Goal: Task Accomplishment & Management: Complete application form

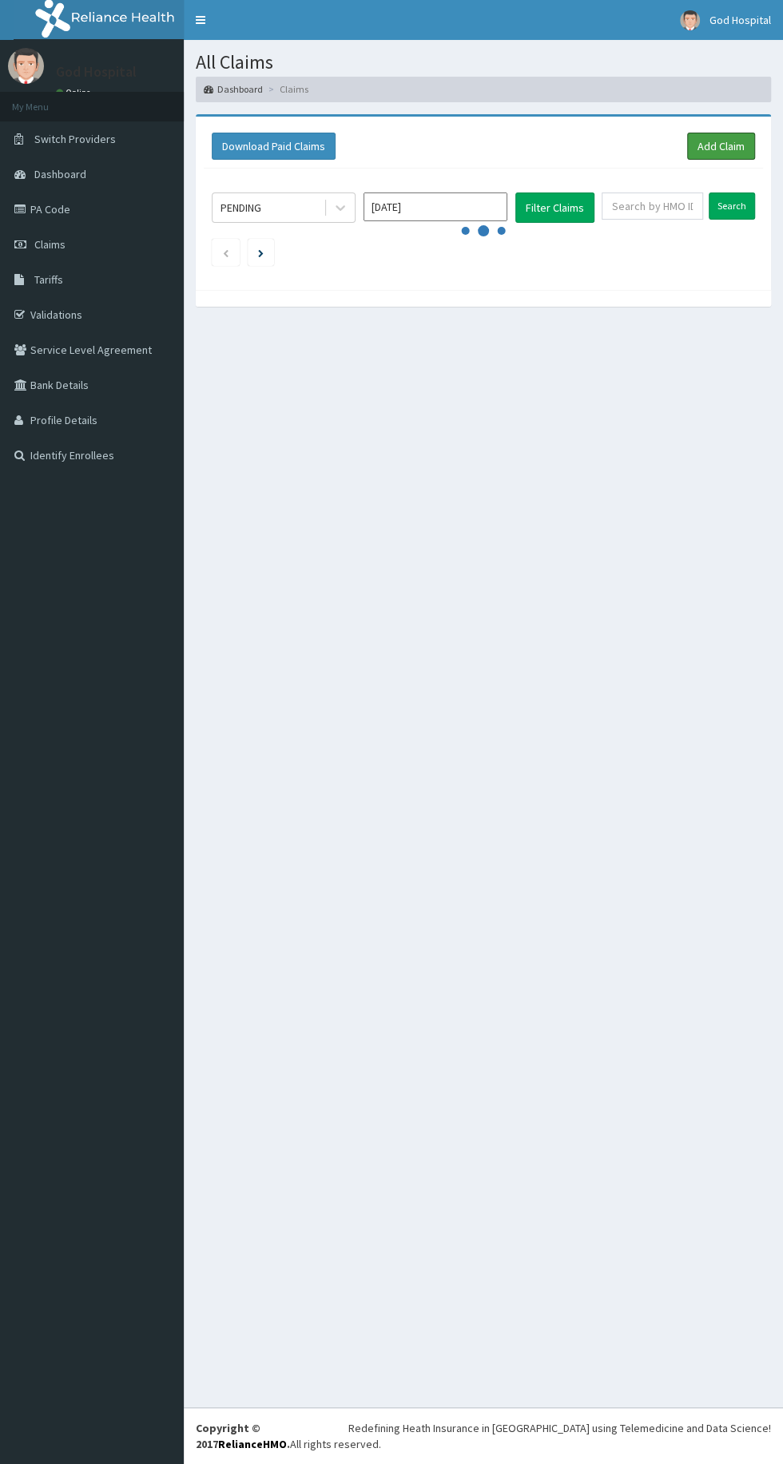
click at [728, 145] on link "Add Claim" at bounding box center [721, 146] width 68 height 27
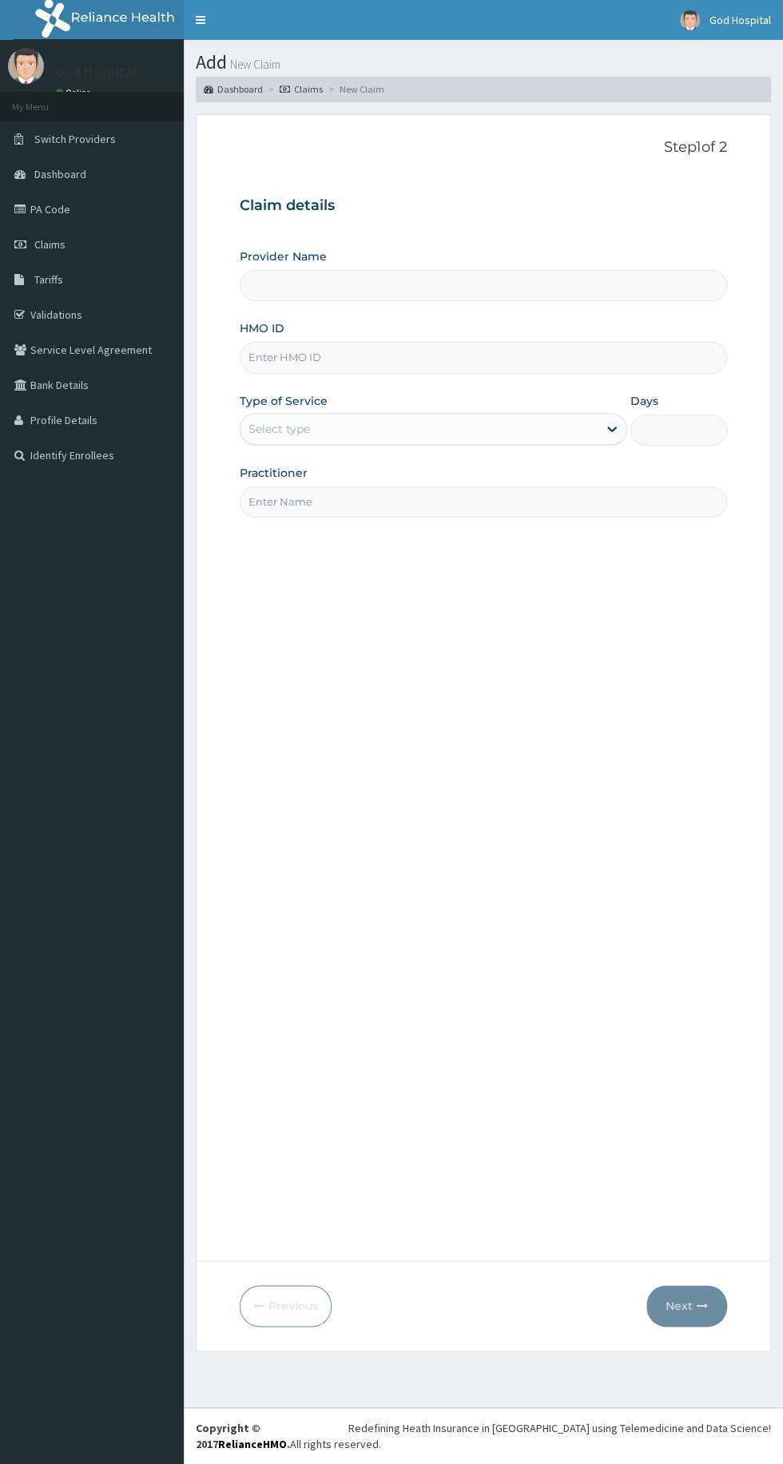
click at [439, 363] on input "HMO ID" at bounding box center [483, 357] width 487 height 31
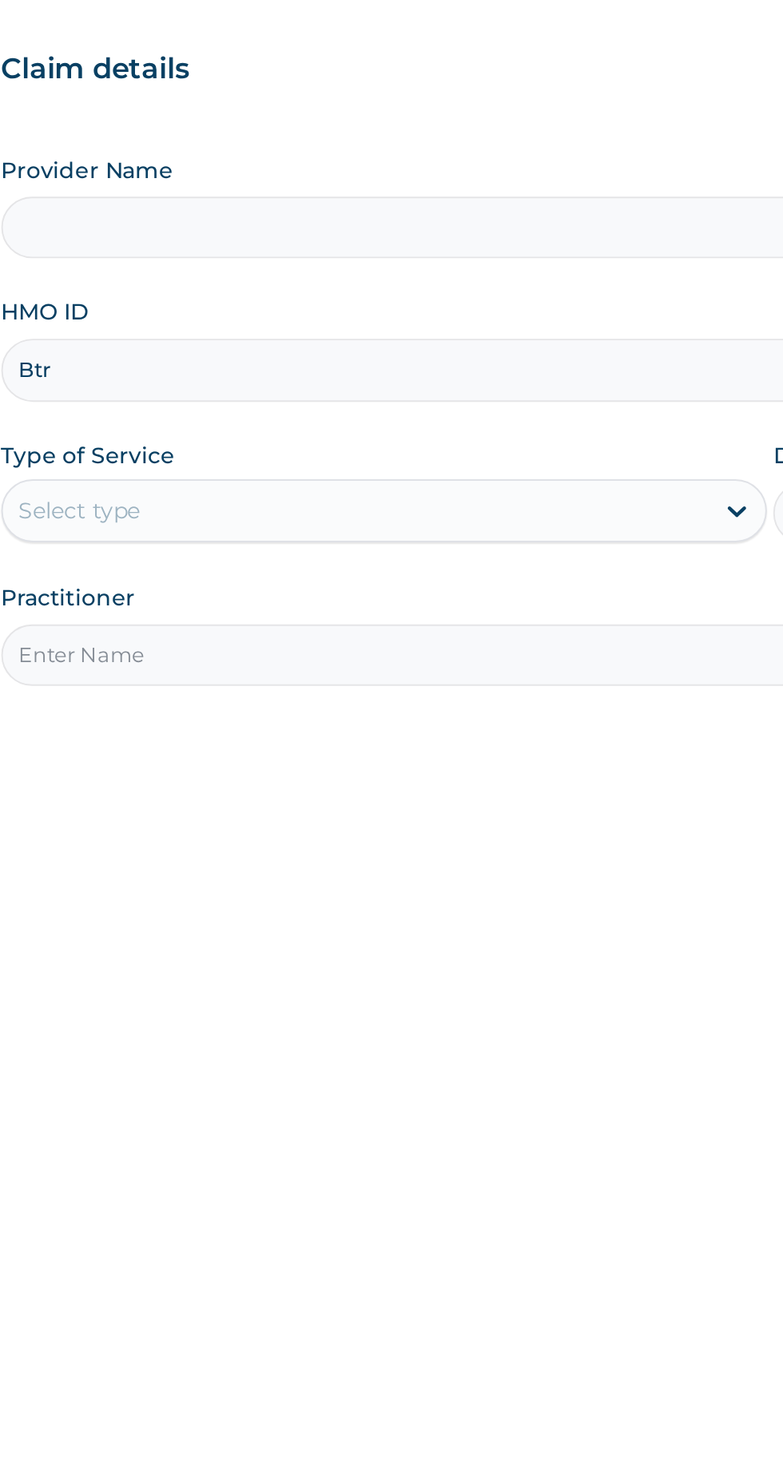
type input "Btr/10523/b"
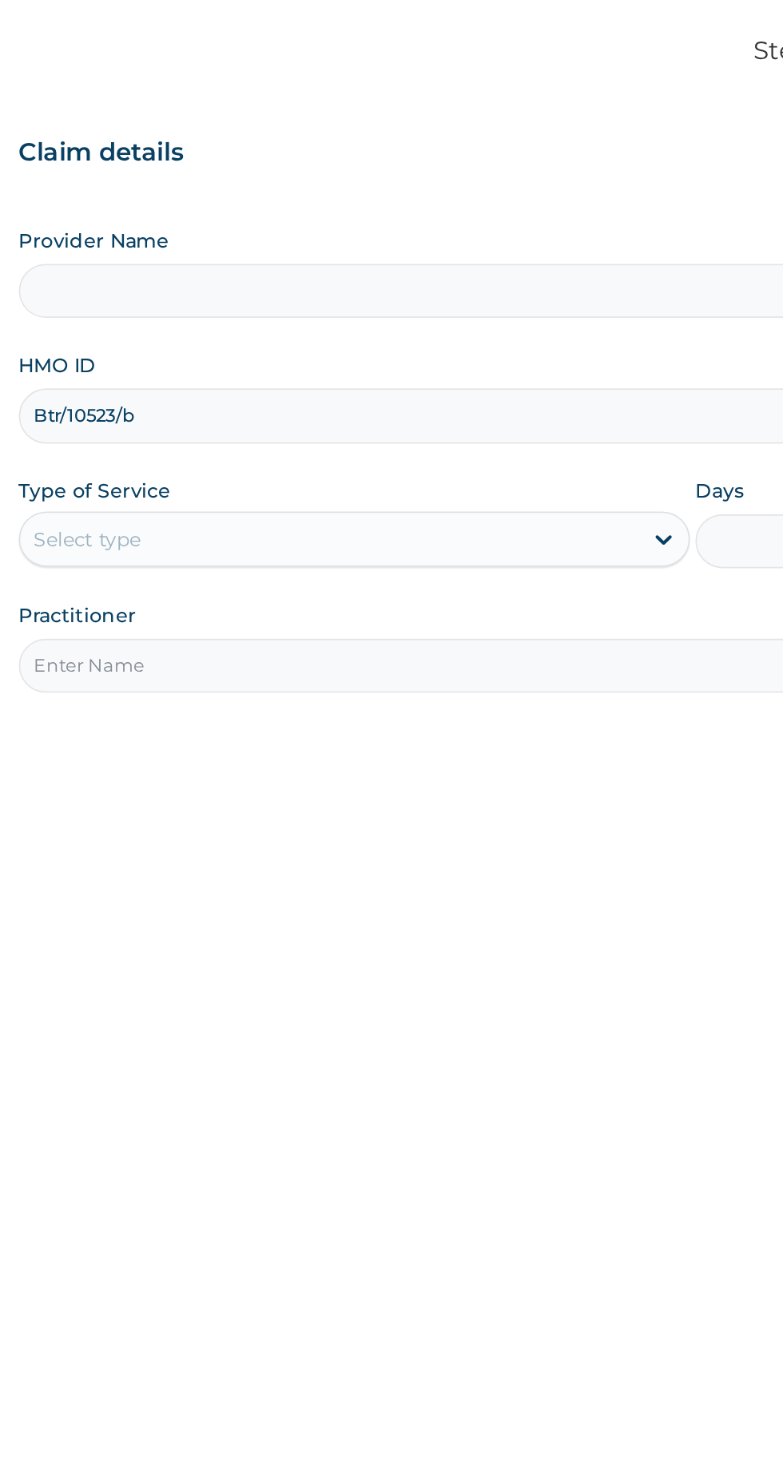
type input "God Cures Hospital"
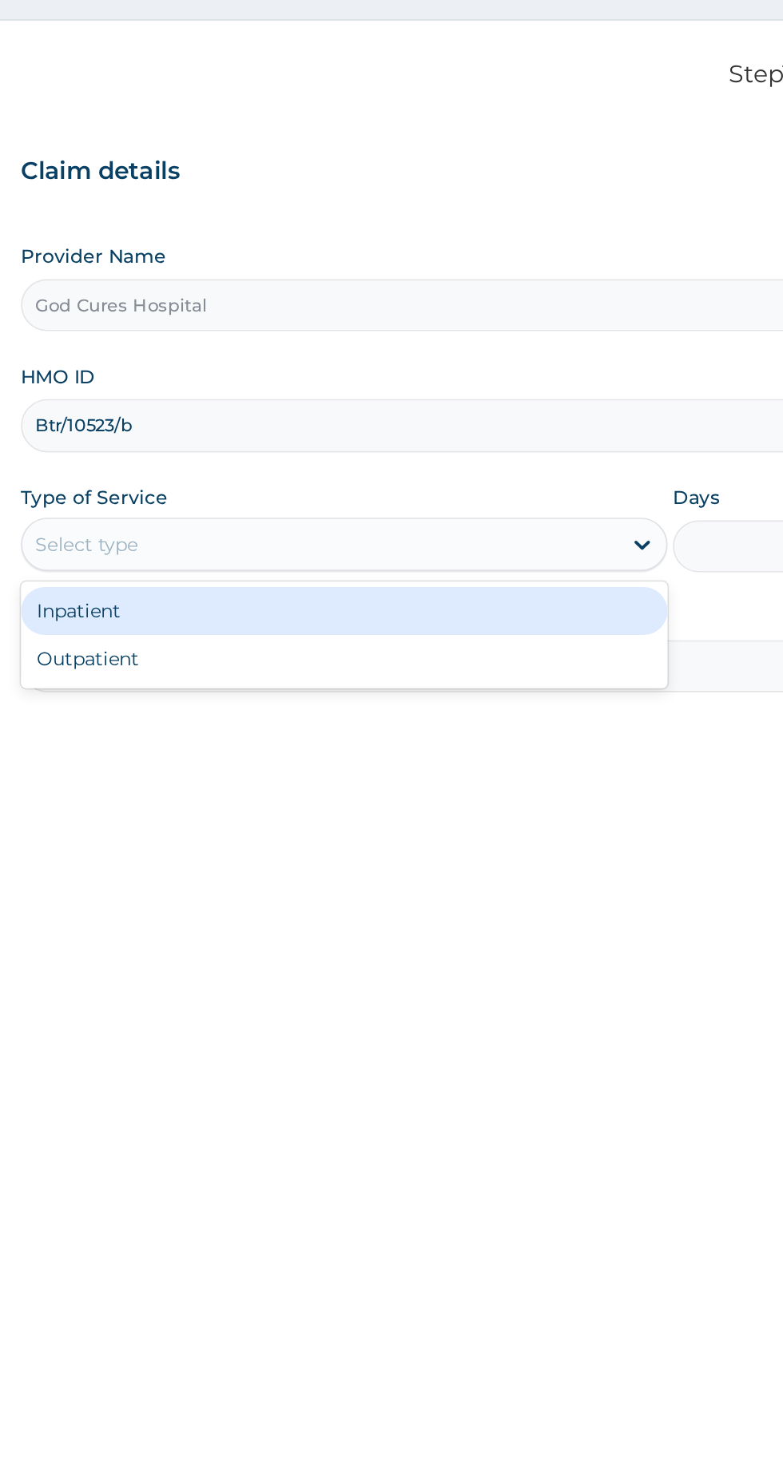
click at [265, 495] on div "Outpatient" at bounding box center [433, 497] width 387 height 29
type input "1"
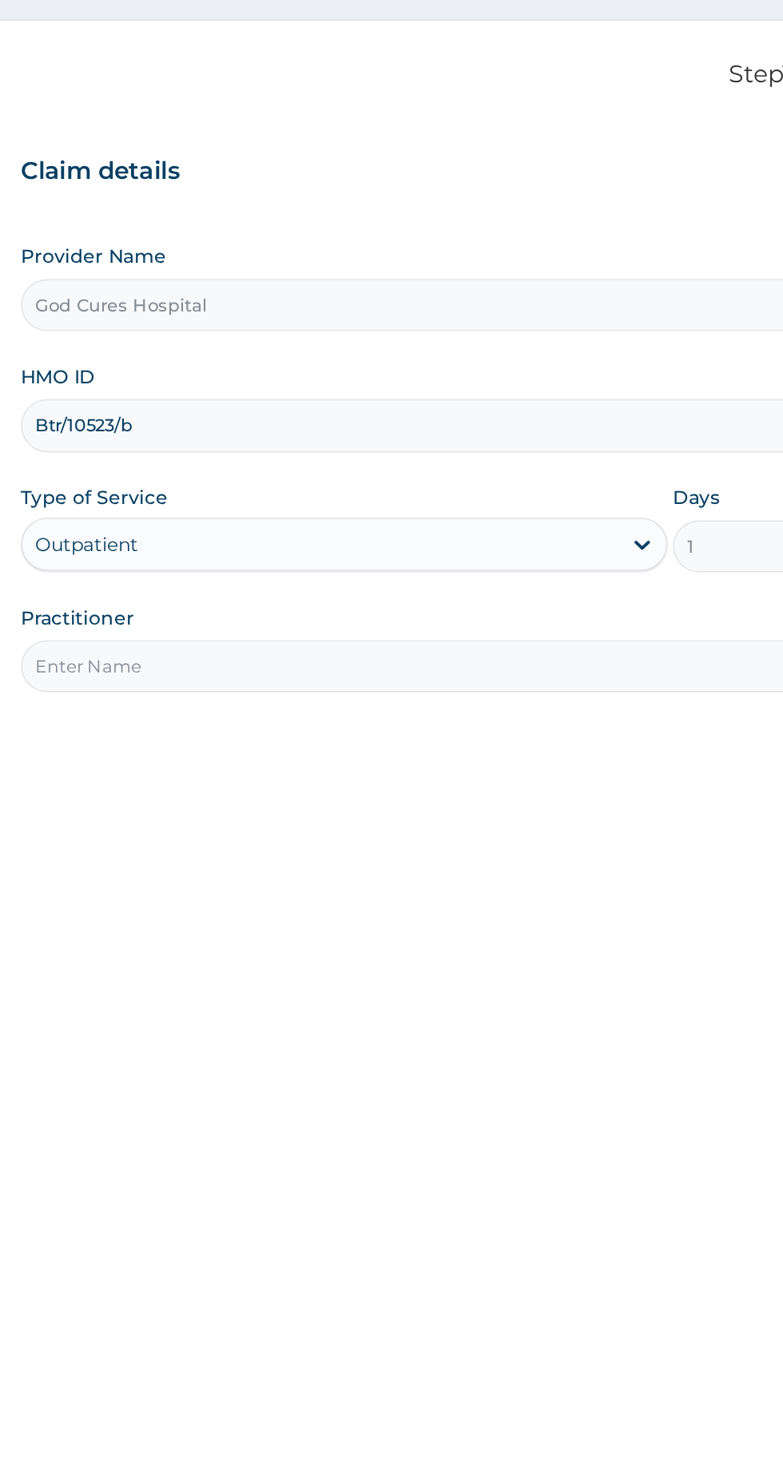
click at [305, 513] on input "Practitioner" at bounding box center [483, 502] width 487 height 31
type input "[PERSON_NAME]"
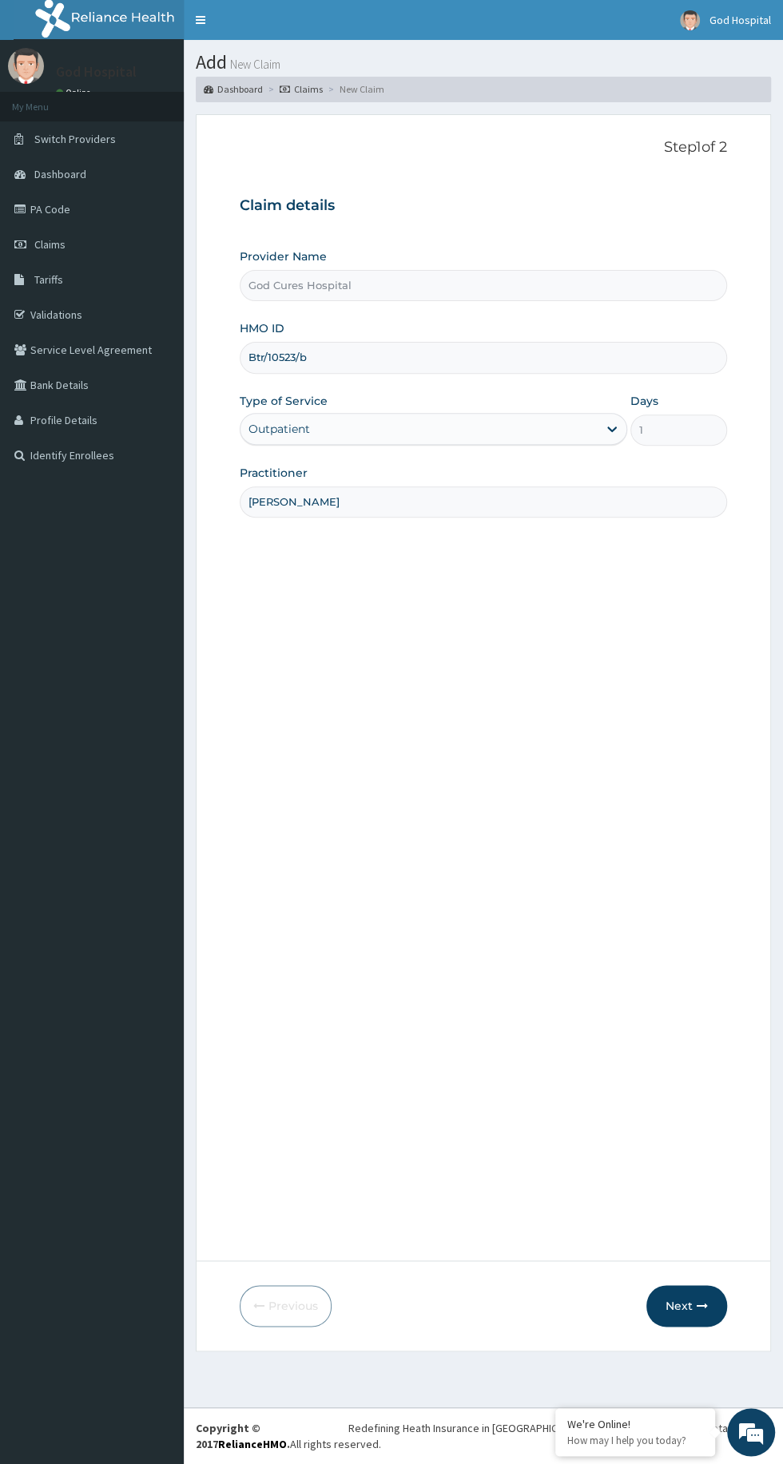
click at [685, 1300] on button "Next" at bounding box center [686, 1306] width 81 height 42
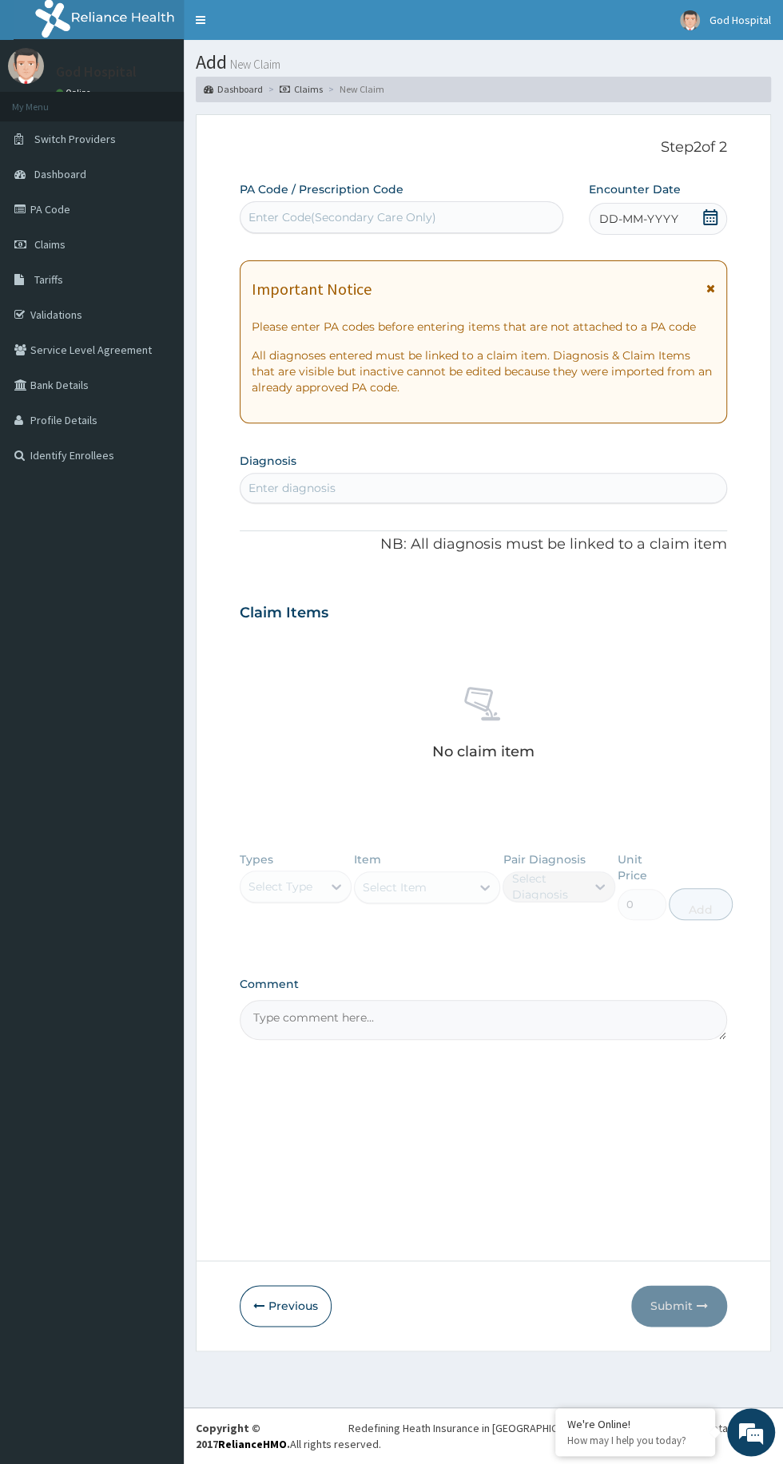
click at [710, 216] on icon at bounding box center [710, 217] width 16 height 16
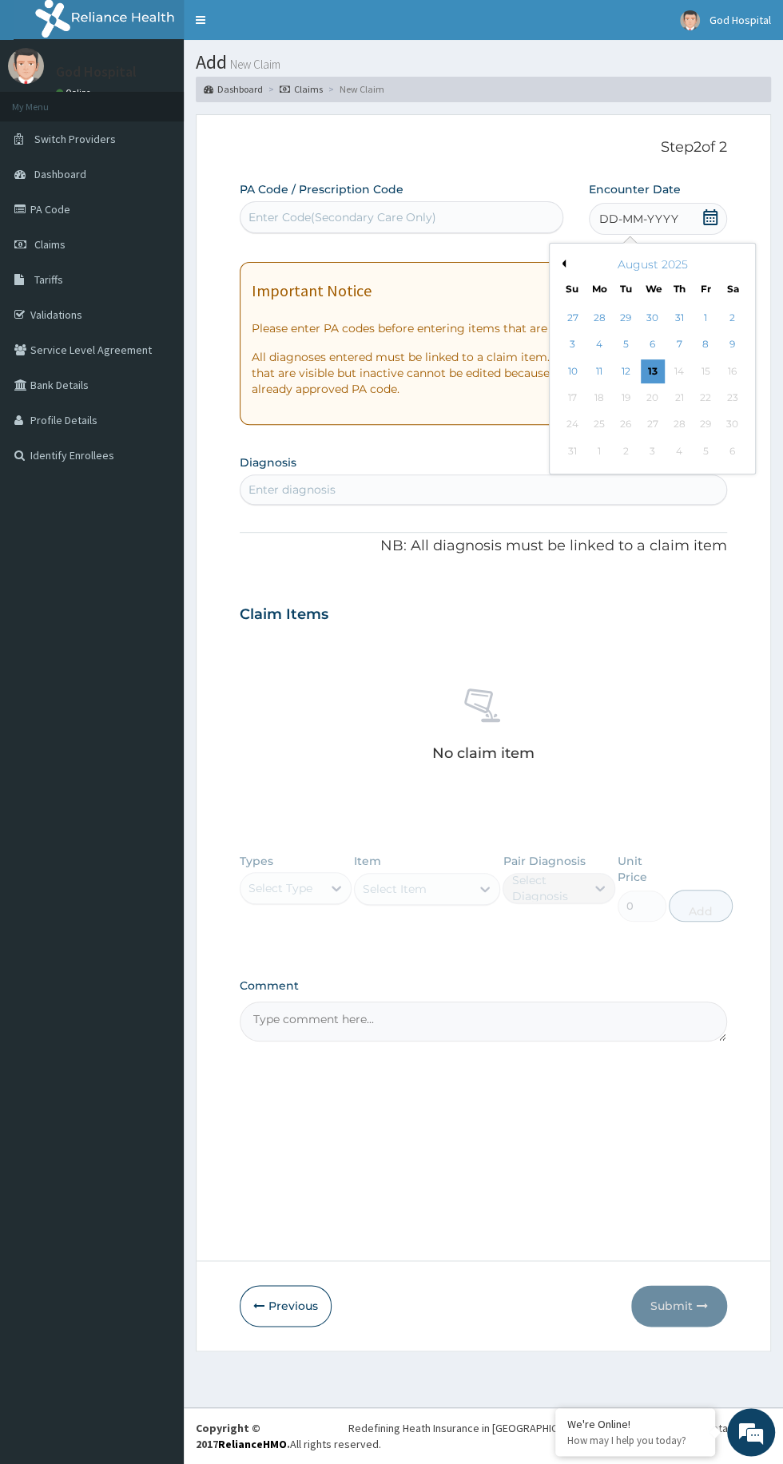
click at [655, 372] on div "13" at bounding box center [652, 372] width 24 height 24
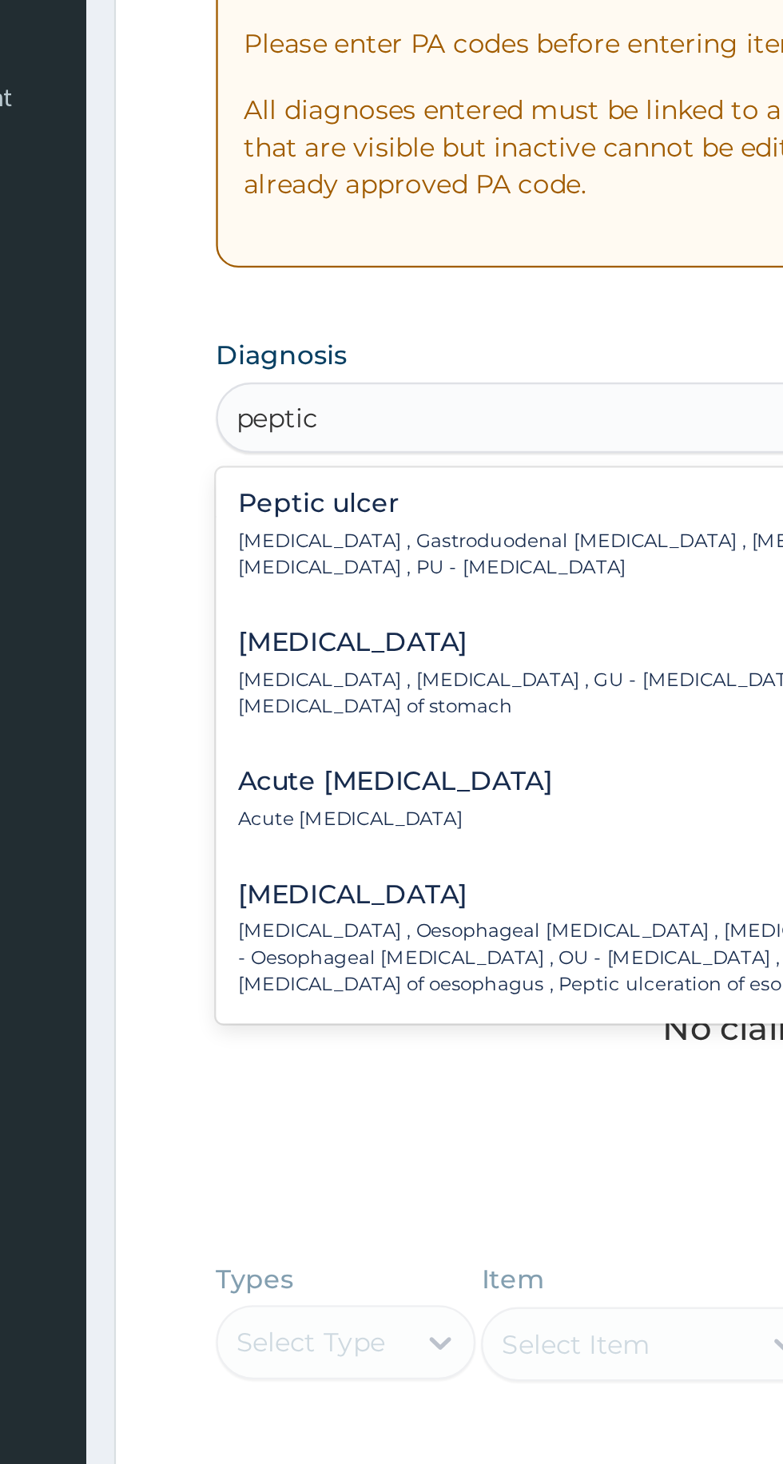
click at [278, 548] on p "Peptic ulcer , Gastroduodenal ulcer , Peptic ulcer disease , Peptic ulceration …" at bounding box center [467, 547] width 437 height 23
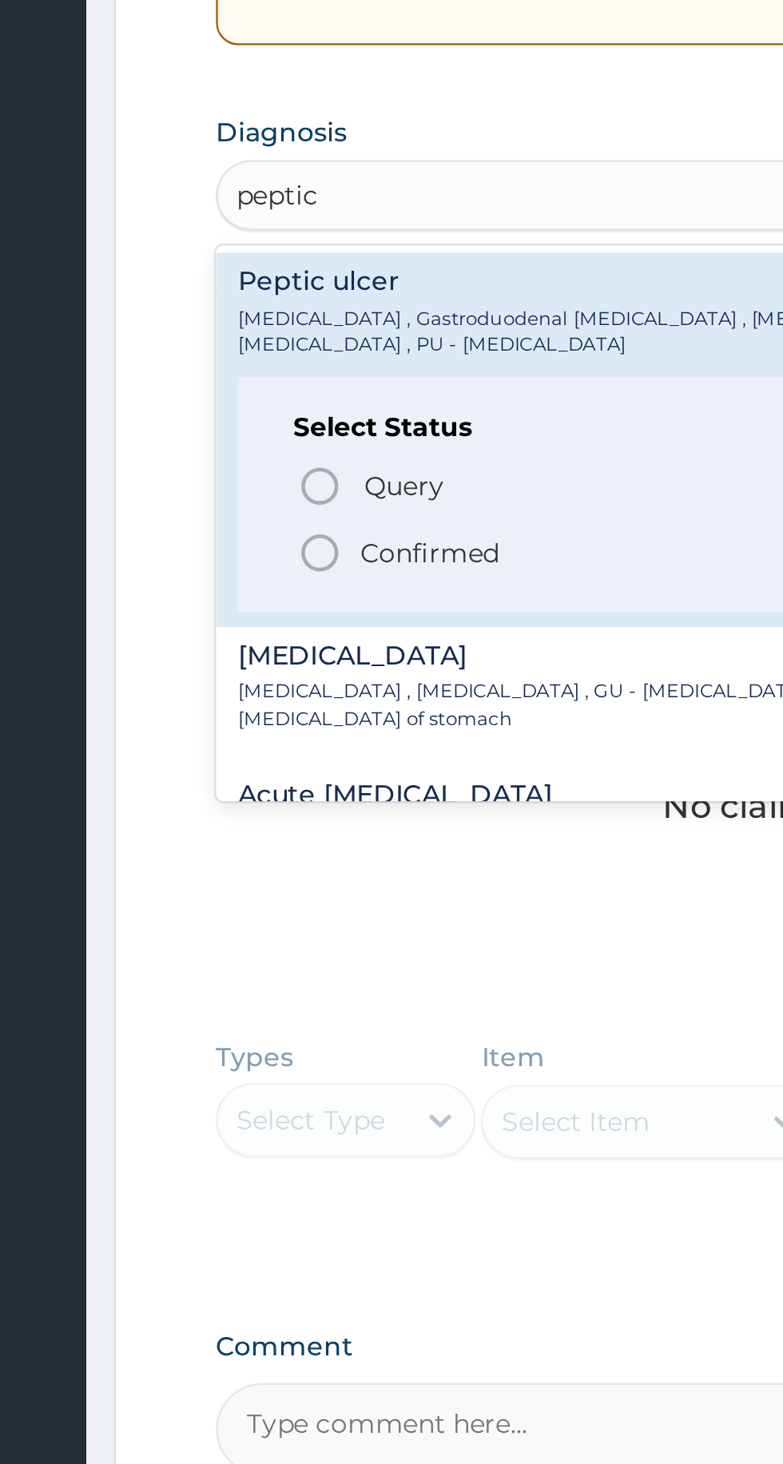
click at [285, 646] on icon "status option filled" at bounding box center [284, 642] width 19 height 19
type input "peptic"
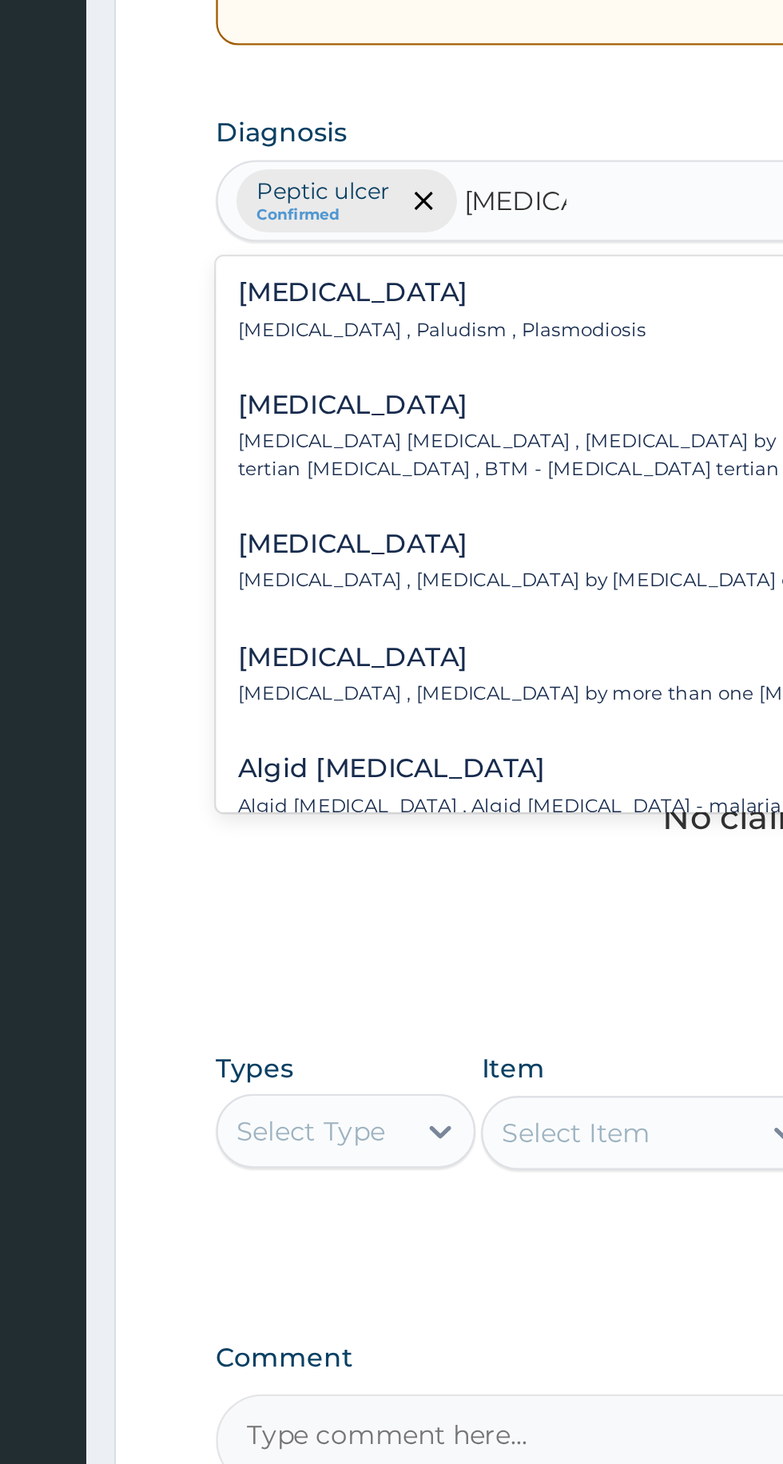
click at [268, 544] on p "Malaria , Paludism , Plasmodiosis" at bounding box center [337, 546] width 176 height 11
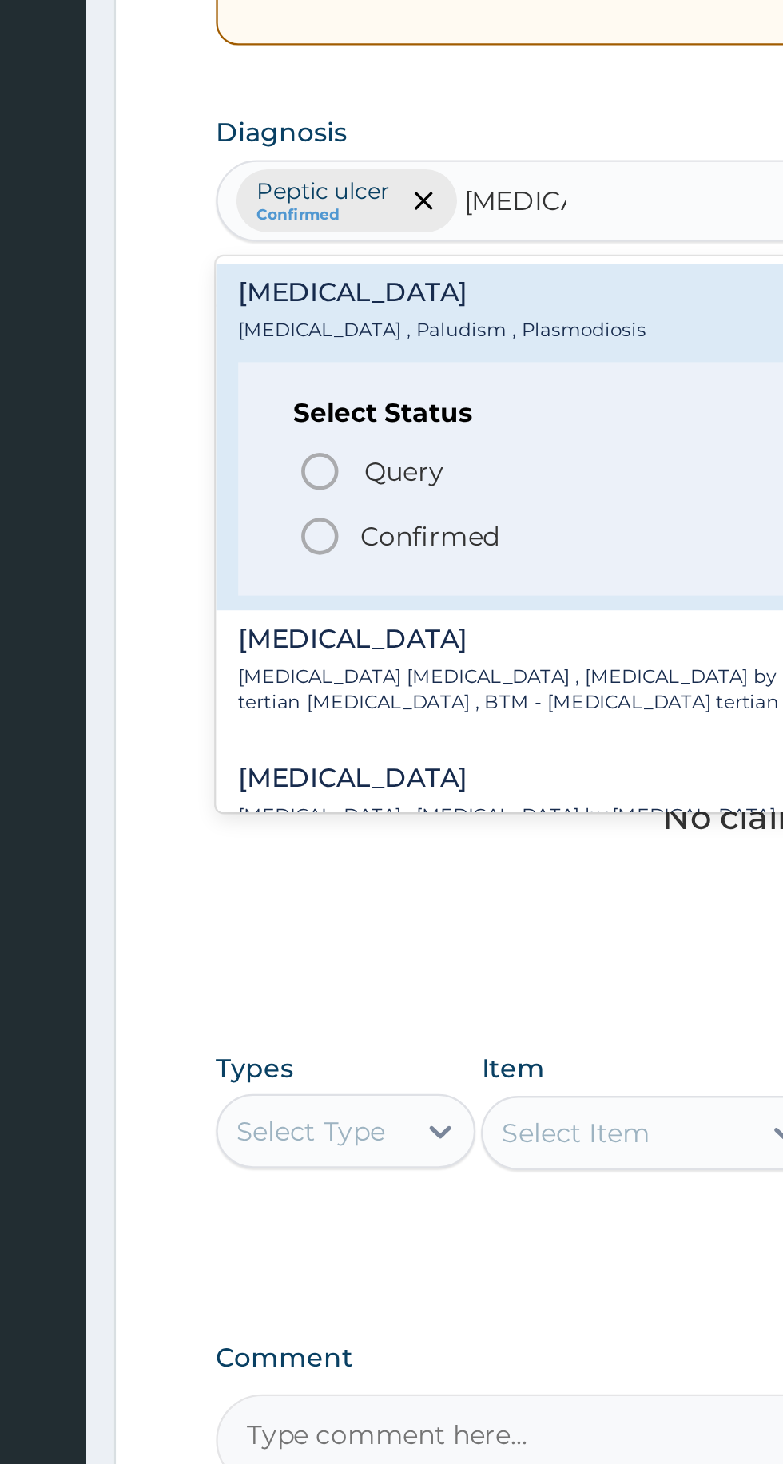
click at [280, 640] on circle "status option filled" at bounding box center [284, 635] width 14 height 14
type input "malaria"
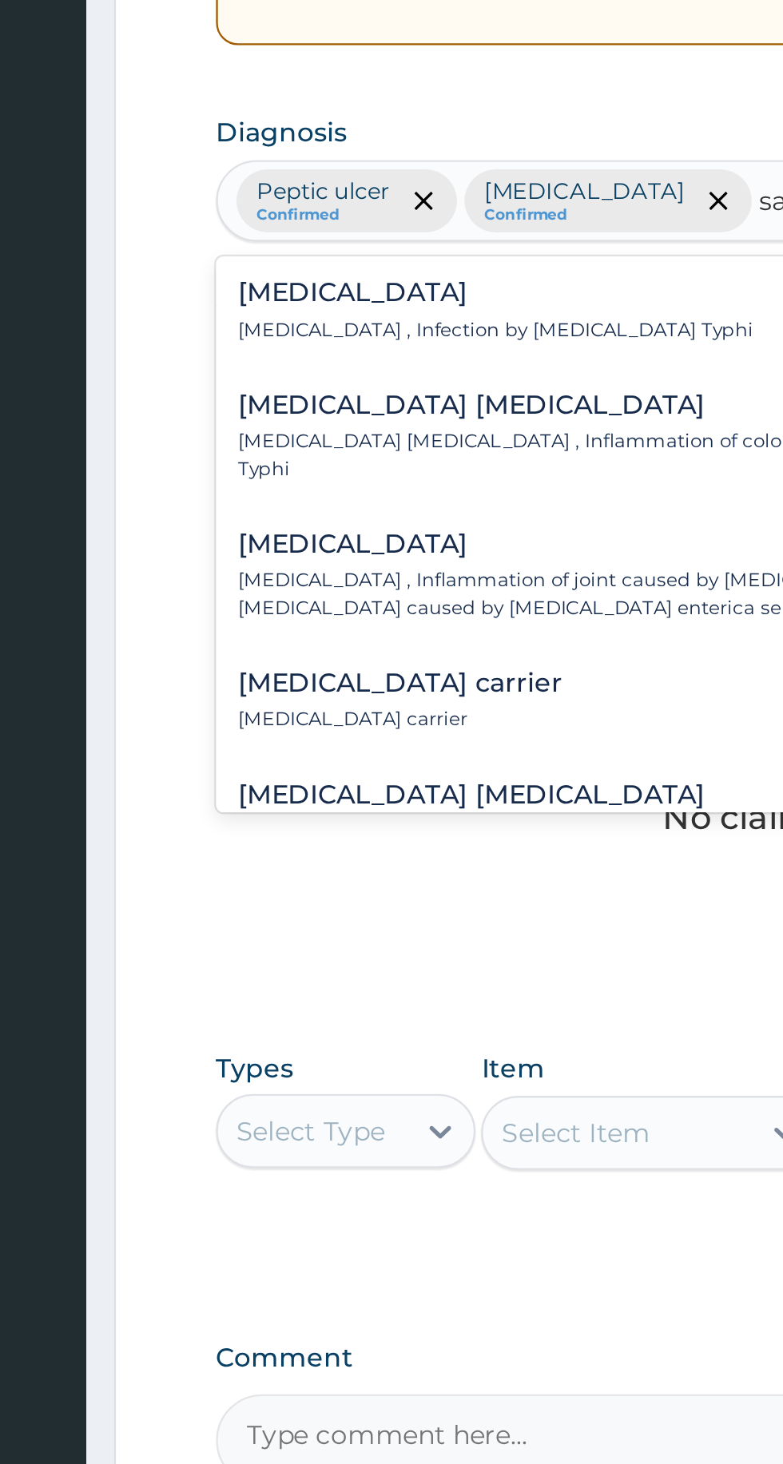
click at [270, 534] on h4 "Typhoid fever" at bounding box center [360, 530] width 222 height 12
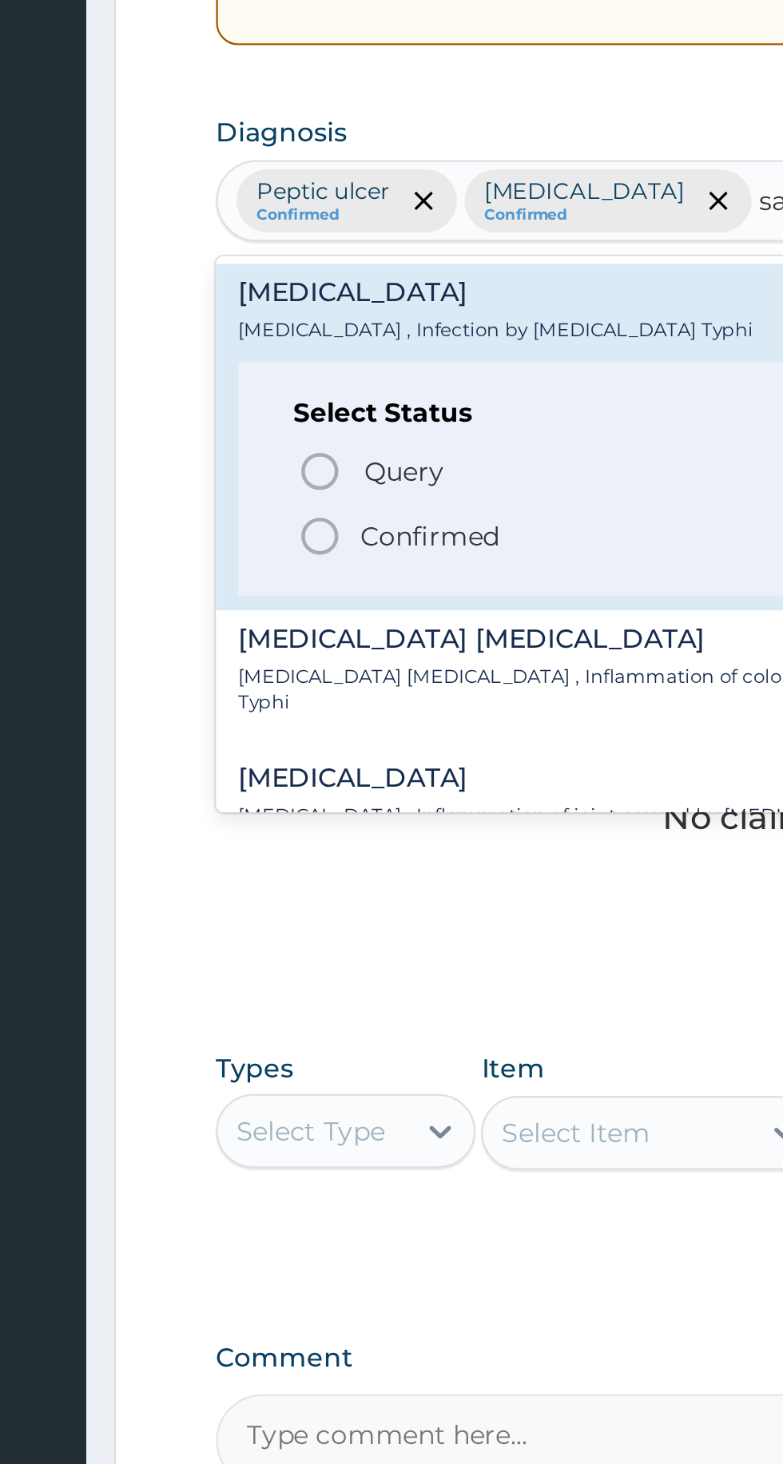
click at [276, 639] on icon "status option filled" at bounding box center [284, 635] width 19 height 19
type input "salmone"
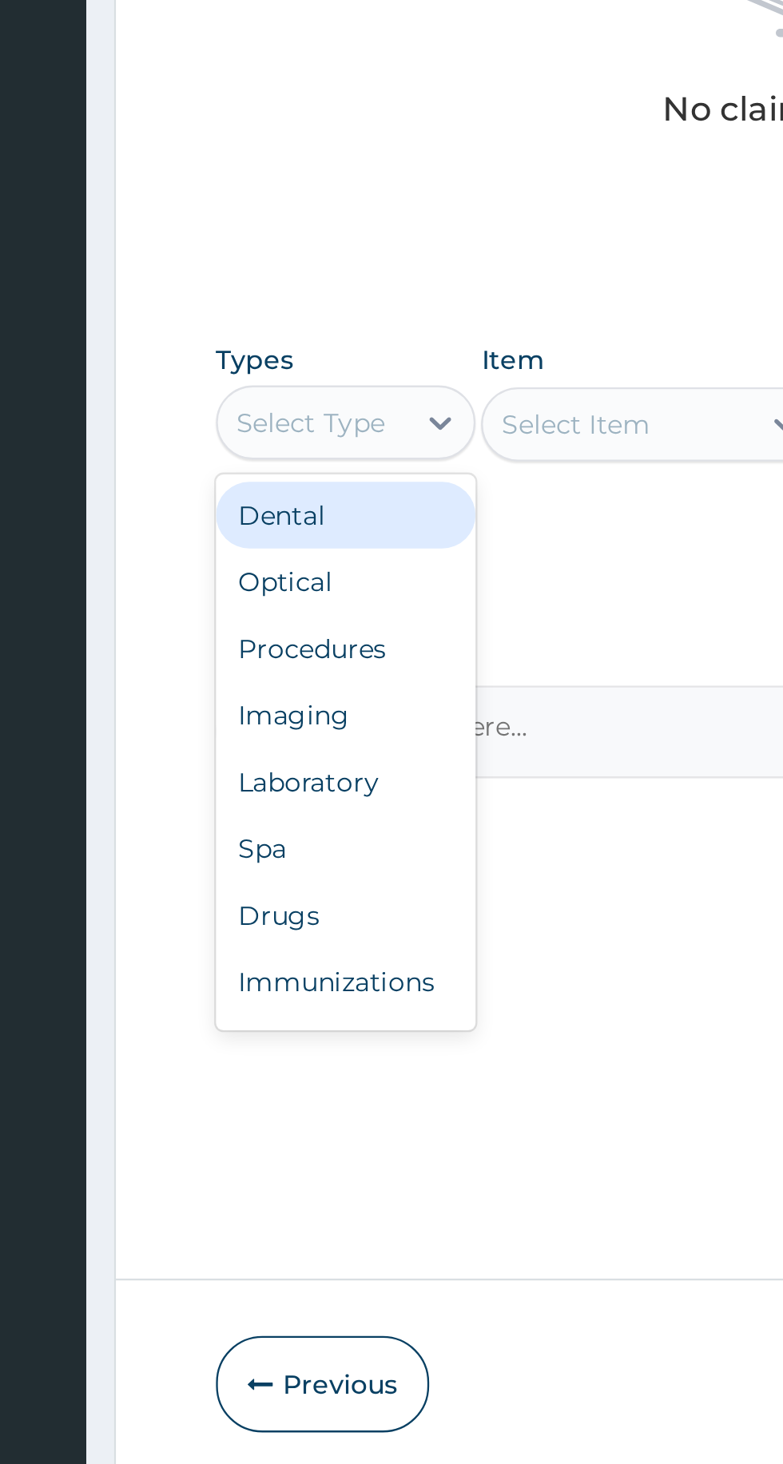
click at [257, 991] on div "Procedures" at bounding box center [296, 989] width 112 height 29
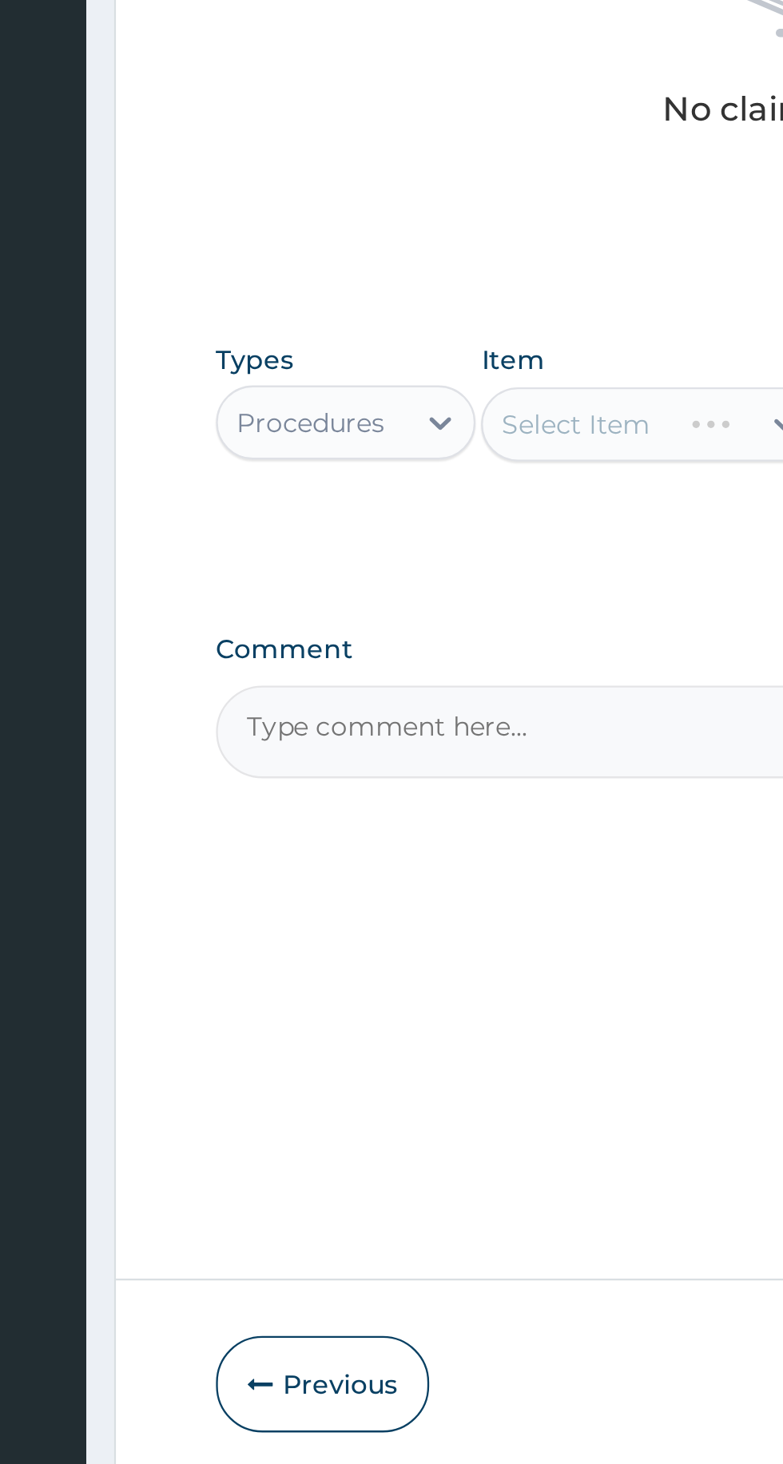
click at [379, 903] on div "Select Item" at bounding box center [427, 892] width 146 height 32
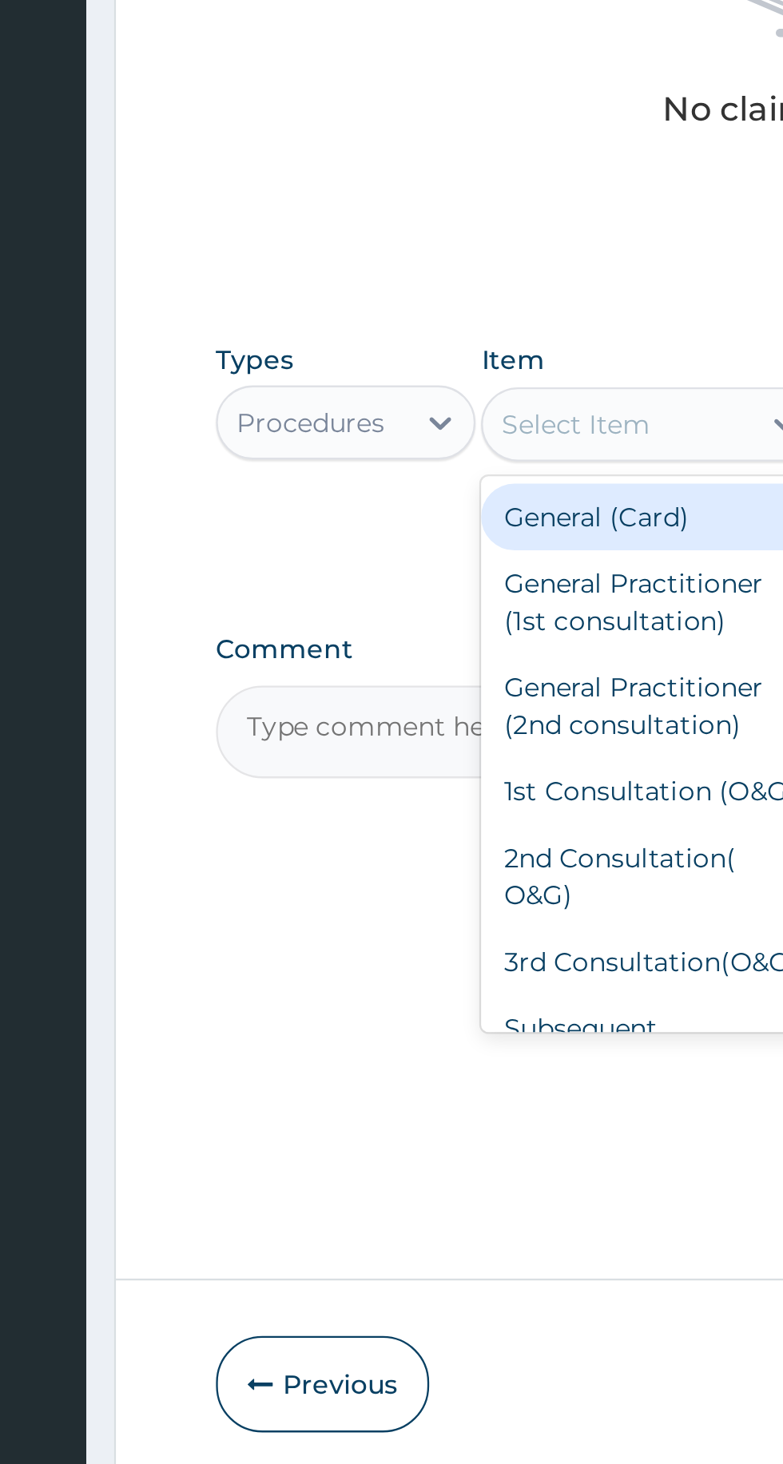
click at [378, 975] on div "General Practitioner (1st consultation)" at bounding box center [427, 969] width 146 height 45
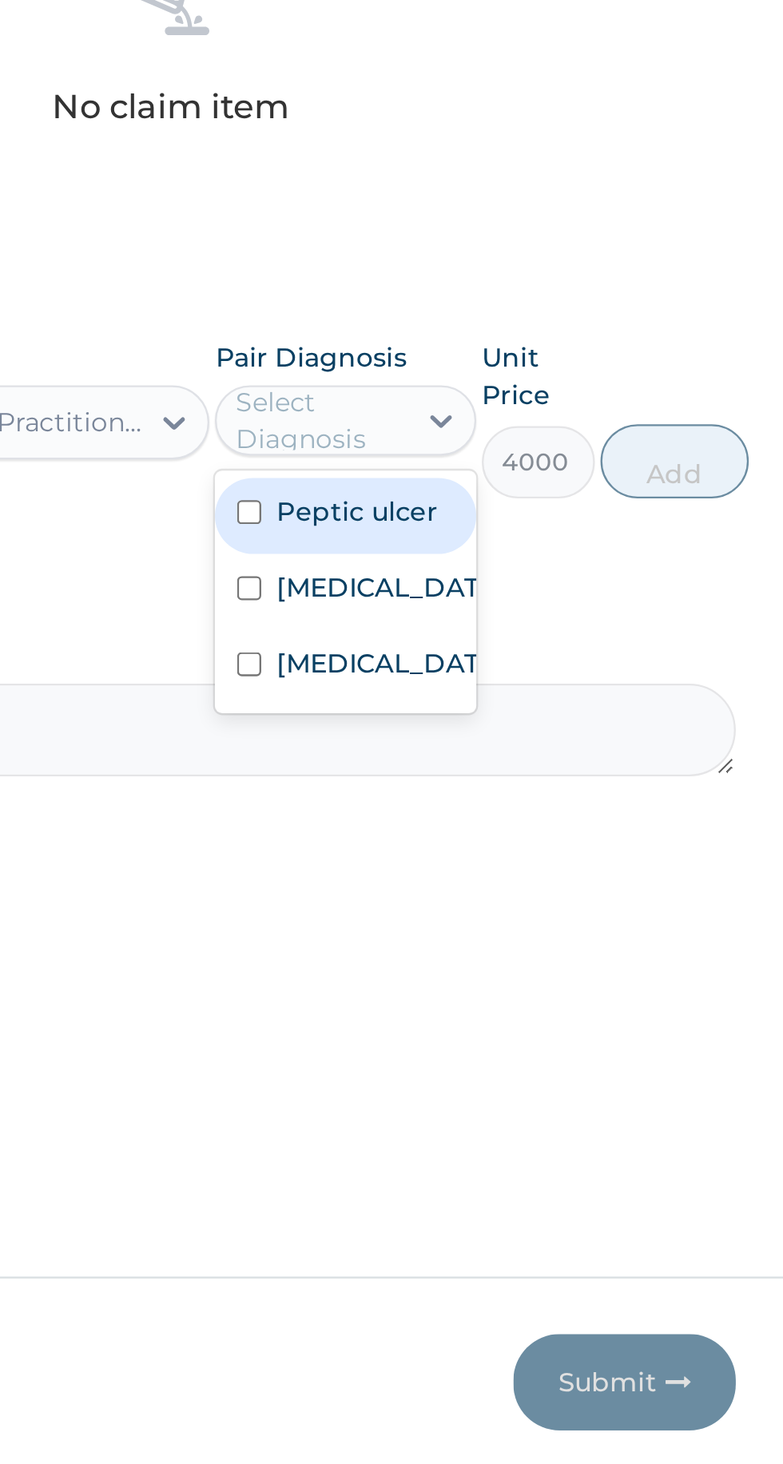
click at [562, 923] on label "Peptic ulcer" at bounding box center [564, 931] width 70 height 16
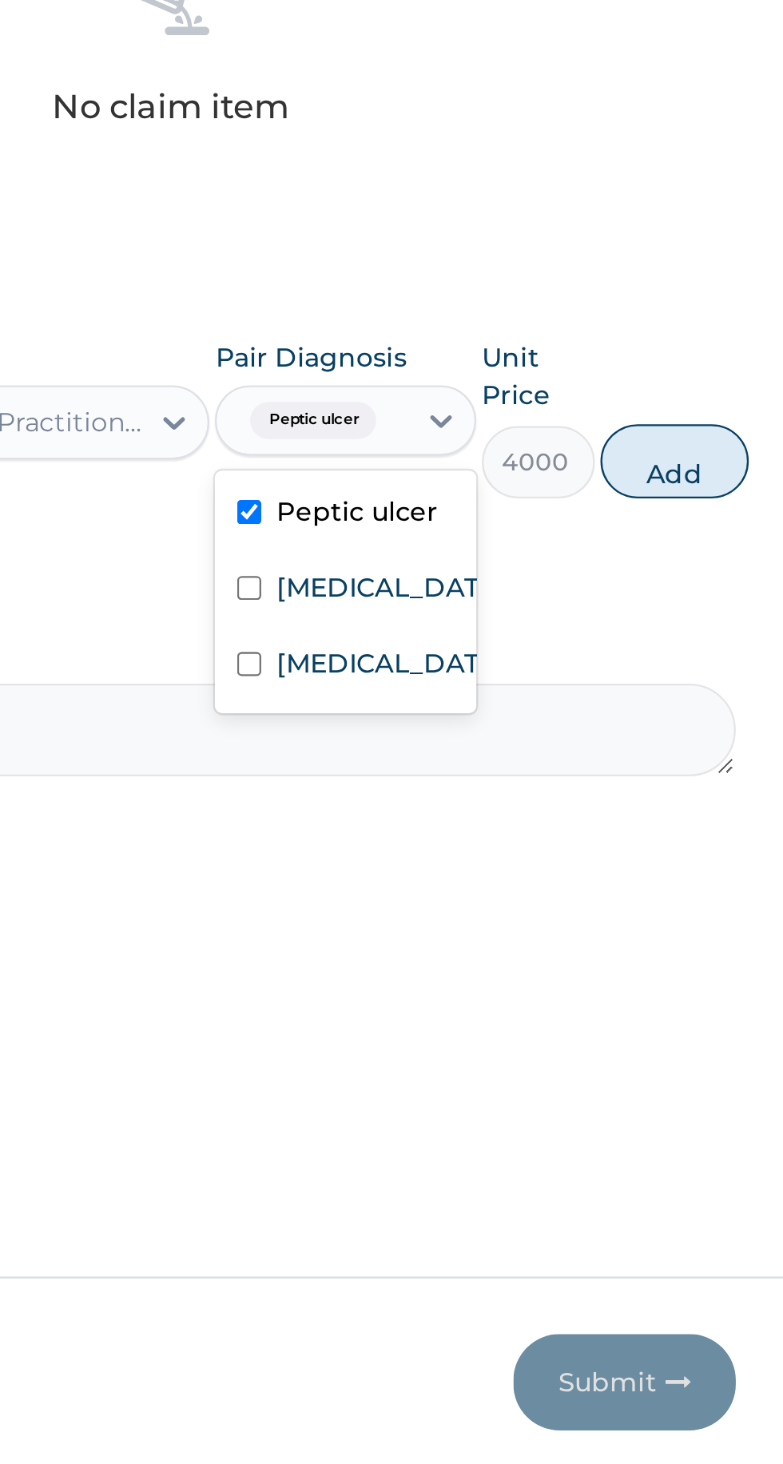
click at [564, 963] on label "Malaria" at bounding box center [575, 964] width 93 height 16
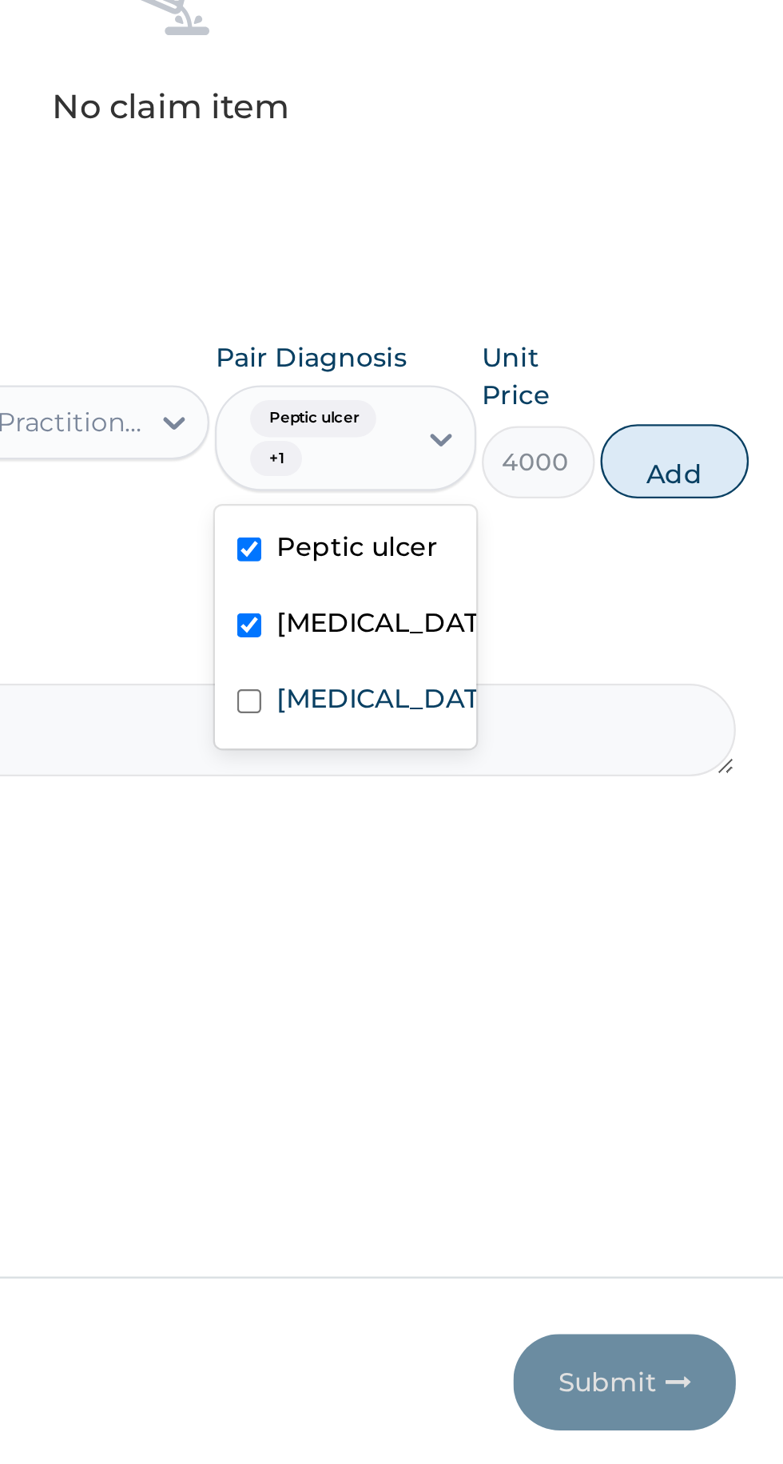
click at [543, 1008] on label "Typhoid fever" at bounding box center [575, 1011] width 93 height 16
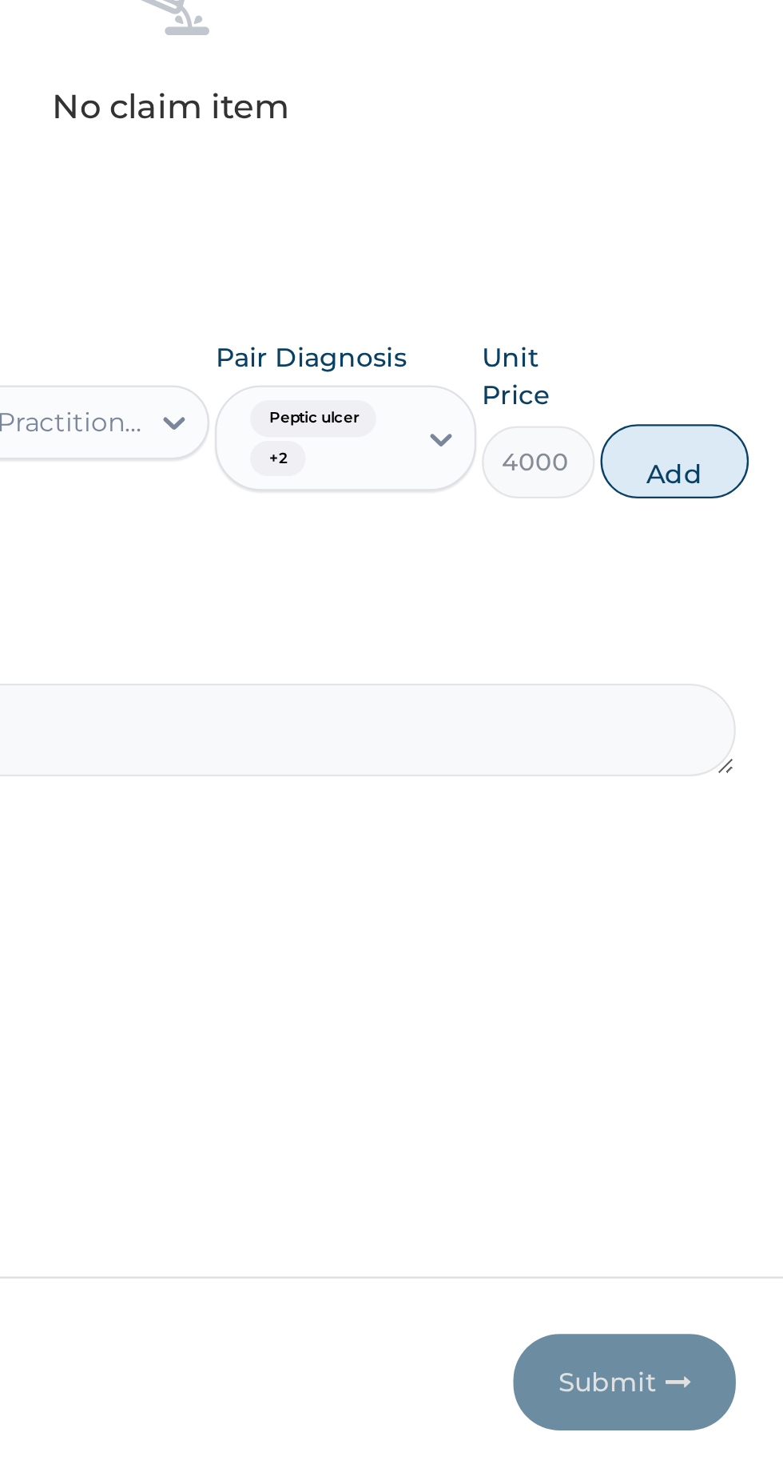
click at [701, 904] on button "Add" at bounding box center [701, 909] width 64 height 32
type input "0"
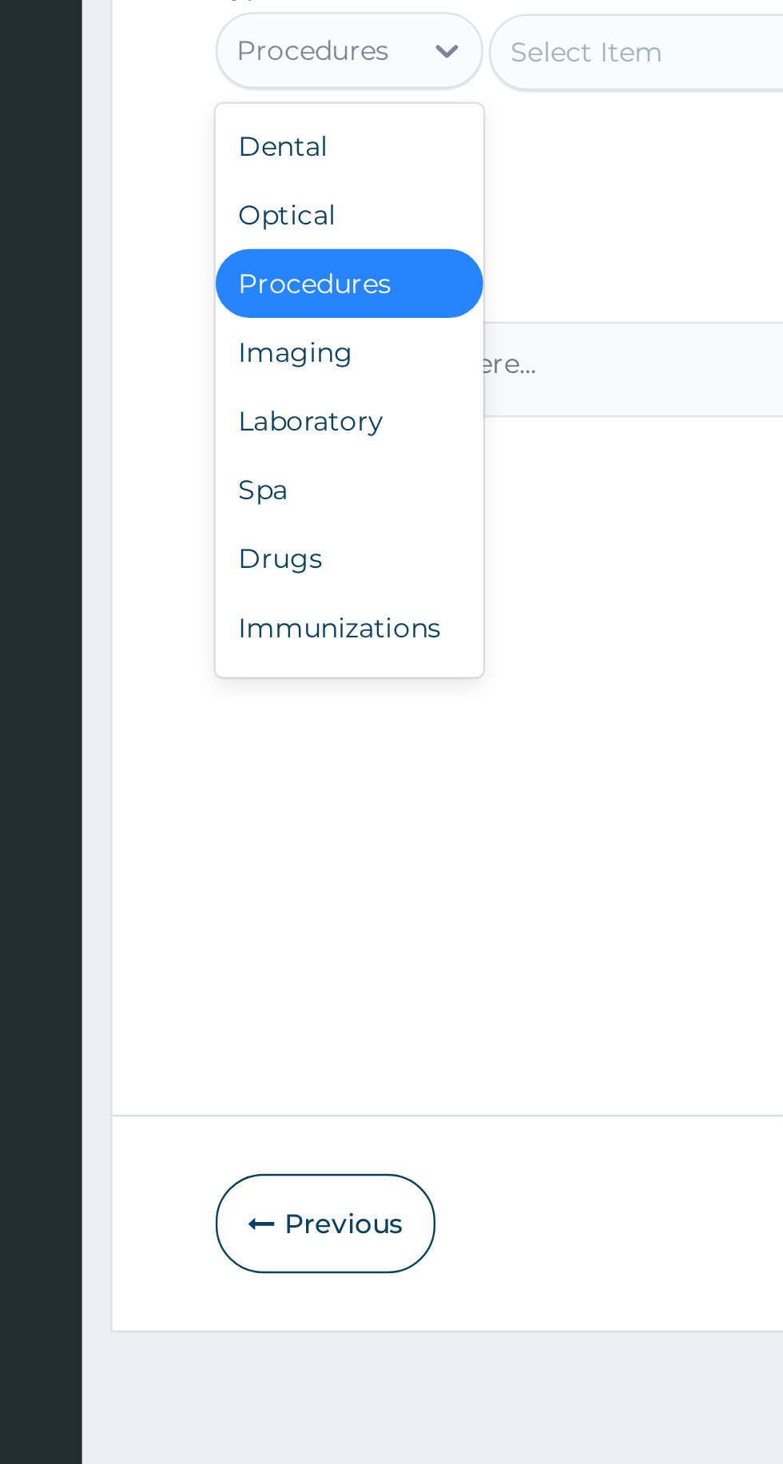
click at [256, 969] on div "Laboratory" at bounding box center [296, 970] width 112 height 29
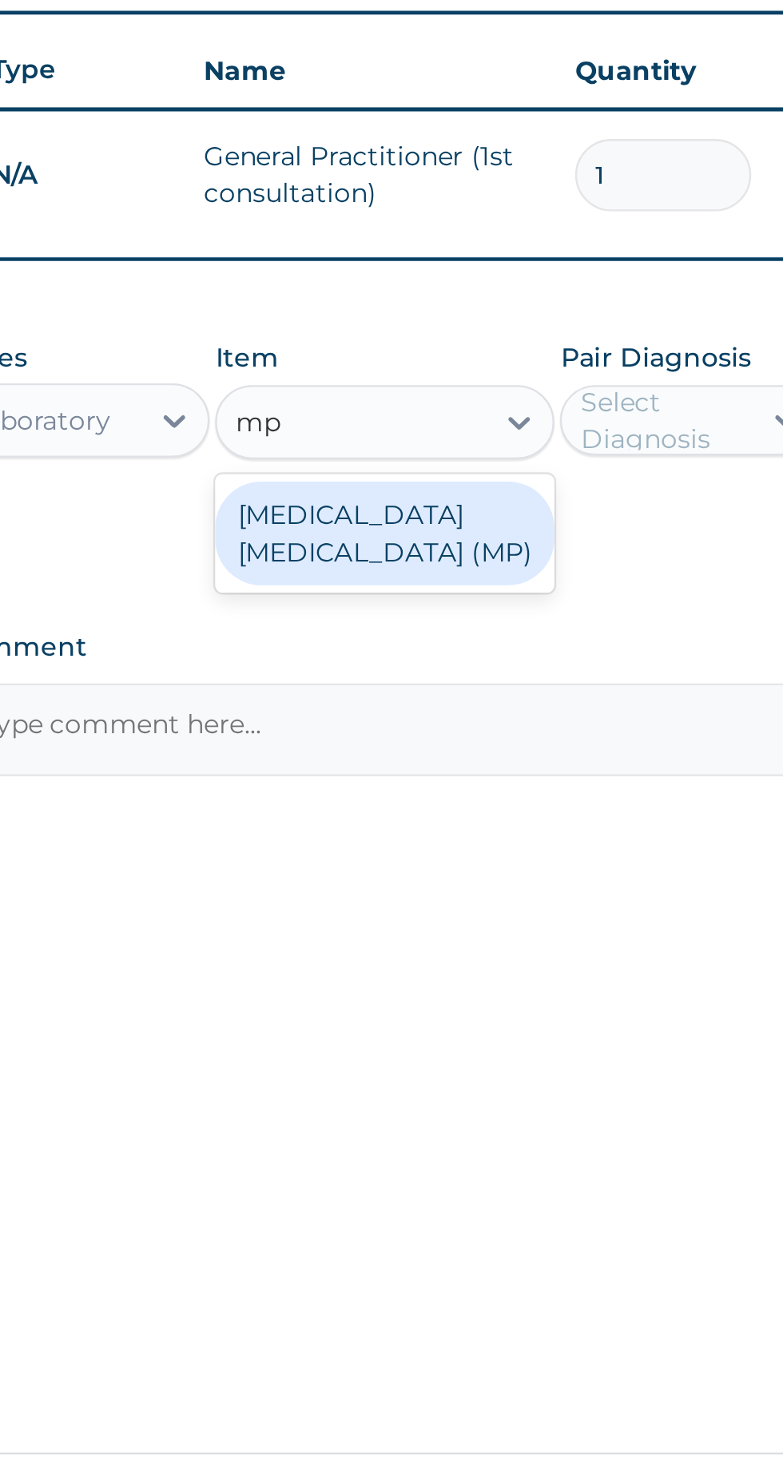
click at [448, 859] on div "MALARIA PARASITE (MP)" at bounding box center [427, 864] width 146 height 45
type input "mp"
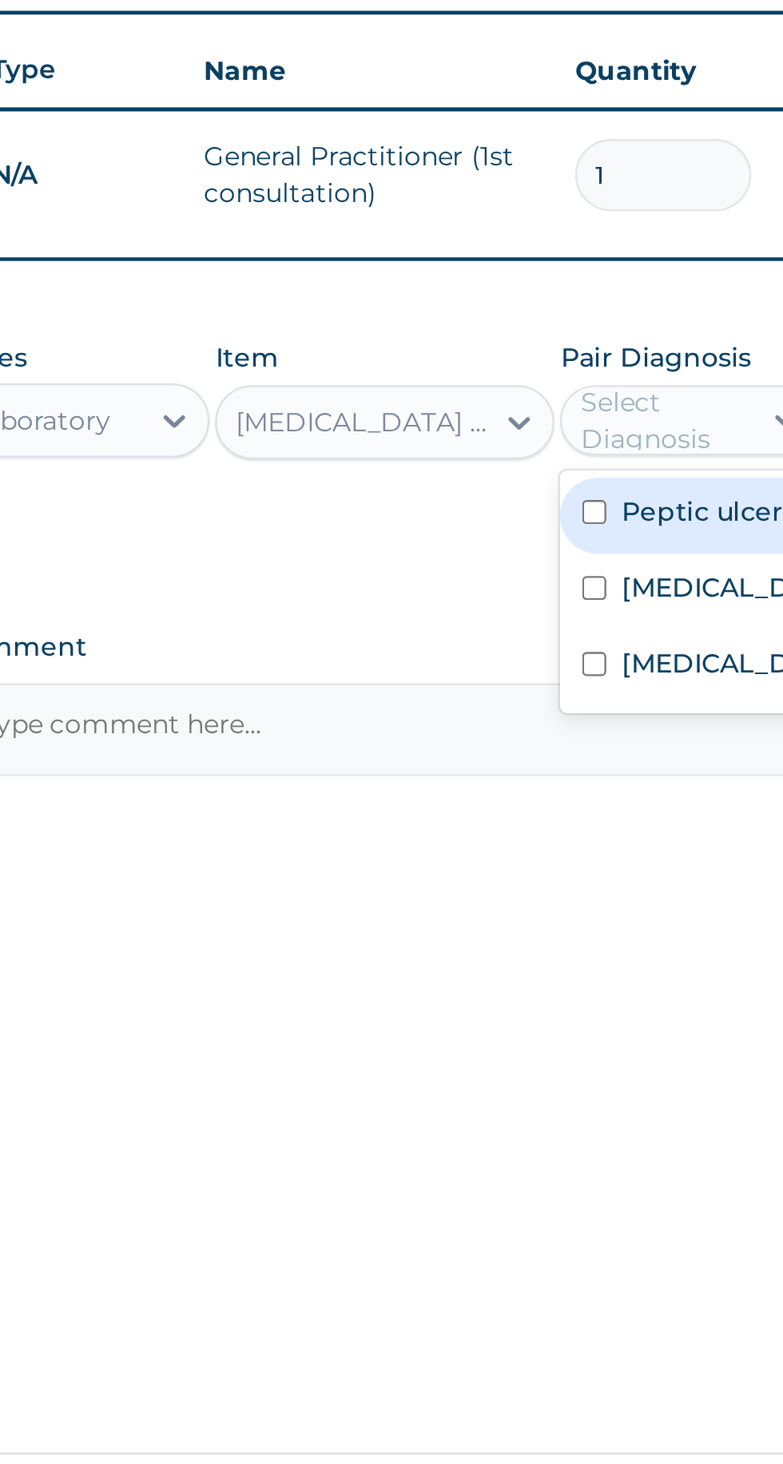
click at [538, 896] on div "Malaria" at bounding box center [559, 889] width 112 height 33
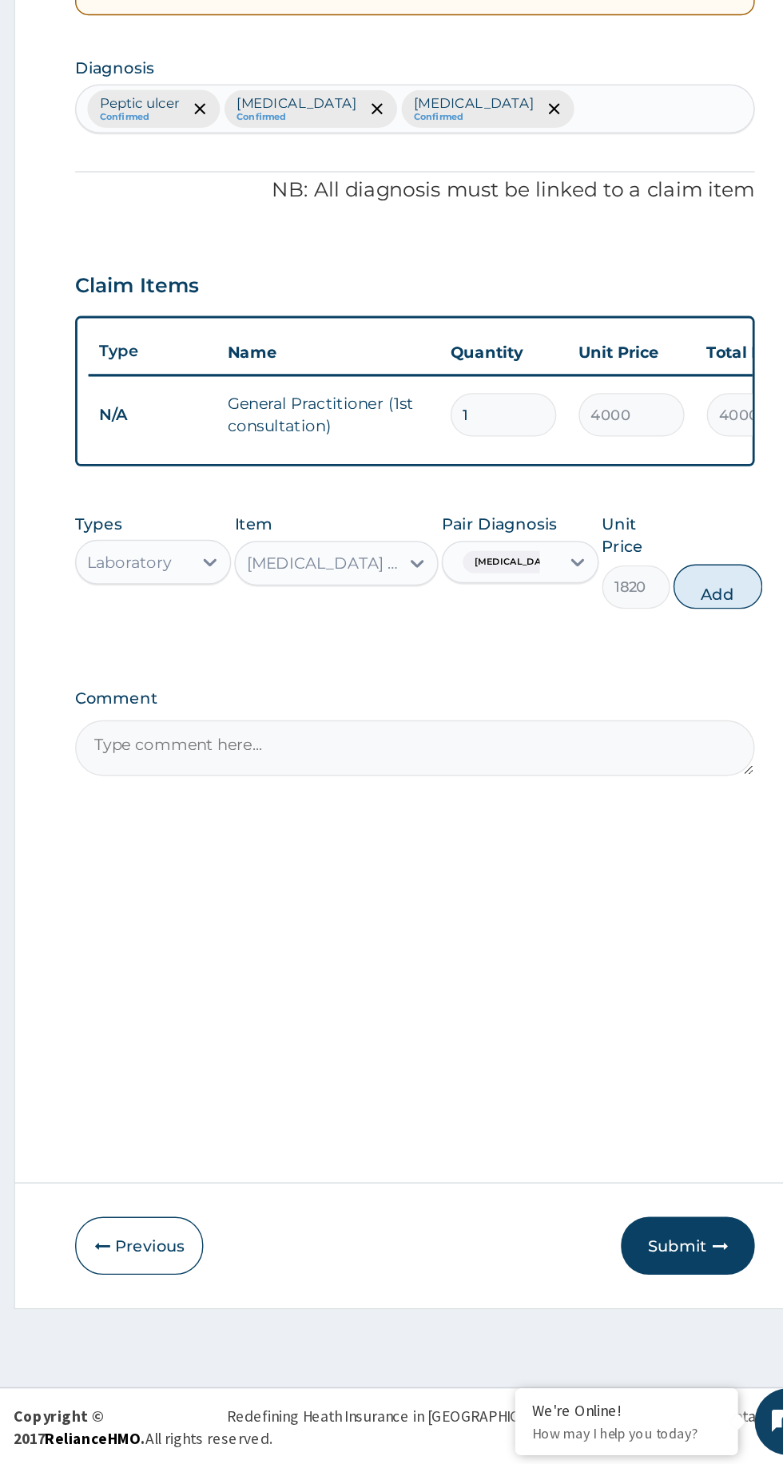
click at [700, 830] on button "Add" at bounding box center [701, 833] width 64 height 32
type input "0"
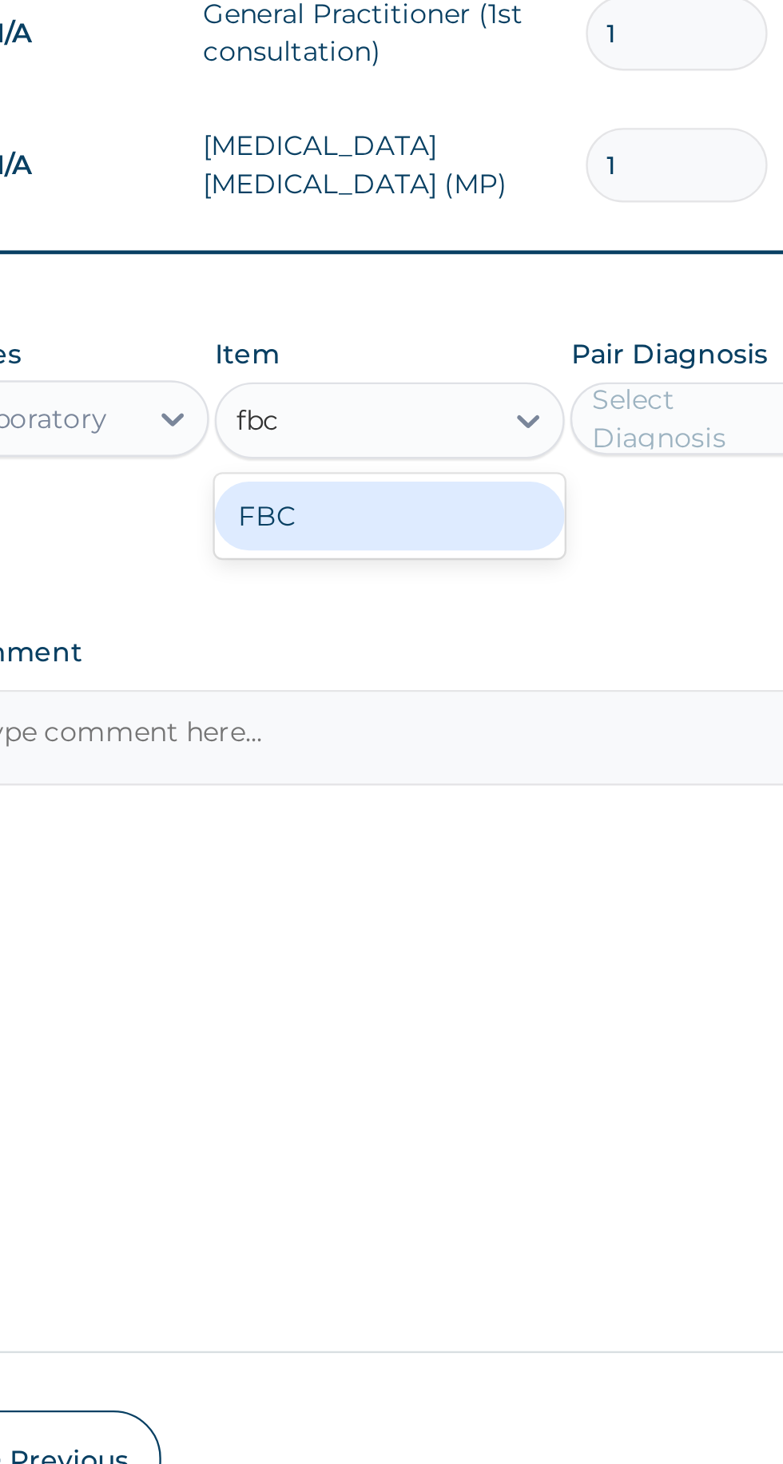
click at [436, 914] on div "FBC" at bounding box center [427, 911] width 146 height 29
type input "fbc"
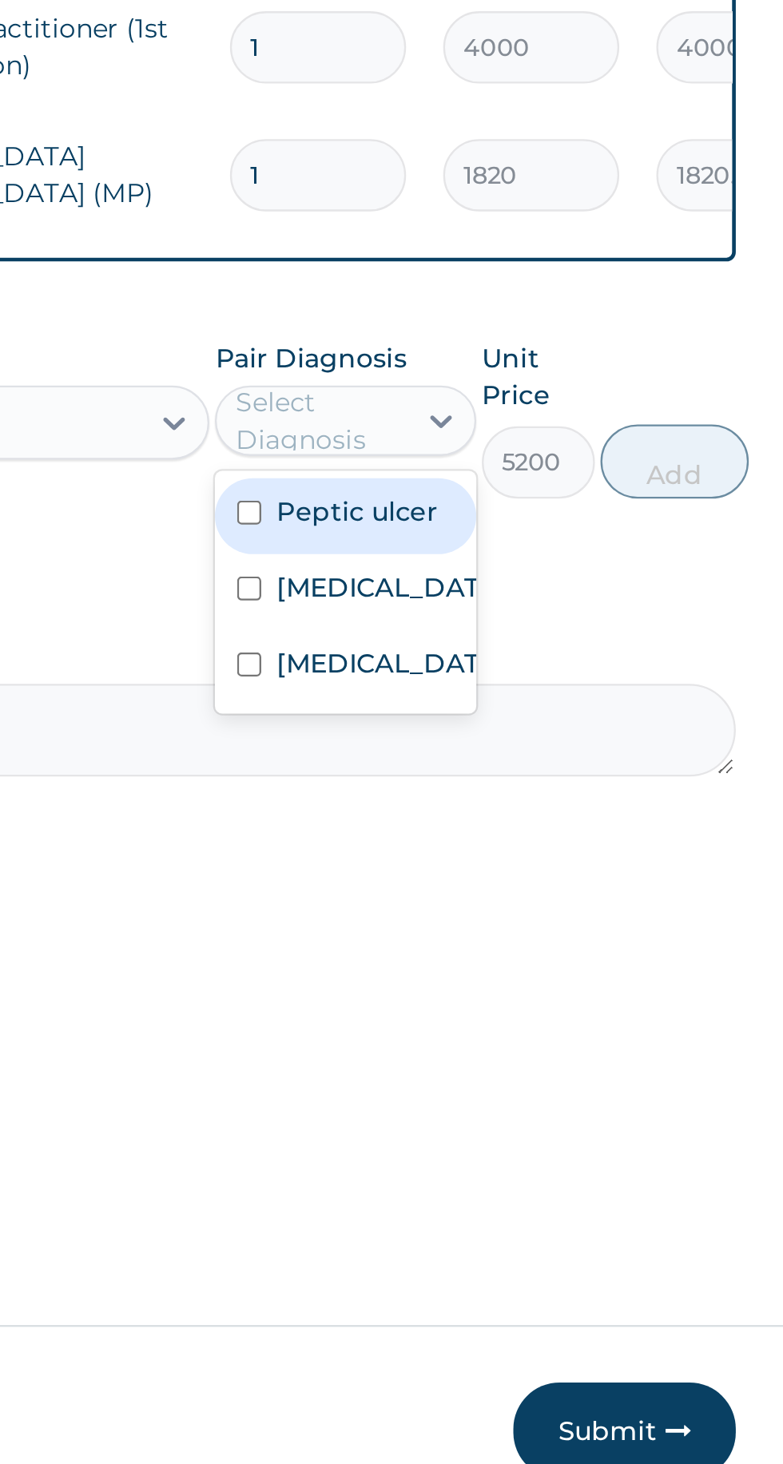
click at [553, 944] on label "Malaria" at bounding box center [575, 943] width 93 height 16
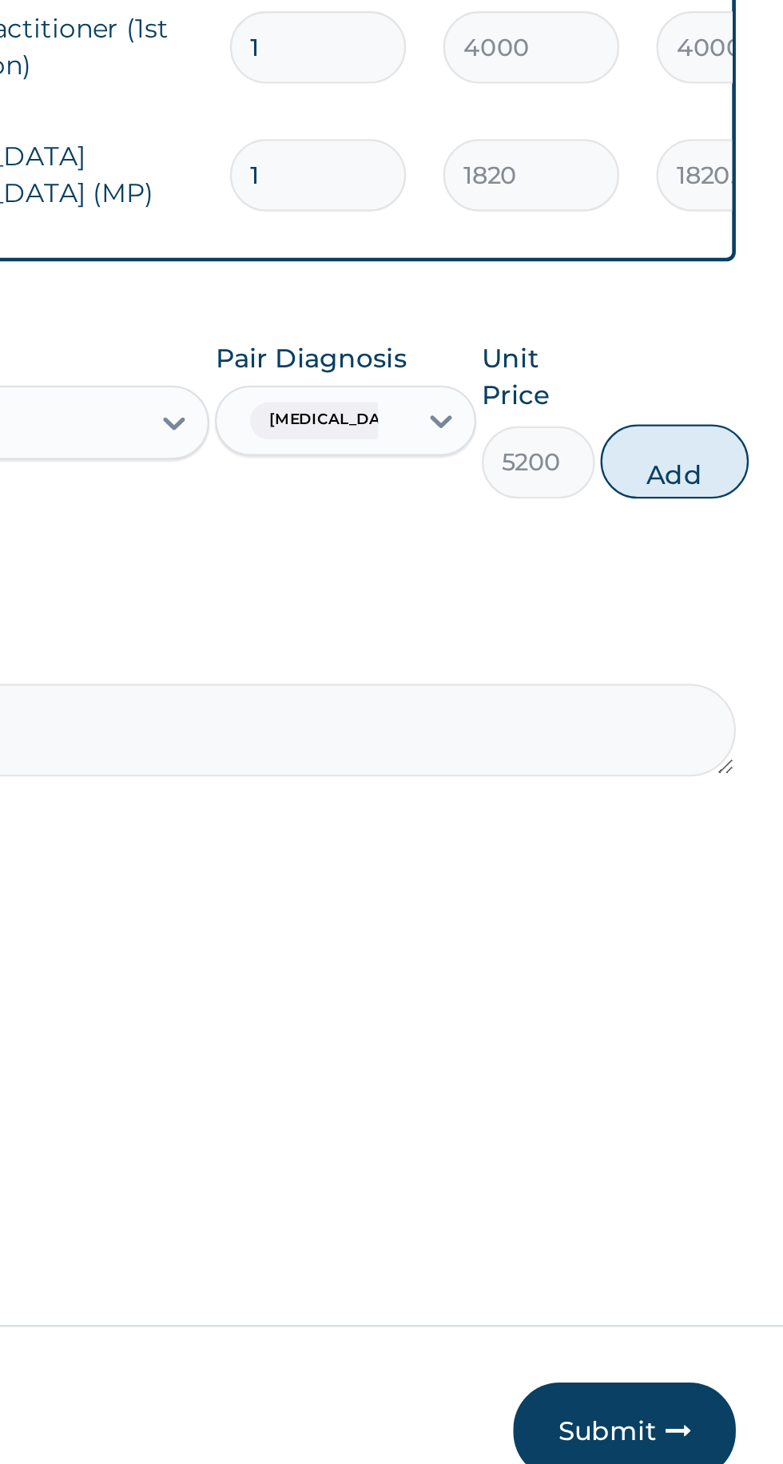
click at [701, 890] on button "Add" at bounding box center [701, 888] width 64 height 32
type input "0"
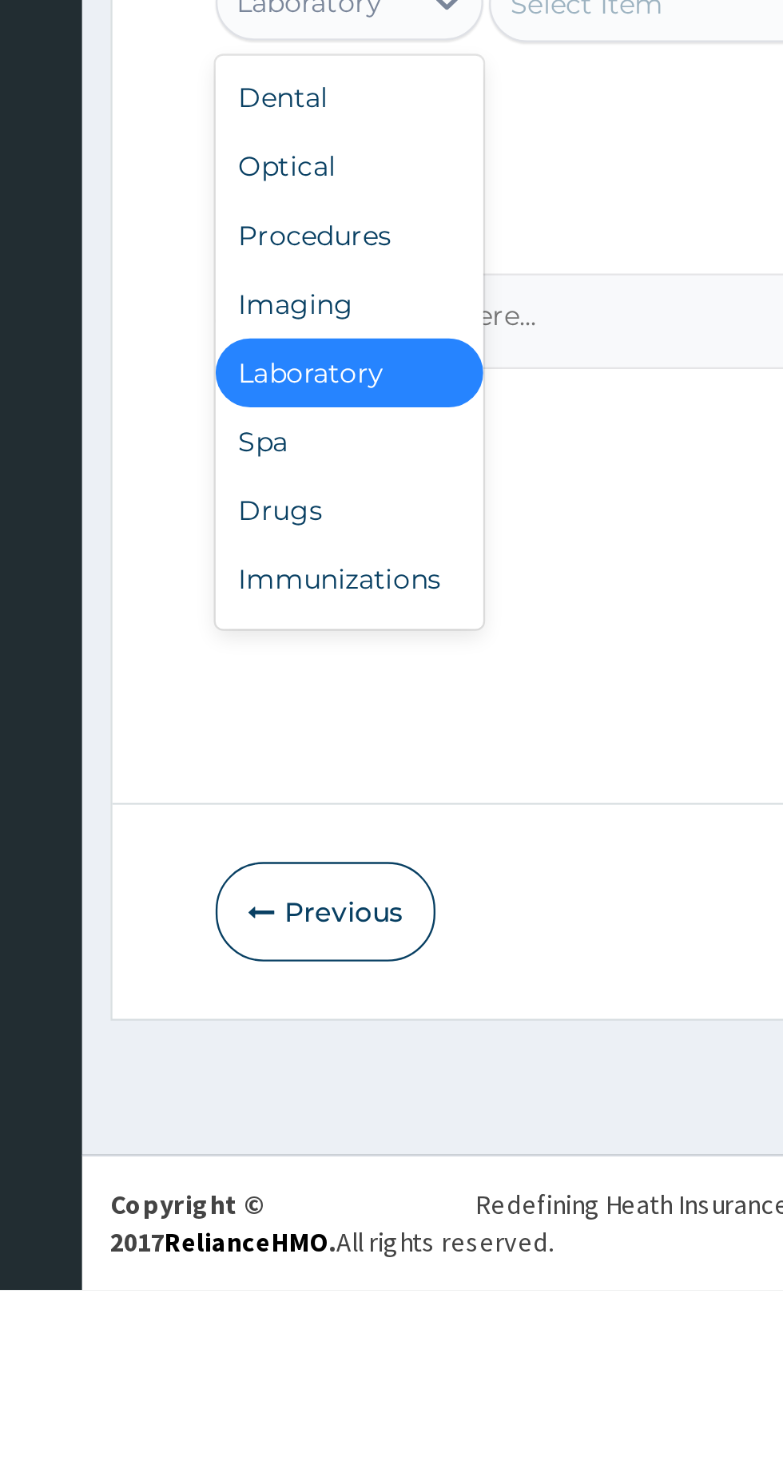
click at [280, 1136] on div "Drugs" at bounding box center [296, 1138] width 112 height 29
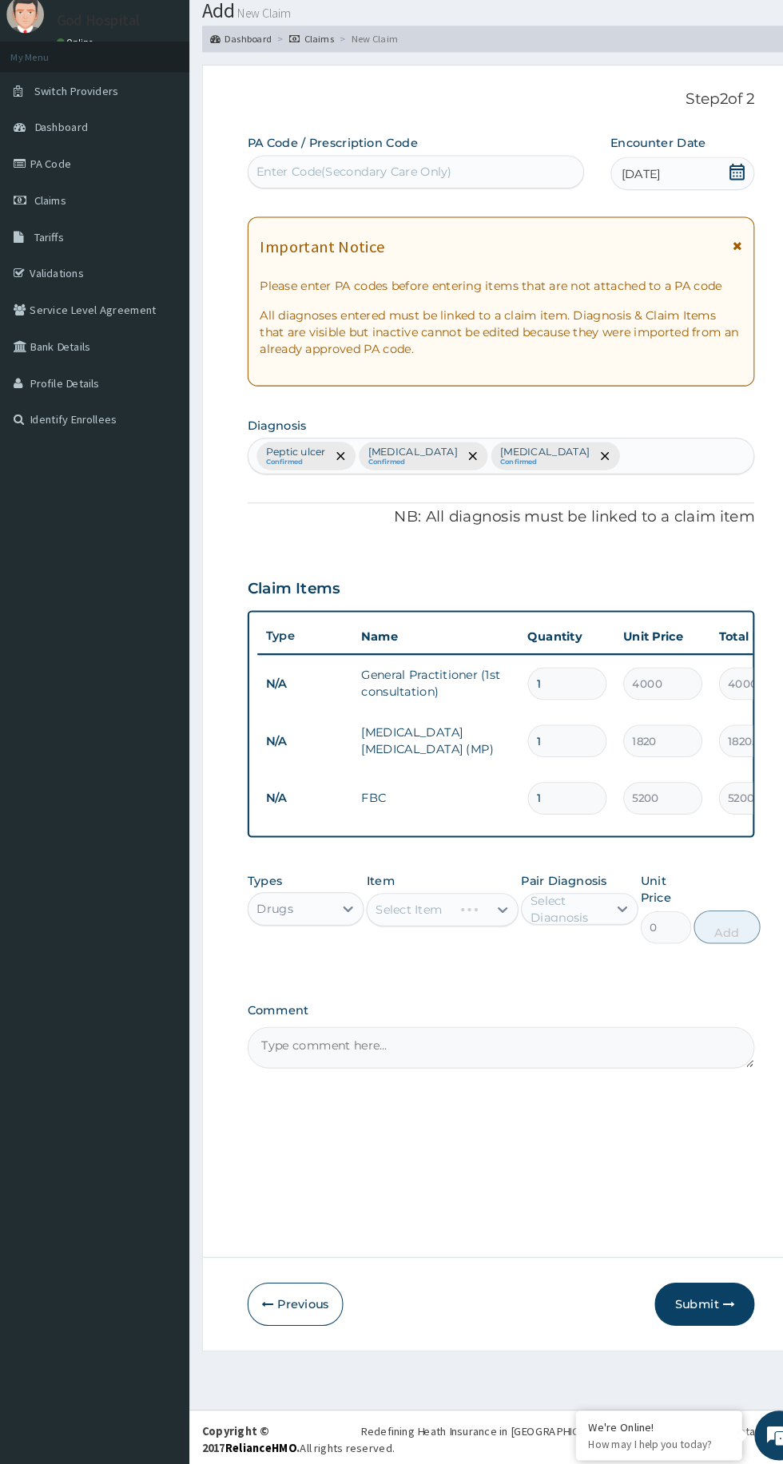
click at [437, 928] on div "Select Item" at bounding box center [427, 927] width 146 height 32
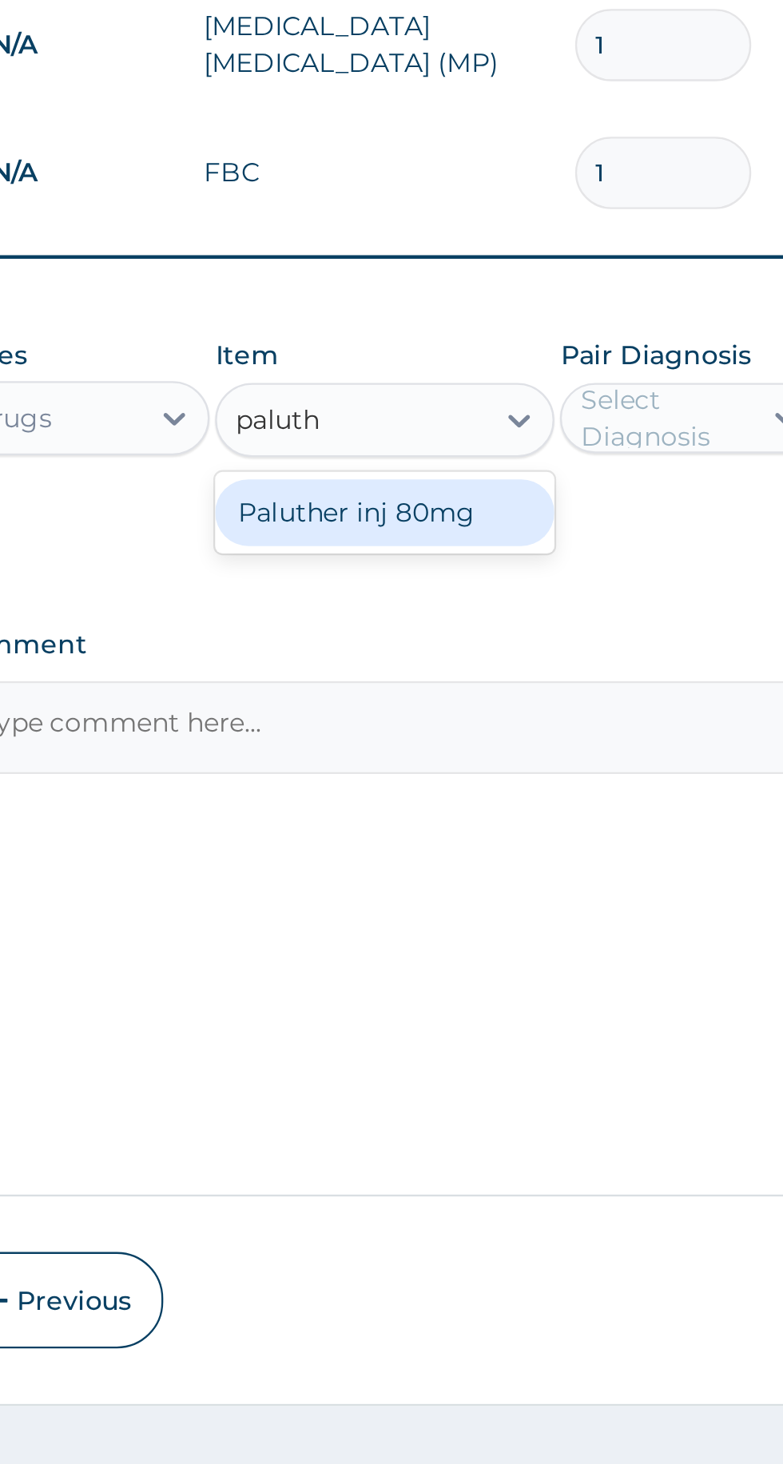
click at [431, 971] on div "Paluther inj 80mg" at bounding box center [427, 966] width 146 height 29
type input "paluth"
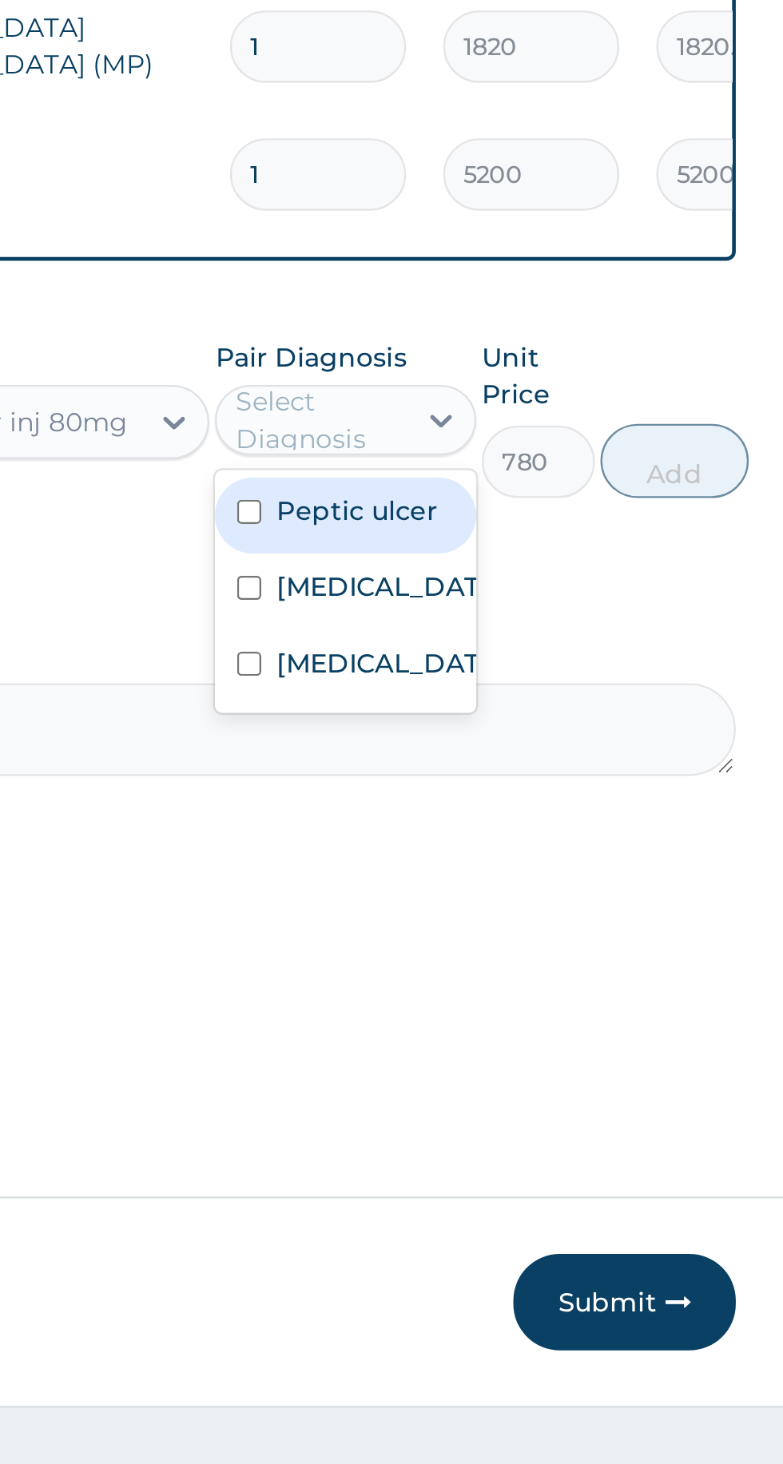
click at [564, 1004] on label "Malaria" at bounding box center [575, 998] width 93 height 16
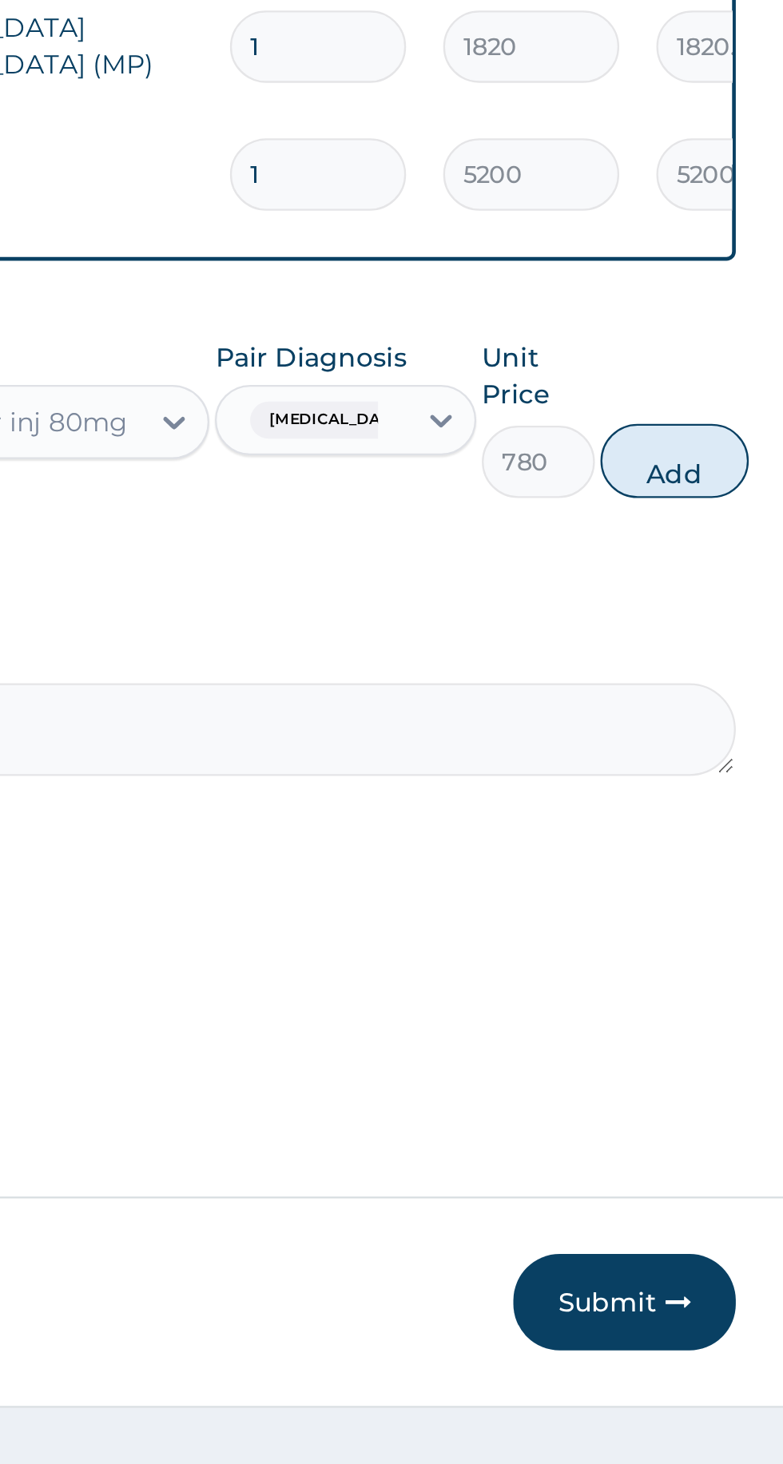
click at [704, 949] on button "Add" at bounding box center [701, 944] width 64 height 32
type input "0"
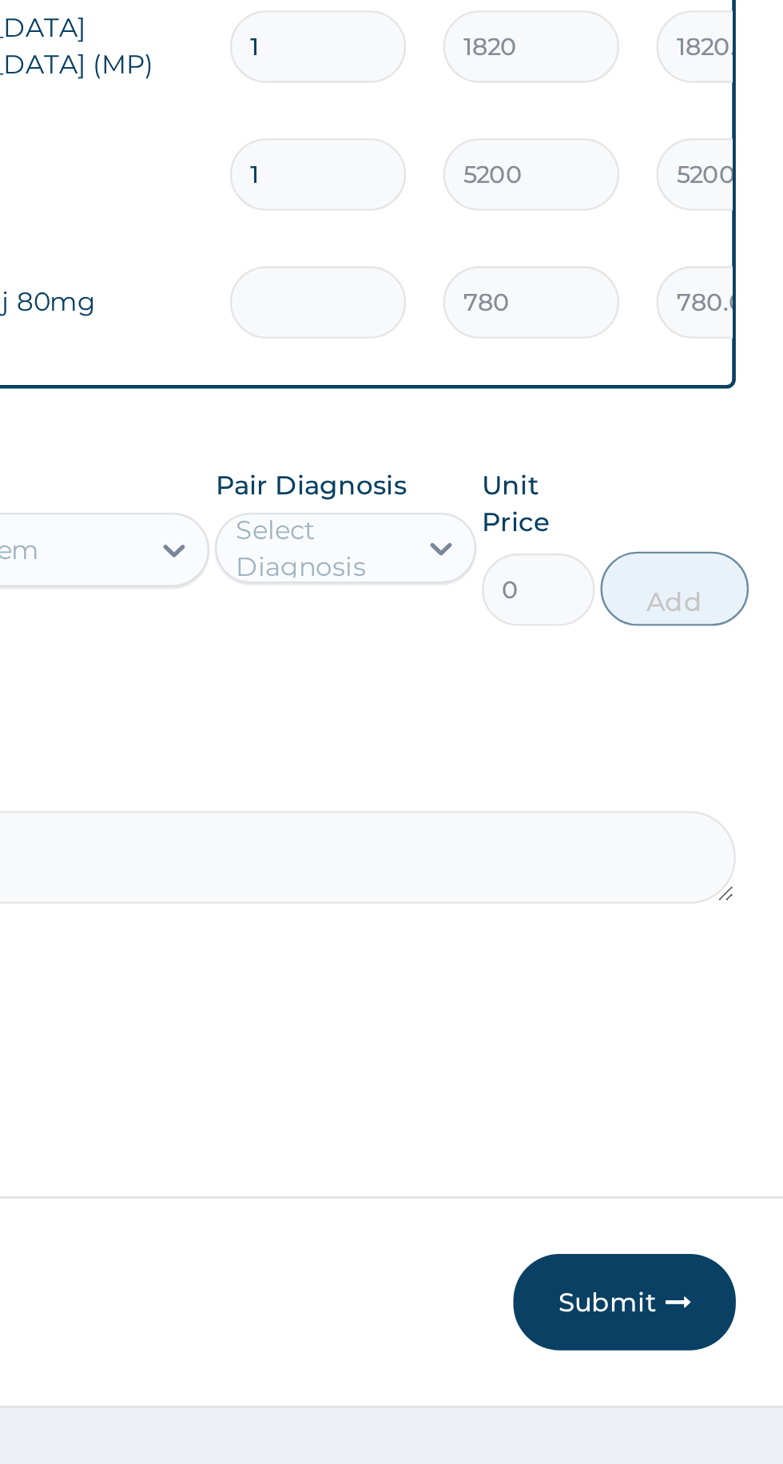
type input "0.00"
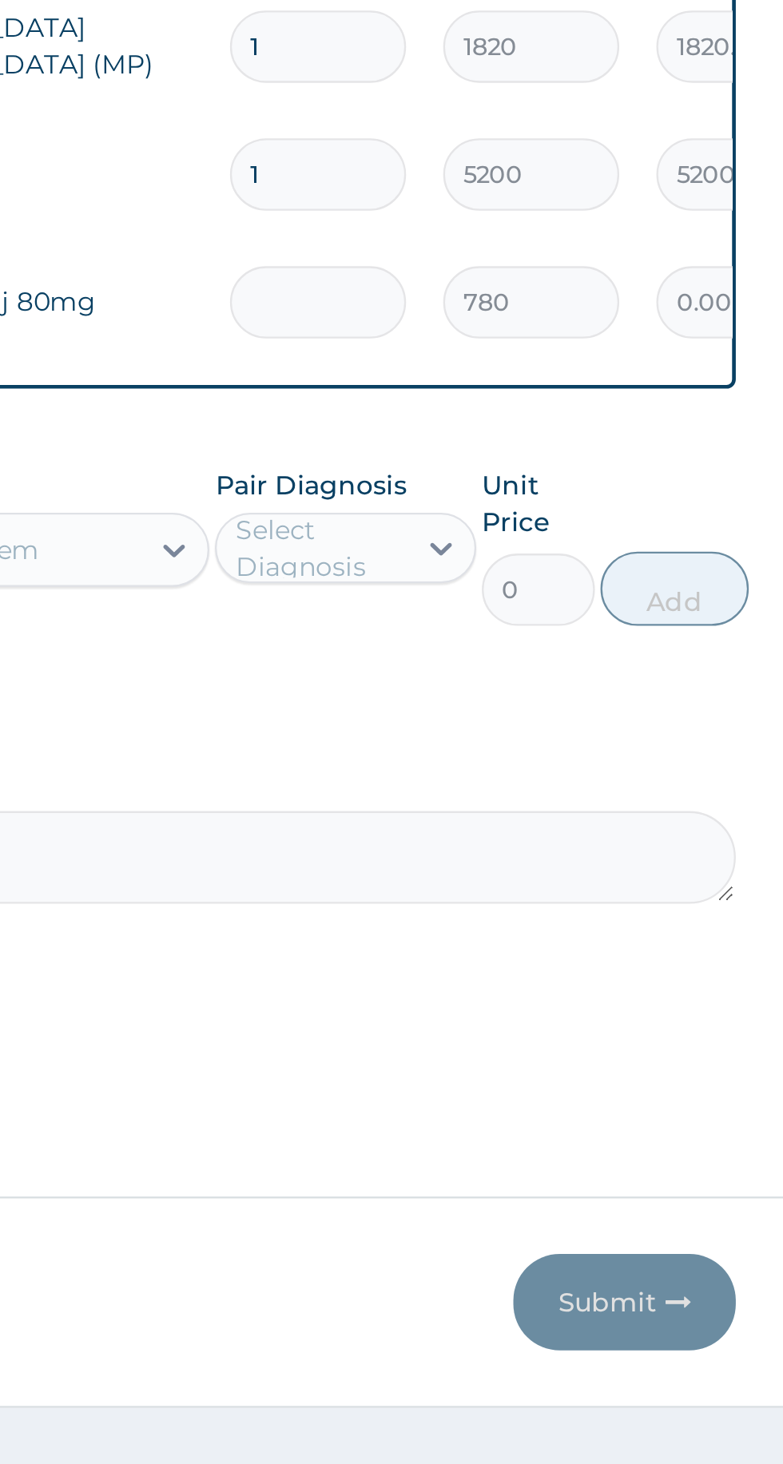
type input "6"
type input "4680.00"
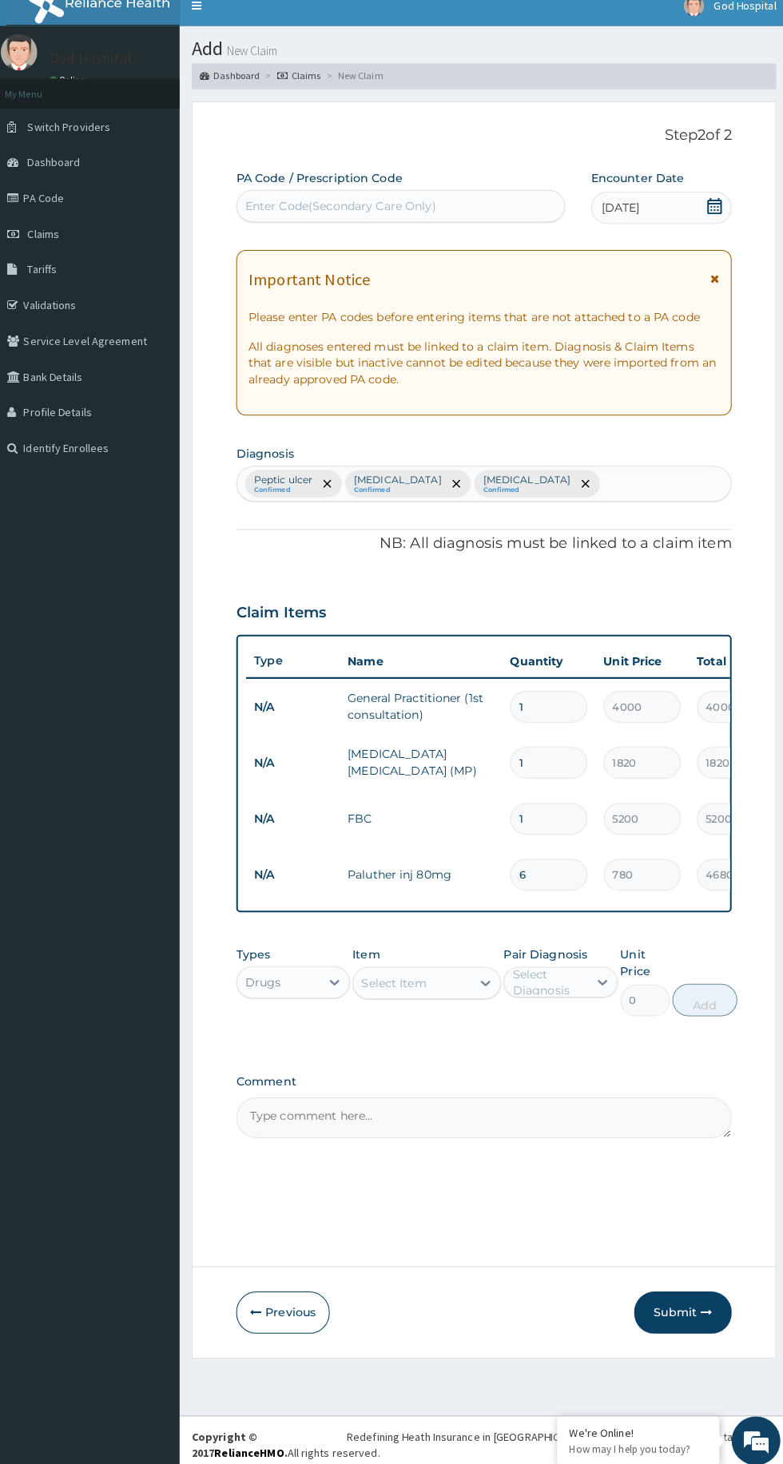
type input "6"
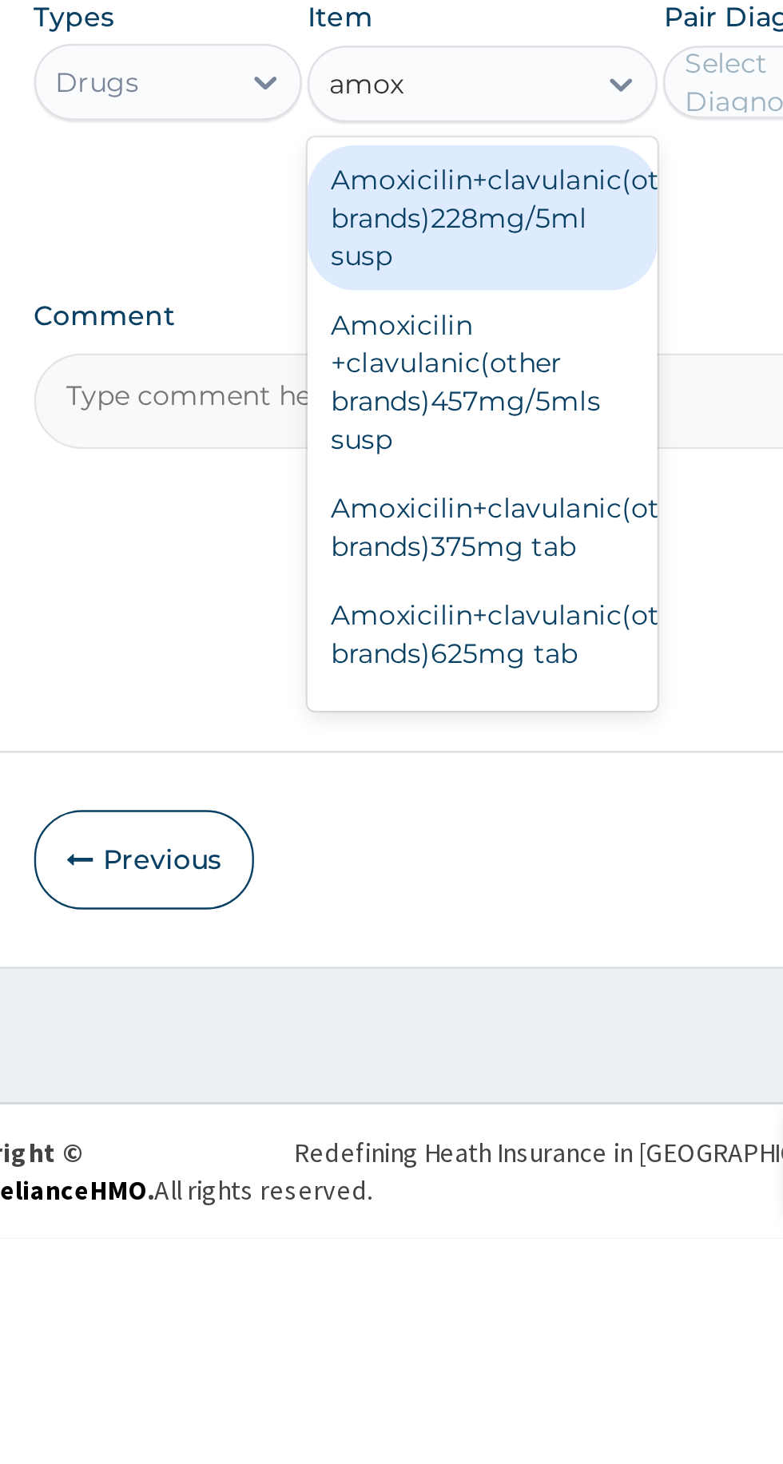
click at [446, 1215] on div "Amoxicilin+clavulanic(other brands)625mg tab" at bounding box center [427, 1212] width 146 height 45
type input "amox"
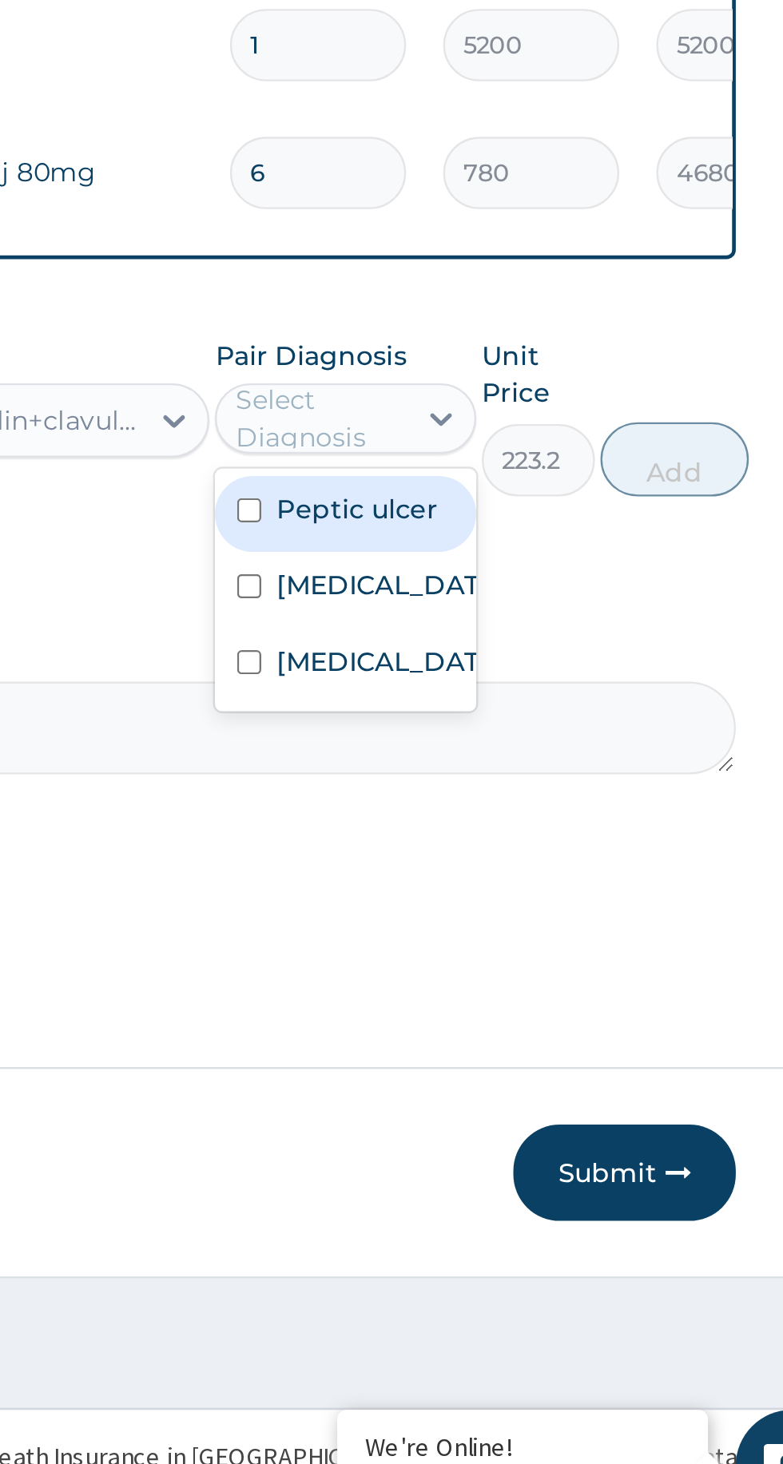
click at [546, 1094] on label "Typhoid fever" at bounding box center [575, 1086] width 93 height 16
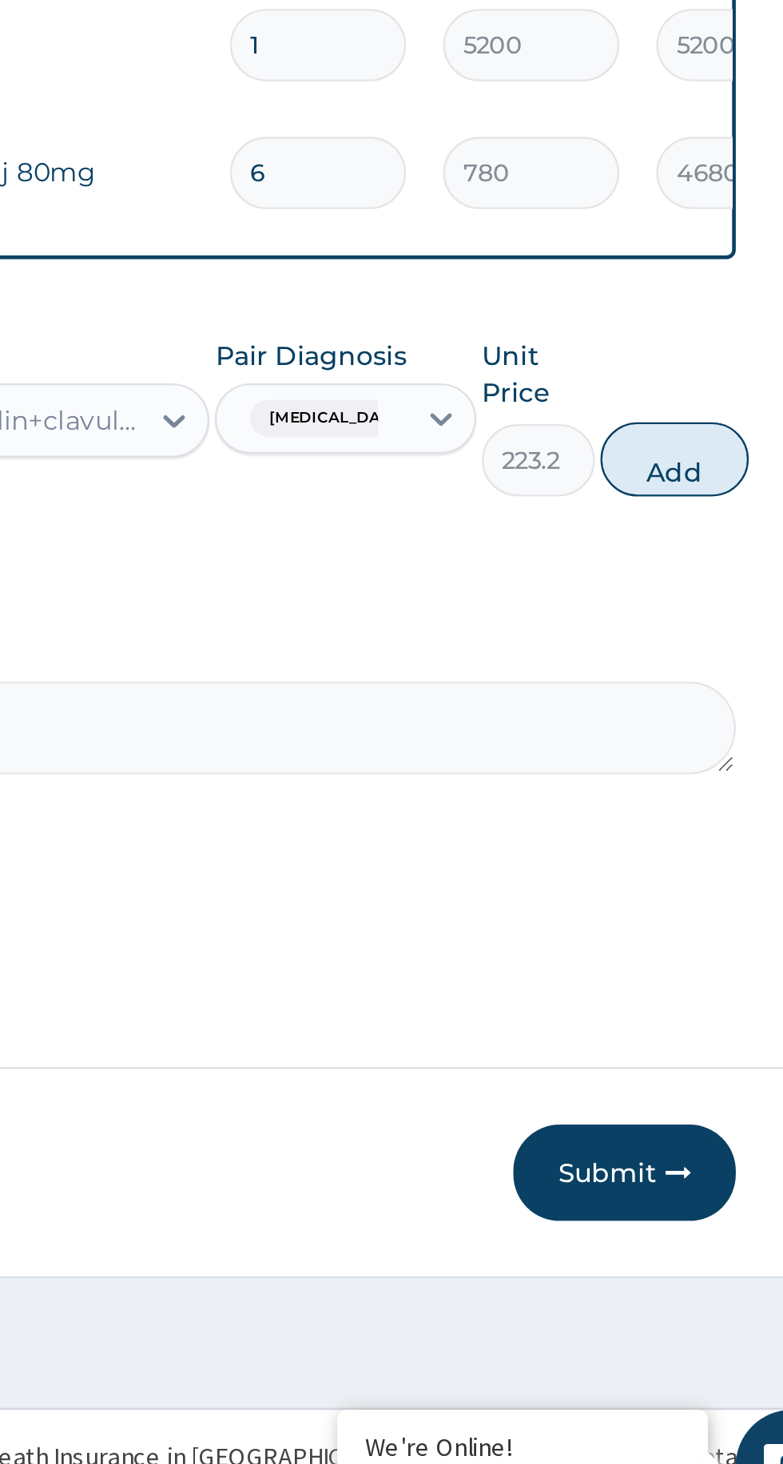
click at [705, 1005] on button "Add" at bounding box center [701, 999] width 64 height 32
type input "0"
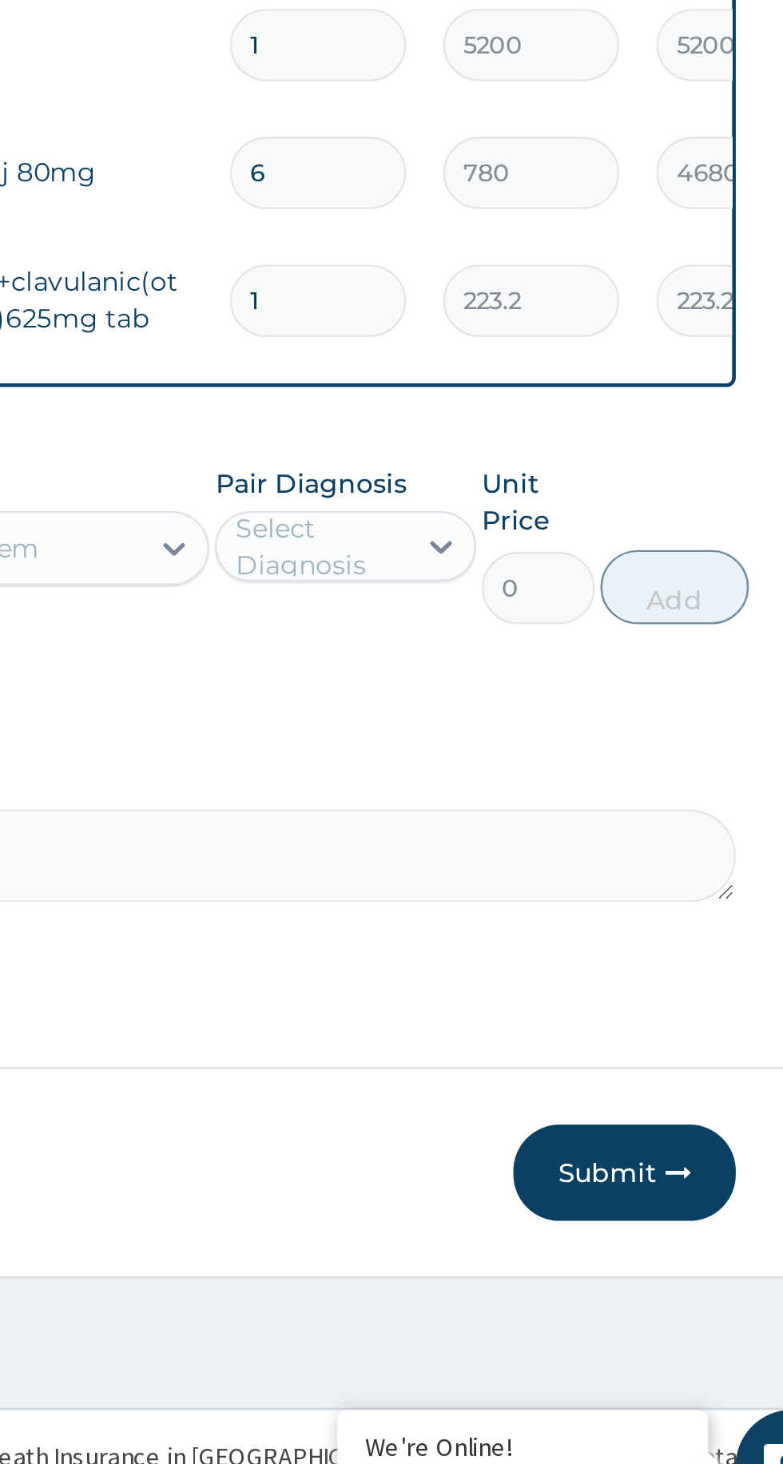
type input "14"
type input "3124.80"
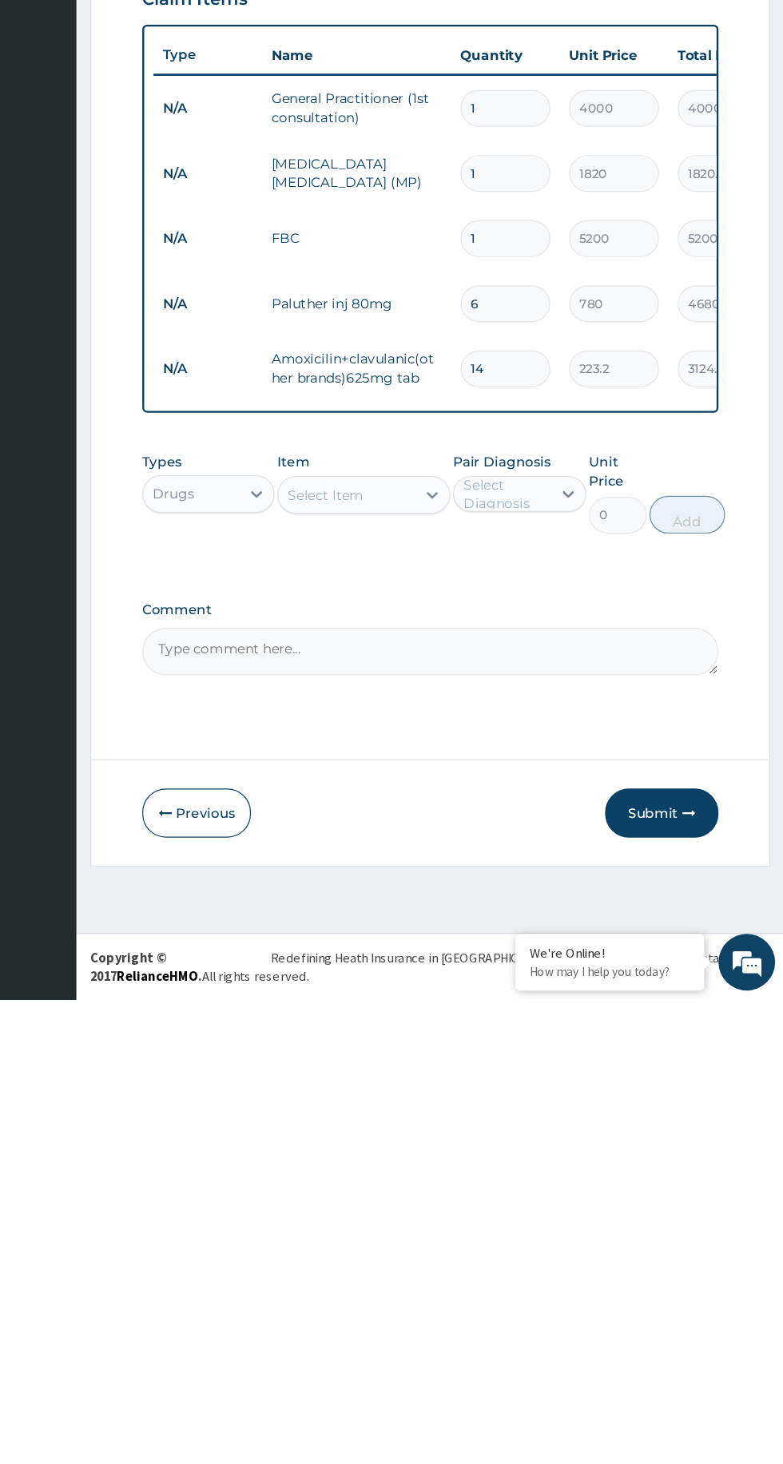
type input "14"
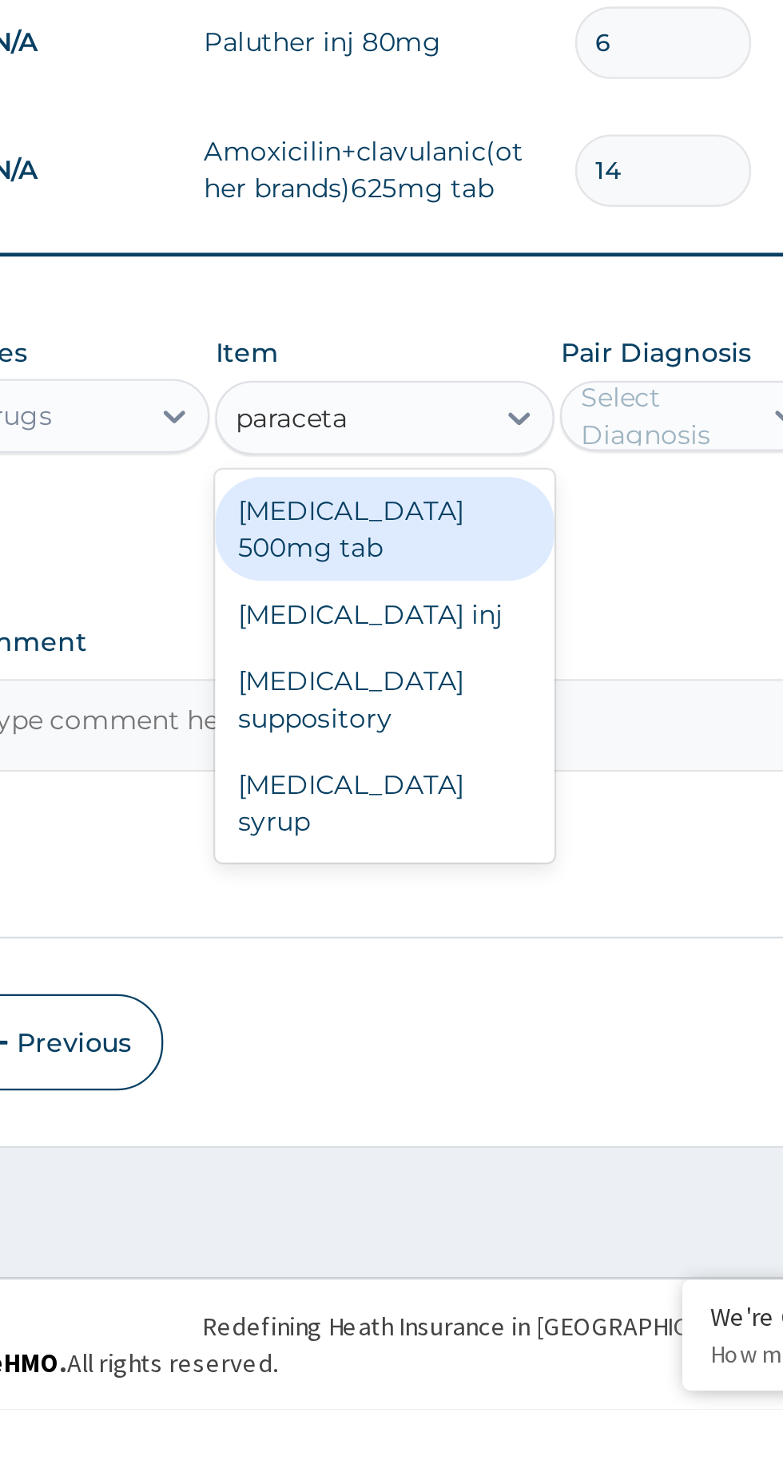
click at [391, 1077] on div "Paracetamol 500mg tab" at bounding box center [427, 1085] width 146 height 45
type input "paraceta"
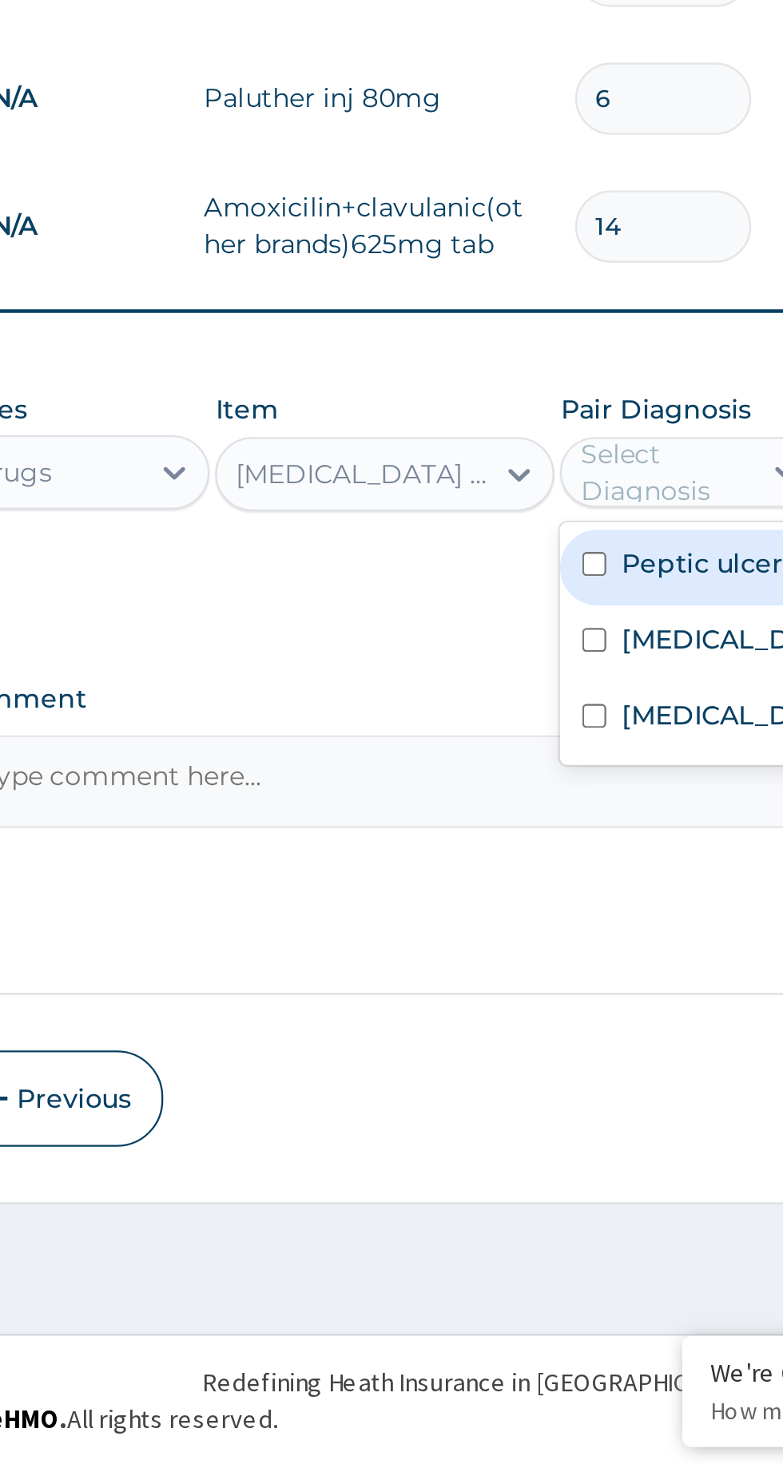
click at [519, 1079] on input "checkbox" at bounding box center [517, 1076] width 10 height 10
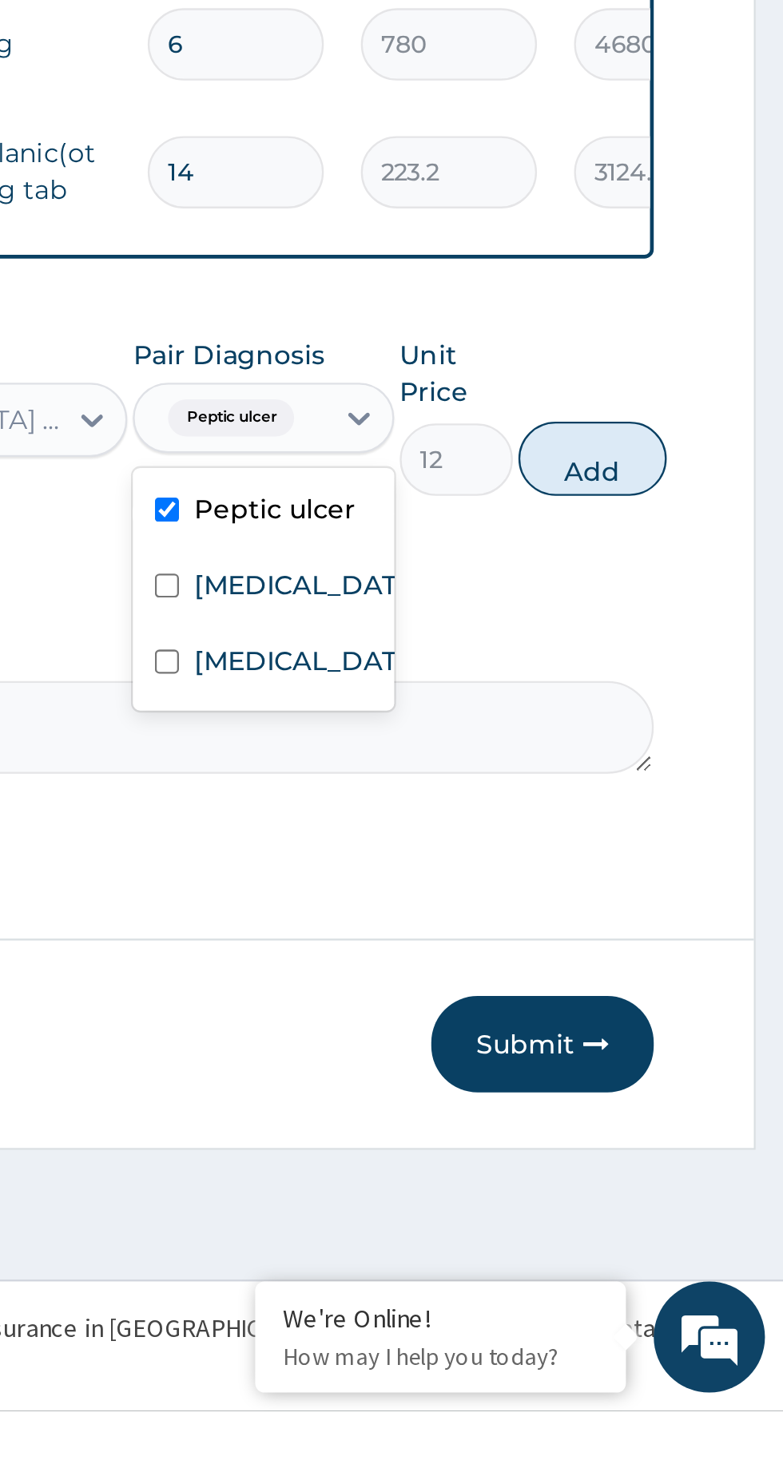
click at [517, 1112] on input "checkbox" at bounding box center [517, 1108] width 10 height 10
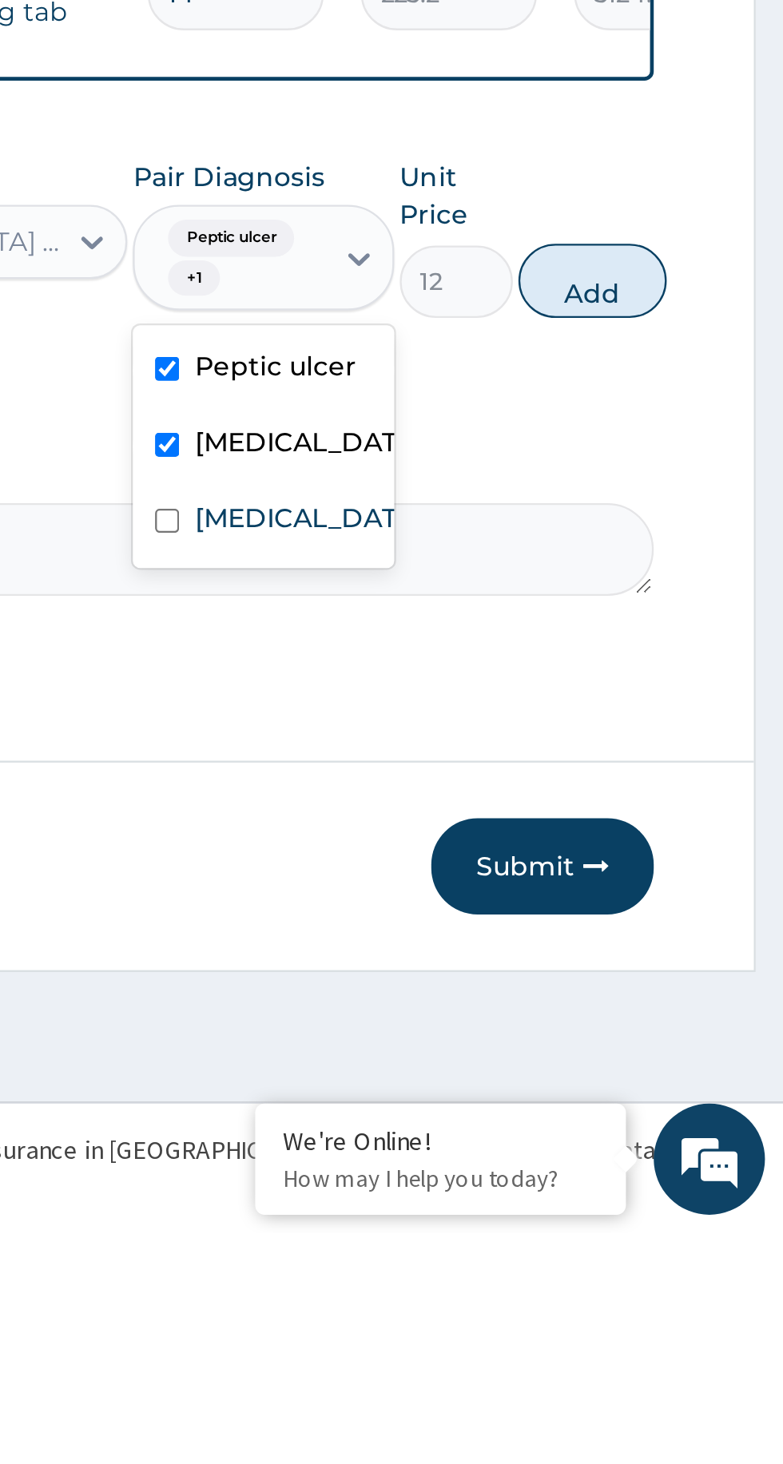
click at [518, 1162] on input "checkbox" at bounding box center [517, 1157] width 10 height 10
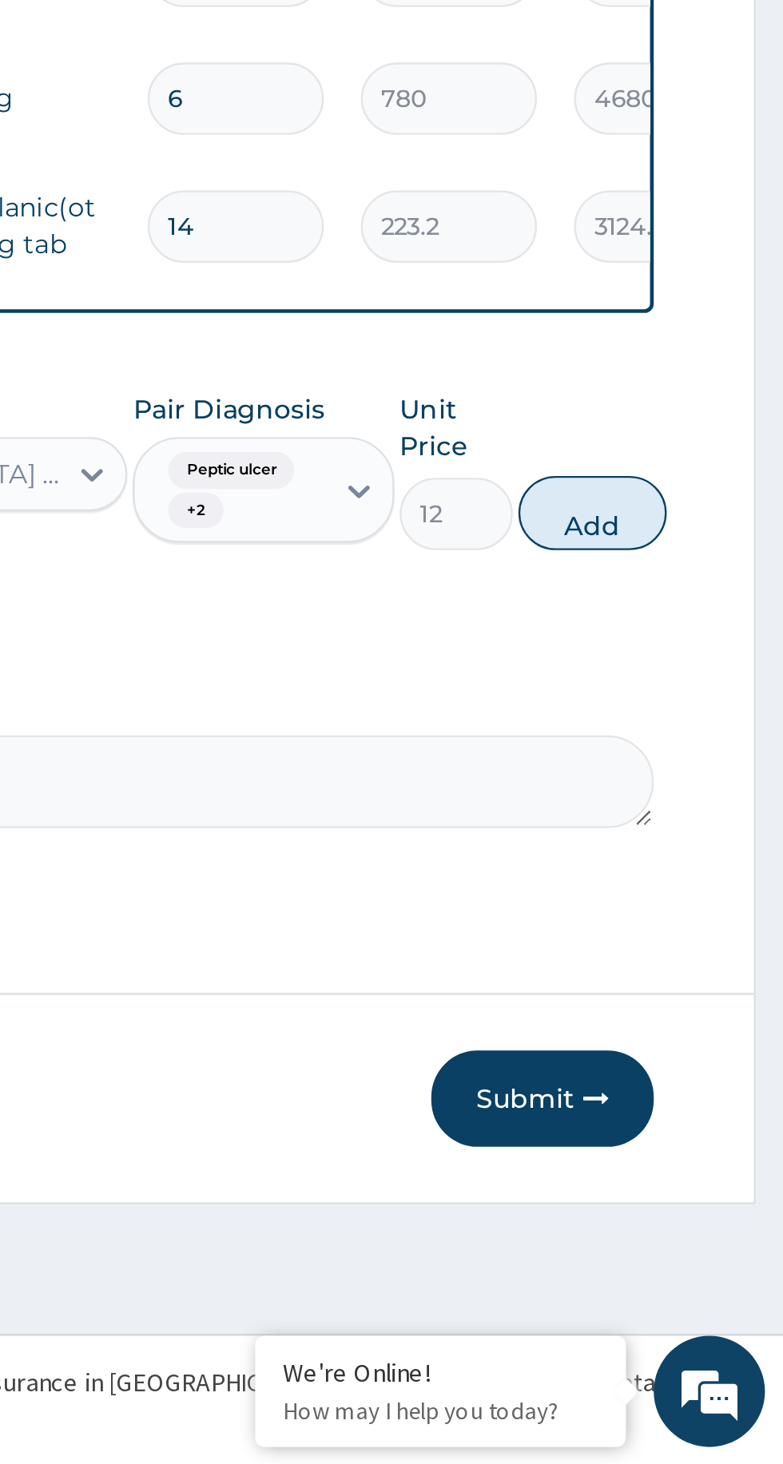
click at [699, 1051] on button "Add" at bounding box center [701, 1054] width 64 height 32
type input "0"
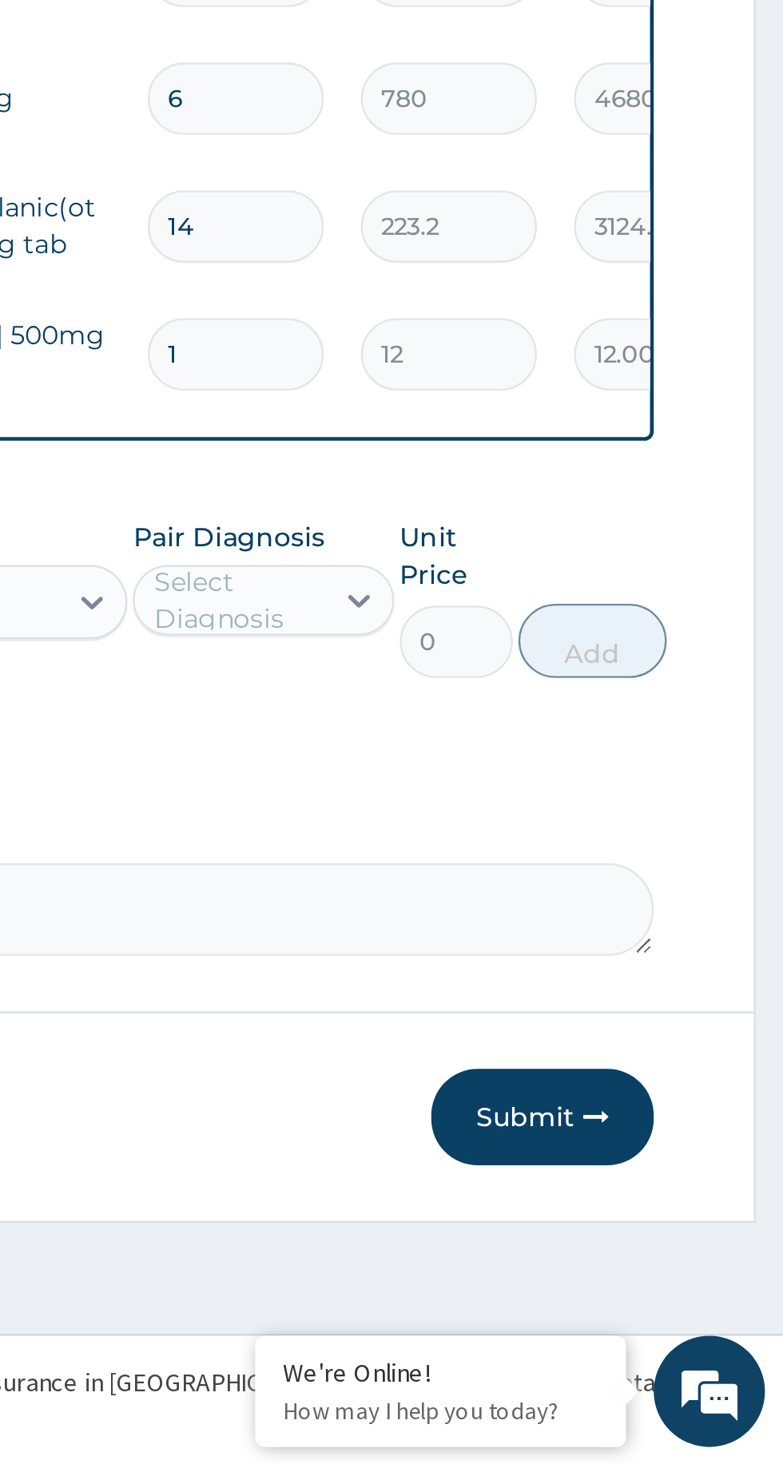
type input "18"
type input "216.00"
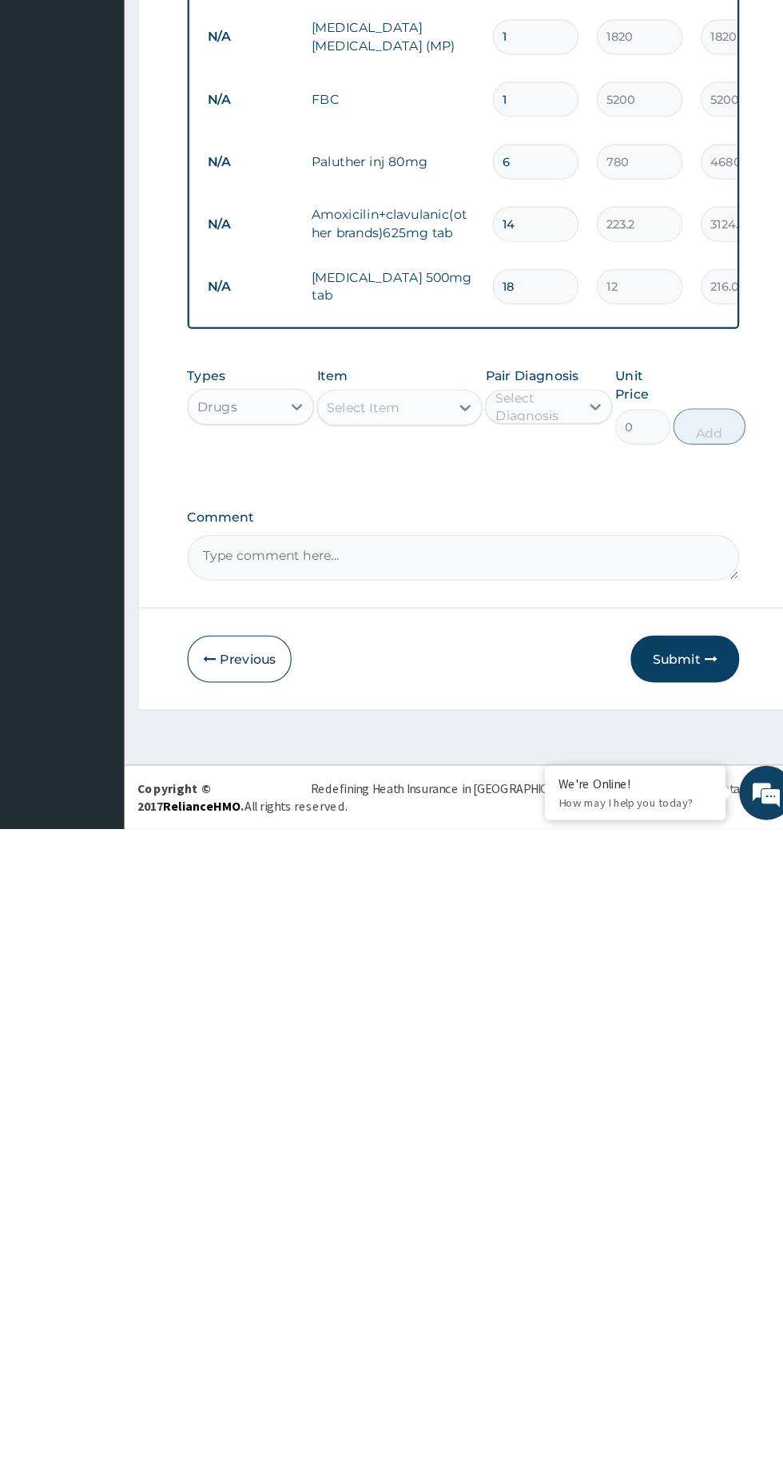
type input "18"
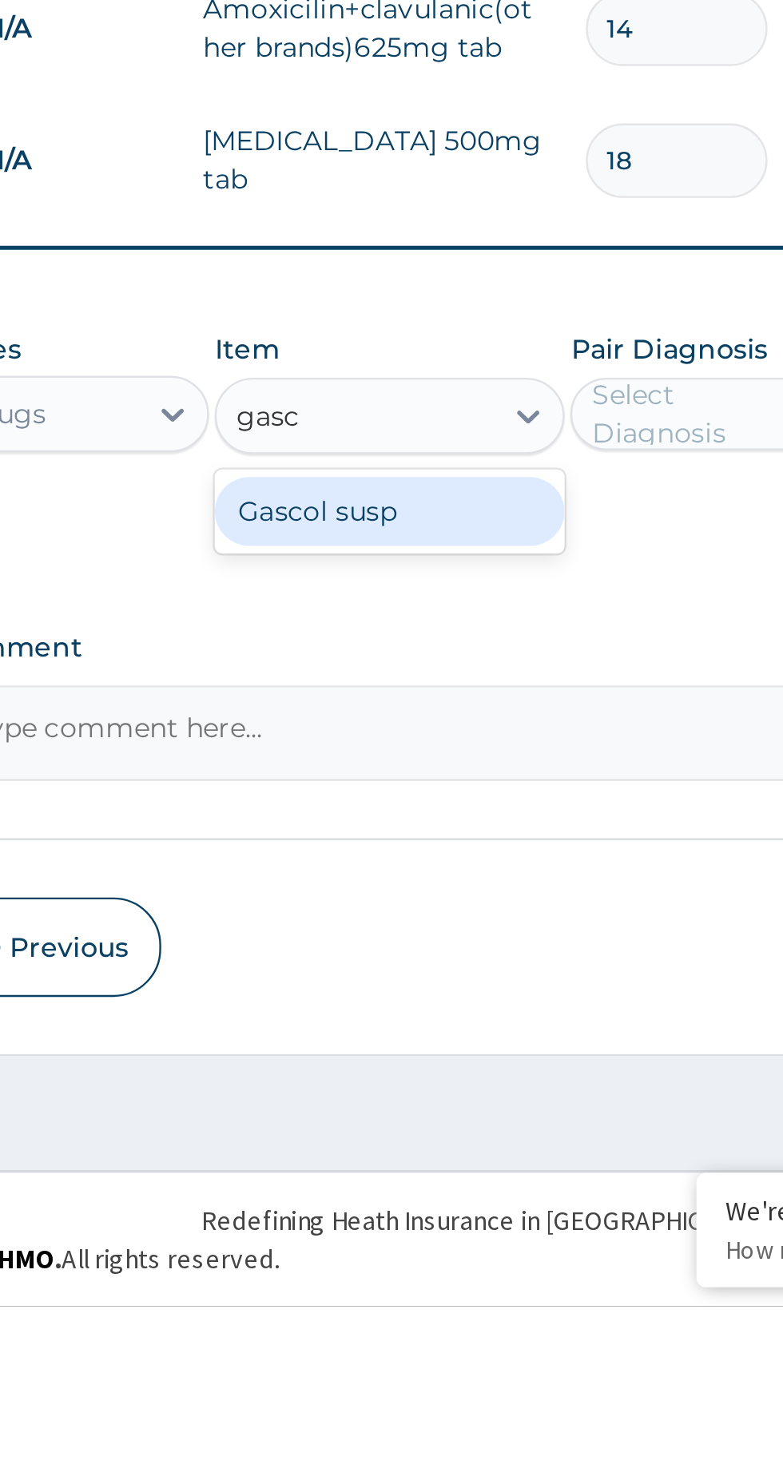
click at [393, 1130] on div "Gascol susp" at bounding box center [427, 1132] width 146 height 29
type input "gasc"
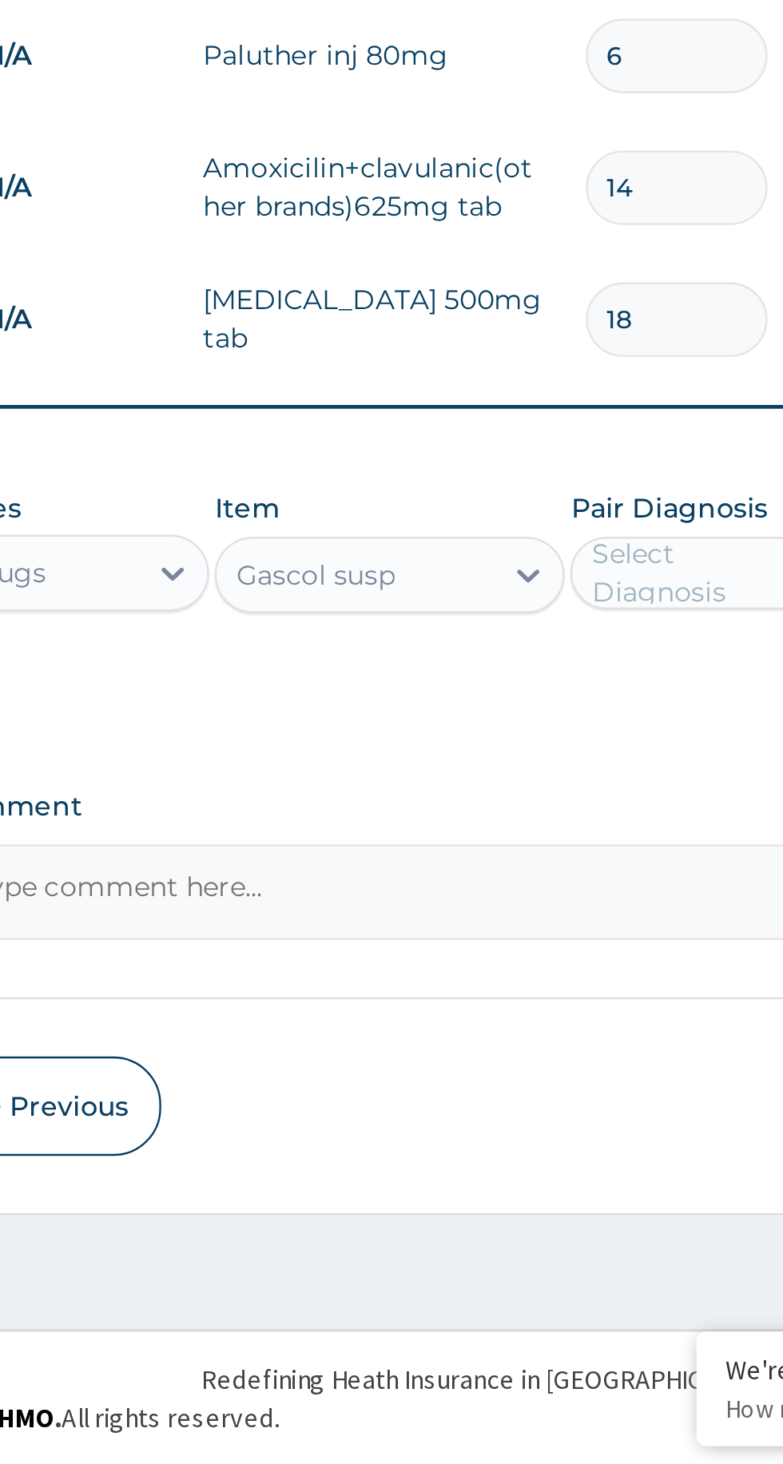
click at [520, 1031] on div "PA Code / Prescription Code Enter Code(Secondary Care Only) Encounter Date 13-0…" at bounding box center [483, 712] width 487 height 1063
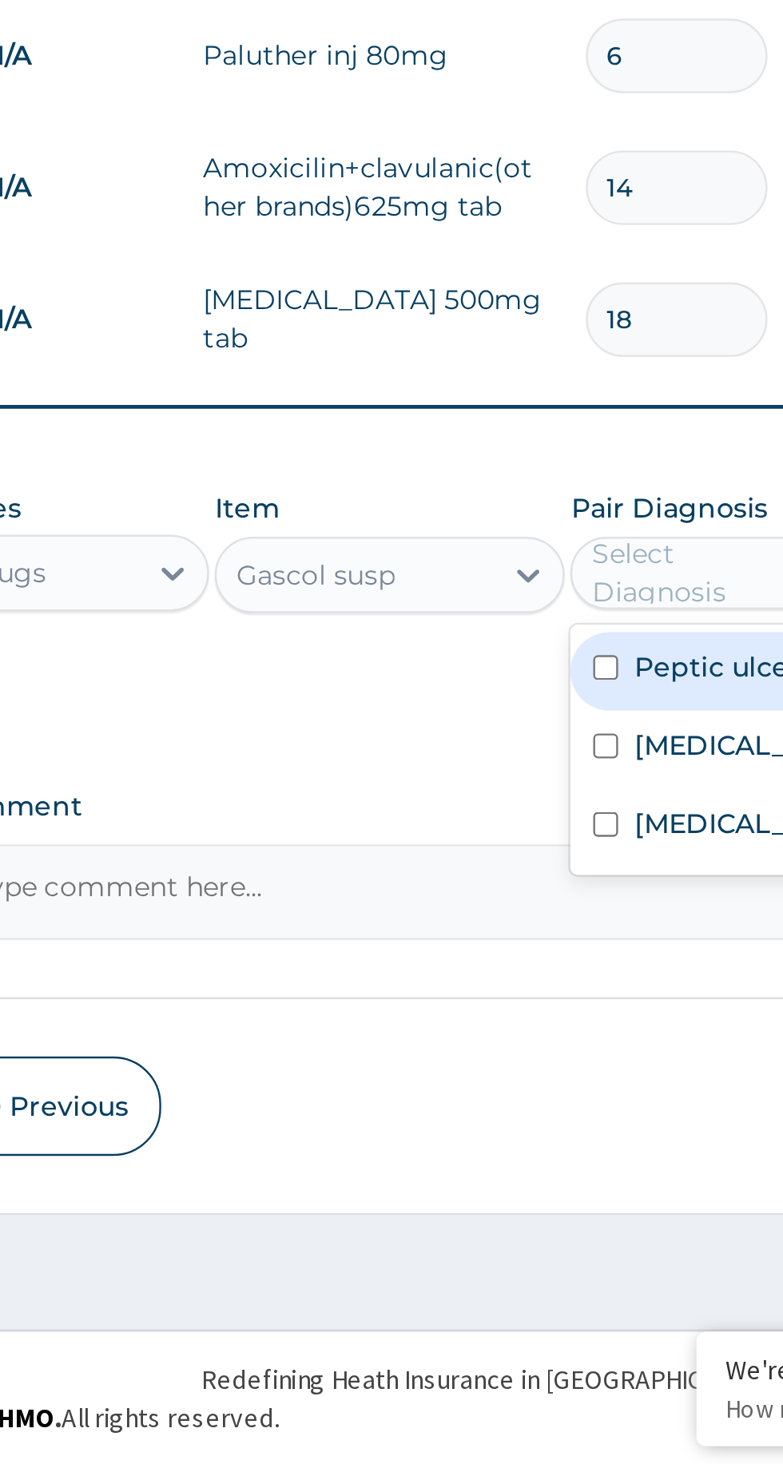
click at [521, 1130] on input "checkbox" at bounding box center [517, 1131] width 10 height 10
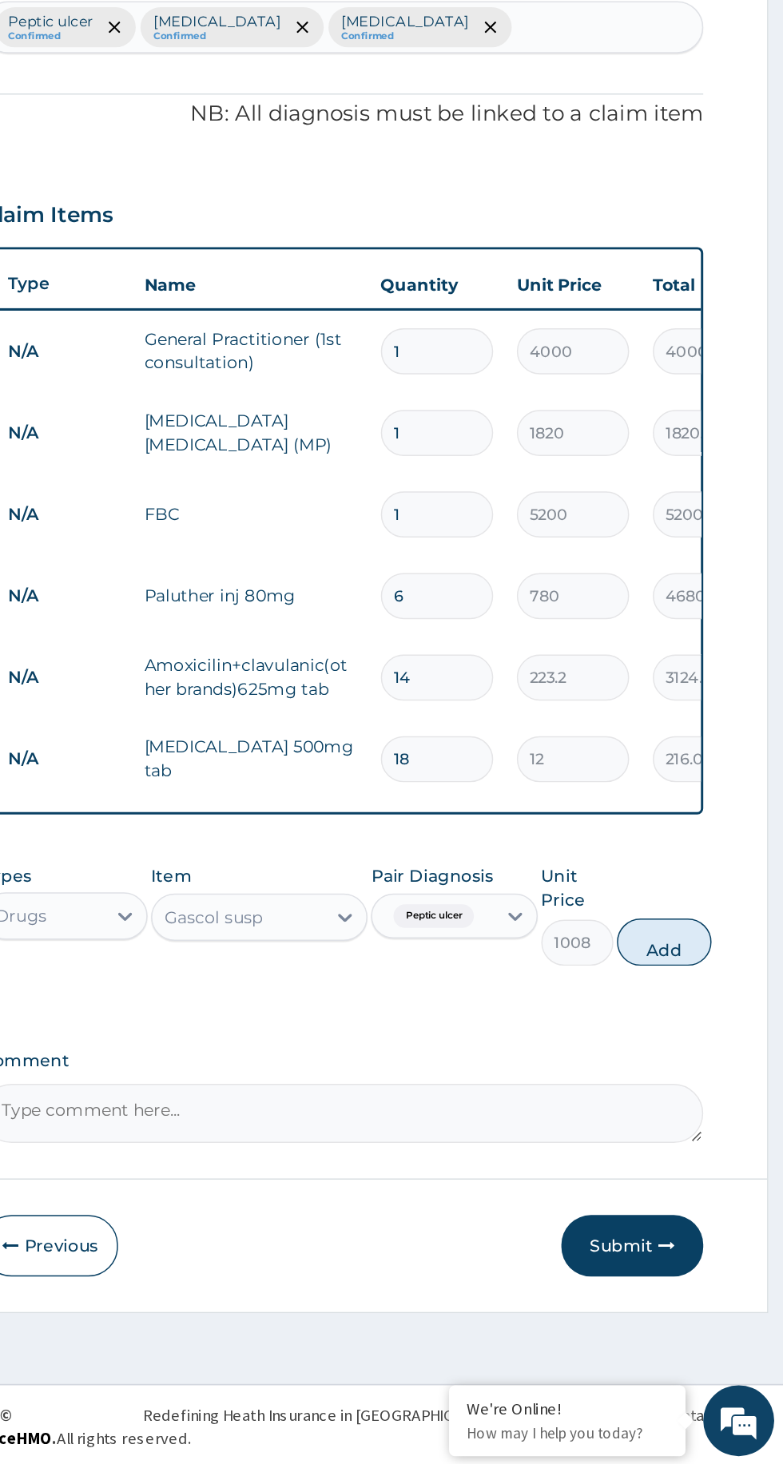
click at [700, 1112] on button "Add" at bounding box center [701, 1109] width 64 height 32
type input "0"
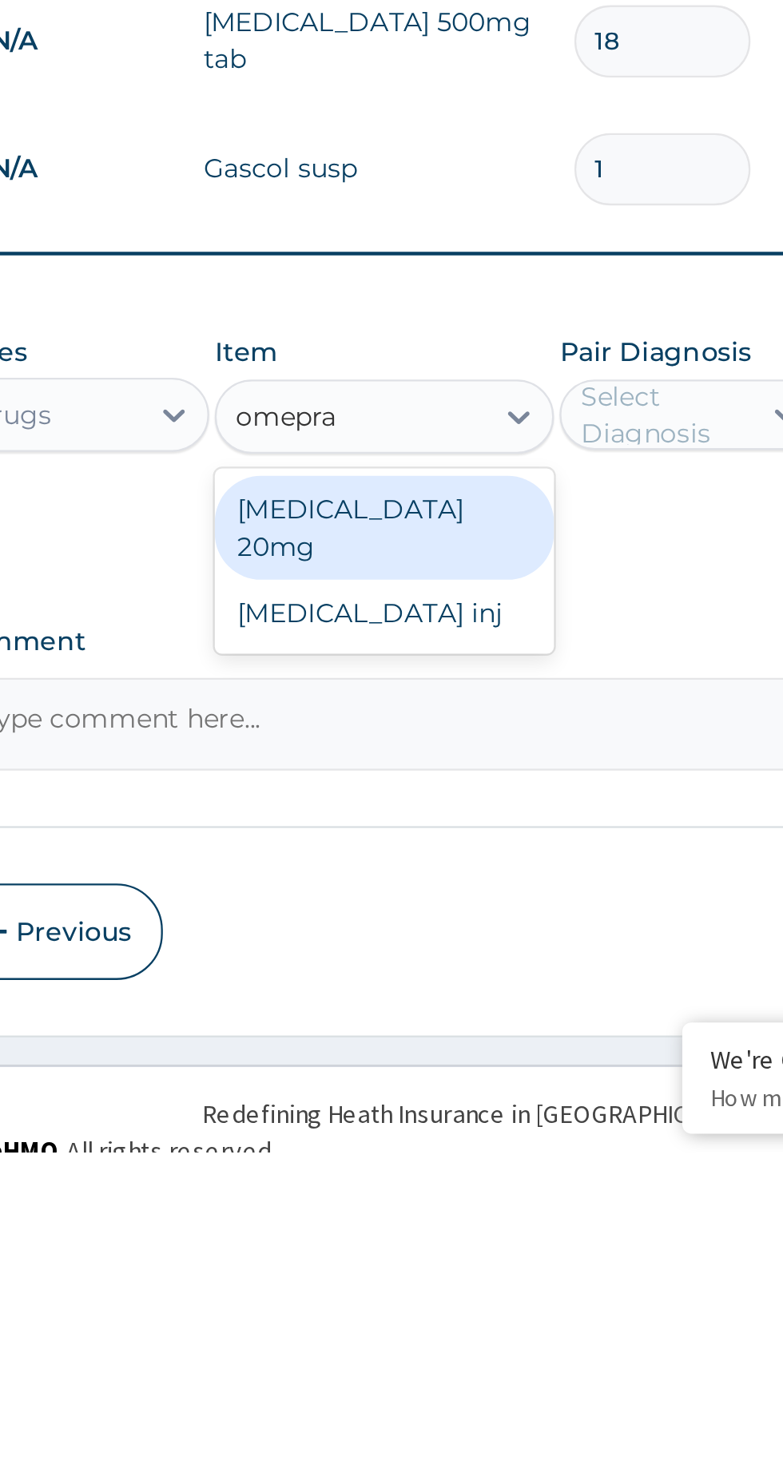
click at [387, 1191] on div "Omeprazole 20mg" at bounding box center [427, 1195] width 146 height 45
type input "omepra"
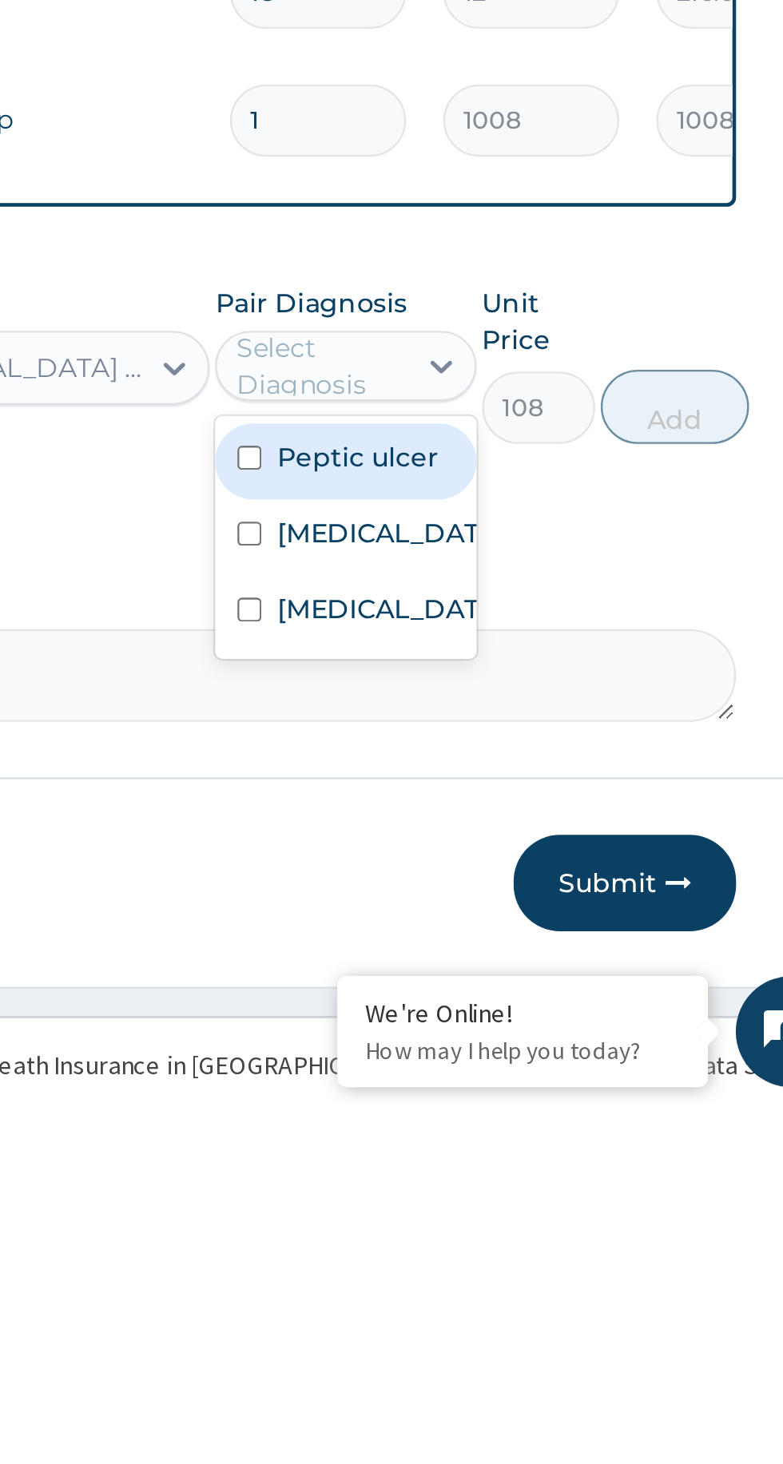
click at [522, 1190] on input "checkbox" at bounding box center [517, 1185] width 10 height 10
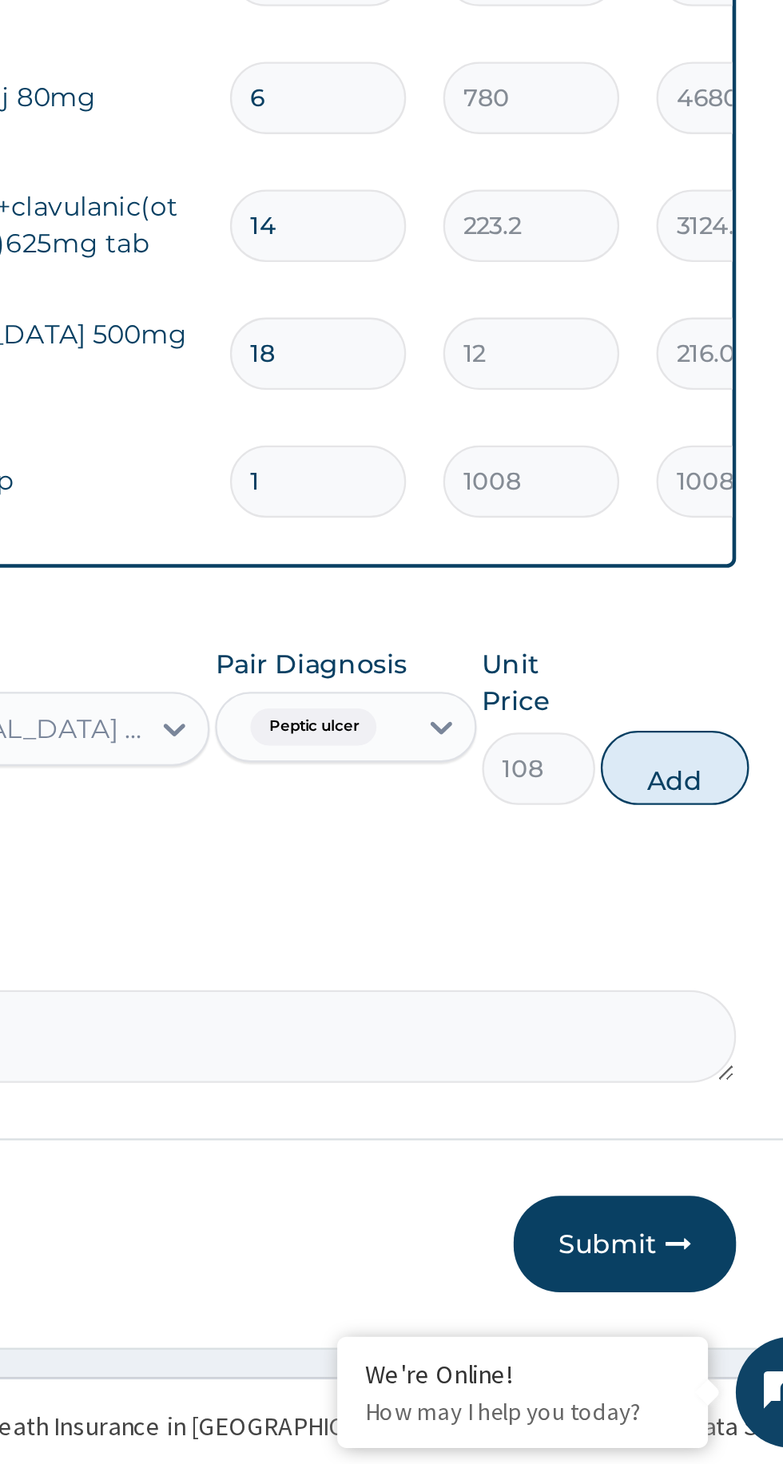
click at [689, 1170] on button "Add" at bounding box center [701, 1163] width 64 height 32
type input "0"
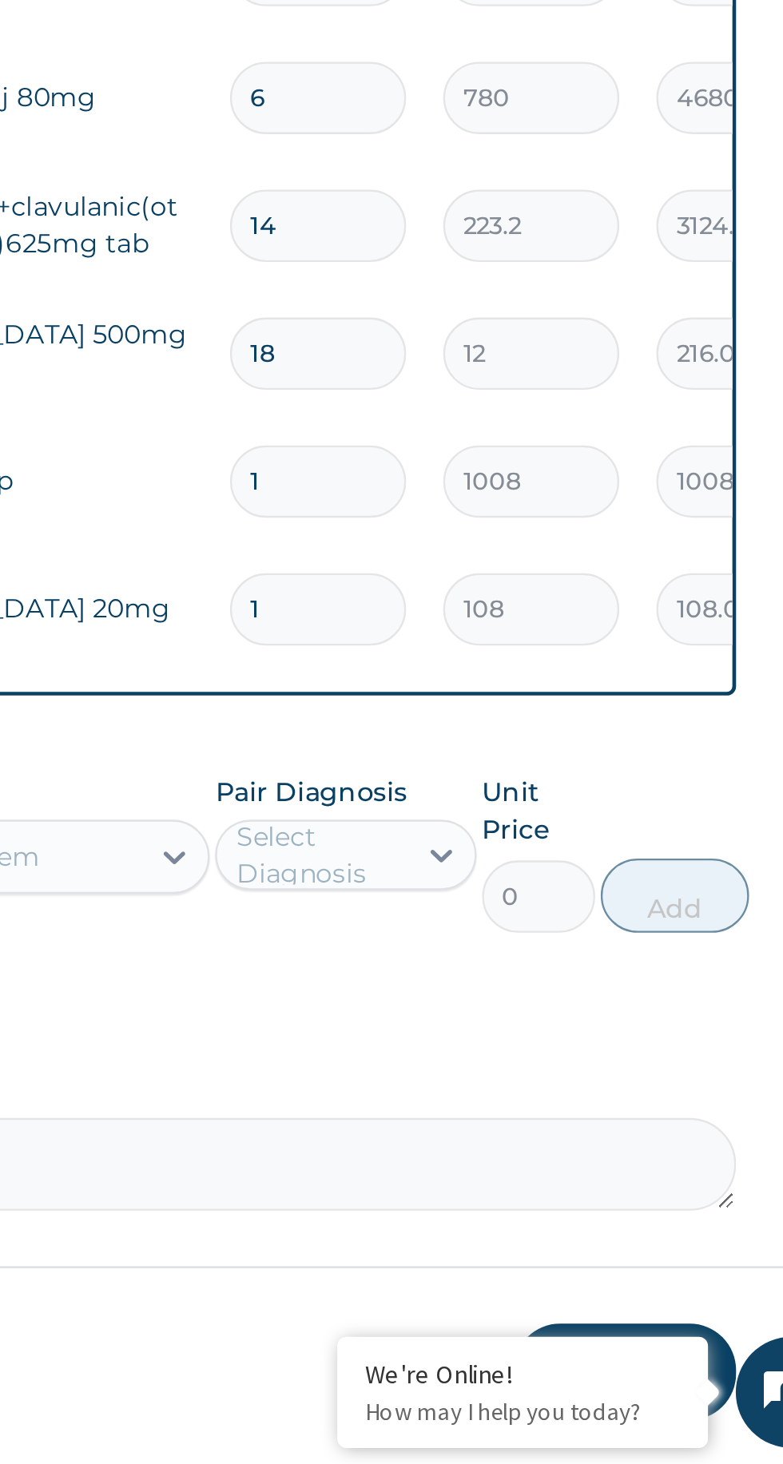
type input "10"
type input "1080.00"
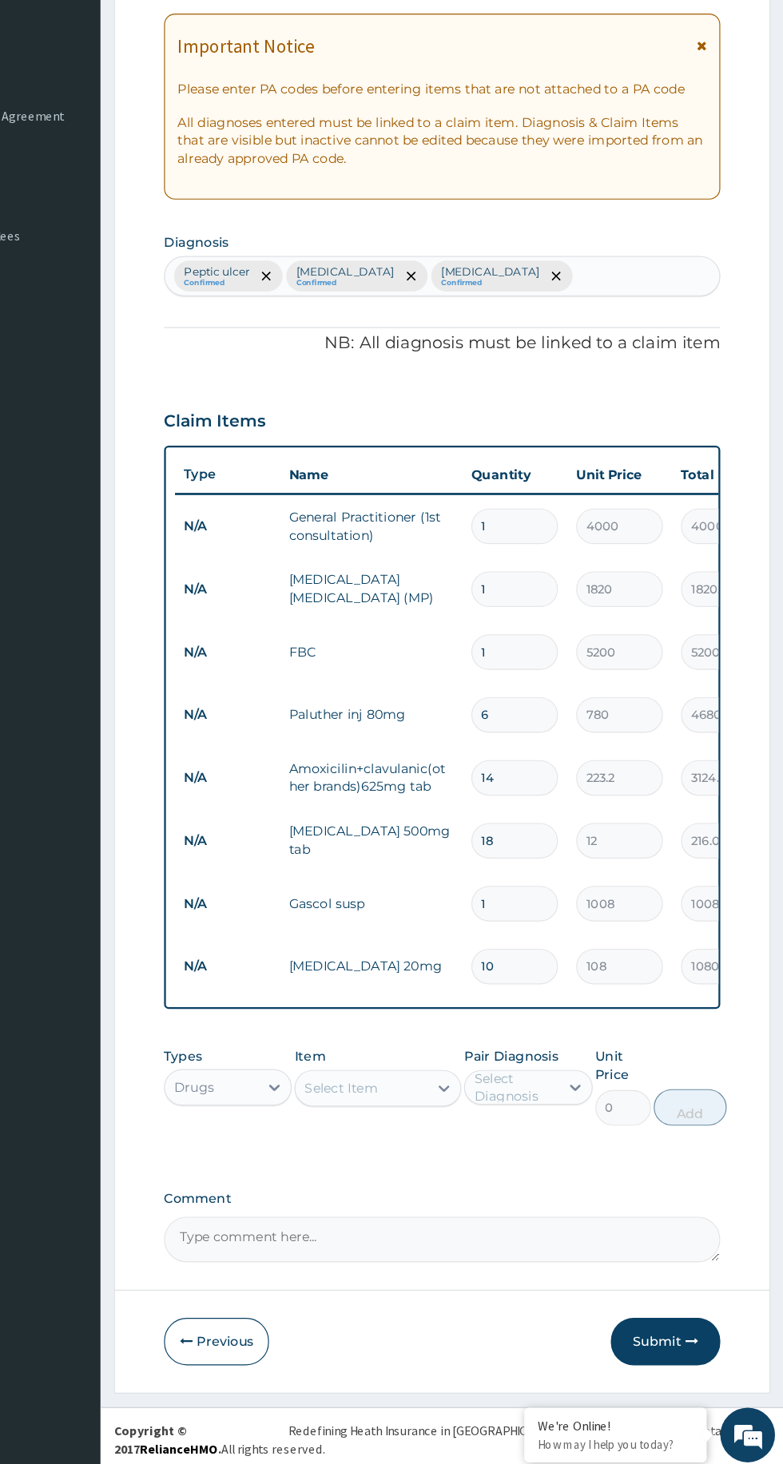
scroll to position [74, 0]
click at [685, 1350] on button "Submit" at bounding box center [679, 1351] width 96 height 42
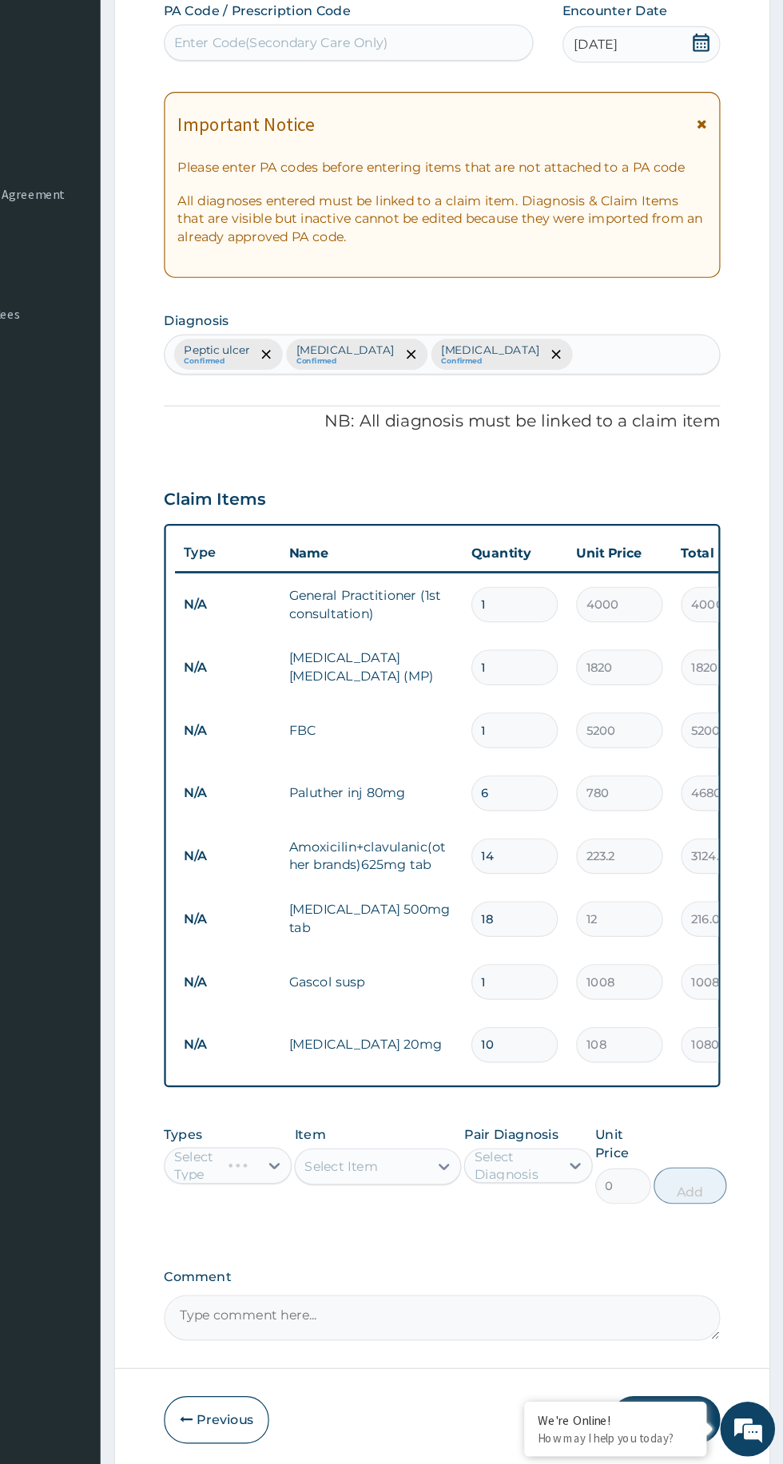
scroll to position [67, 0]
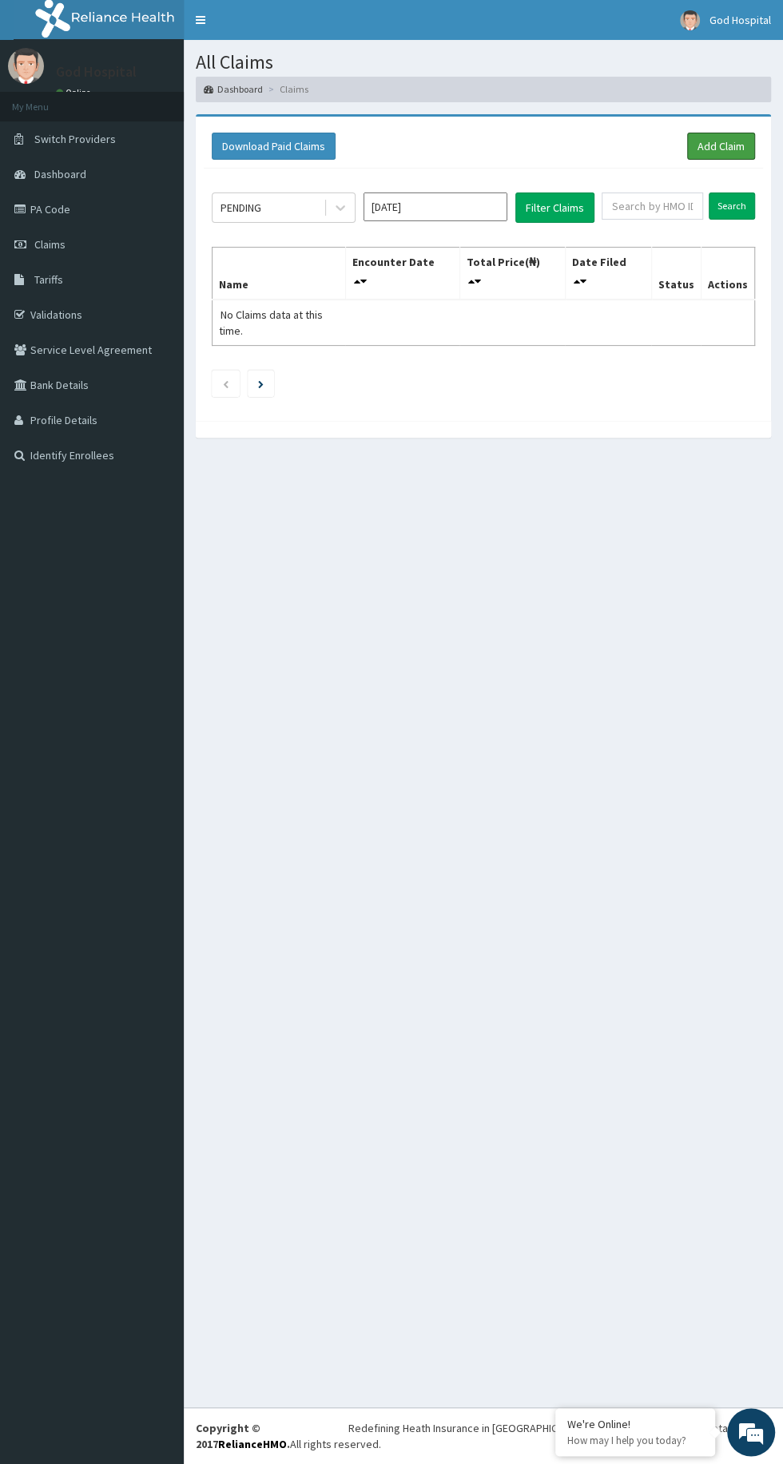
click at [709, 149] on link "Add Claim" at bounding box center [721, 146] width 68 height 27
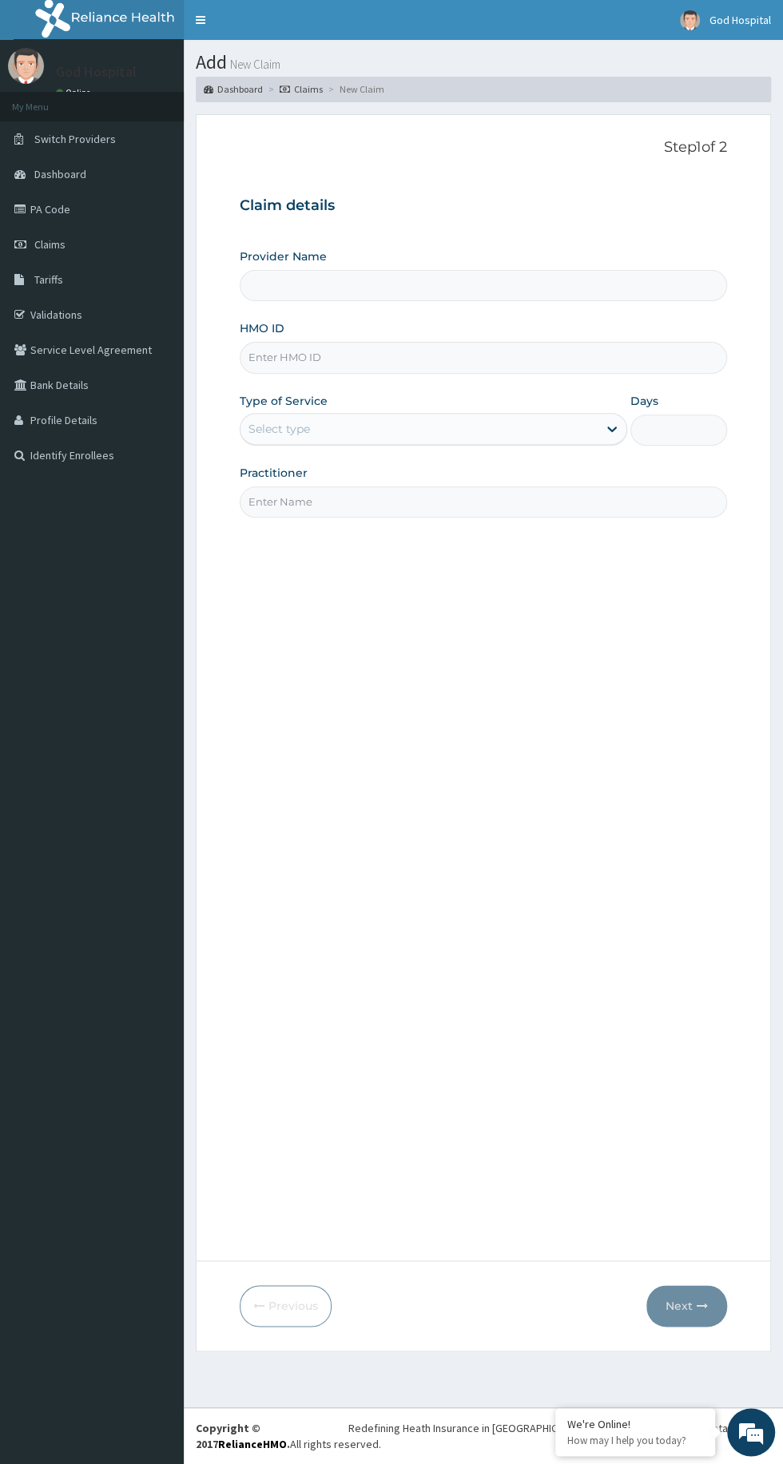
click at [305, 360] on input "HMO ID" at bounding box center [483, 357] width 487 height 31
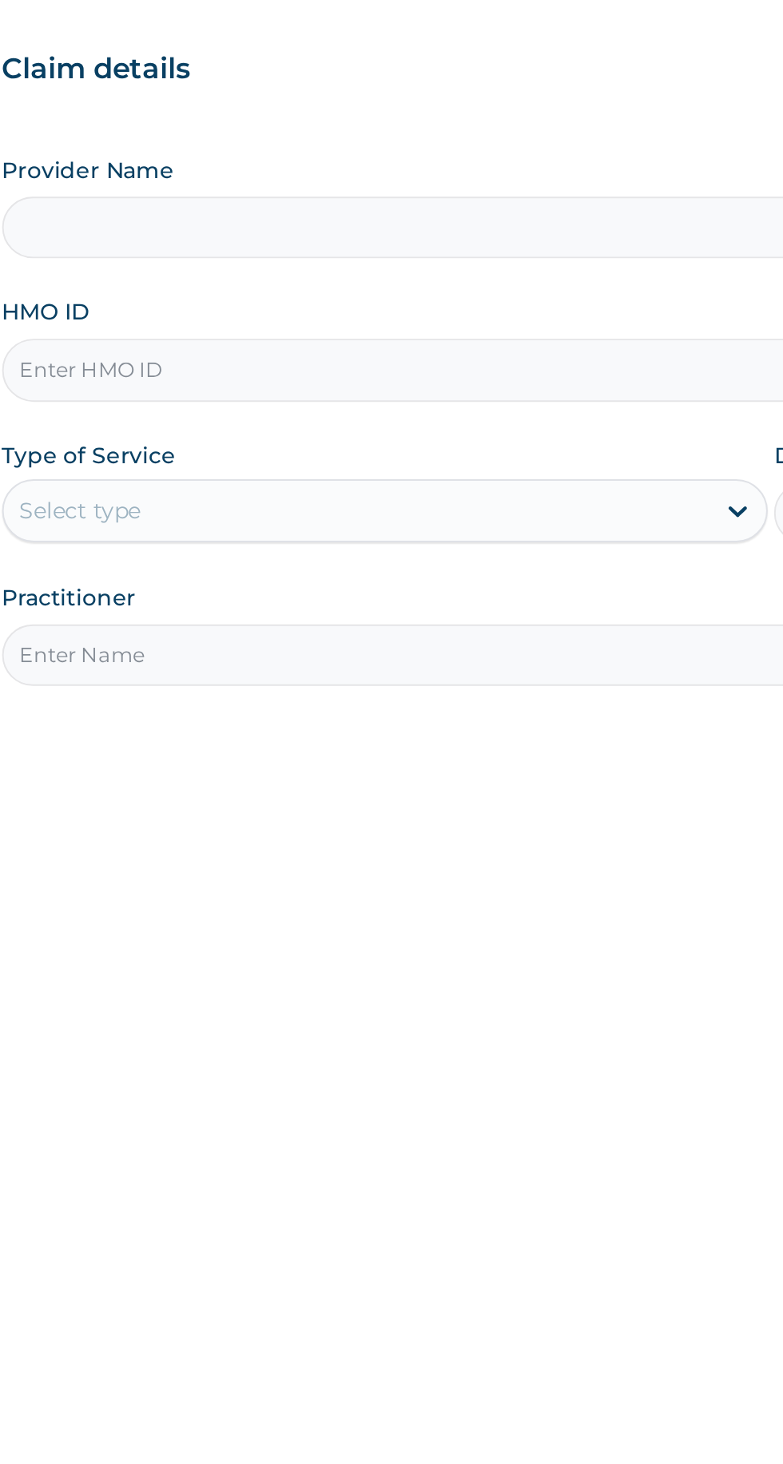
type input "God Cures Hospital"
type input "Bxl/10136/a"
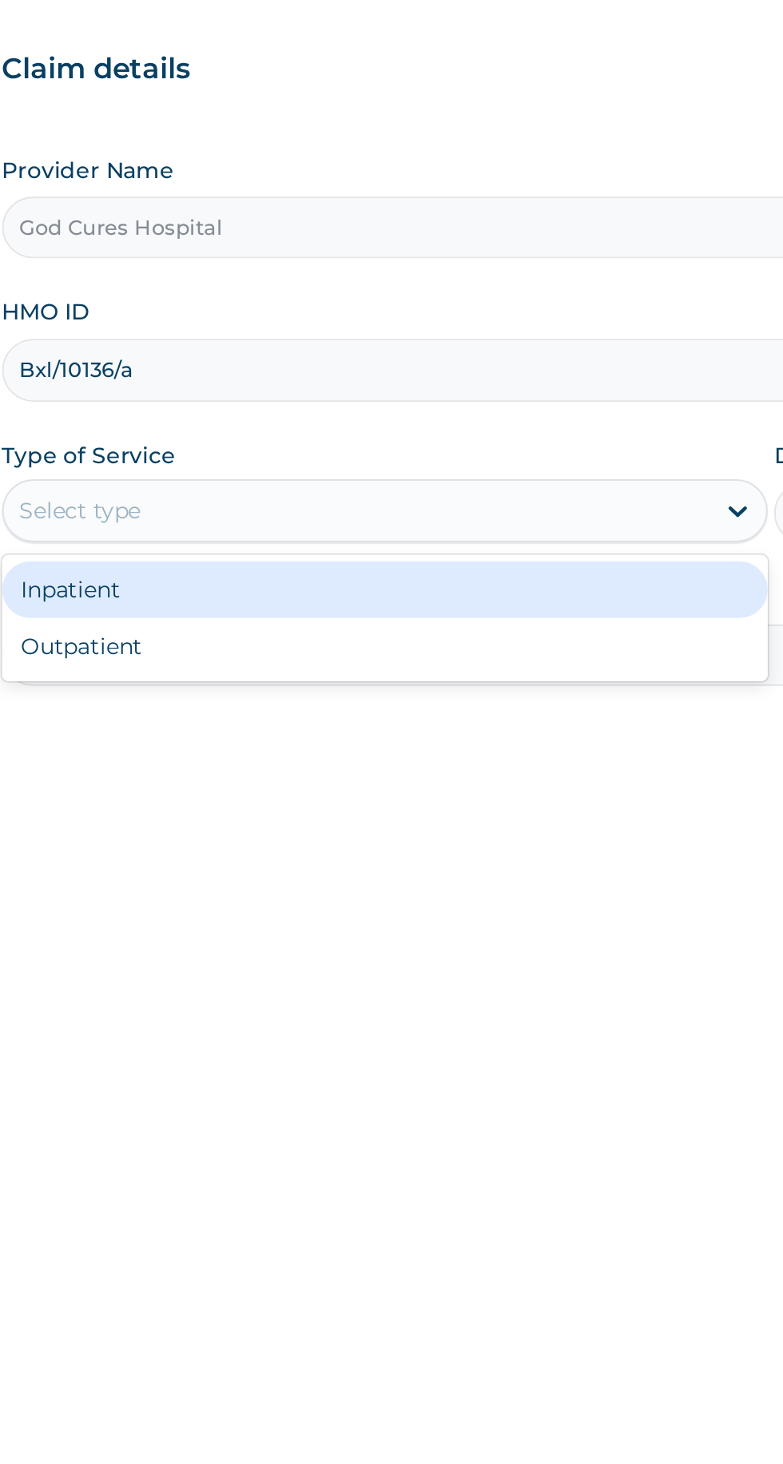
click at [276, 495] on div "Outpatient" at bounding box center [433, 497] width 387 height 29
type input "1"
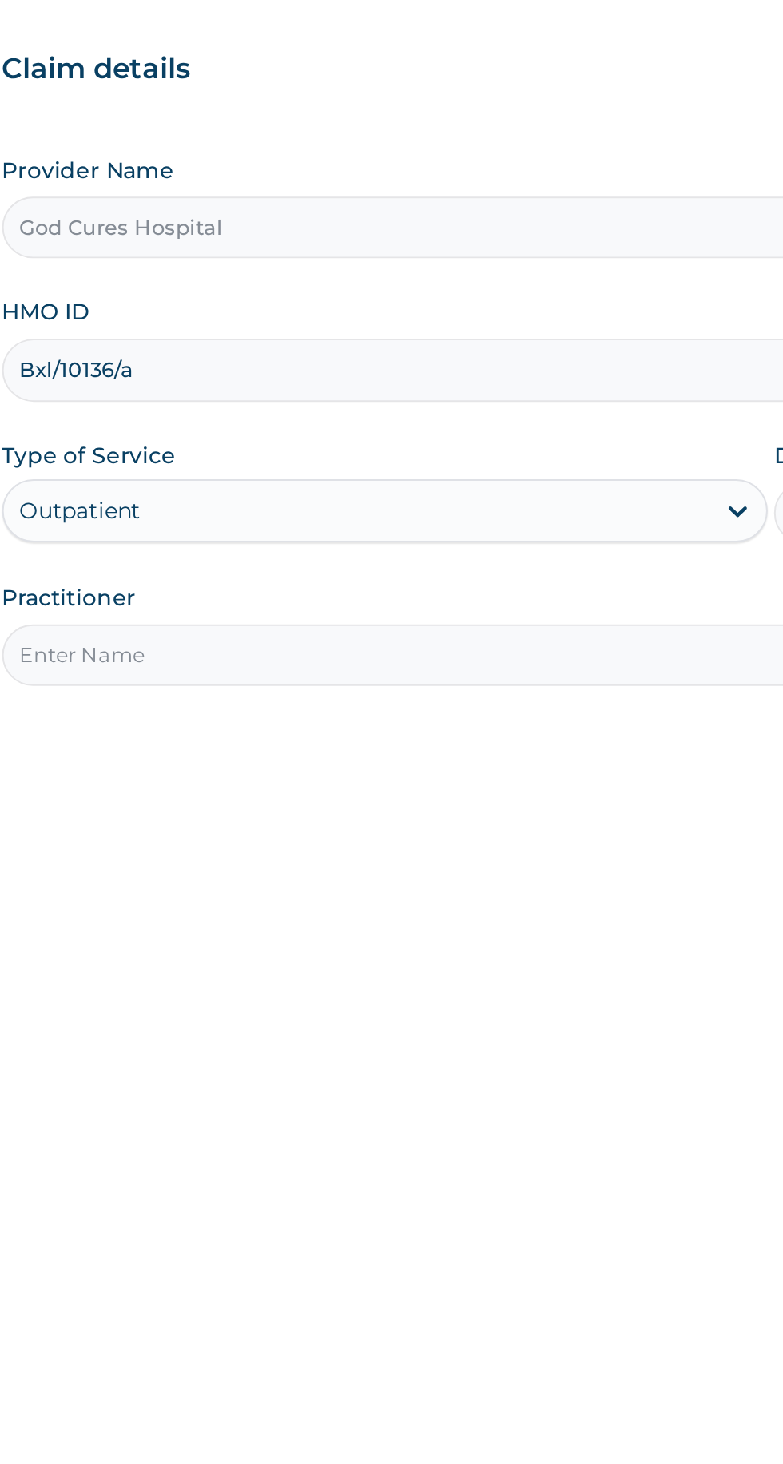
click at [270, 503] on input "Practitioner" at bounding box center [483, 502] width 487 height 31
type input "[PERSON_NAME]"
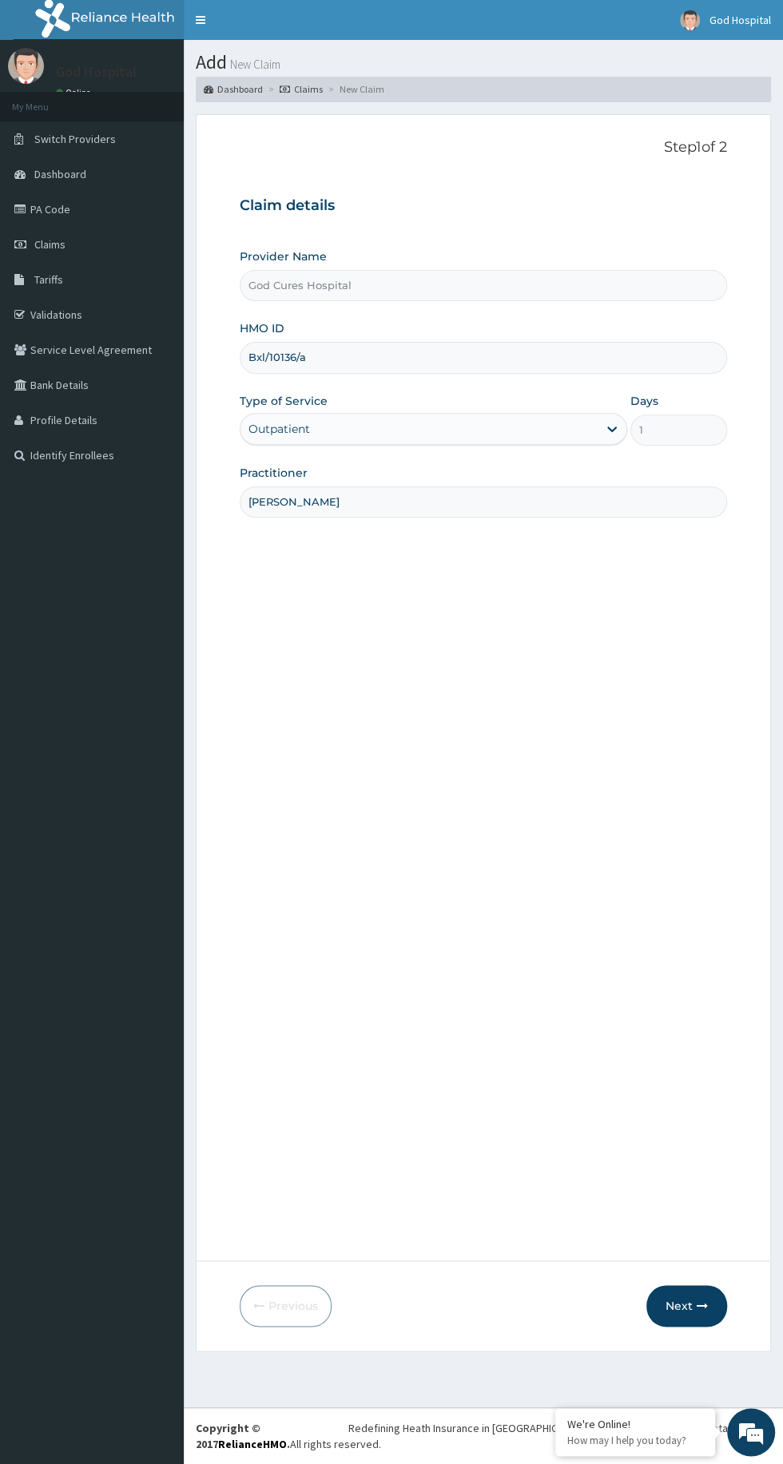
click at [687, 1305] on button "Next" at bounding box center [686, 1306] width 81 height 42
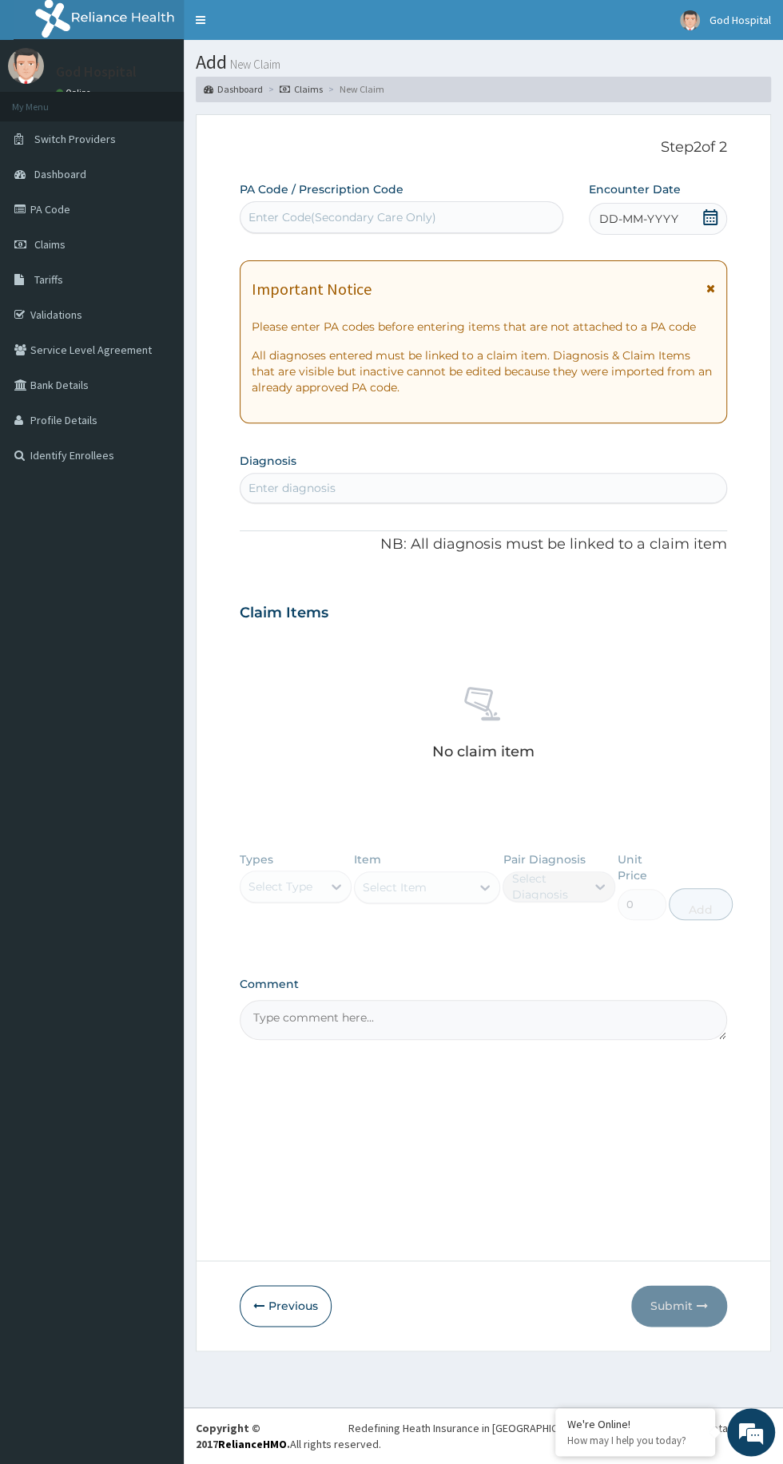
click at [694, 227] on div "DD-MM-YYYY" at bounding box center [658, 219] width 138 height 32
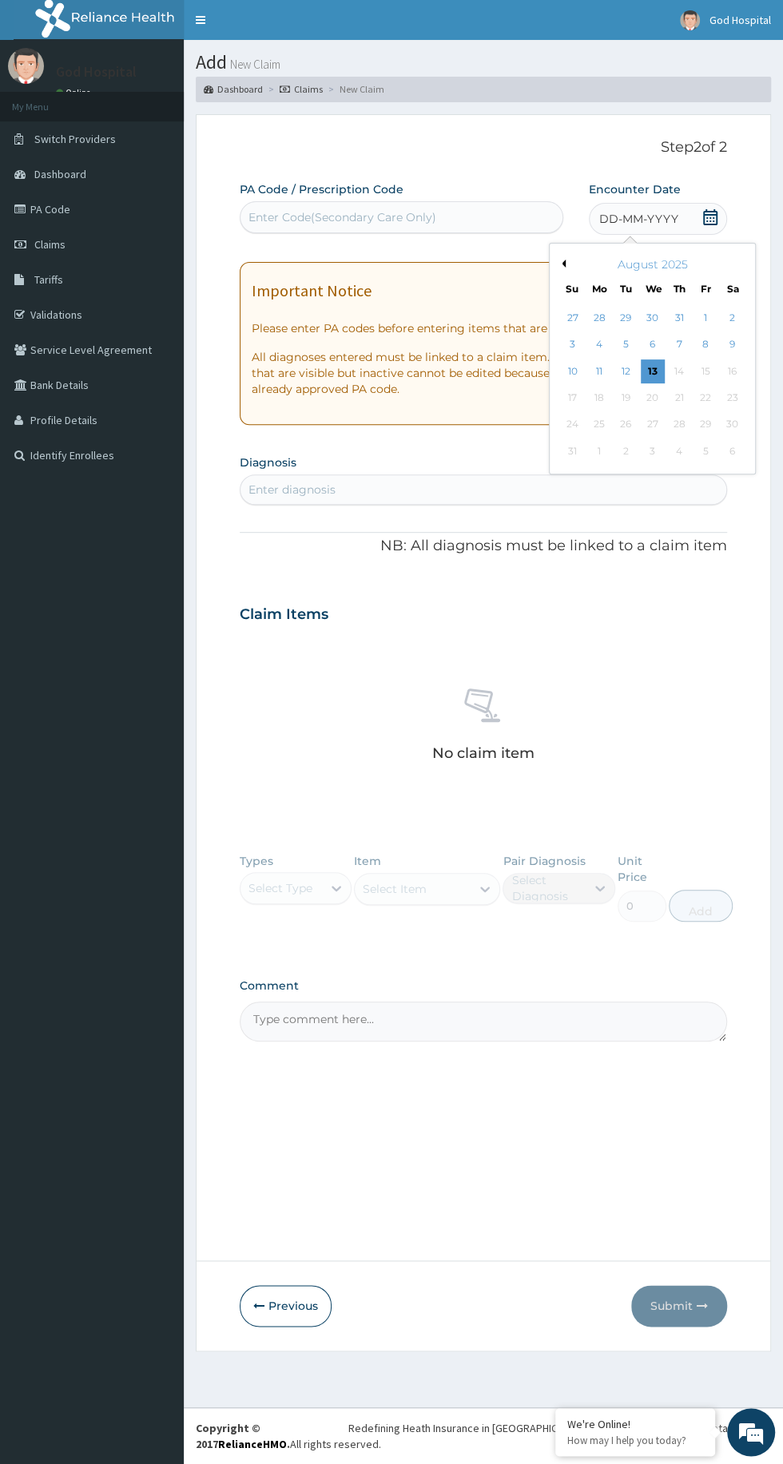
click at [651, 397] on div "20" at bounding box center [652, 398] width 24 height 24
click at [651, 371] on div "13" at bounding box center [652, 372] width 24 height 24
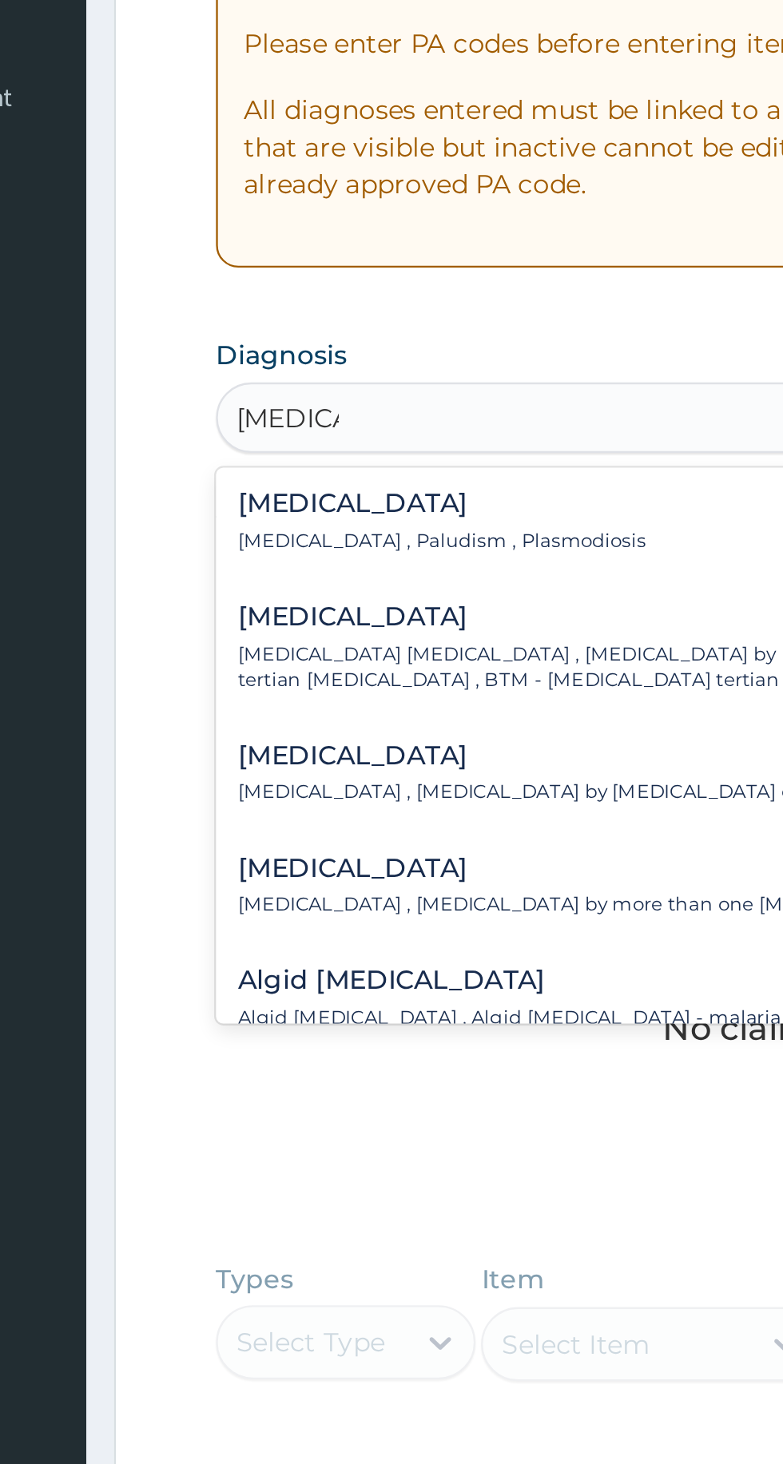
click at [259, 538] on p "[MEDICAL_DATA] , Paludism , Plasmodiosis" at bounding box center [337, 541] width 176 height 11
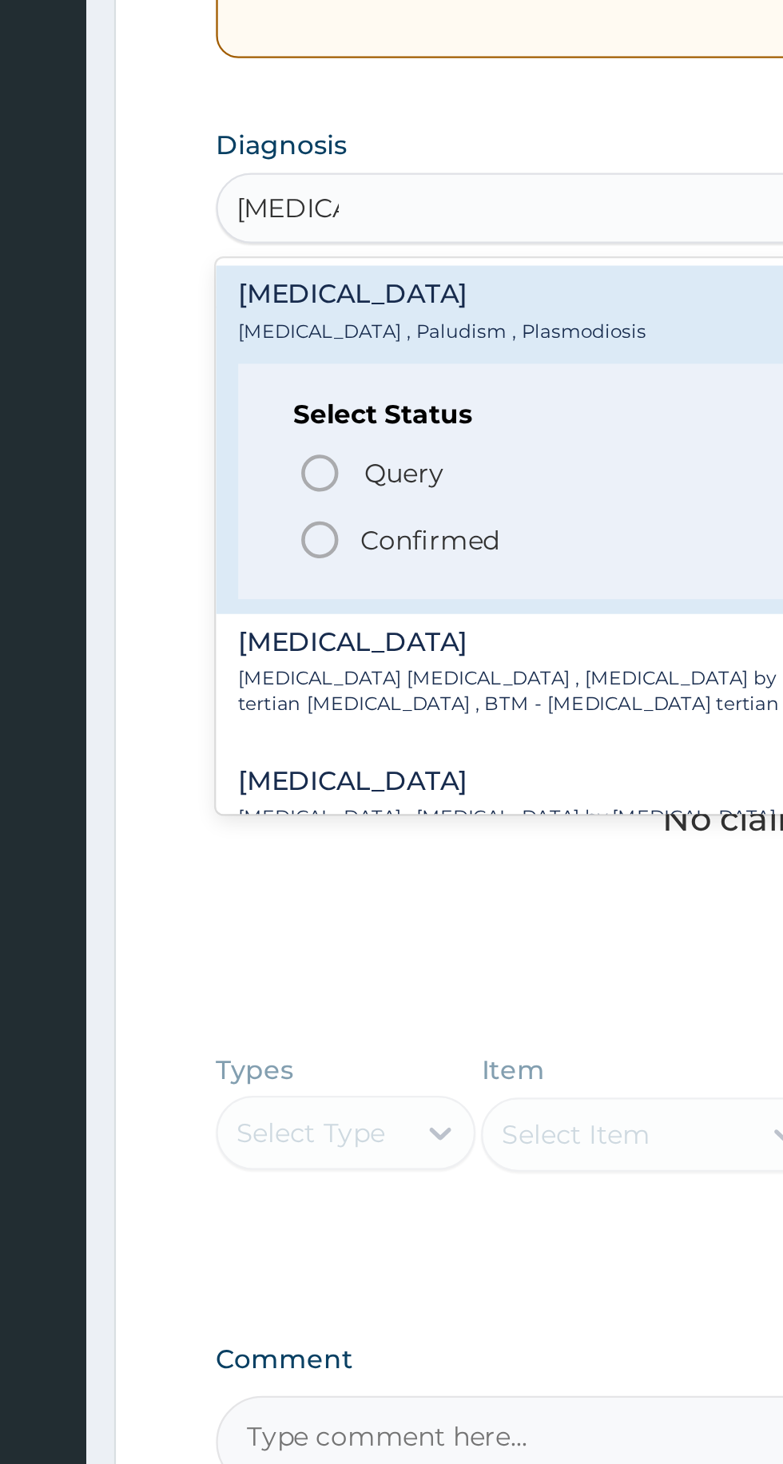
click at [280, 634] on icon "status option filled" at bounding box center [284, 631] width 19 height 19
type input "malaria"
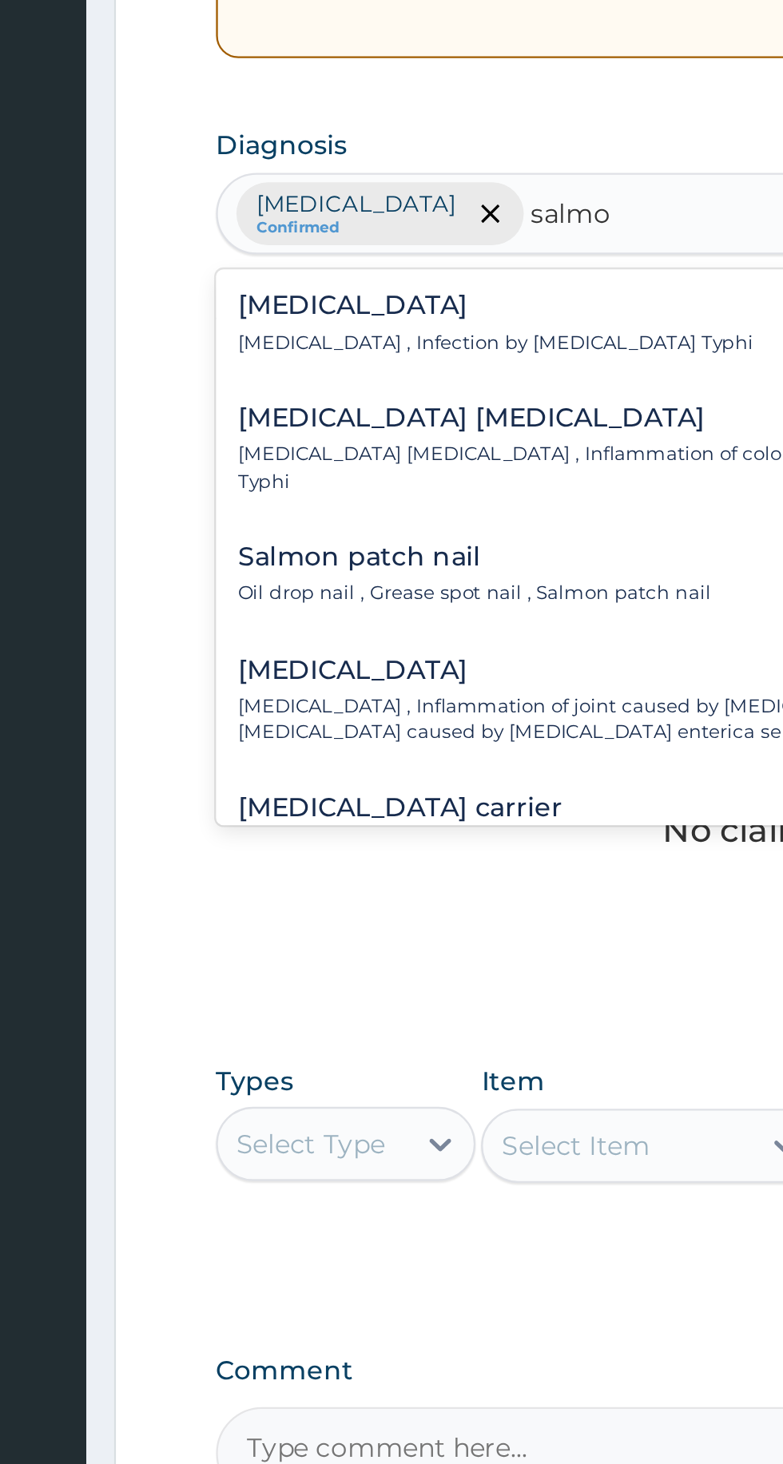
click at [279, 538] on div "Typhoid fever Typhoid fever , Infection by Salmonella Typhi" at bounding box center [360, 538] width 222 height 28
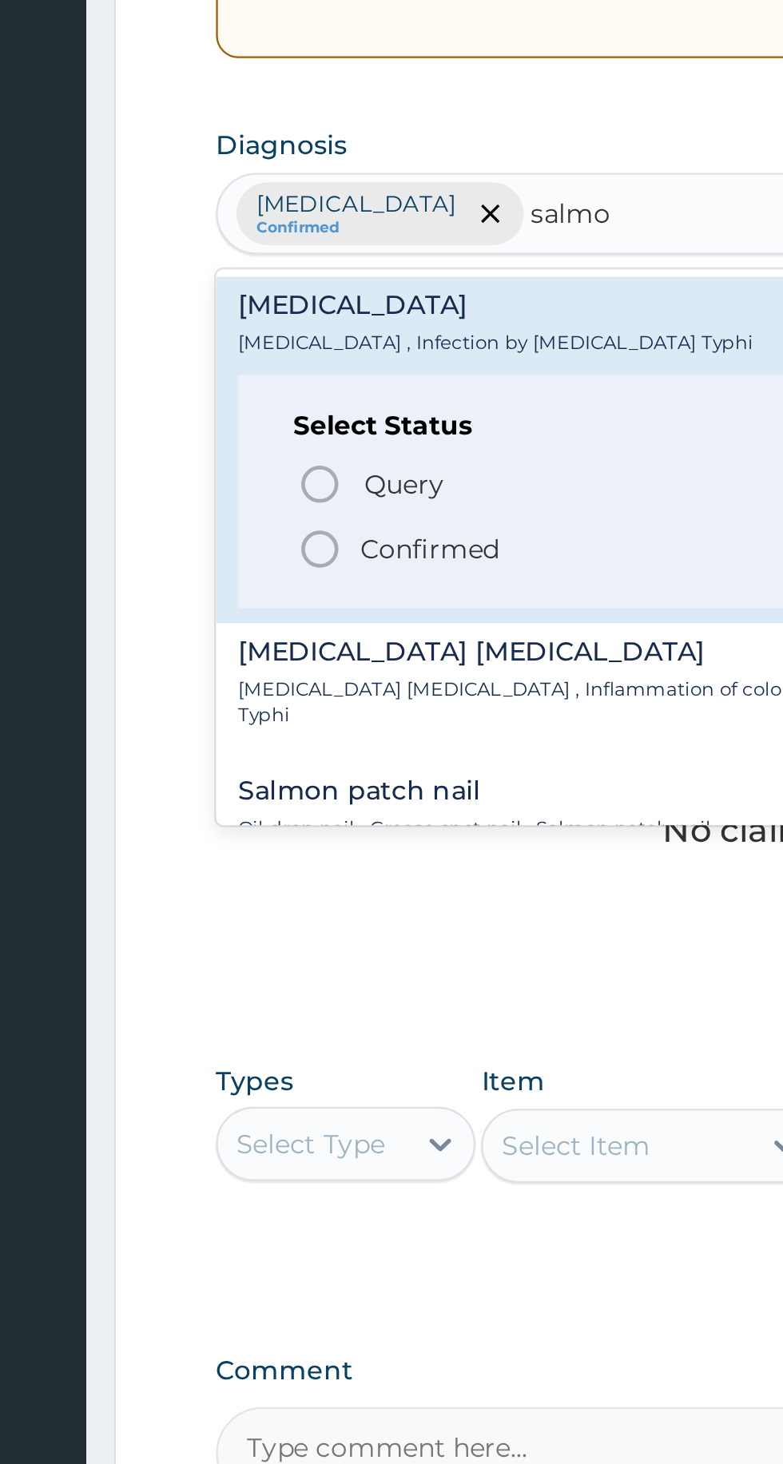
click at [279, 642] on icon "status option filled" at bounding box center [284, 635] width 19 height 19
type input "salmo"
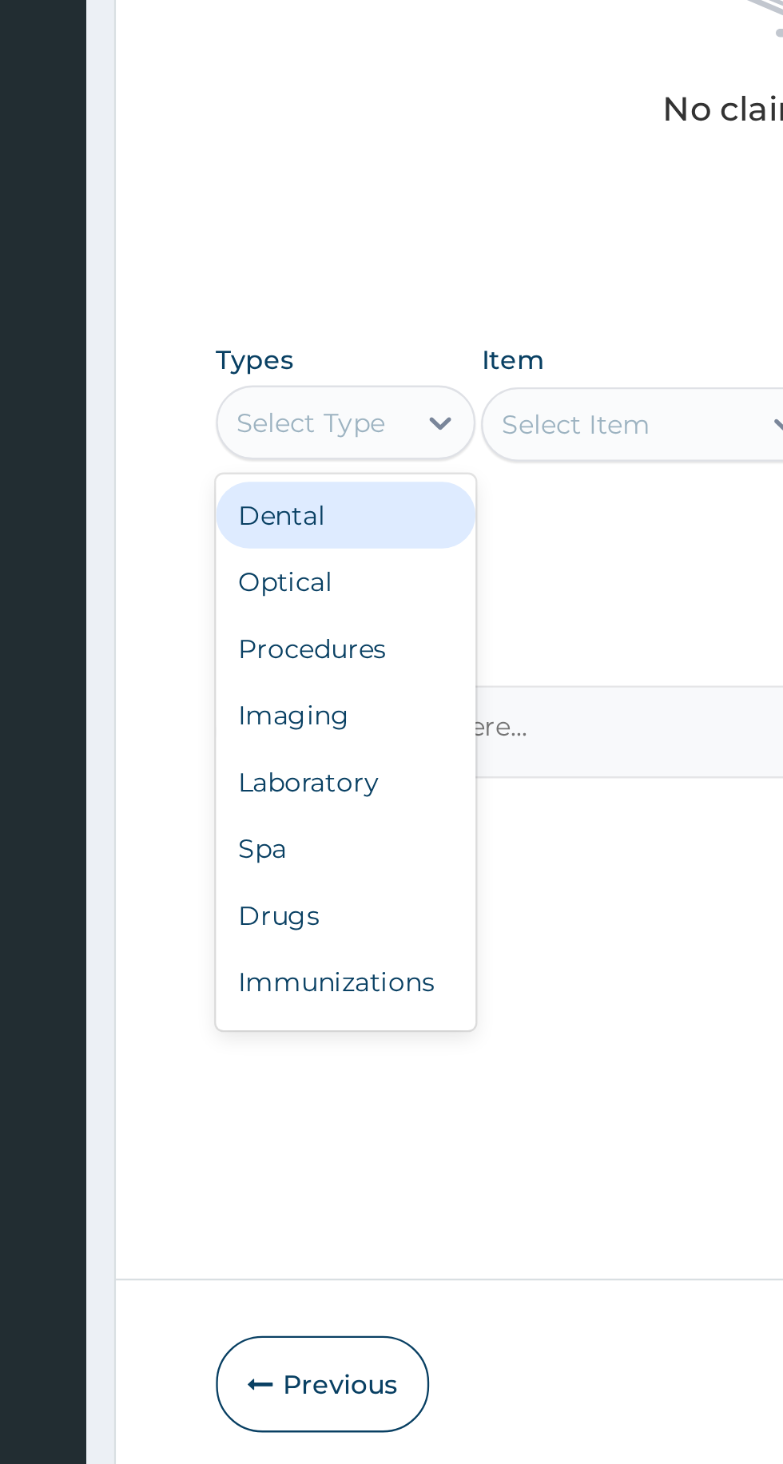
click at [256, 988] on div "Procedures" at bounding box center [296, 989] width 112 height 29
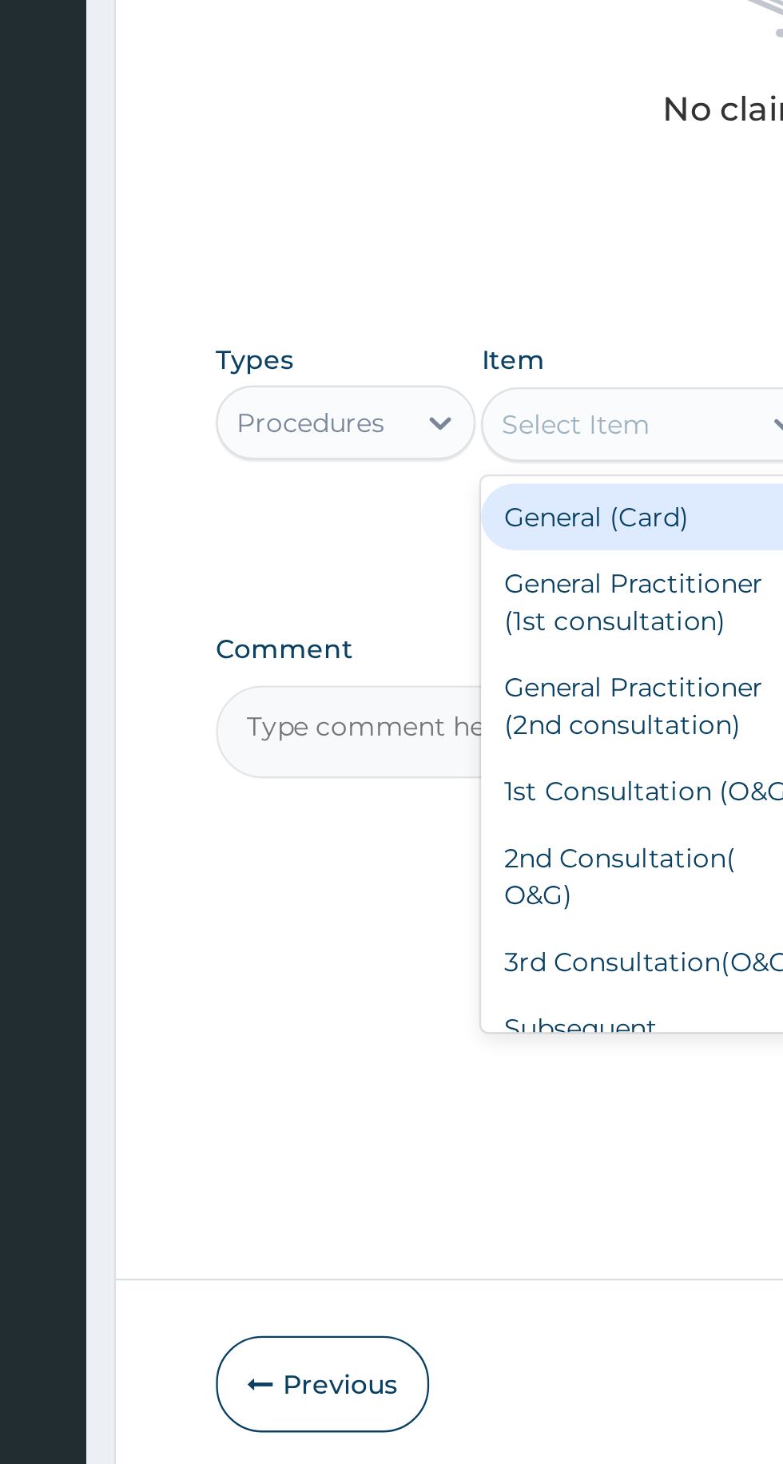
click at [376, 973] on div "General Practitioner (1st consultation)" at bounding box center [427, 969] width 146 height 45
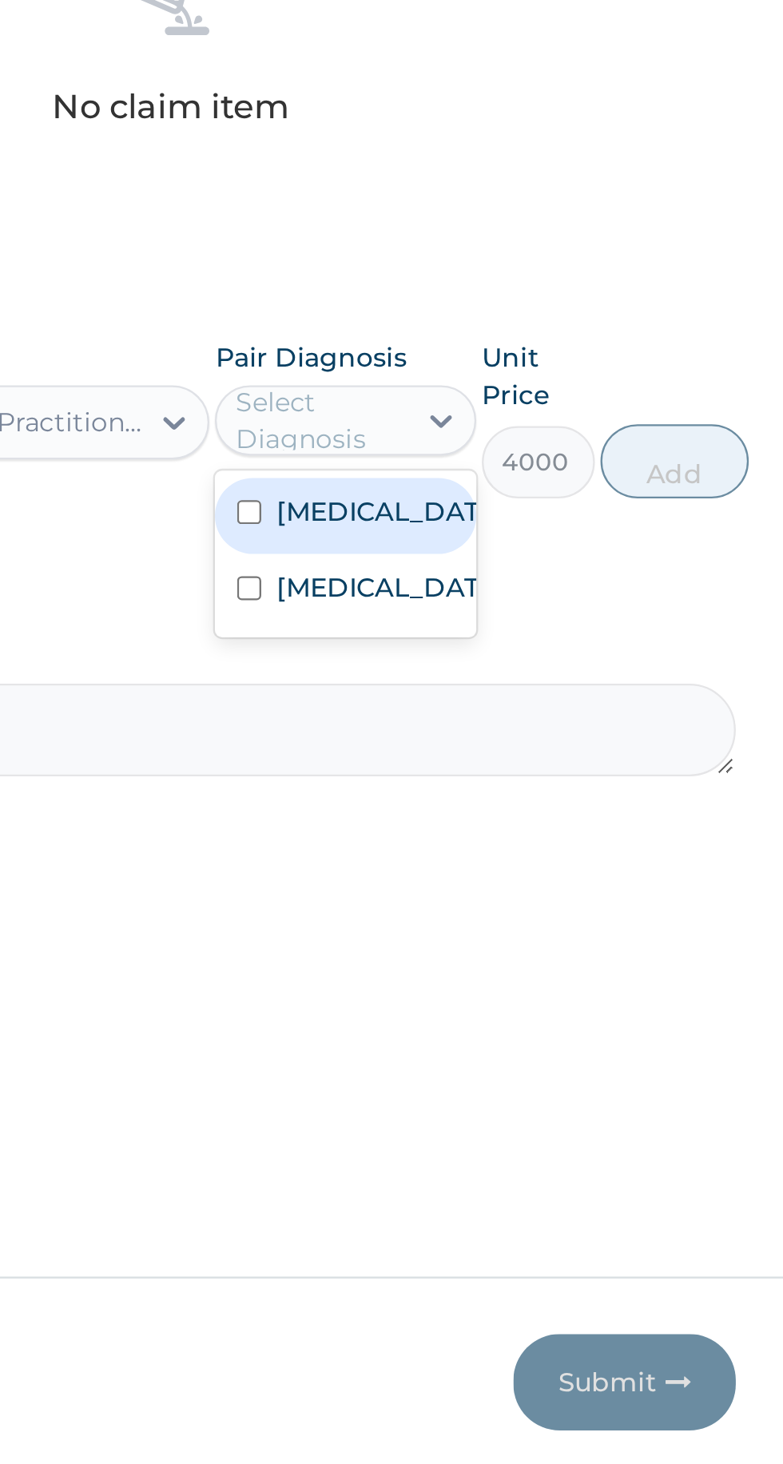
click at [517, 947] on div "Malaria Typhoid fever" at bounding box center [559, 949] width 112 height 72
click at [521, 929] on input "checkbox" at bounding box center [517, 931] width 10 height 10
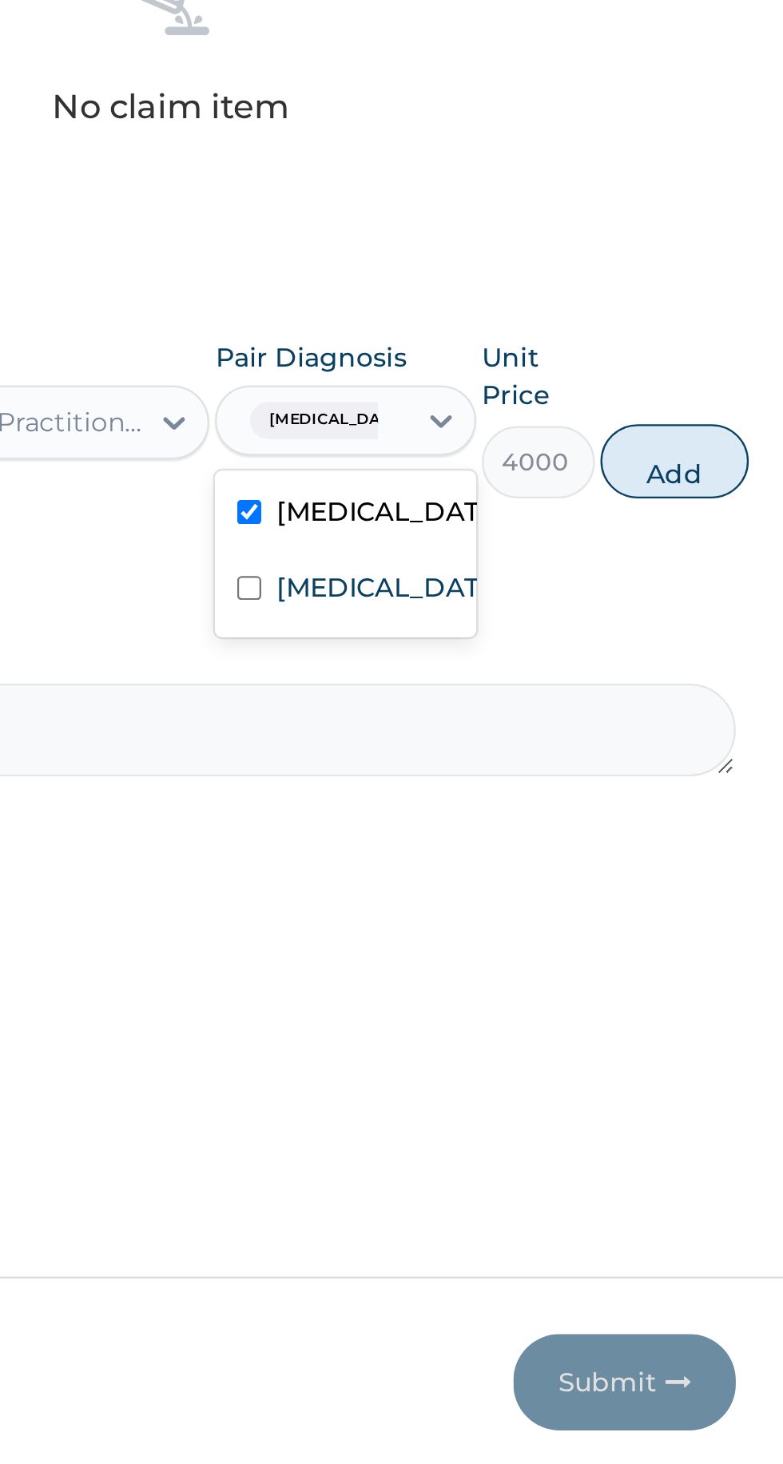
click at [519, 969] on input "checkbox" at bounding box center [517, 964] width 10 height 10
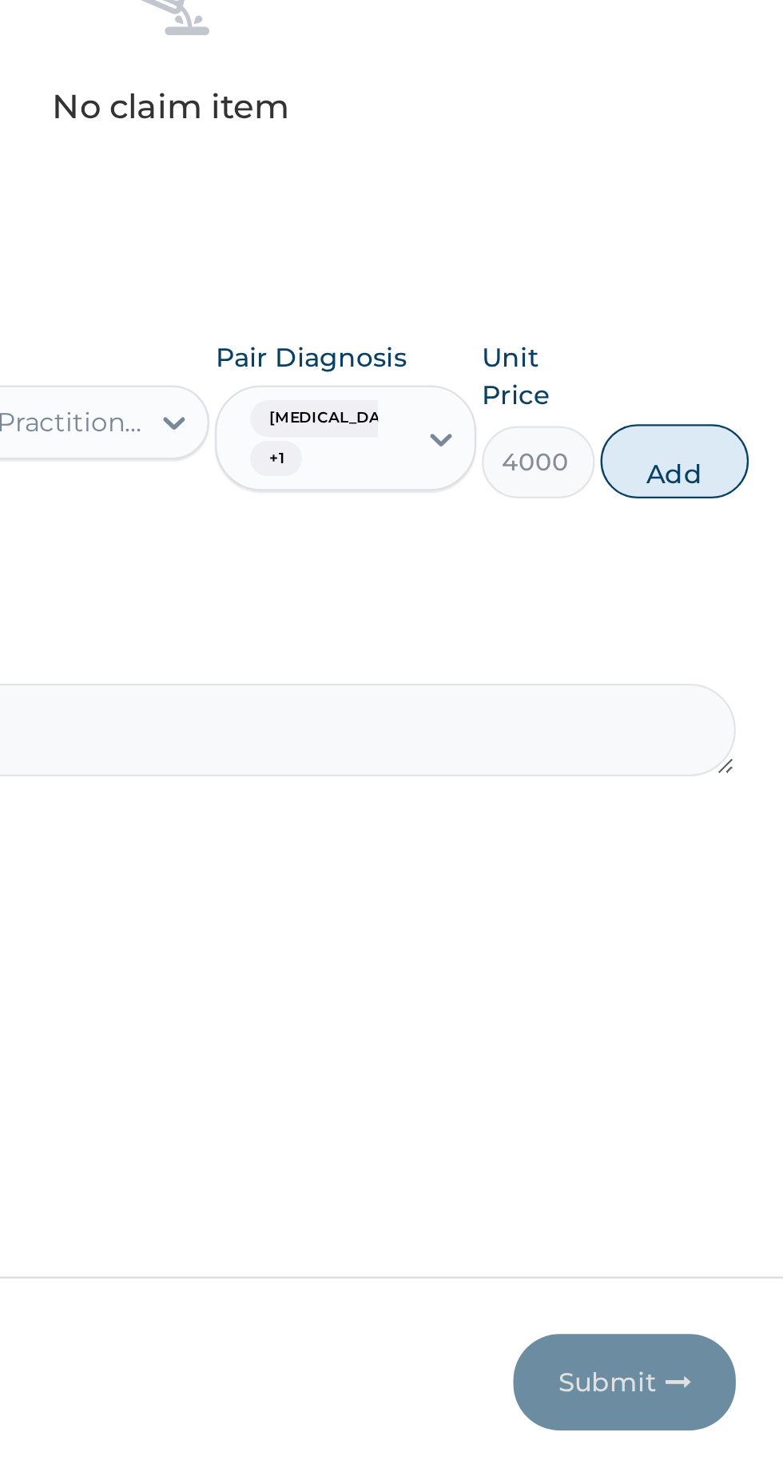
click at [690, 912] on button "Add" at bounding box center [701, 909] width 64 height 32
type input "0"
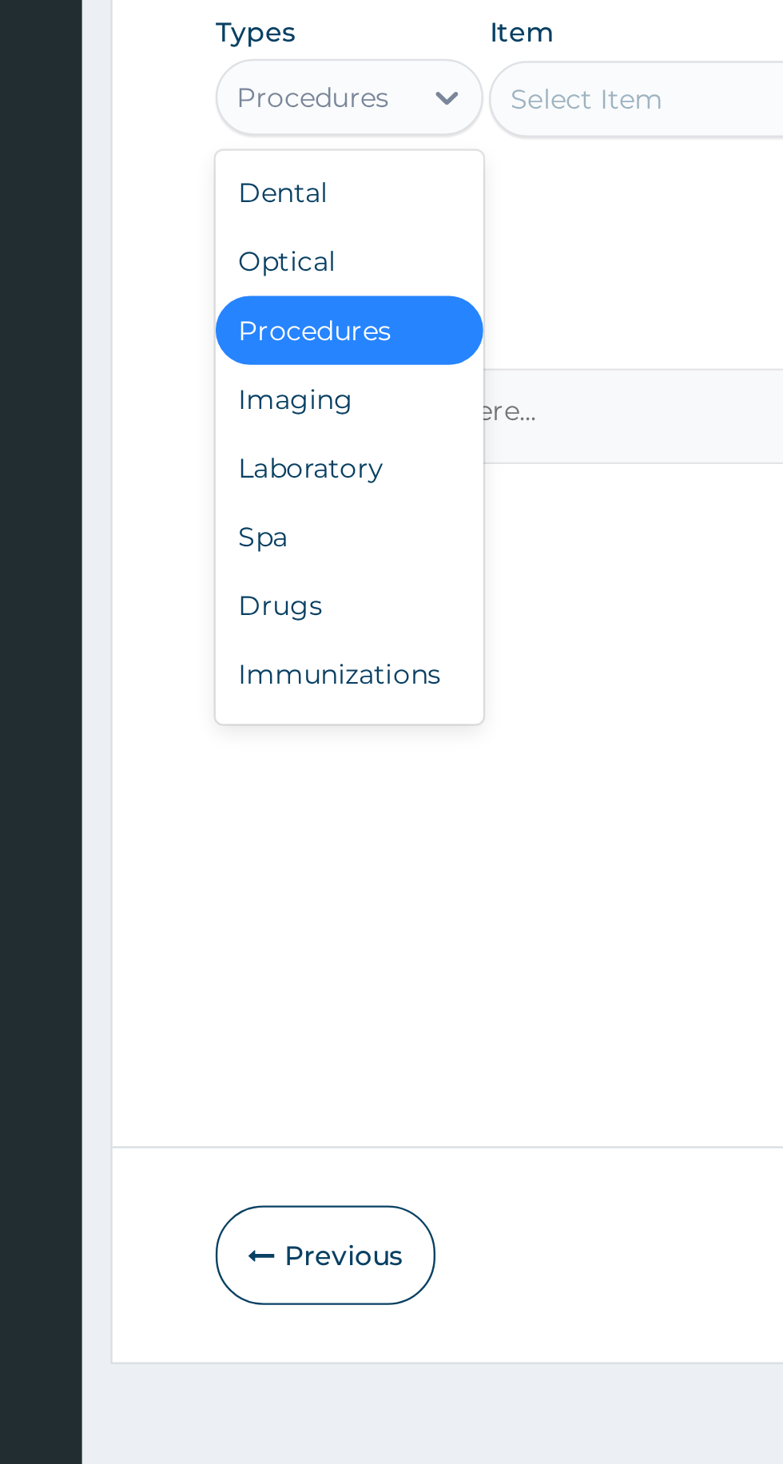
click at [259, 991] on div "Spa" at bounding box center [296, 1005] width 112 height 29
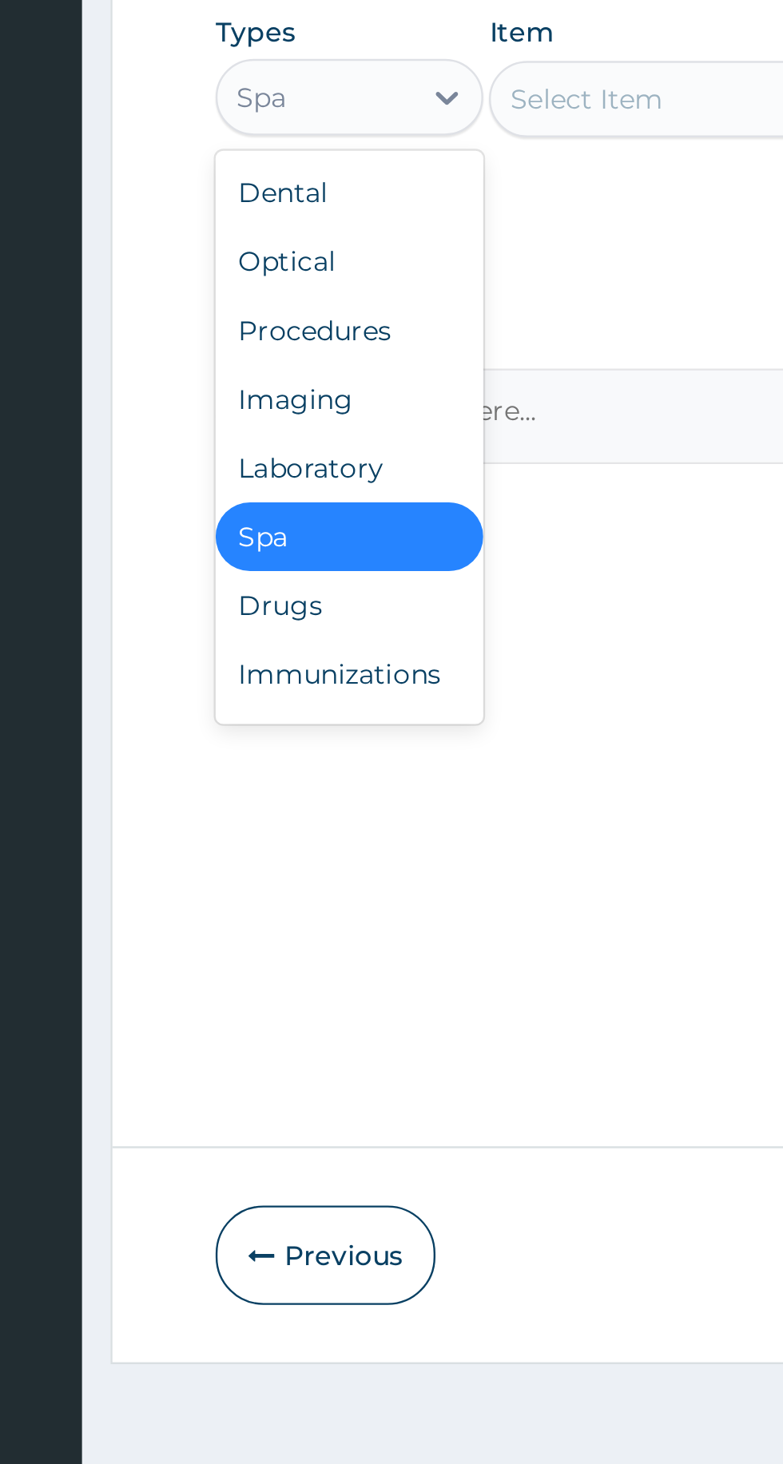
click at [260, 970] on div "Laboratory" at bounding box center [296, 977] width 112 height 29
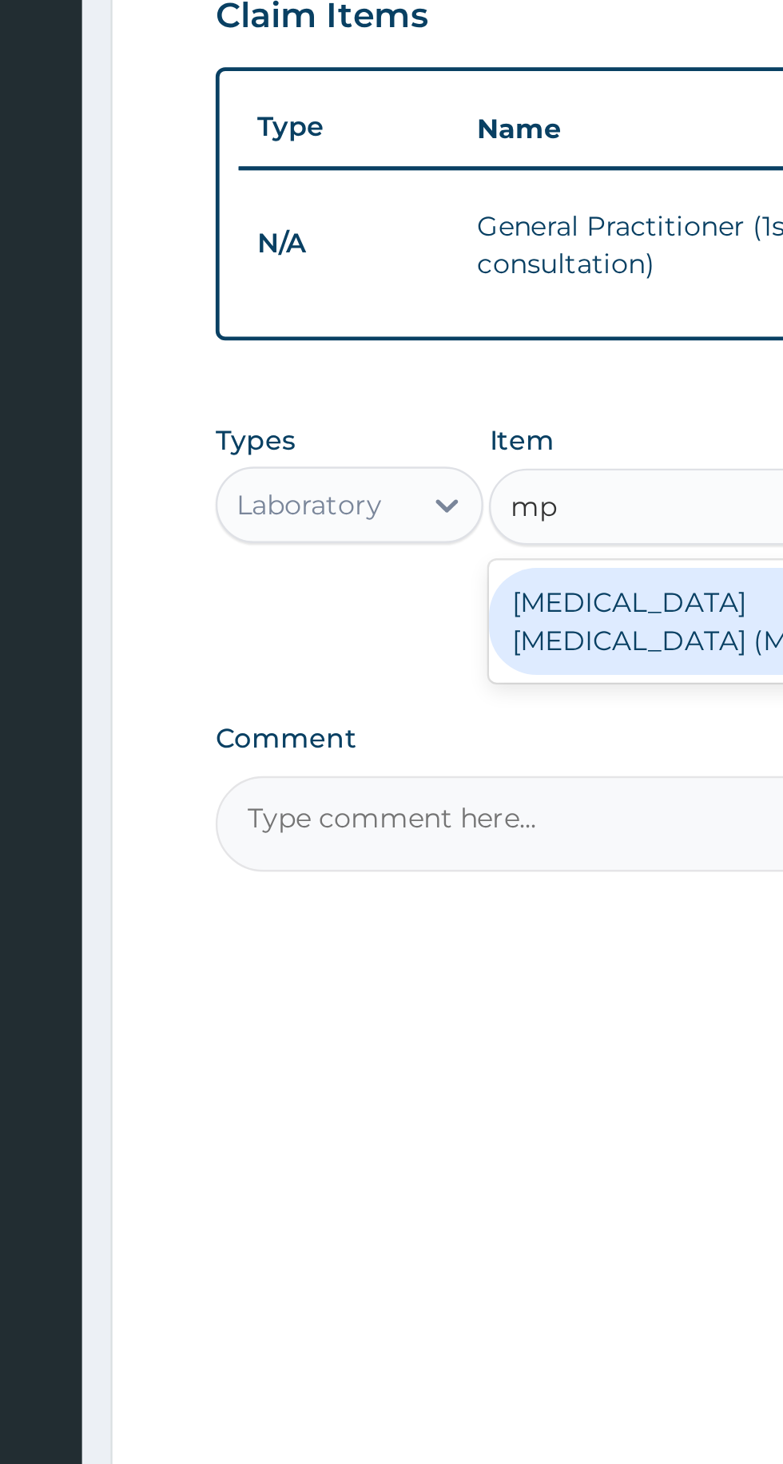
click at [414, 859] on div "MALARIA PARASITE (MP)" at bounding box center [427, 870] width 146 height 45
type input "mp"
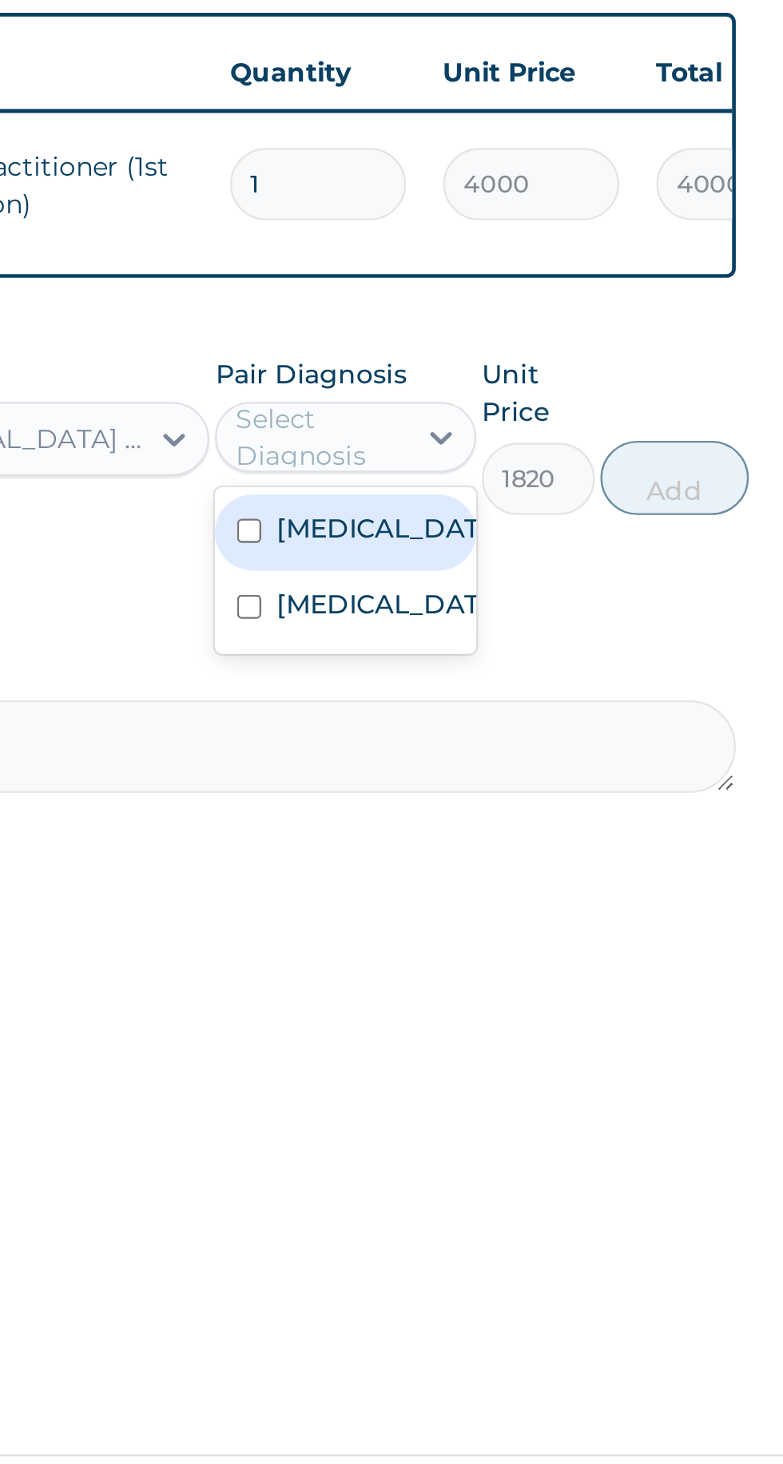
click at [530, 880] on div "Typhoid fever" at bounding box center [559, 896] width 112 height 33
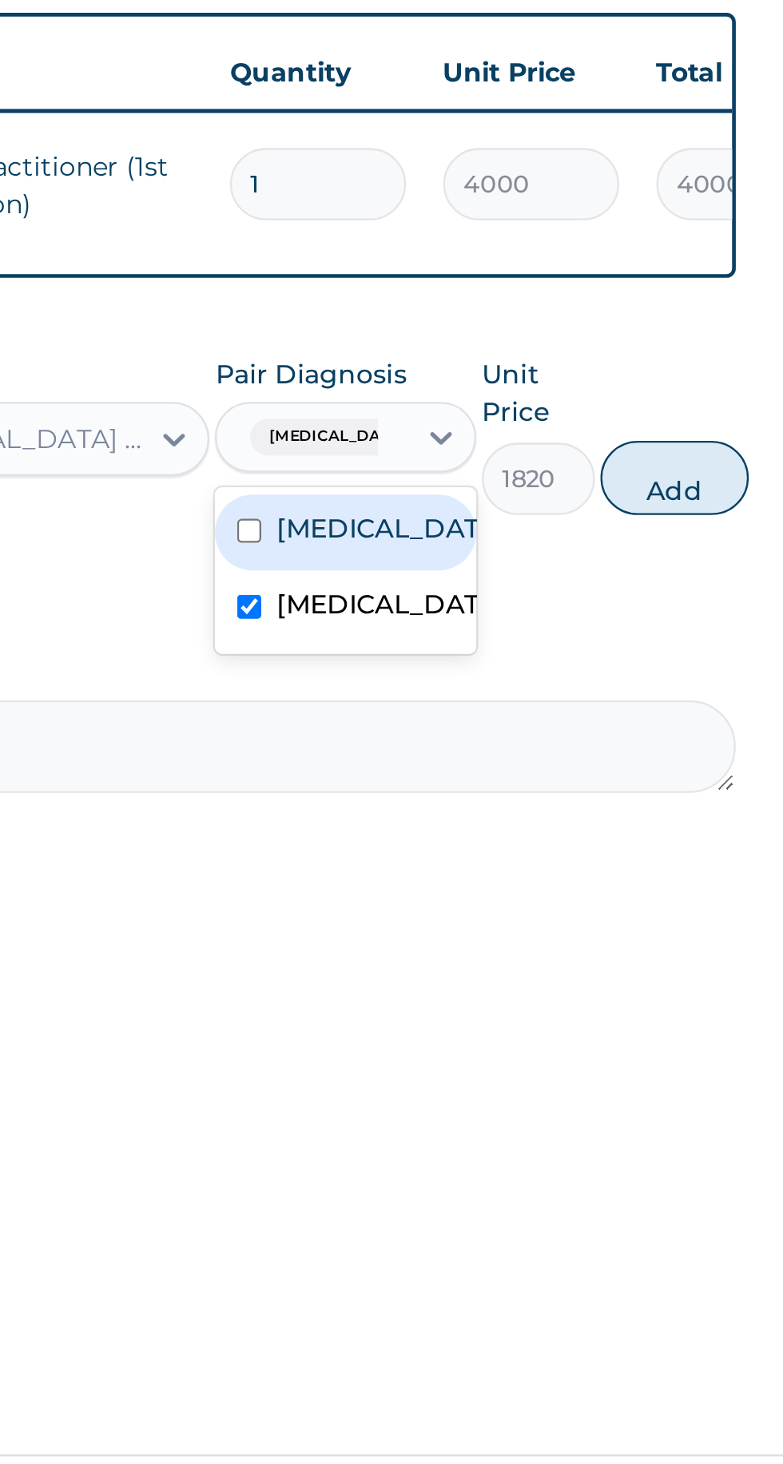
click at [513, 896] on input "checkbox" at bounding box center [517, 895] width 10 height 10
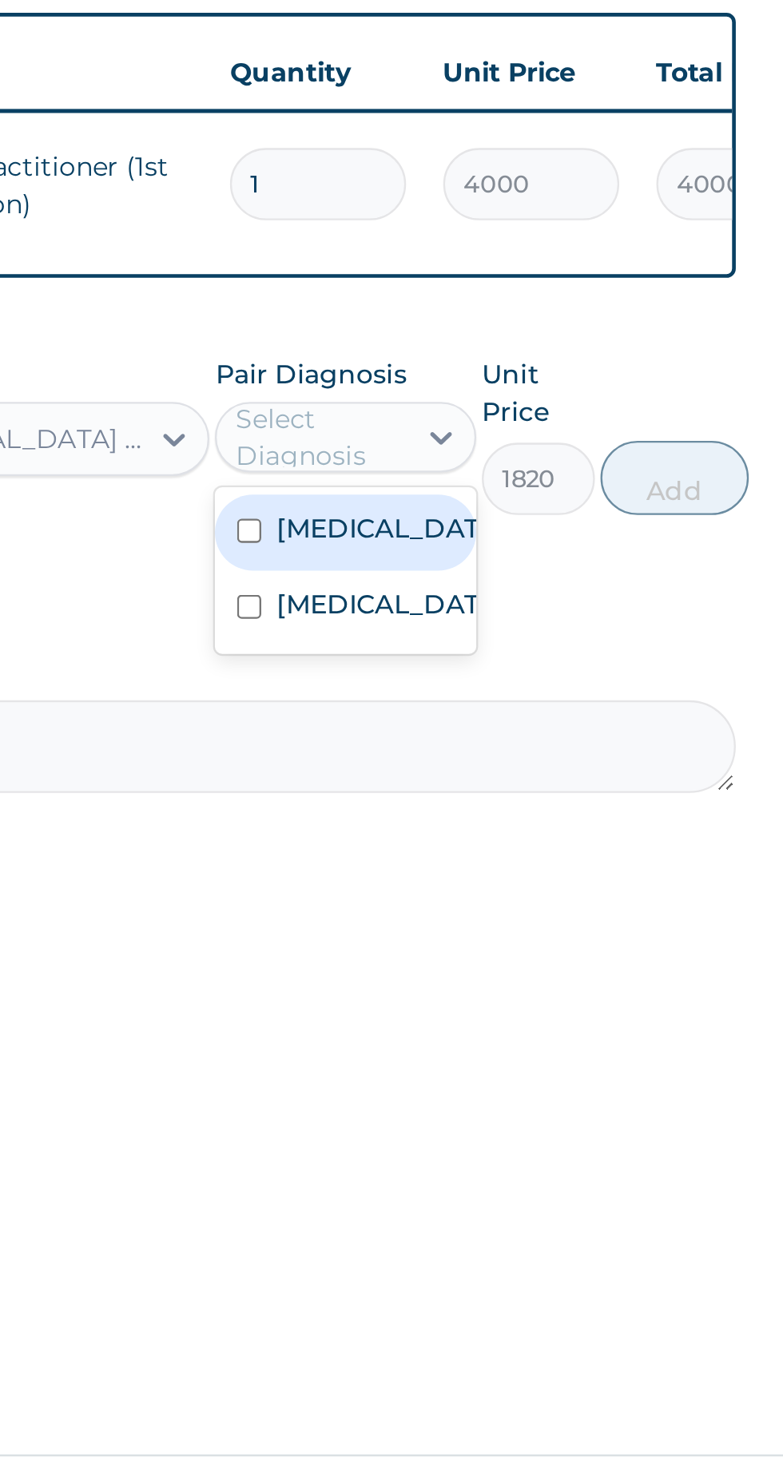
click at [521, 857] on input "checkbox" at bounding box center [517, 862] width 10 height 10
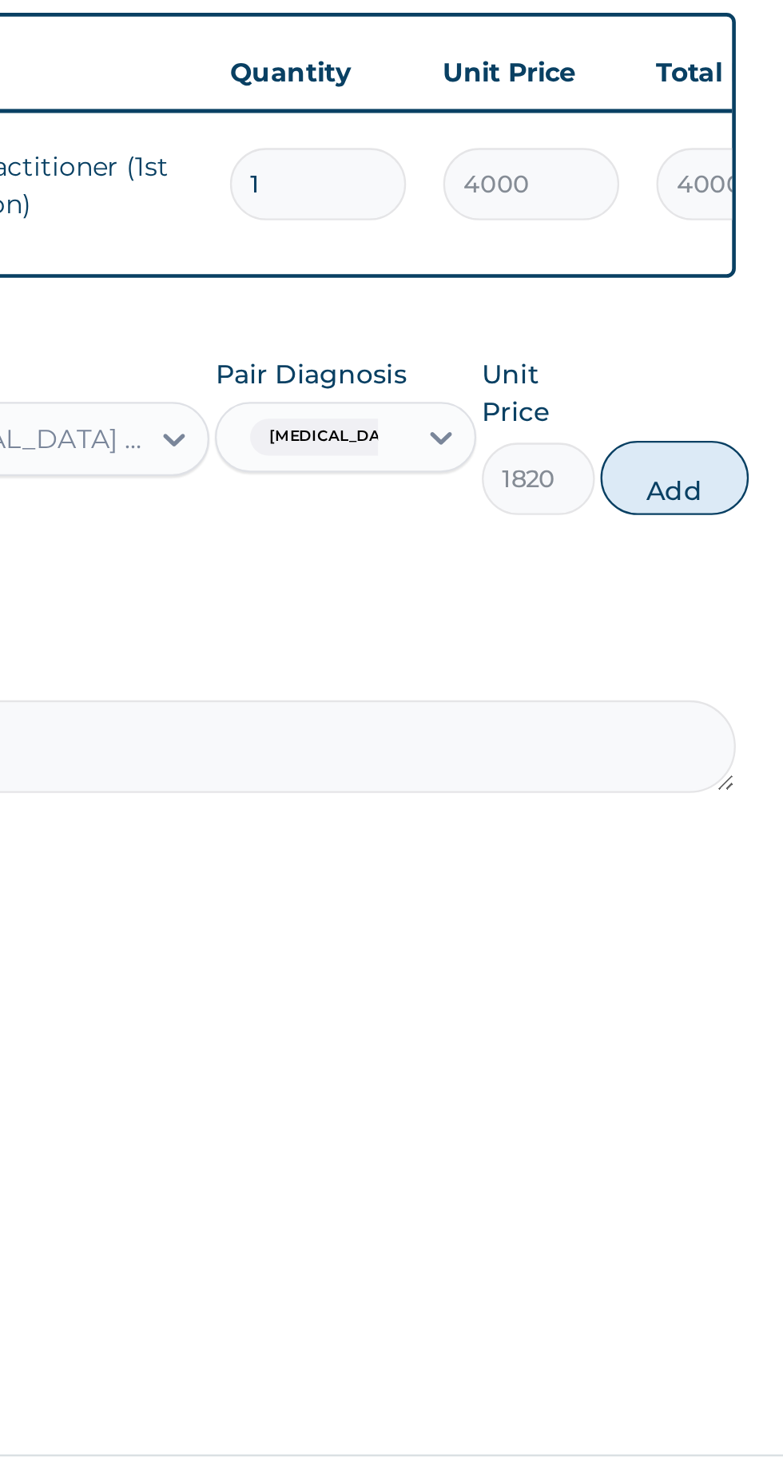
click at [697, 835] on button "Add" at bounding box center [701, 840] width 64 height 32
type input "0"
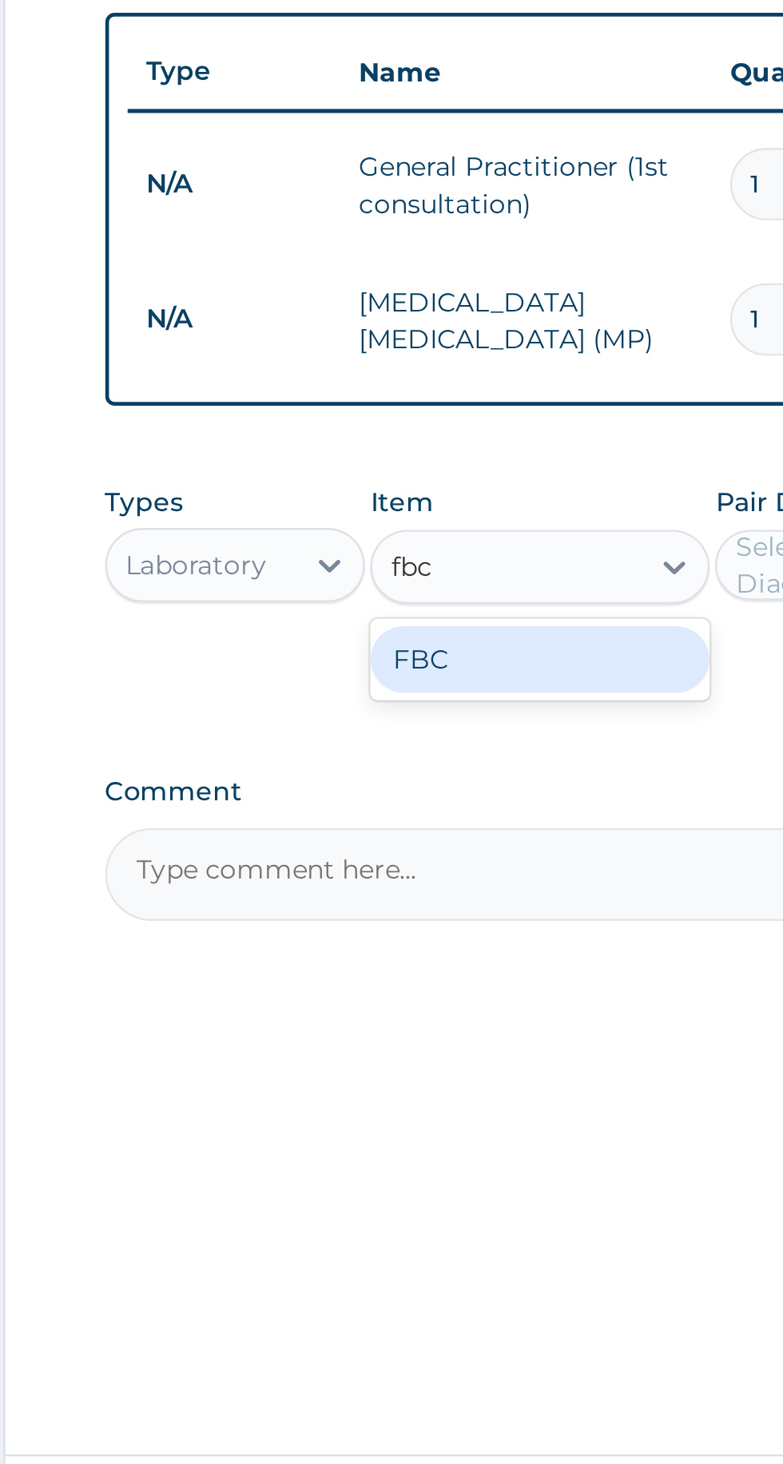
click at [371, 905] on div "FBC" at bounding box center [427, 918] width 146 height 29
type input "fbc"
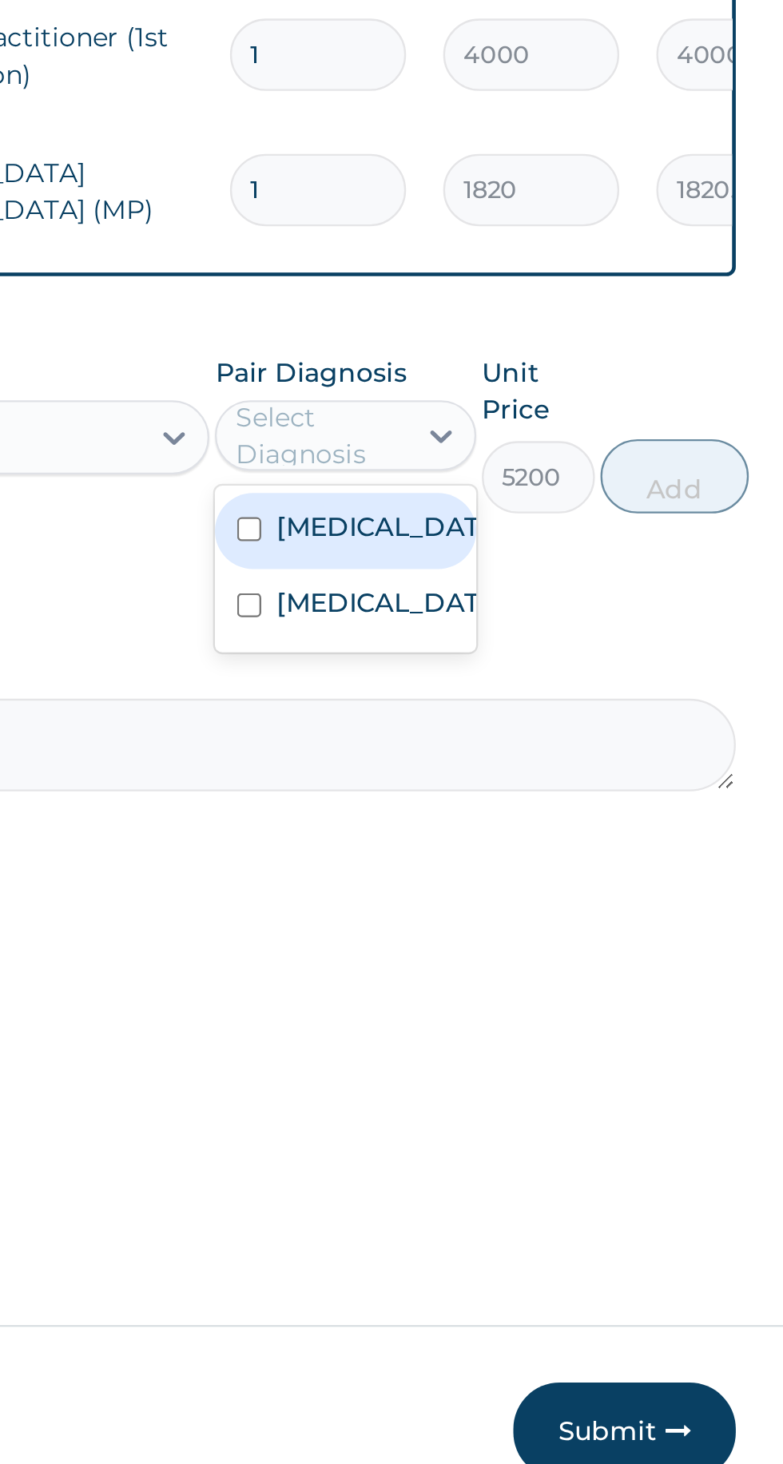
click at [518, 912] on input "checkbox" at bounding box center [517, 917] width 10 height 10
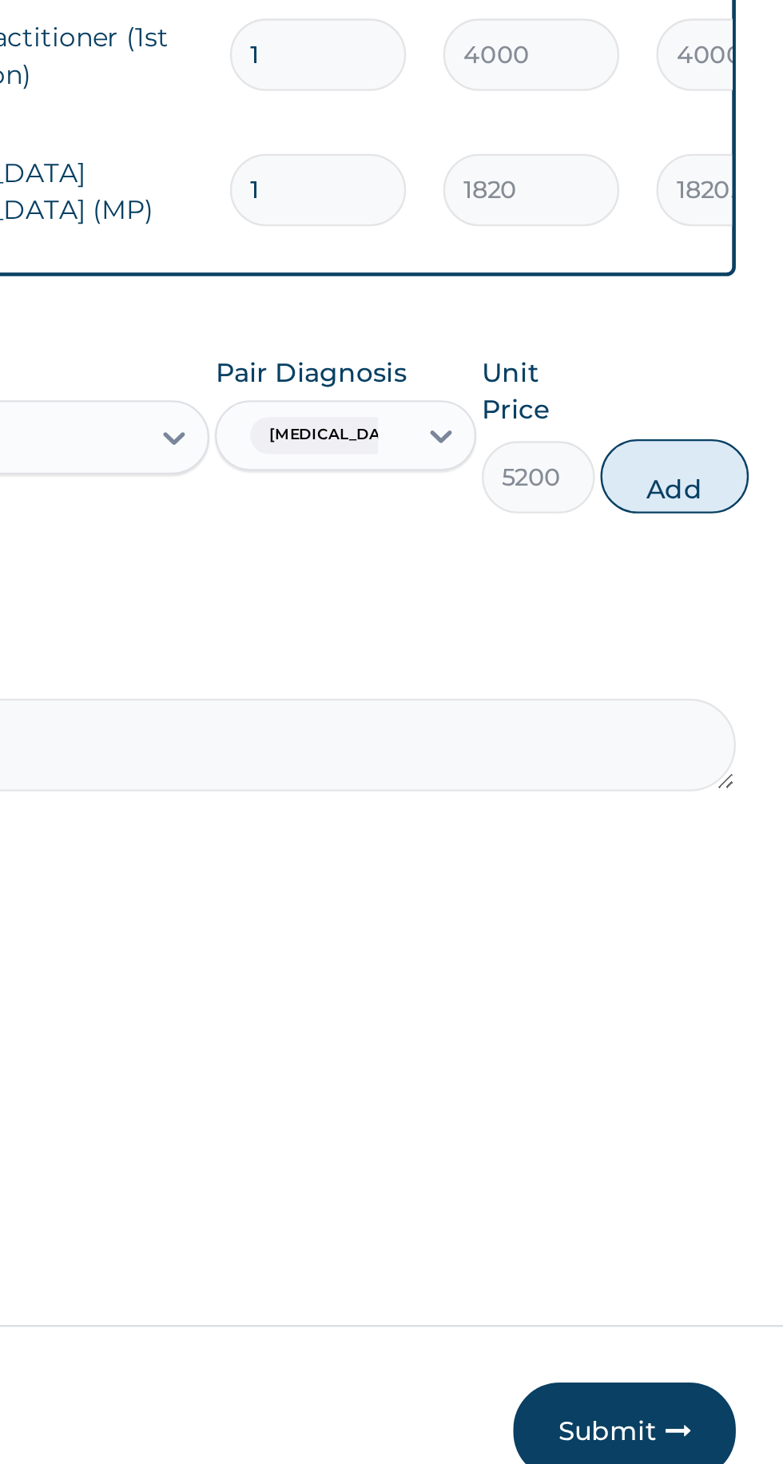
click at [700, 885] on button "Add" at bounding box center [701, 895] width 64 height 32
type input "0"
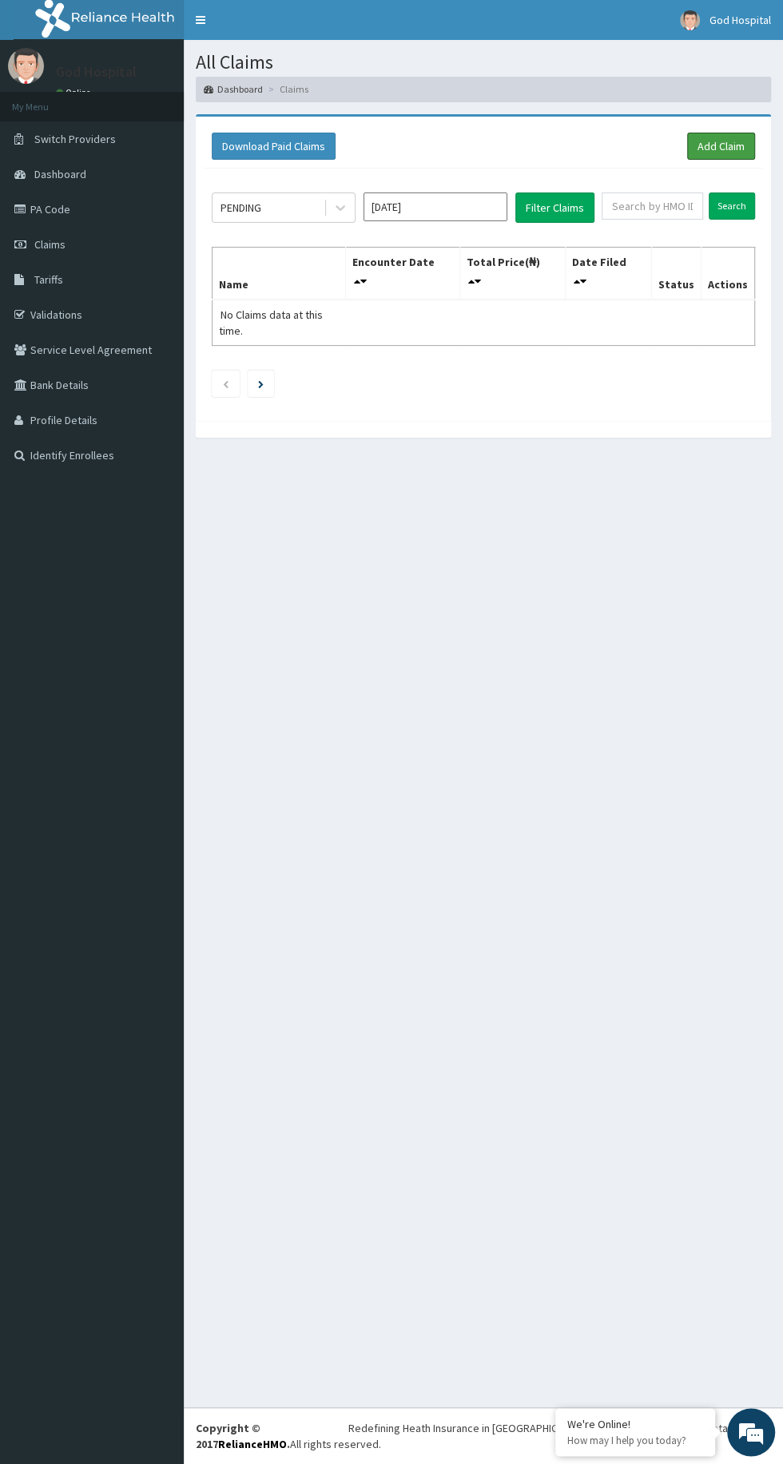
click at [707, 145] on link "Add Claim" at bounding box center [721, 146] width 68 height 27
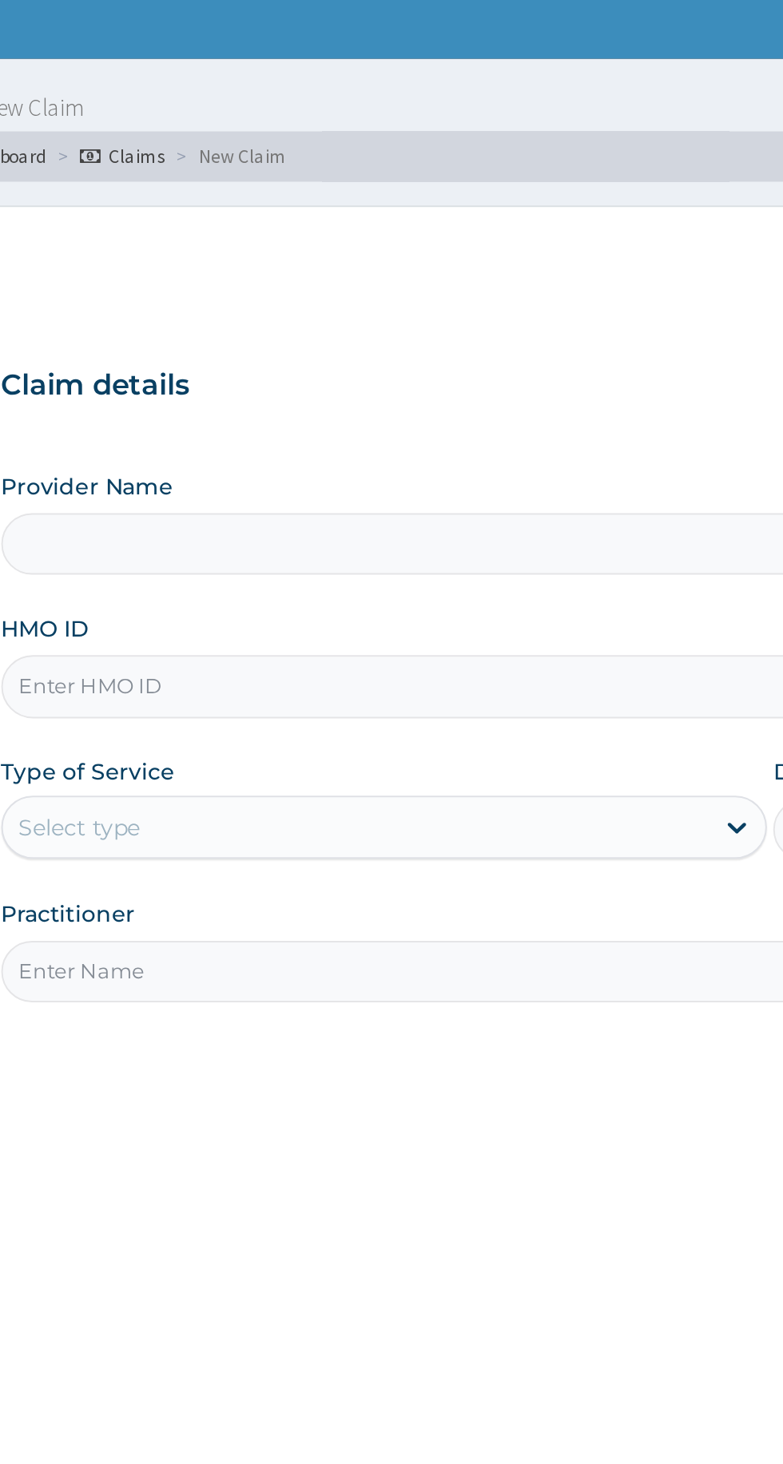
type input "God Cures Hospital"
type input "Bxl/10136/a"
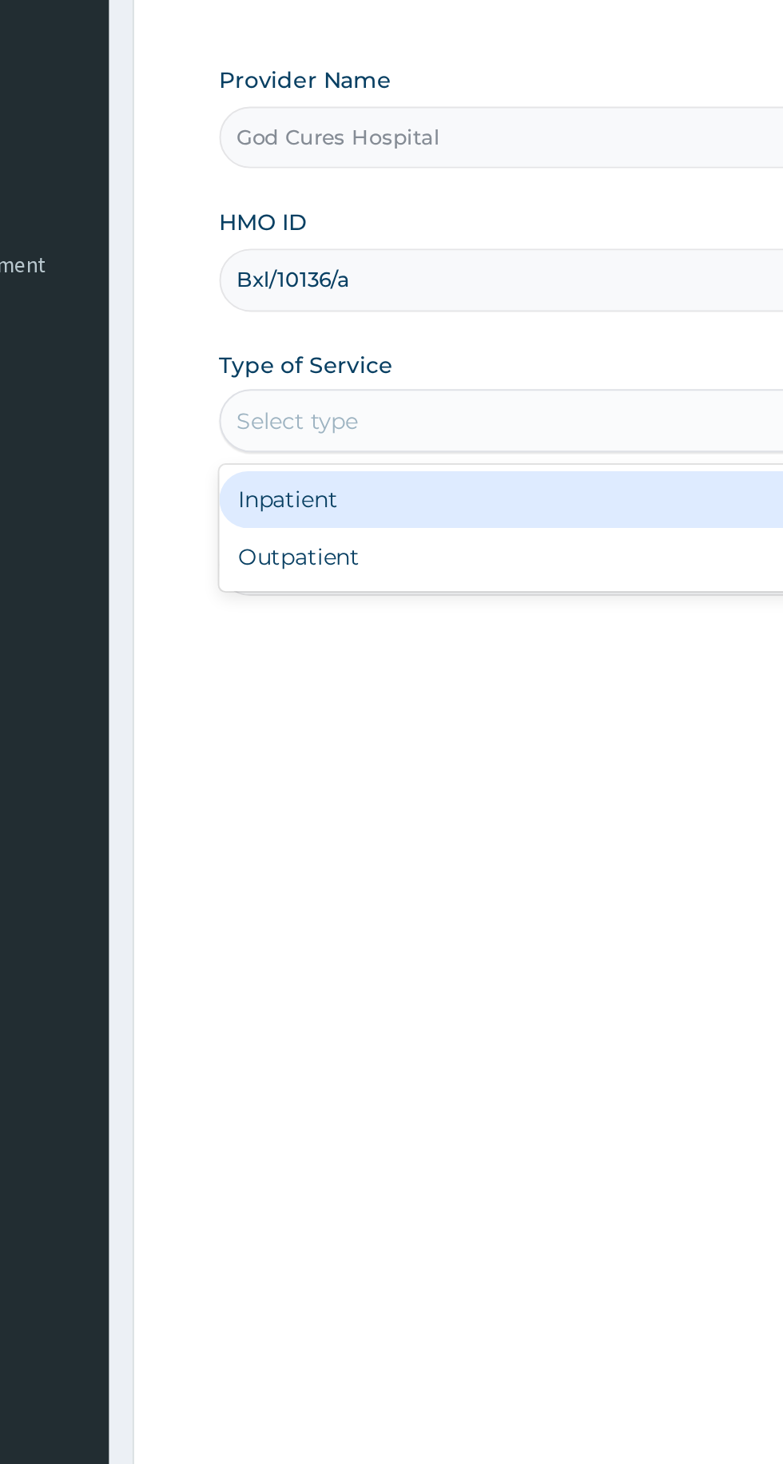
click at [407, 495] on div "Outpatient" at bounding box center [433, 497] width 387 height 29
type input "1"
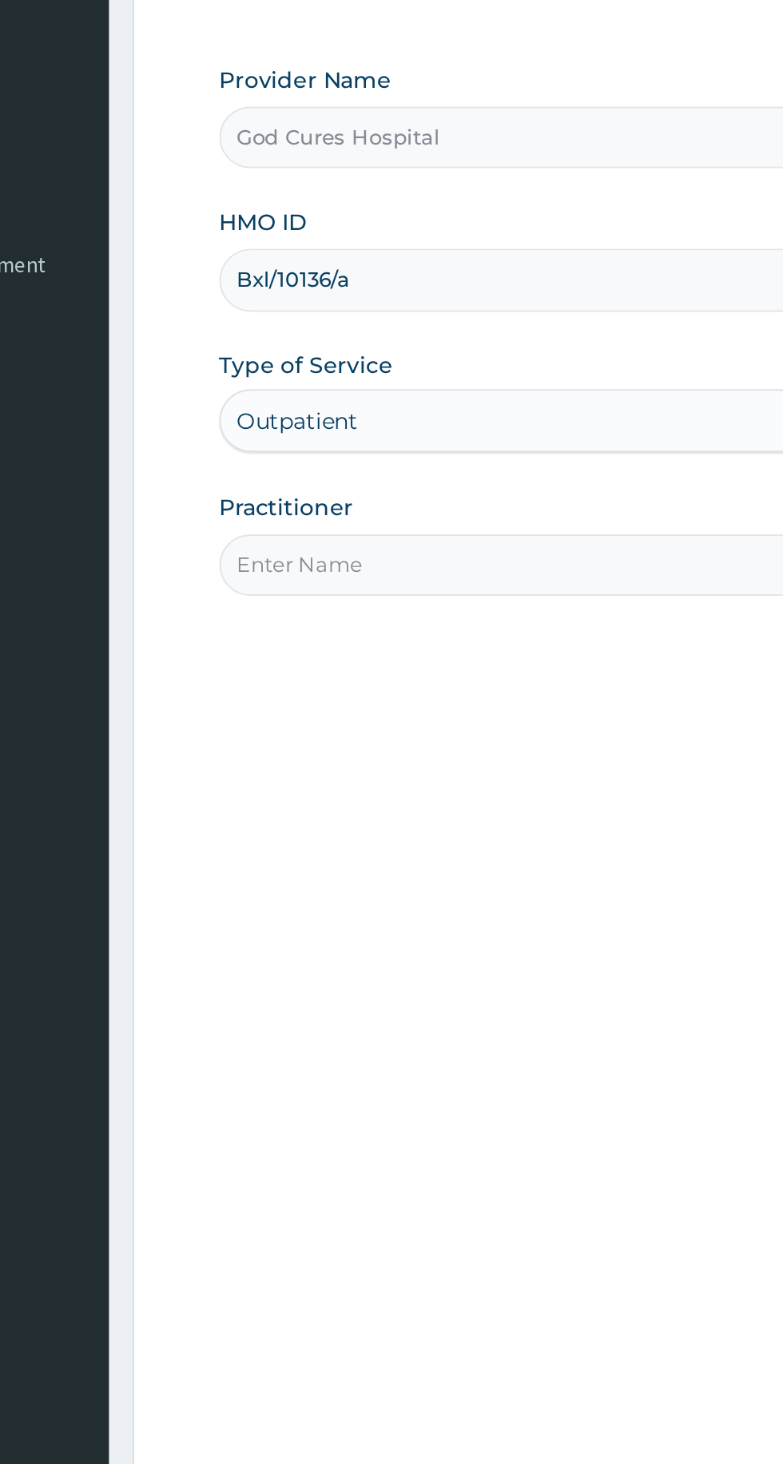
click at [411, 493] on input "Practitioner" at bounding box center [483, 502] width 487 height 31
type input "[PERSON_NAME]"
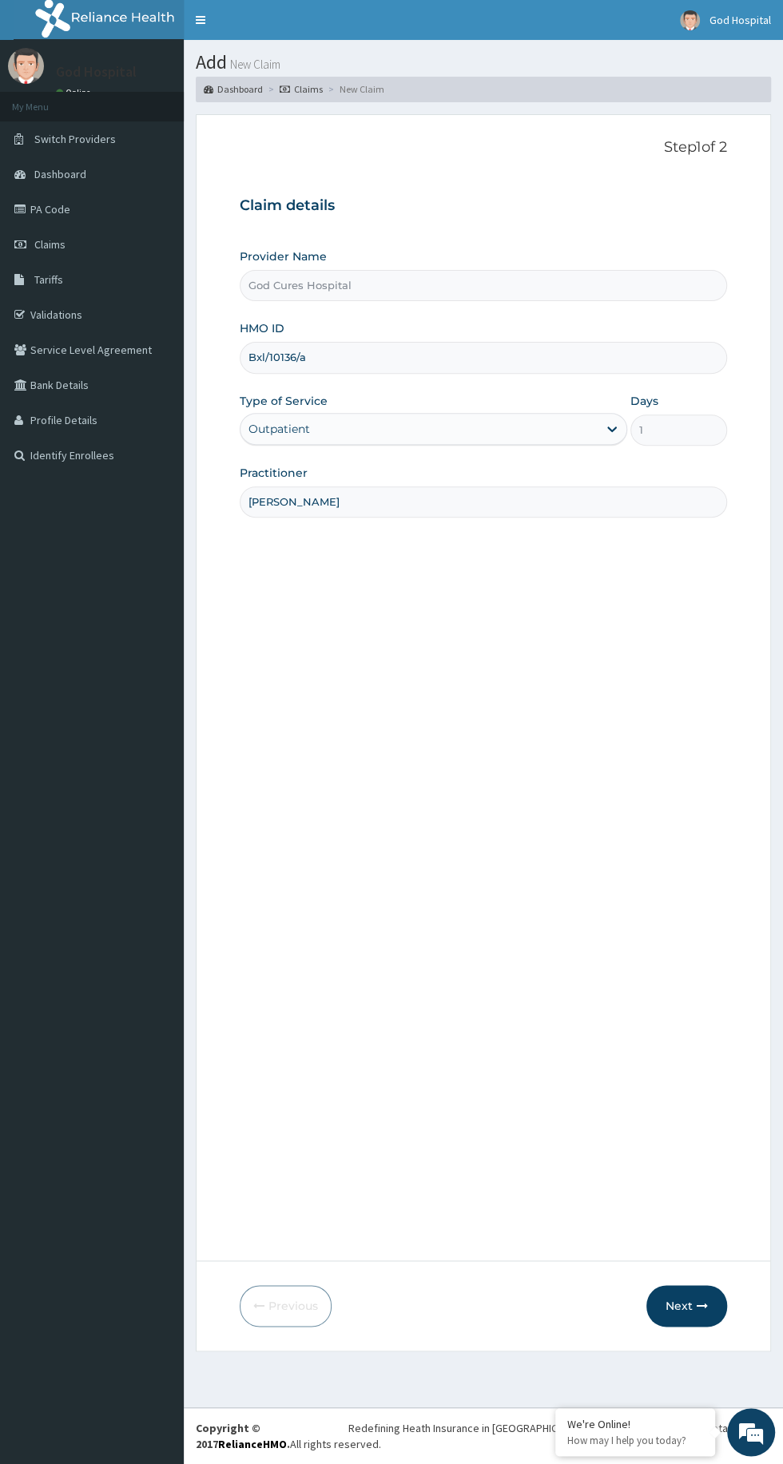
click at [684, 1311] on button "Next" at bounding box center [686, 1306] width 81 height 42
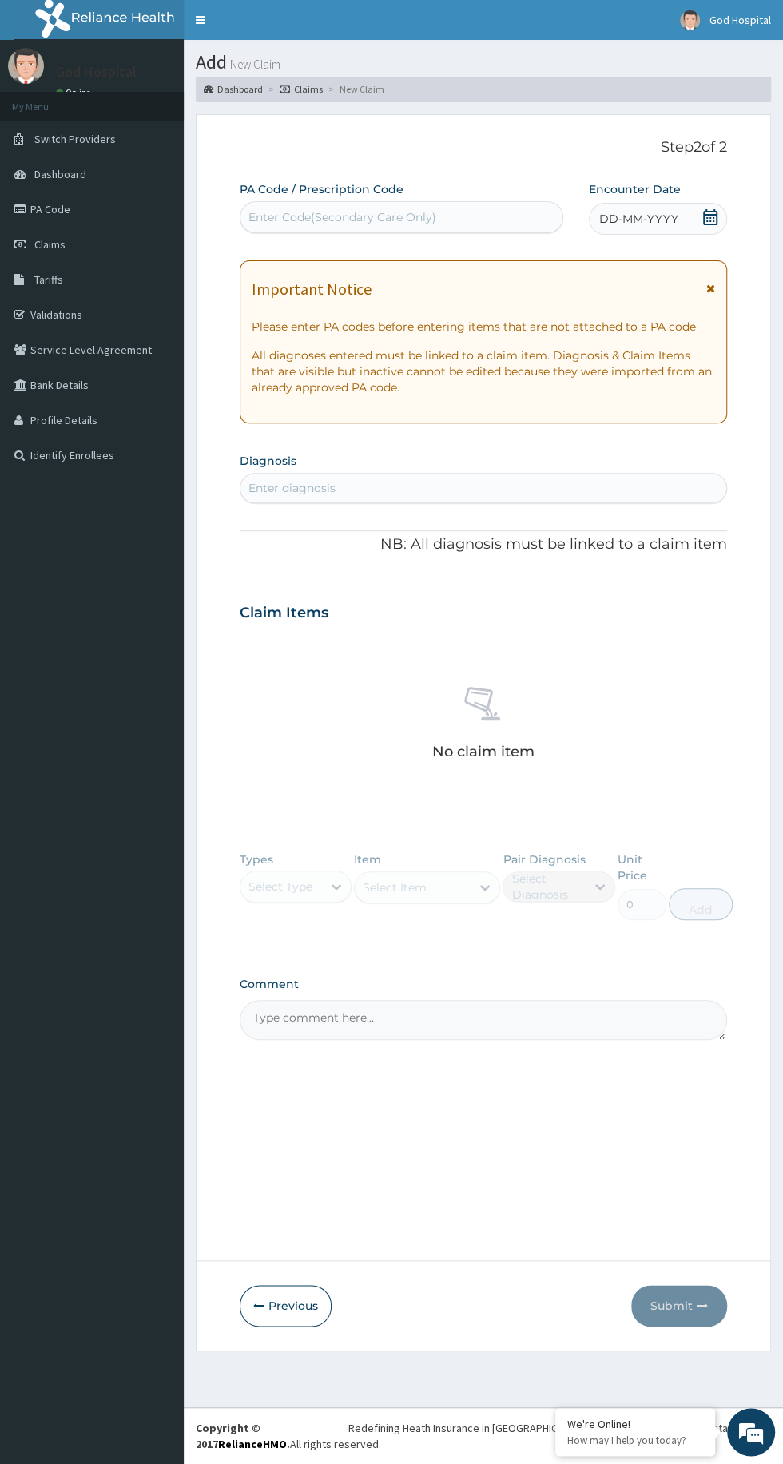
click at [715, 217] on icon at bounding box center [710, 217] width 16 height 16
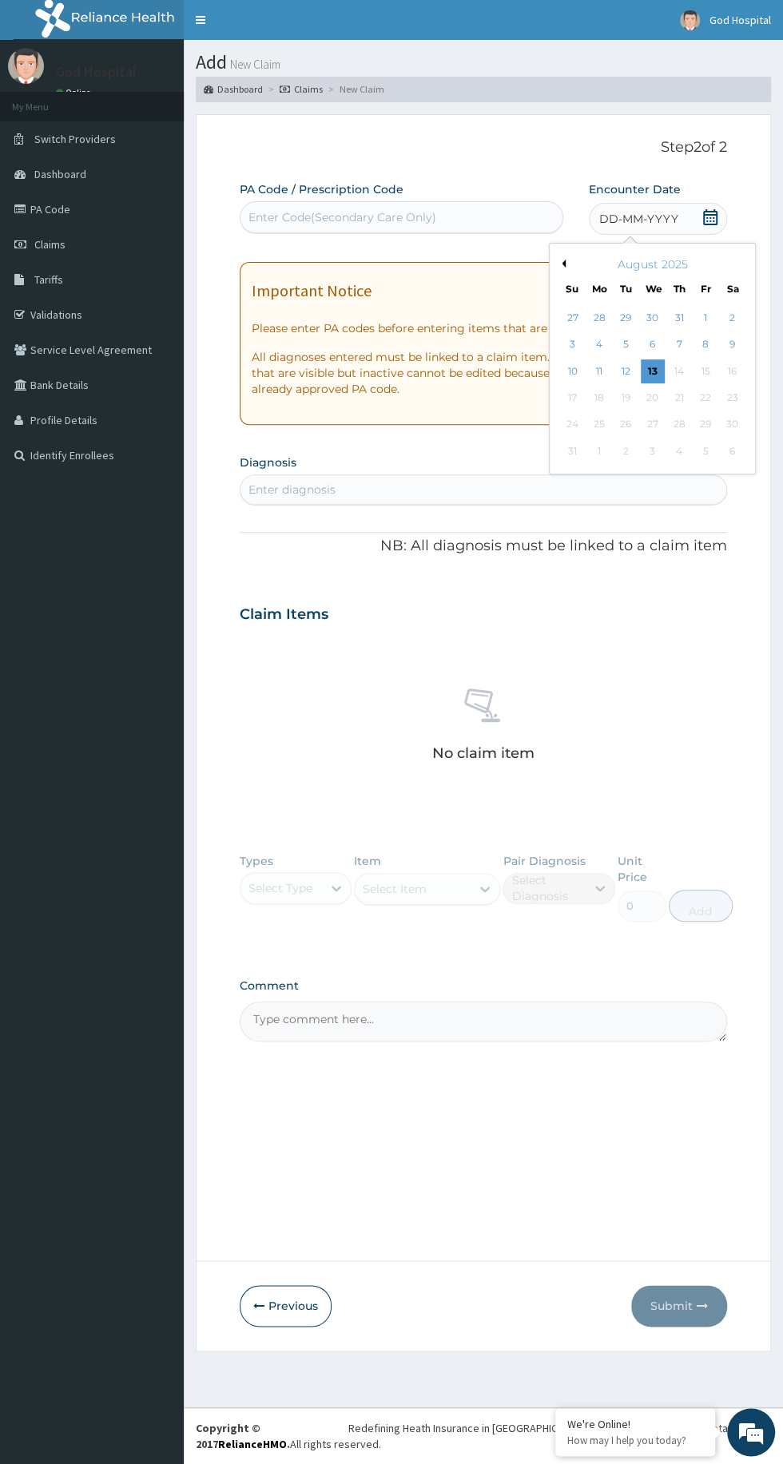
click at [651, 371] on div "13" at bounding box center [652, 372] width 24 height 24
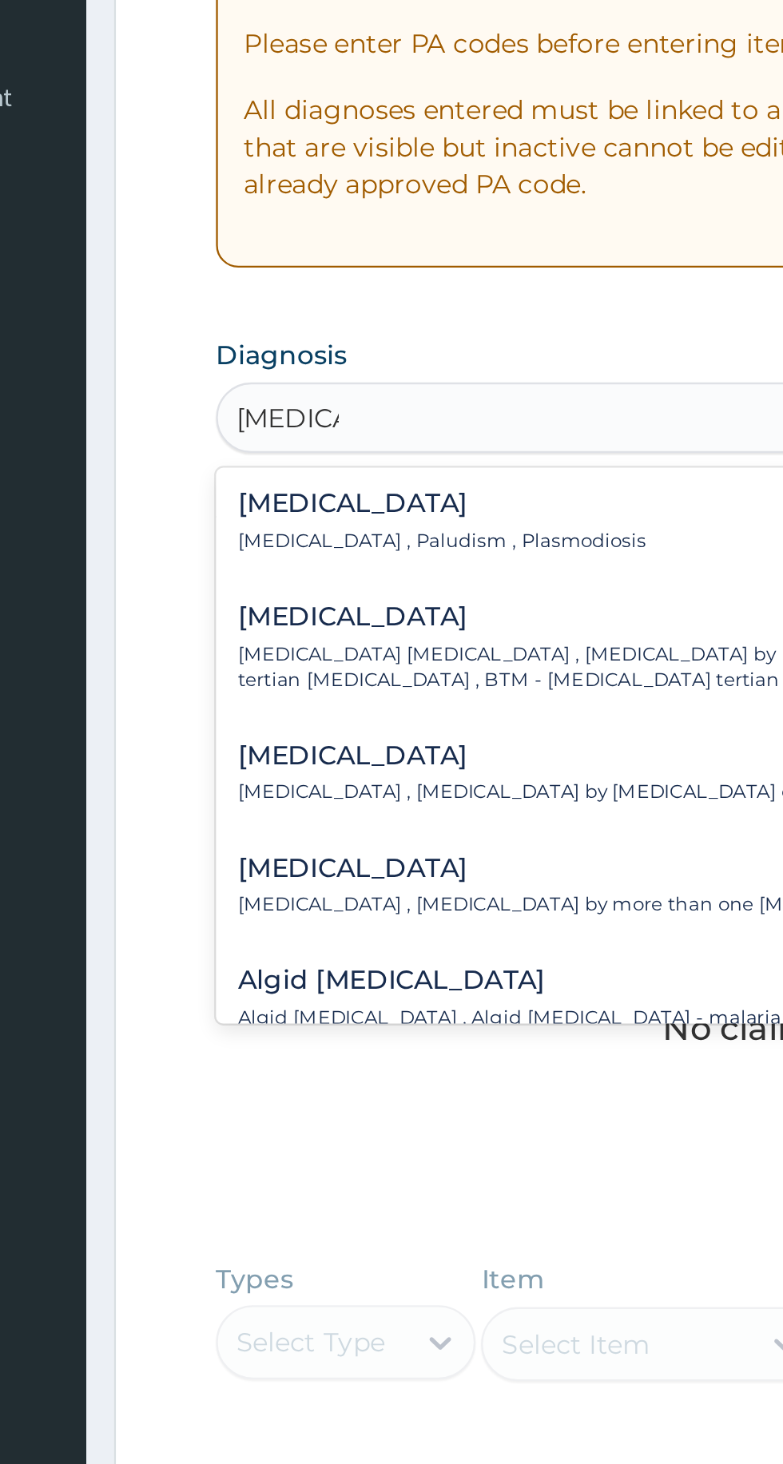
click at [264, 530] on h4 "Malaria" at bounding box center [337, 525] width 176 height 12
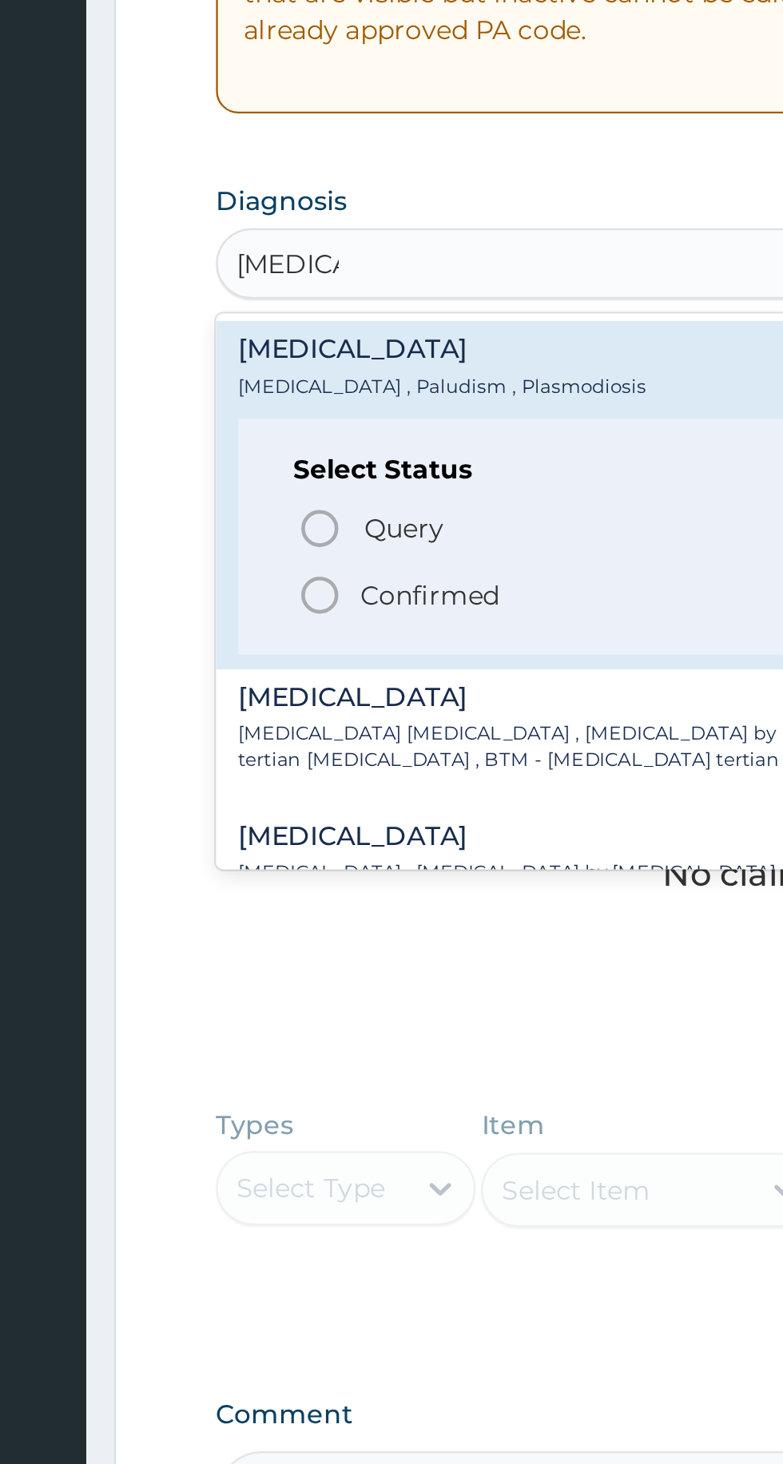
click at [280, 636] on circle "status option filled" at bounding box center [284, 631] width 14 height 14
type input "malaria"
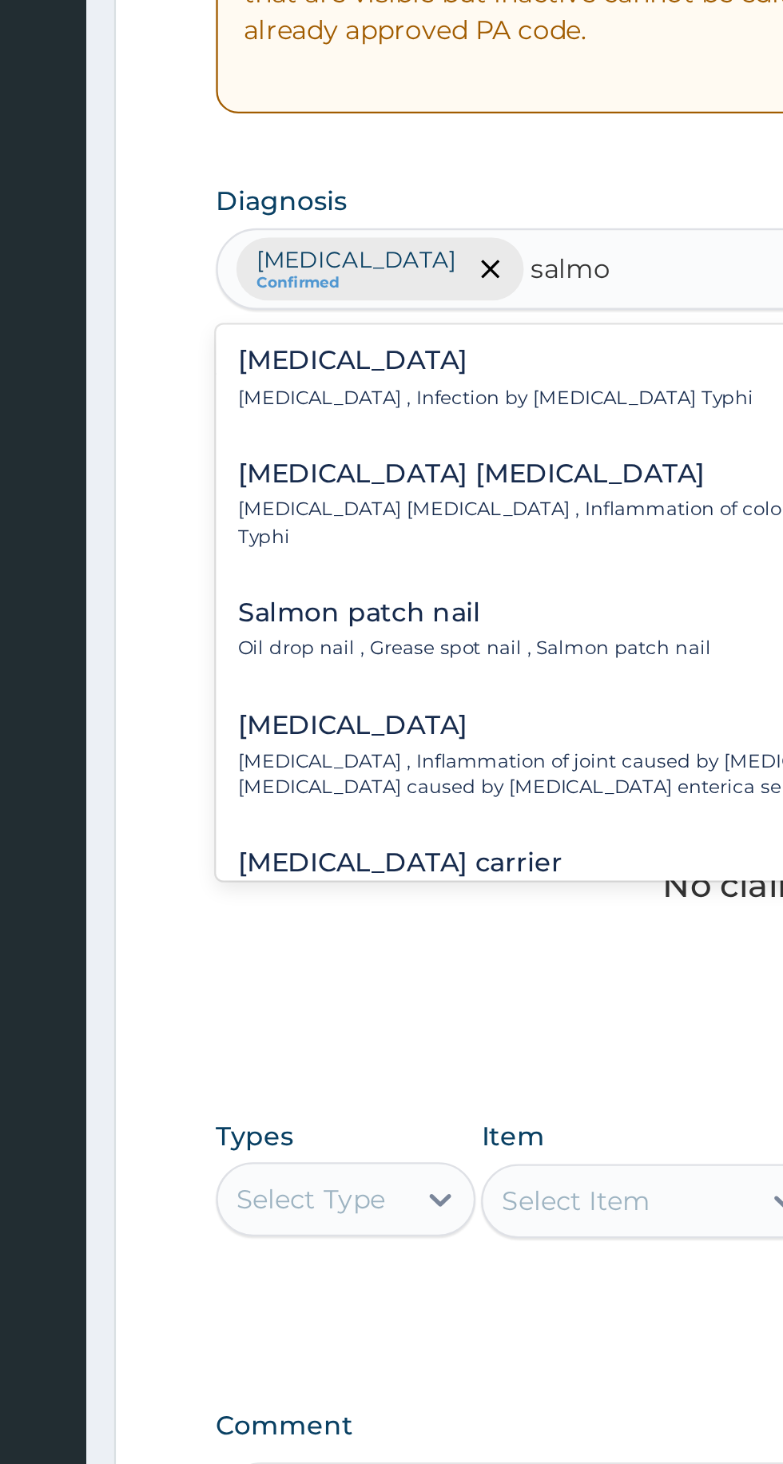
click at [260, 545] on p "Typhoid fever , Infection by Salmonella Typhi" at bounding box center [360, 546] width 222 height 11
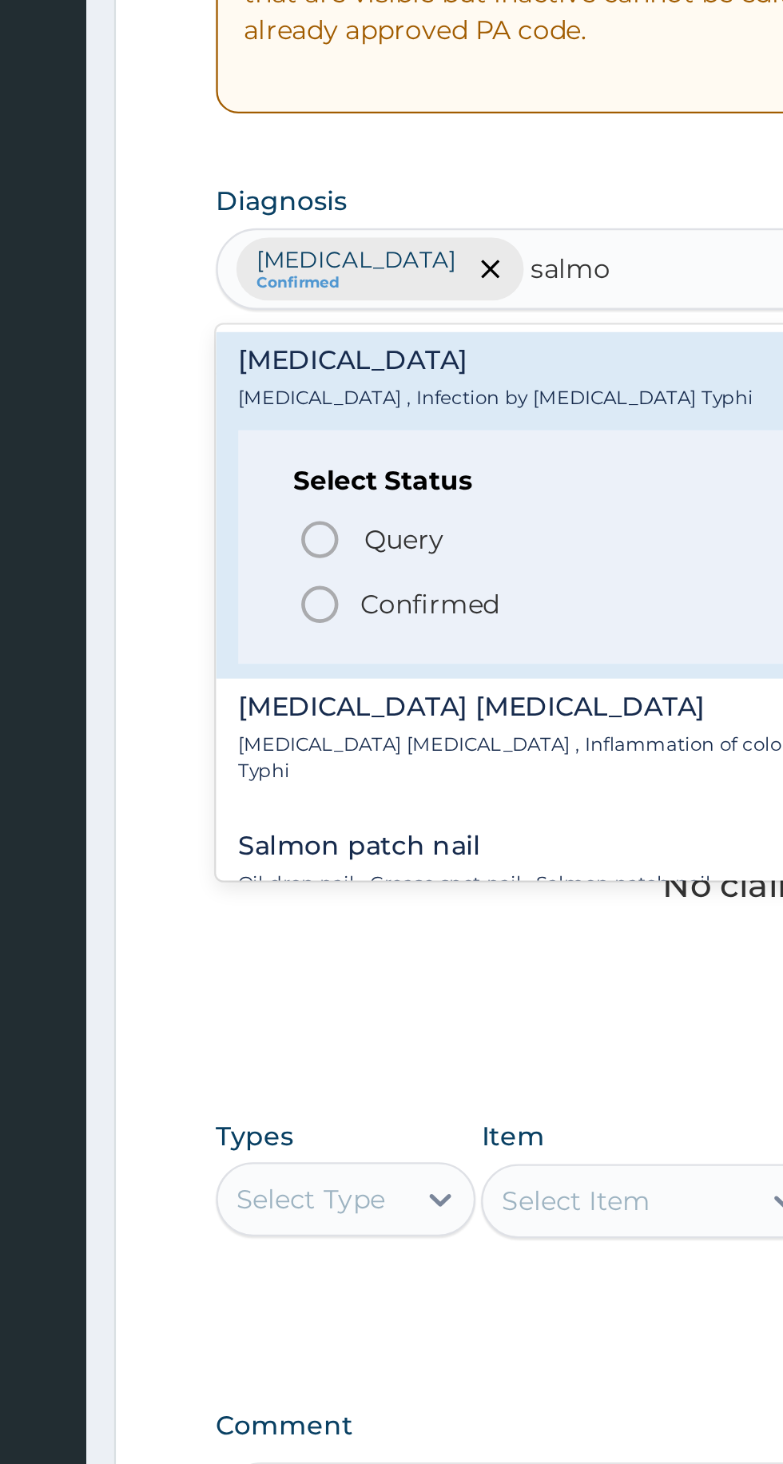
click at [283, 638] on icon "status option filled" at bounding box center [284, 635] width 19 height 19
type input "salmo"
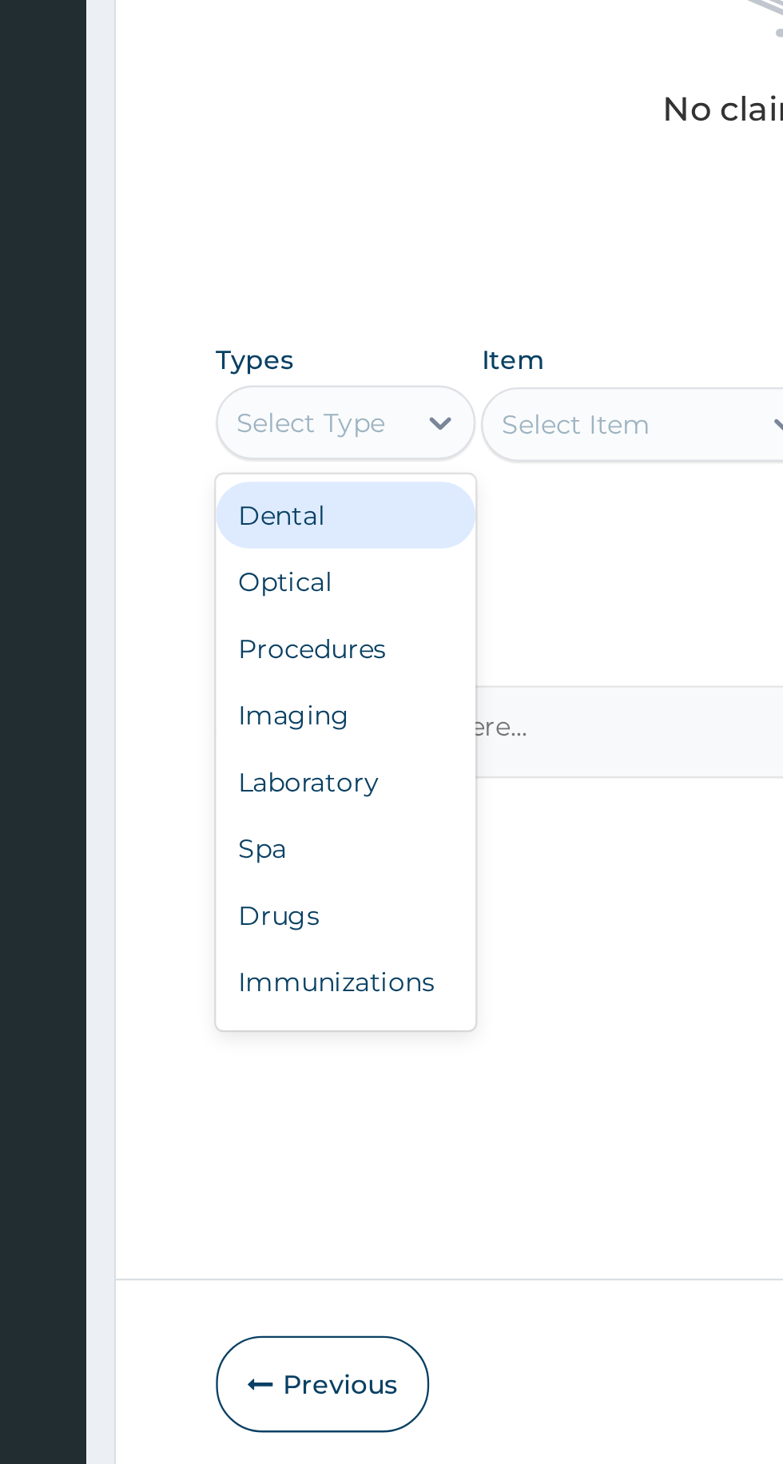
click at [310, 991] on div "Procedures" at bounding box center [296, 989] width 112 height 29
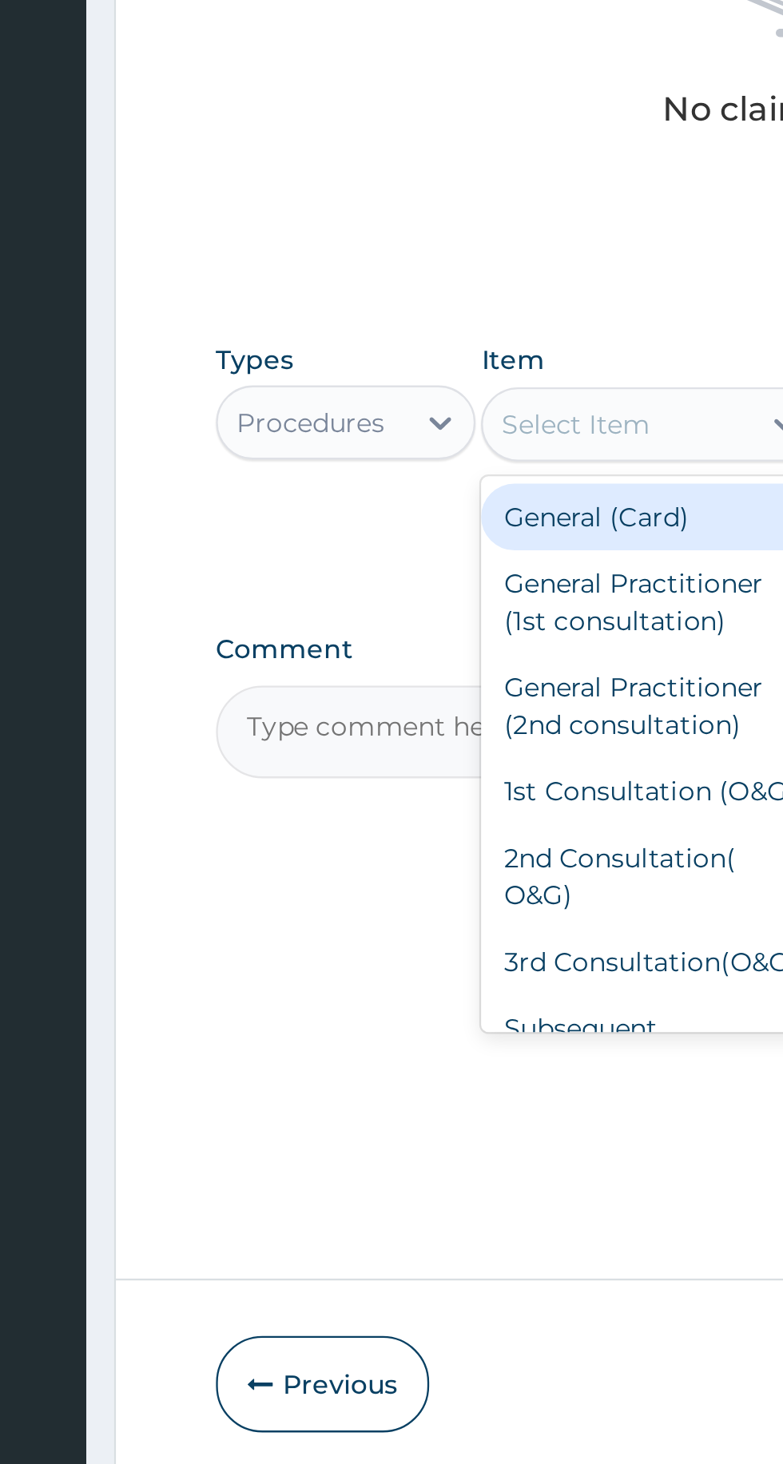
click at [419, 960] on div "General Practitioner (1st consultation)" at bounding box center [427, 969] width 146 height 45
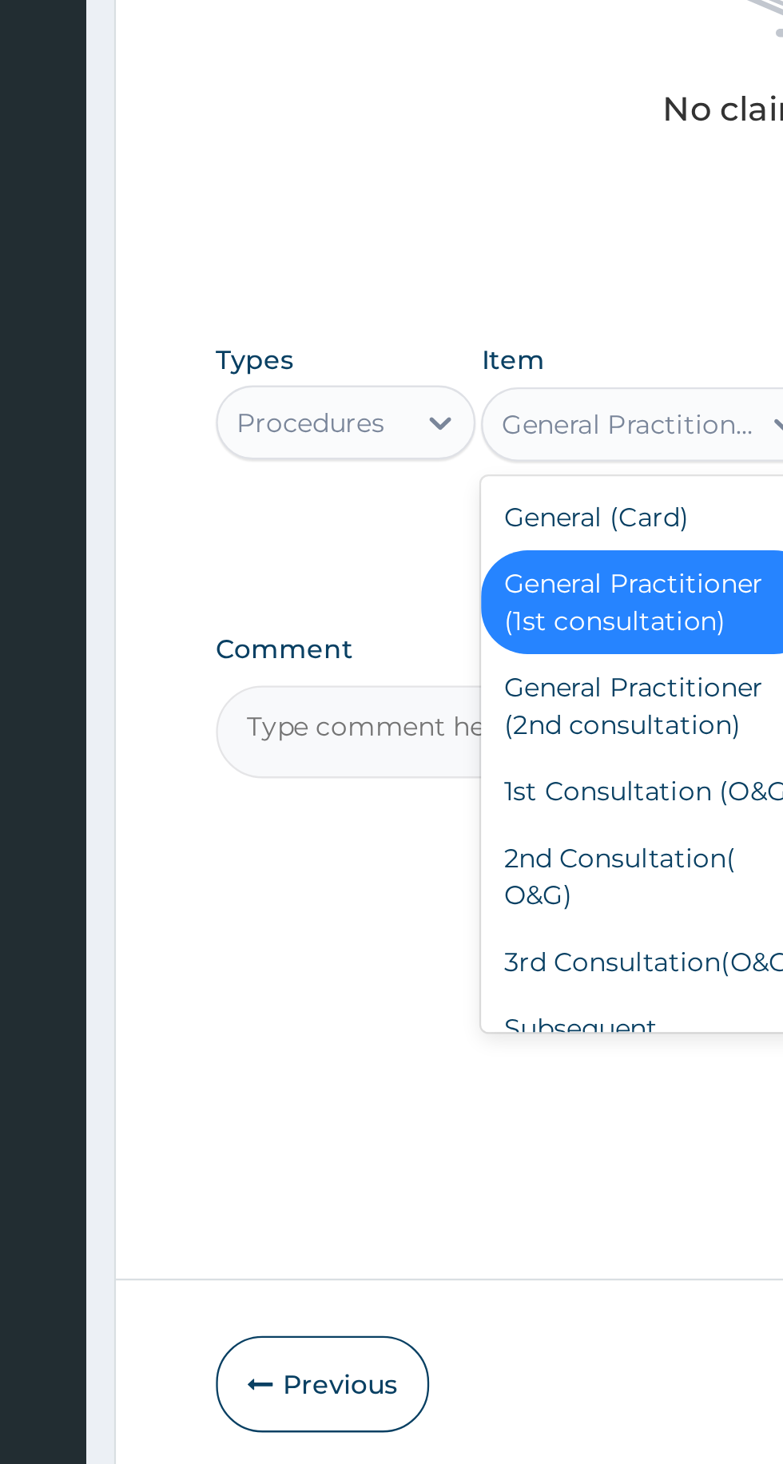
click at [427, 956] on div "General Practitioner (1st consultation)" at bounding box center [427, 969] width 146 height 45
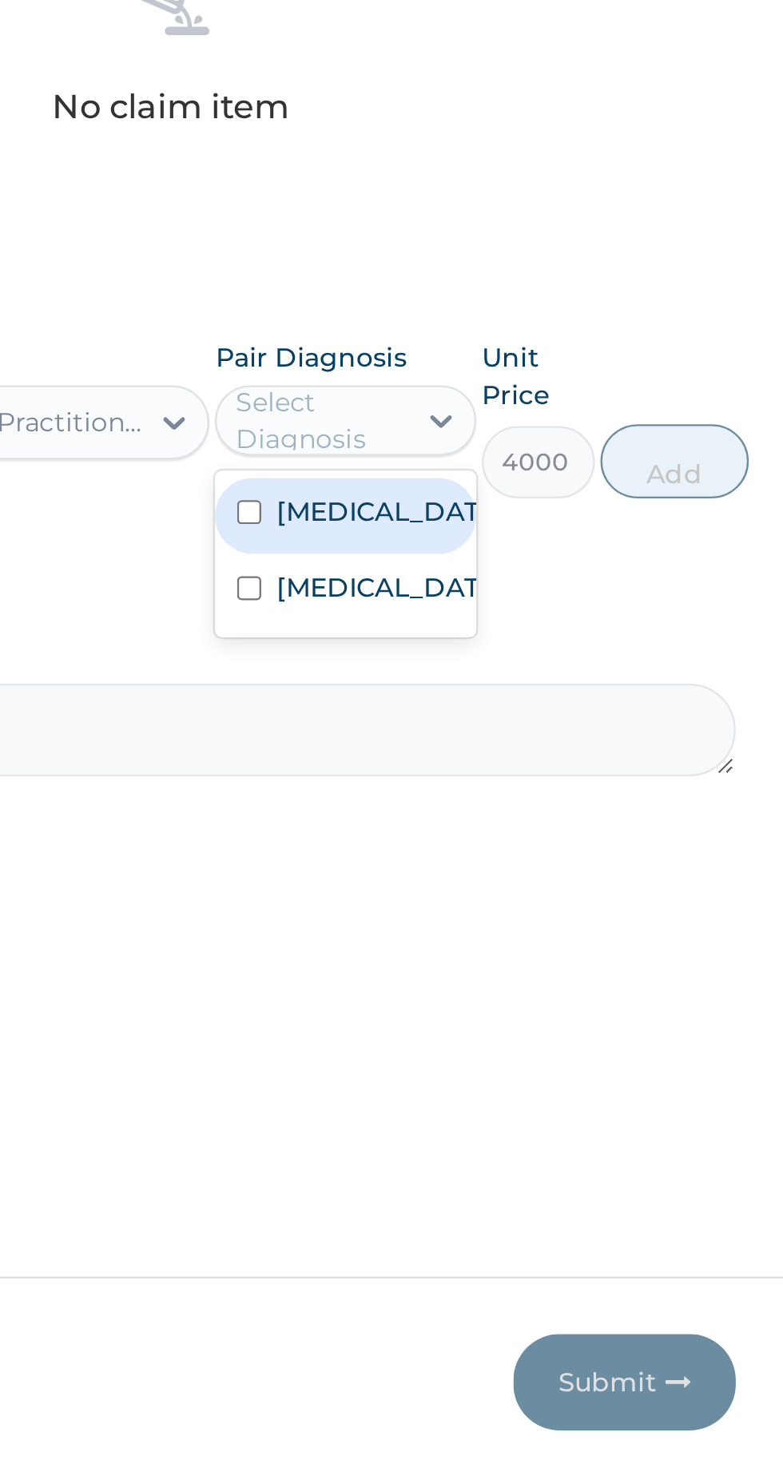
click at [518, 933] on input "checkbox" at bounding box center [517, 931] width 10 height 10
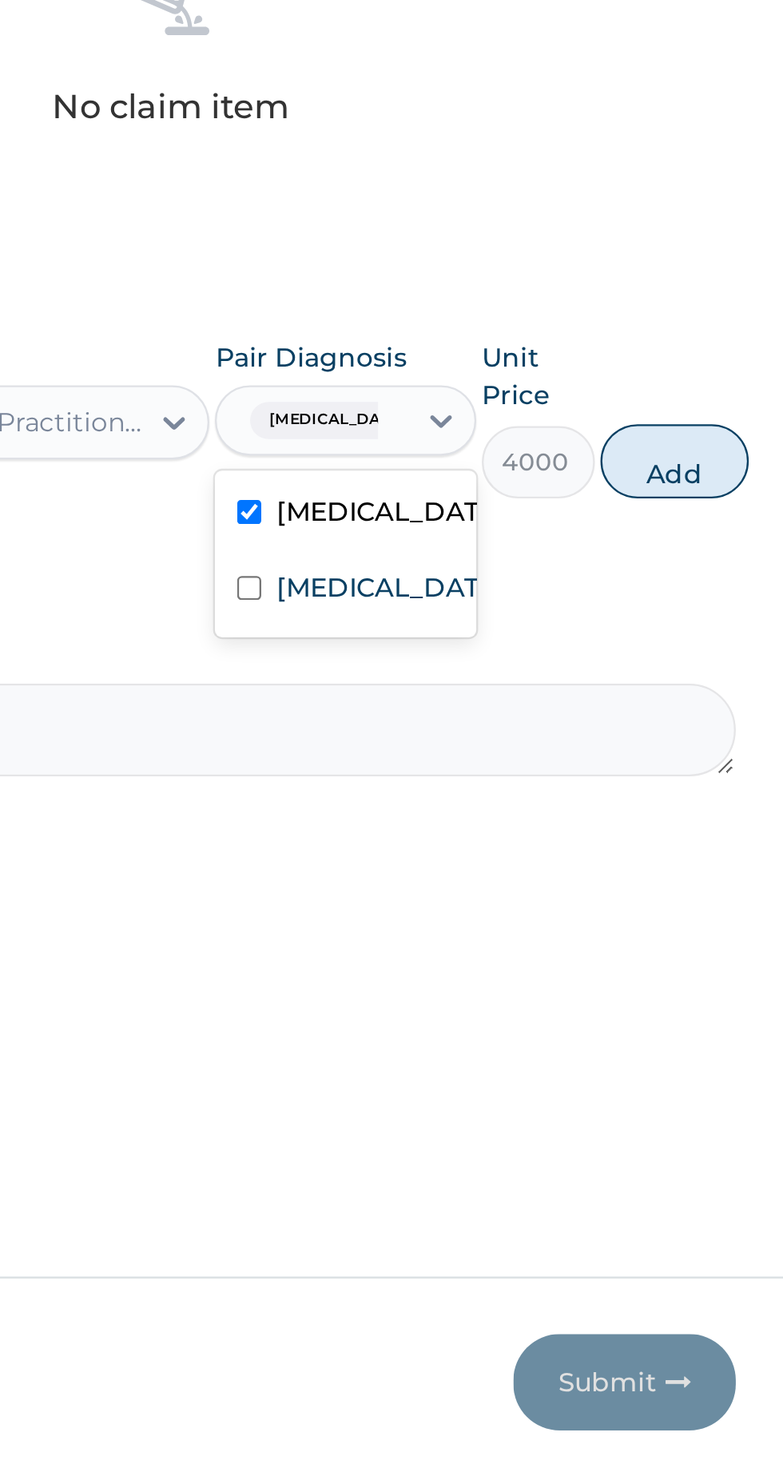
click at [514, 969] on input "checkbox" at bounding box center [517, 964] width 10 height 10
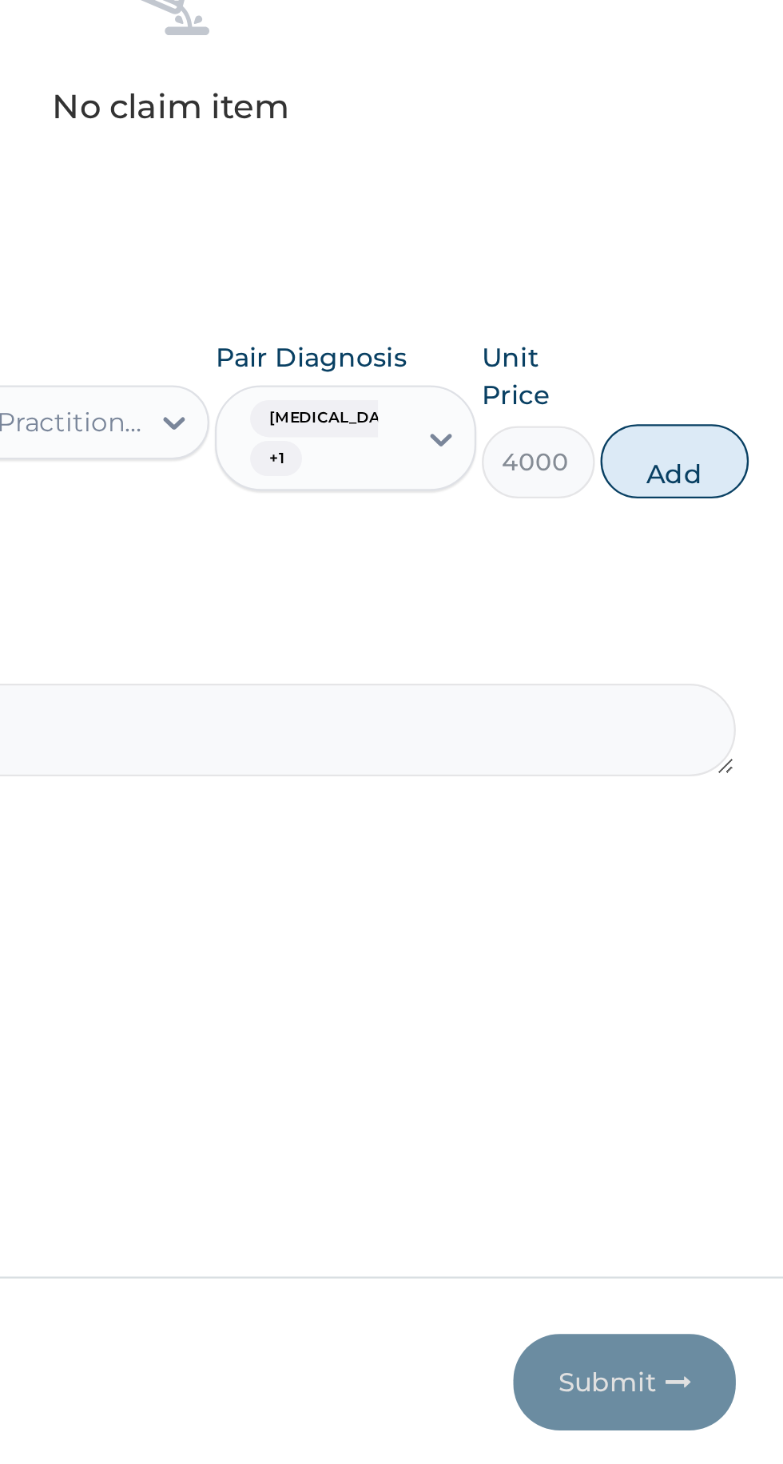
click at [698, 916] on button "Add" at bounding box center [701, 909] width 64 height 32
type input "0"
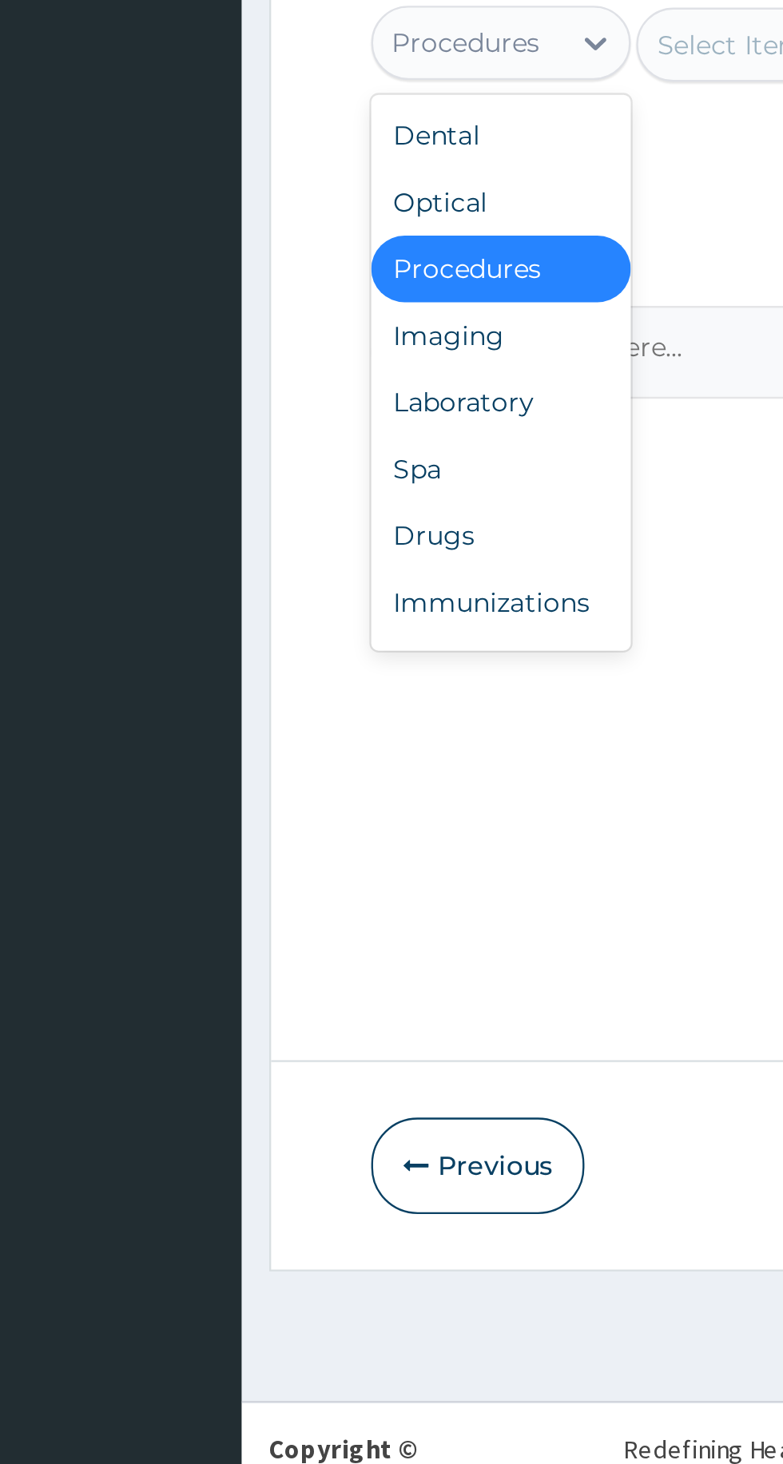
click at [252, 967] on div "Laboratory" at bounding box center [296, 977] width 112 height 29
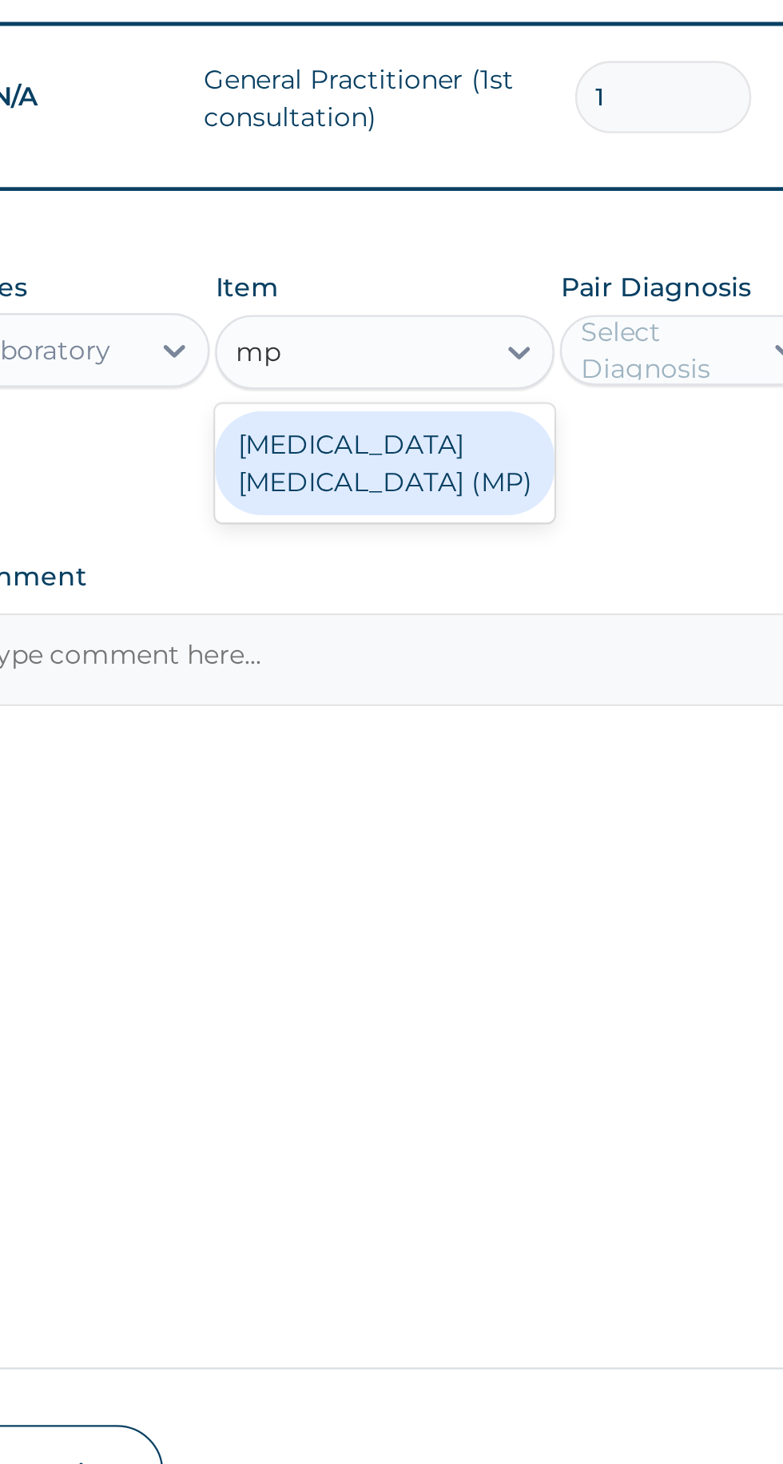
click at [387, 865] on div "MALARIA PARASITE (MP)" at bounding box center [427, 870] width 146 height 45
type input "mp"
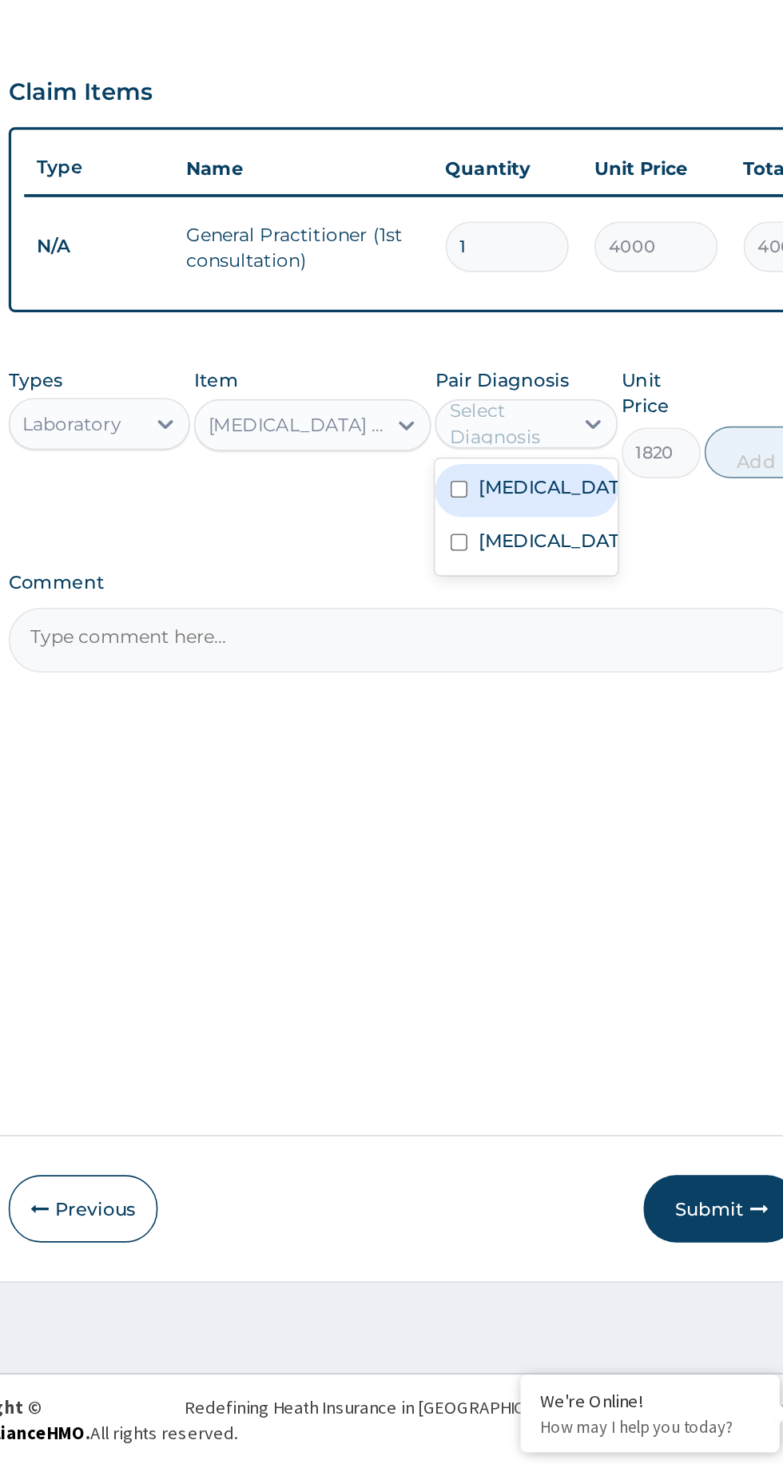
click at [514, 857] on input "checkbox" at bounding box center [517, 862] width 10 height 10
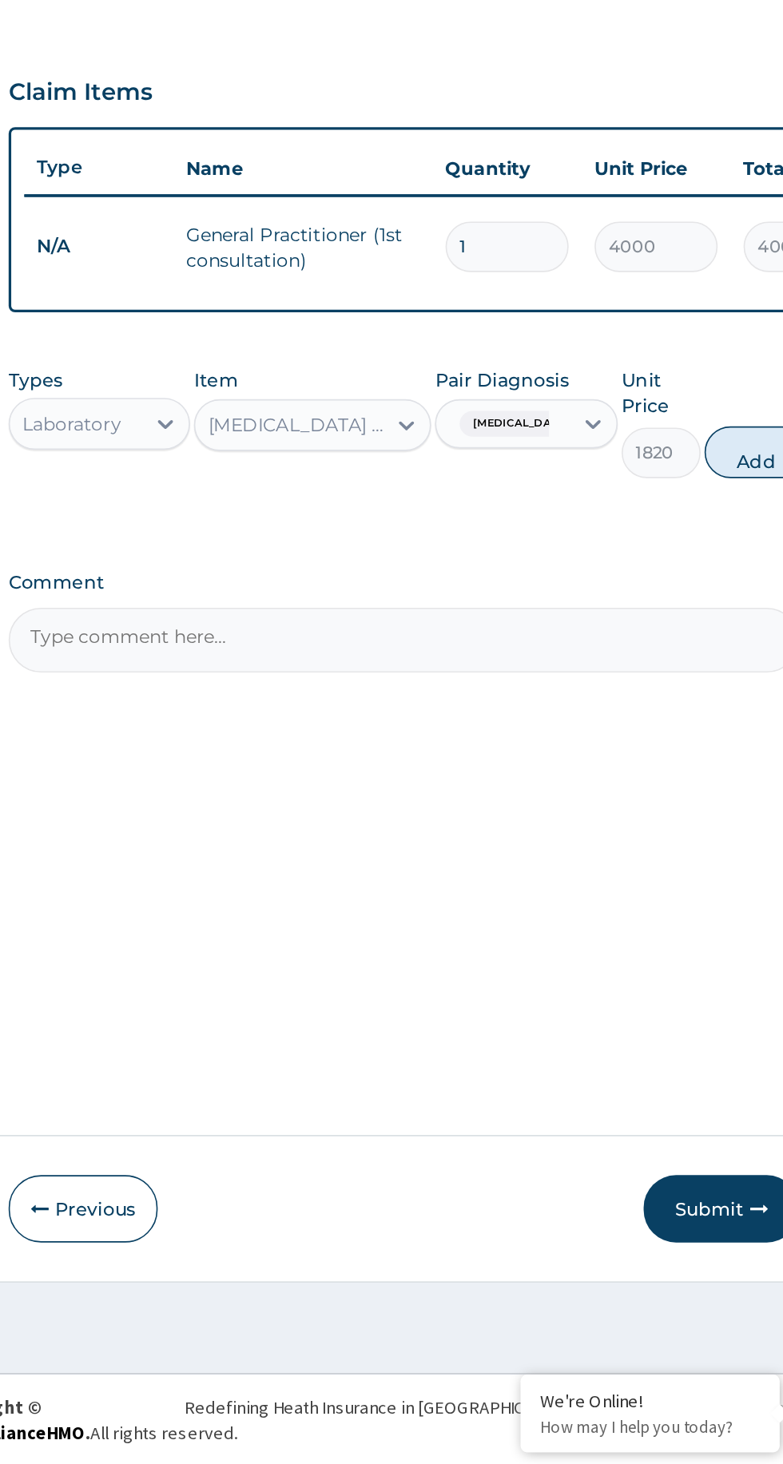
click at [692, 837] on button "Add" at bounding box center [701, 840] width 64 height 32
type input "0"
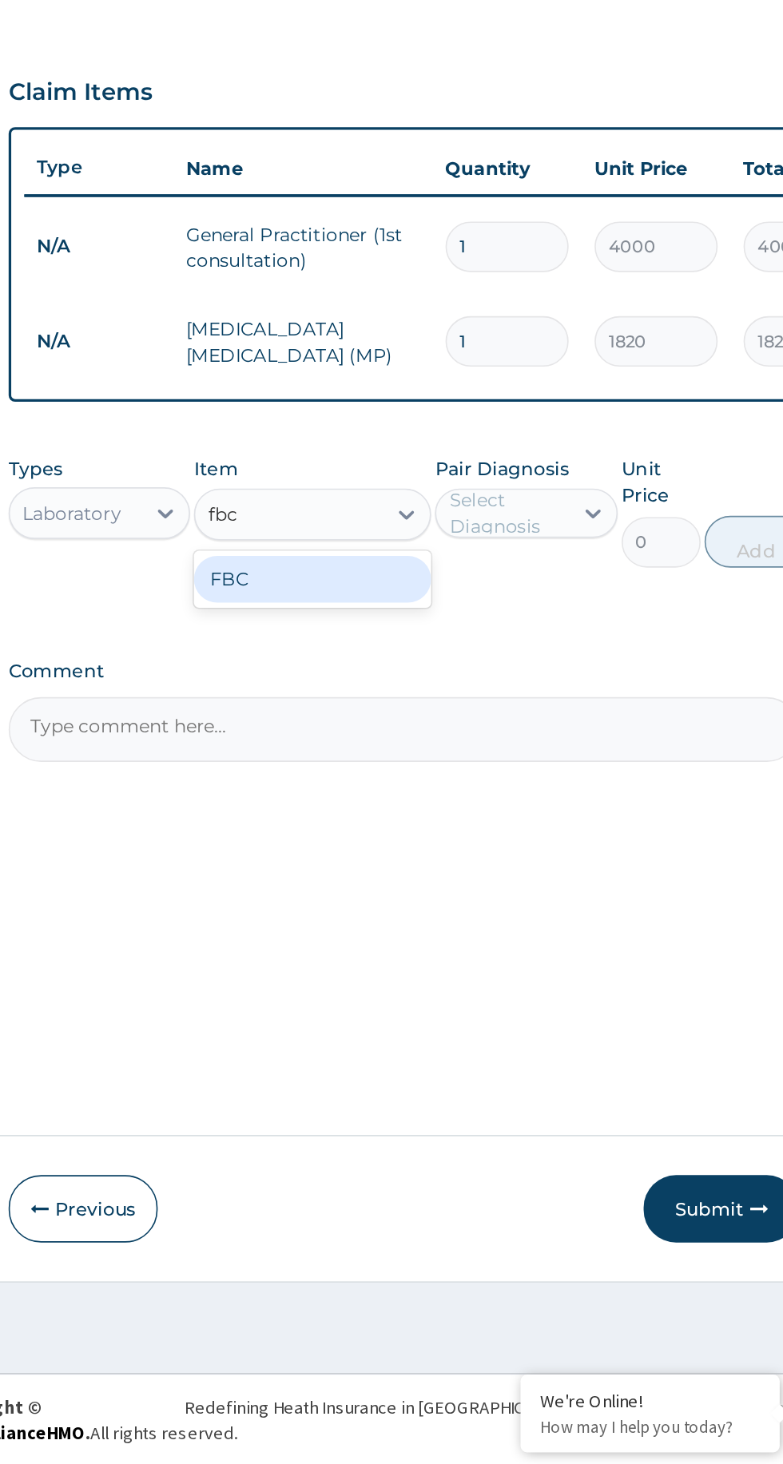
click at [384, 911] on div "FBC" at bounding box center [427, 918] width 146 height 29
type input "fbc"
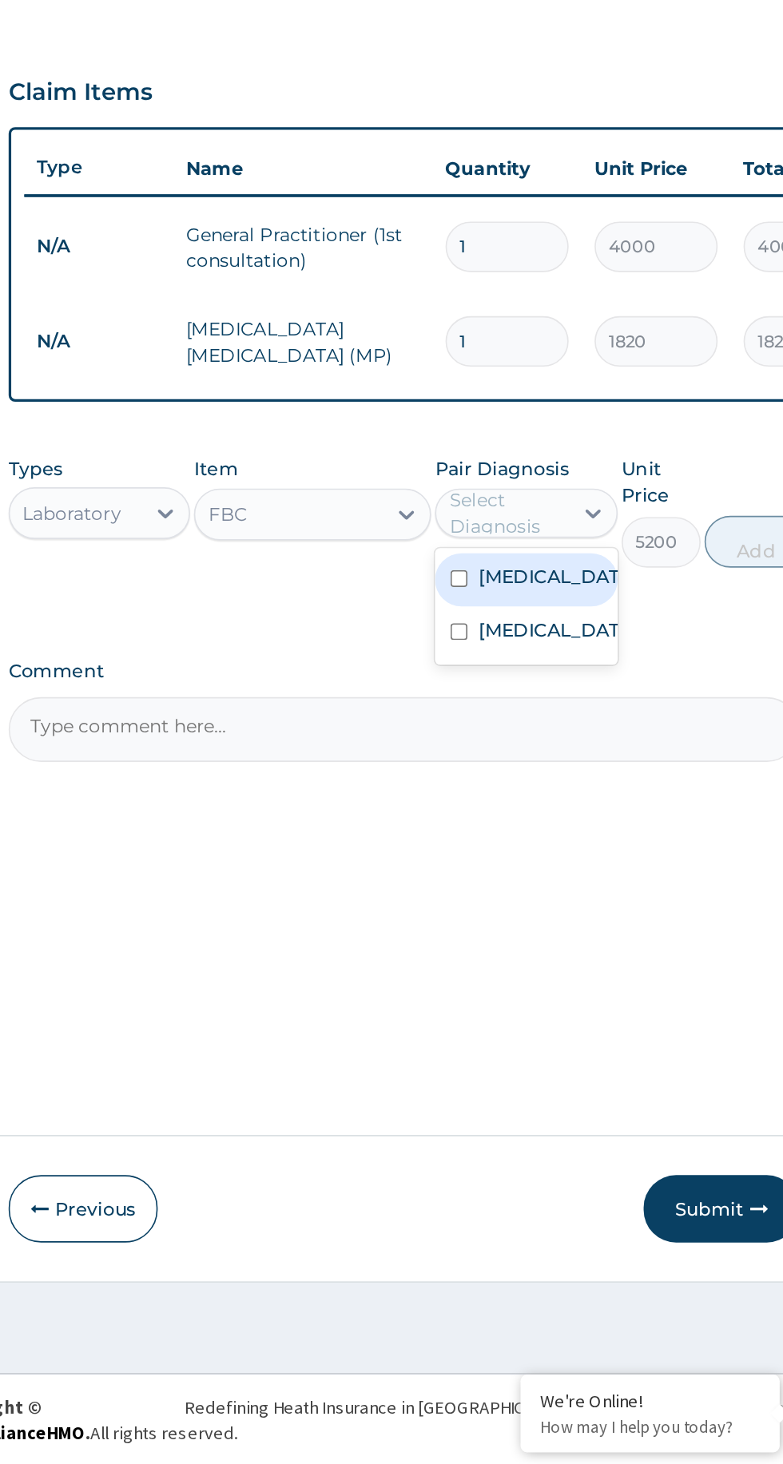
click at [518, 935] on div "Typhoid fever" at bounding box center [559, 951] width 112 height 33
click at [515, 949] on input "checkbox" at bounding box center [517, 950] width 10 height 10
click at [517, 912] on input "checkbox" at bounding box center [517, 917] width 10 height 10
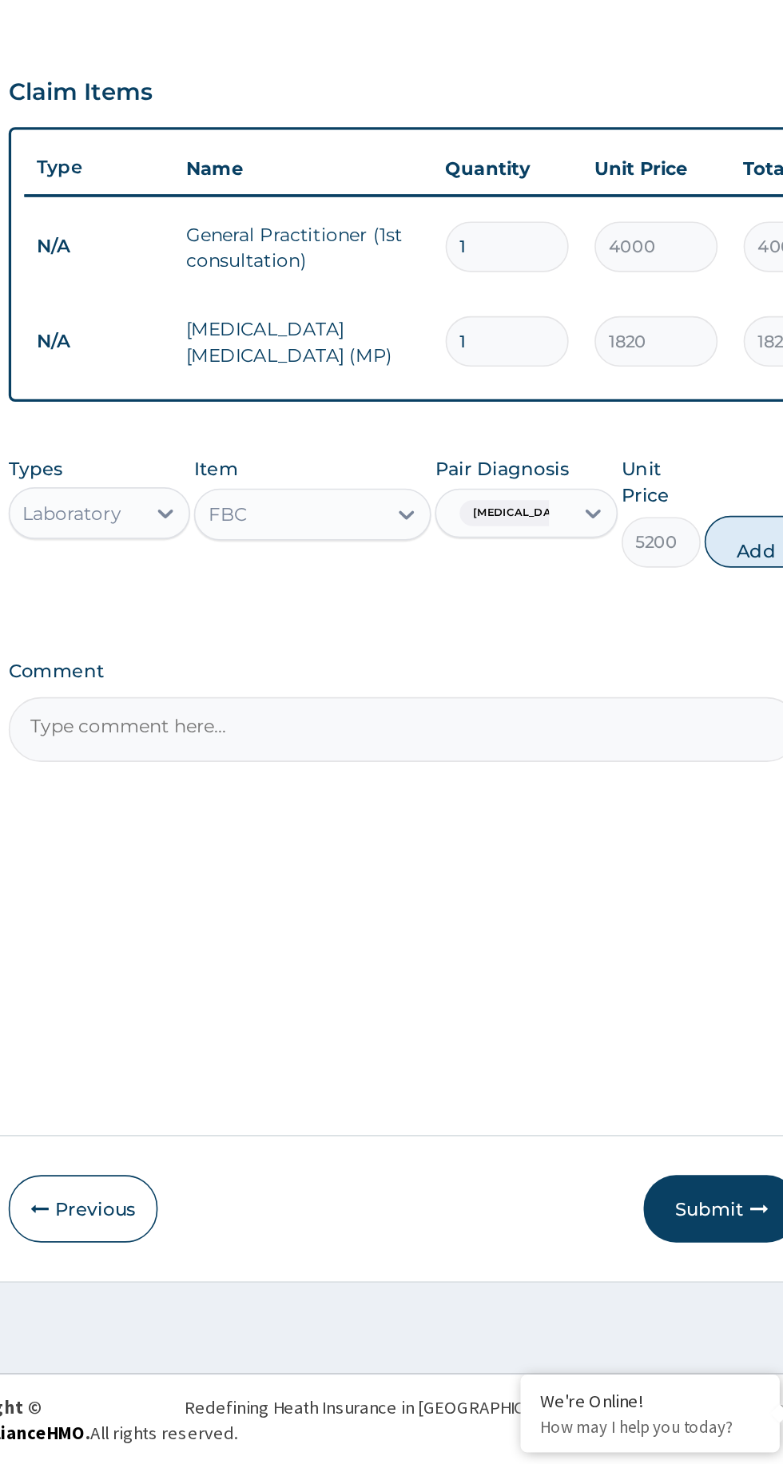
click at [693, 890] on button "Add" at bounding box center [701, 895] width 64 height 32
type input "0"
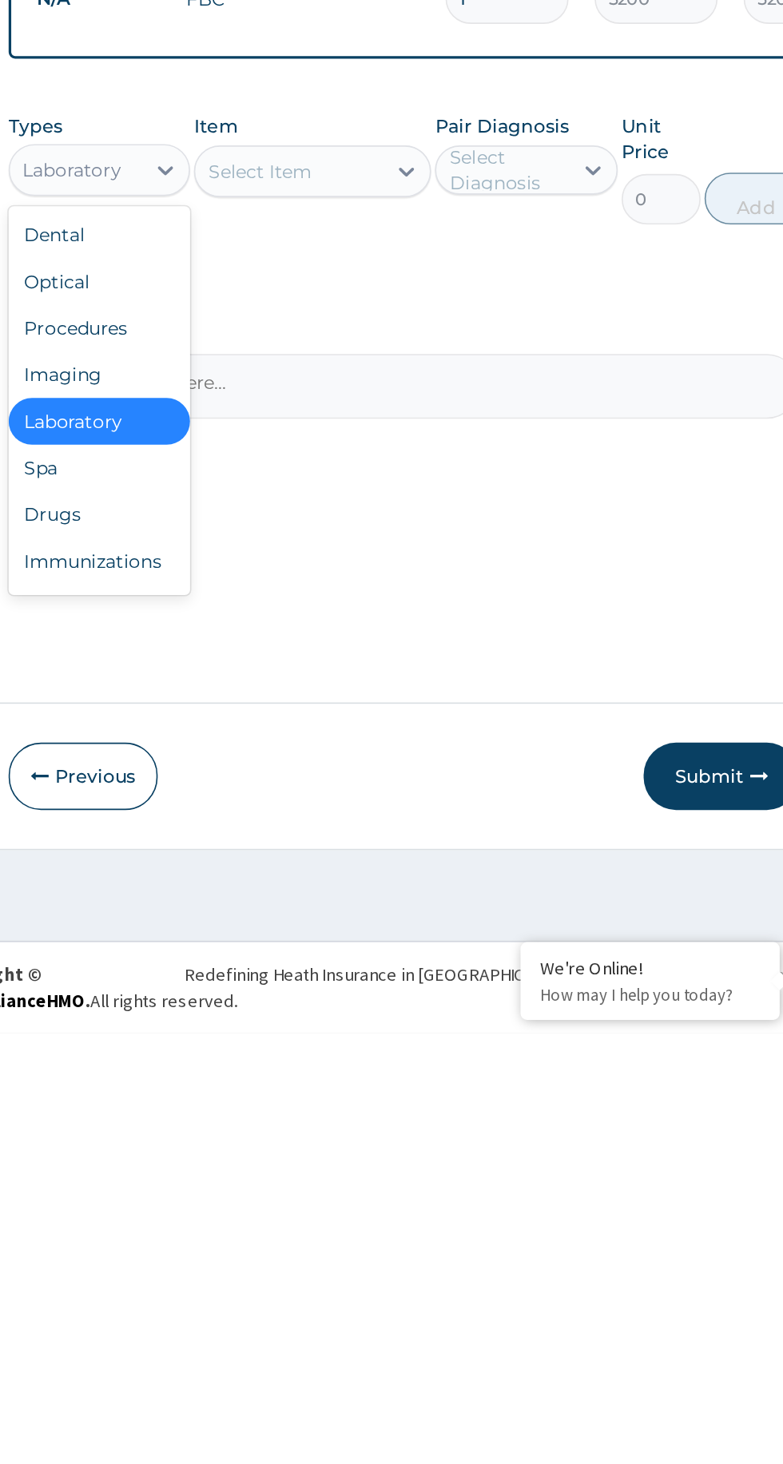
click at [260, 1139] on div "Drugs" at bounding box center [296, 1144] width 112 height 29
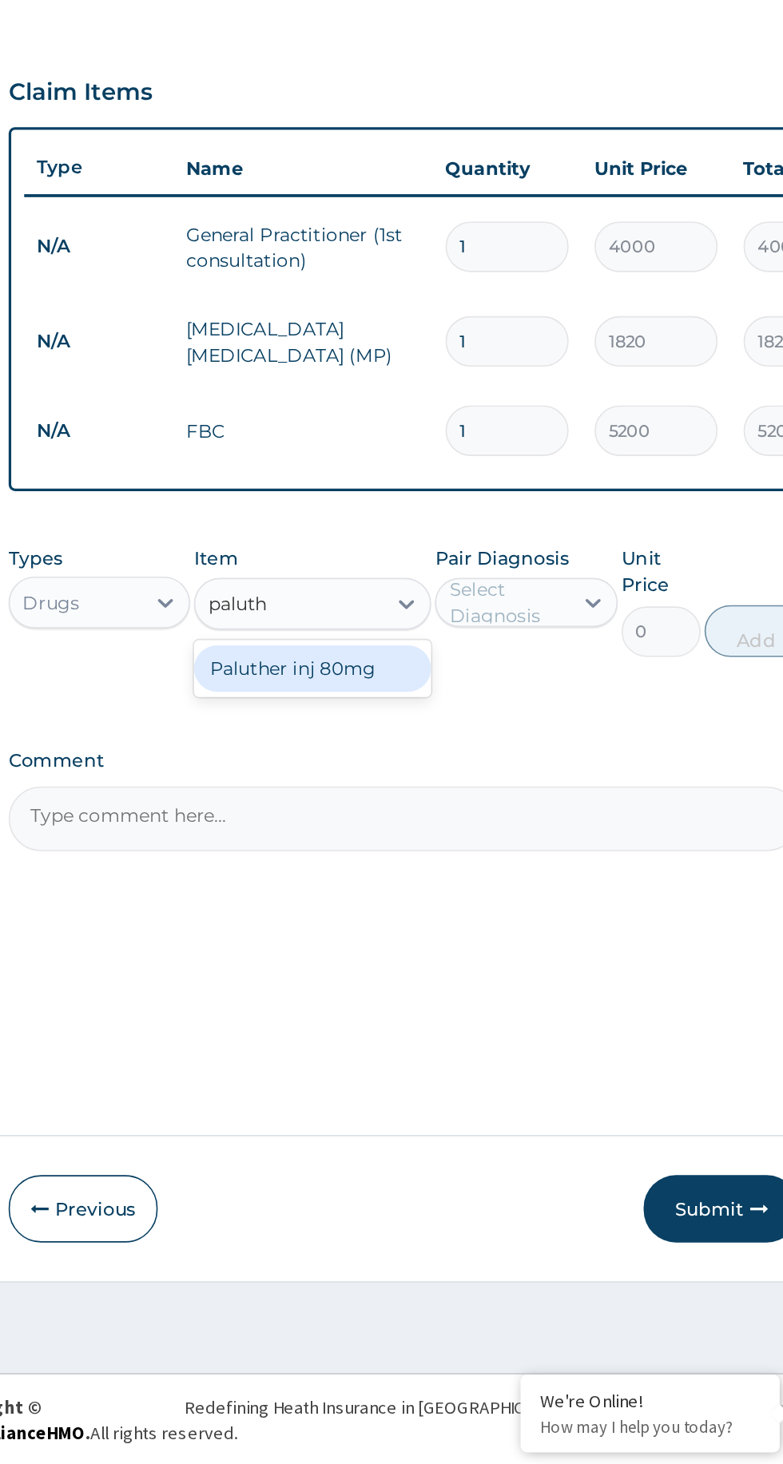
click at [391, 960] on div "Paluther inj 80mg" at bounding box center [427, 973] width 146 height 29
type input "paluth"
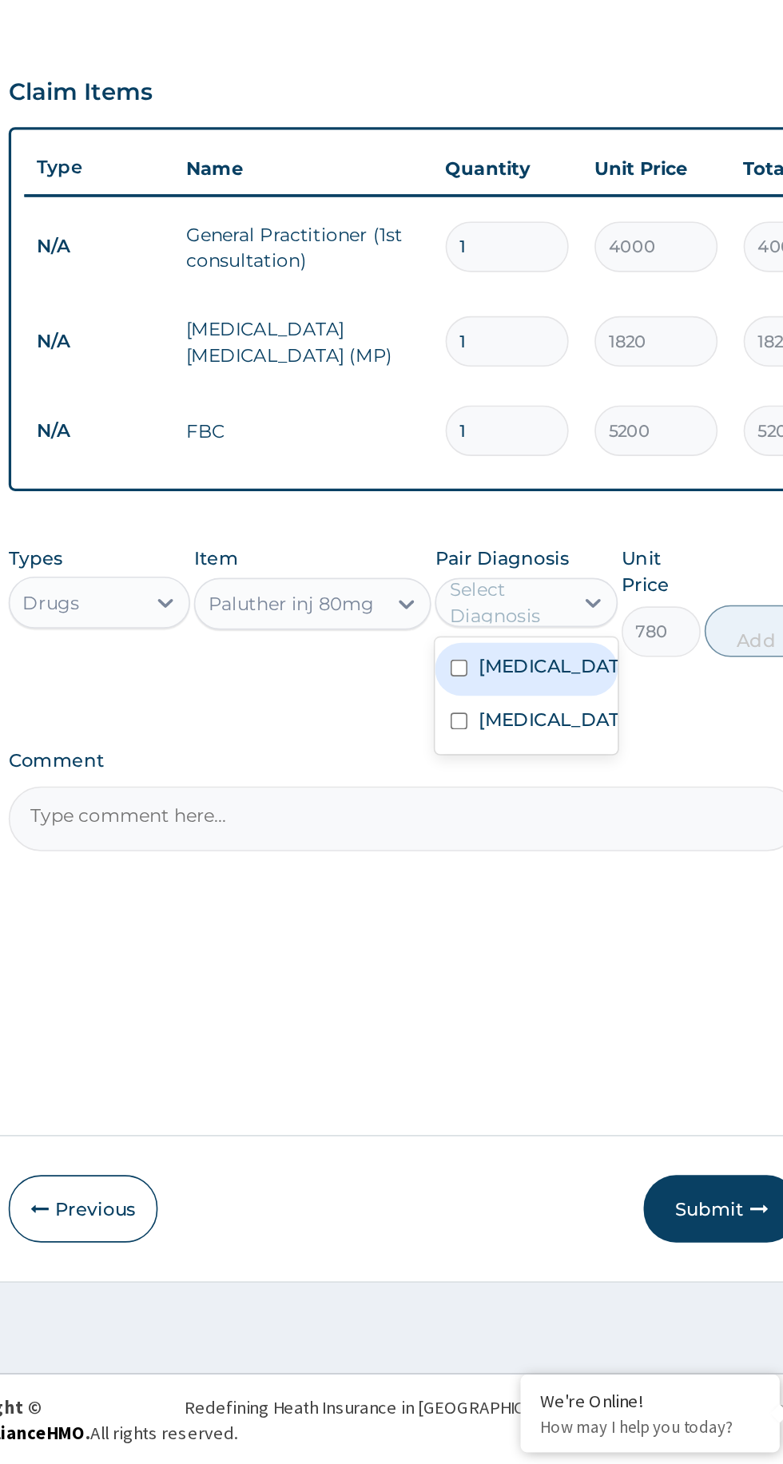
click at [518, 967] on input "checkbox" at bounding box center [517, 972] width 10 height 10
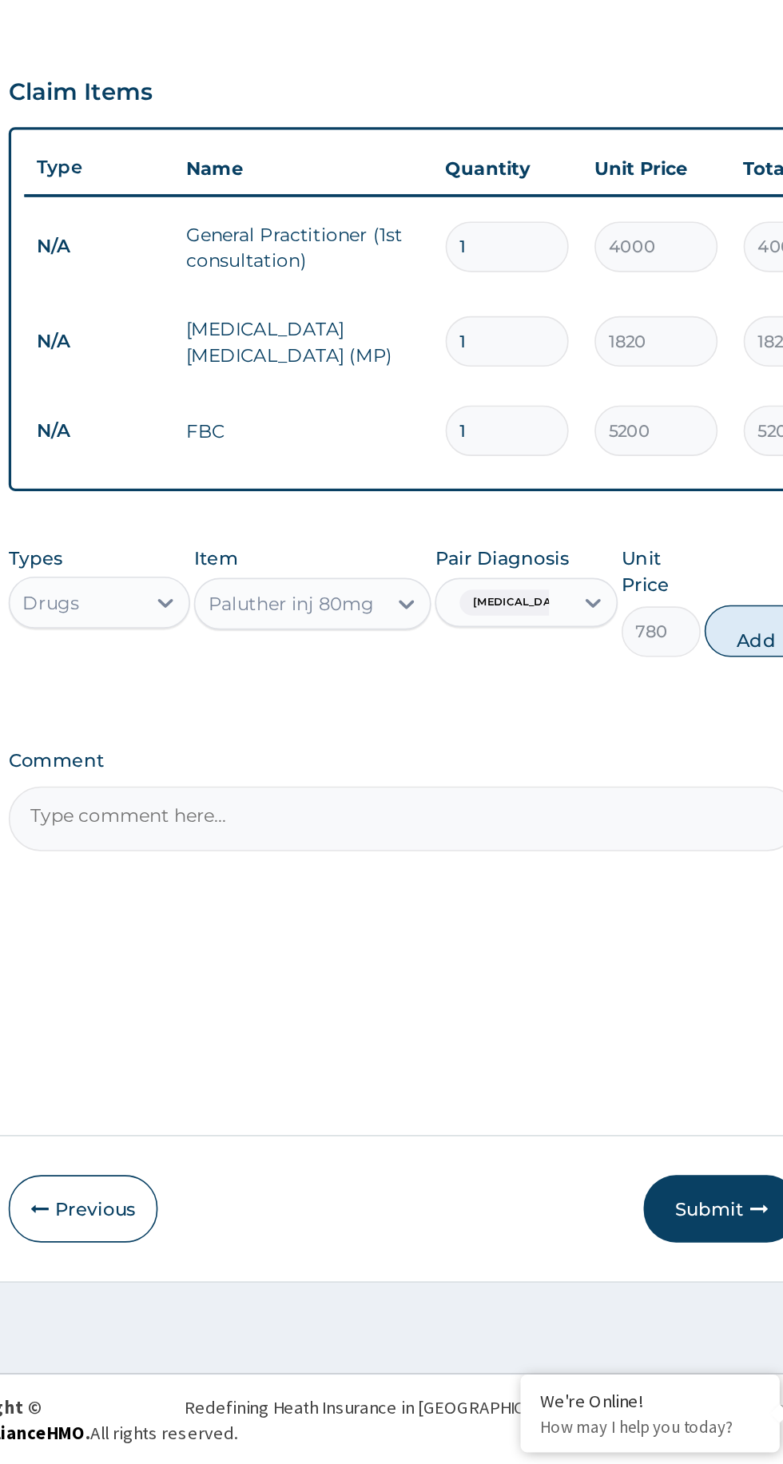
click at [693, 946] on button "Add" at bounding box center [701, 950] width 64 height 32
type input "0"
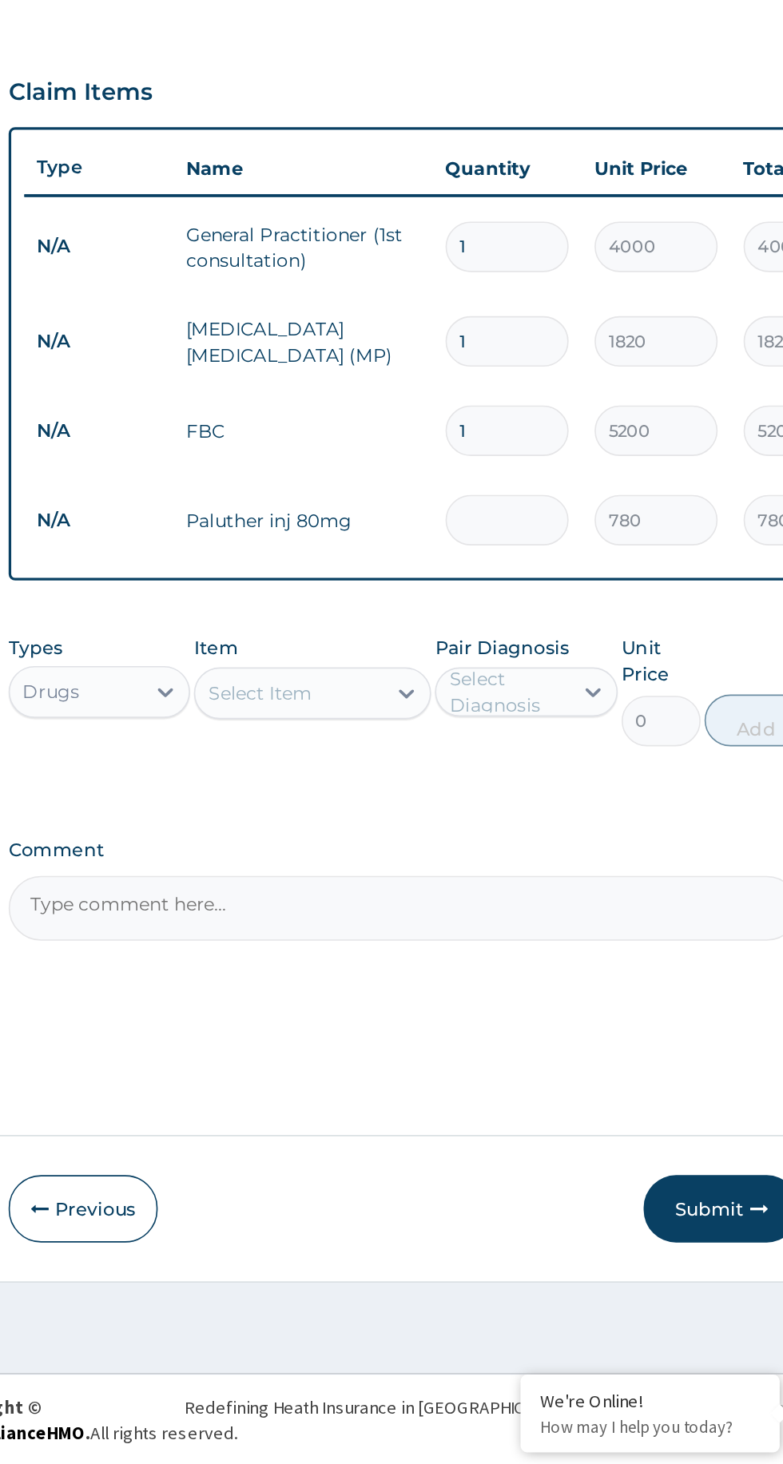
type input "0.00"
type input "6"
type input "4680.00"
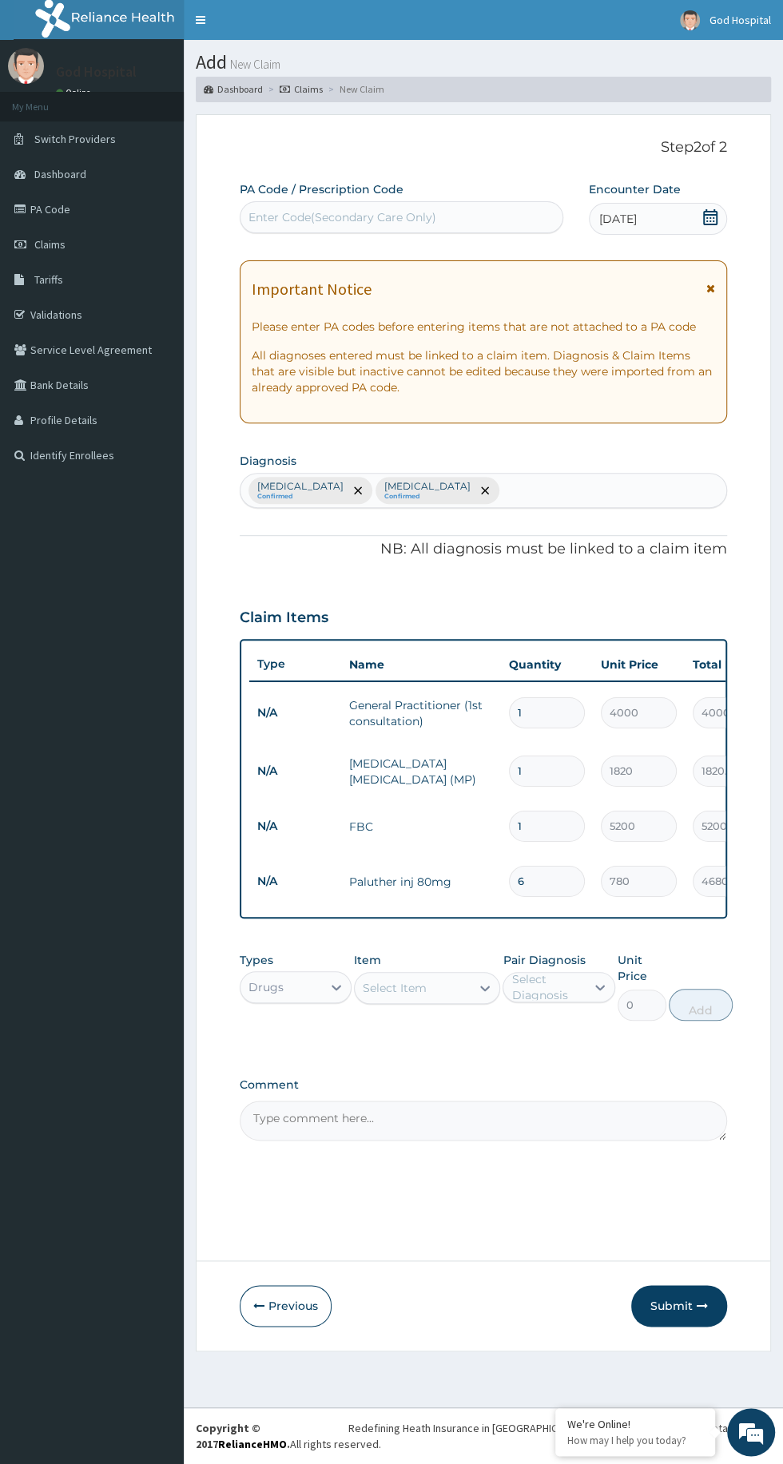
type input "6"
click at [363, 980] on div "Select Item" at bounding box center [395, 988] width 64 height 16
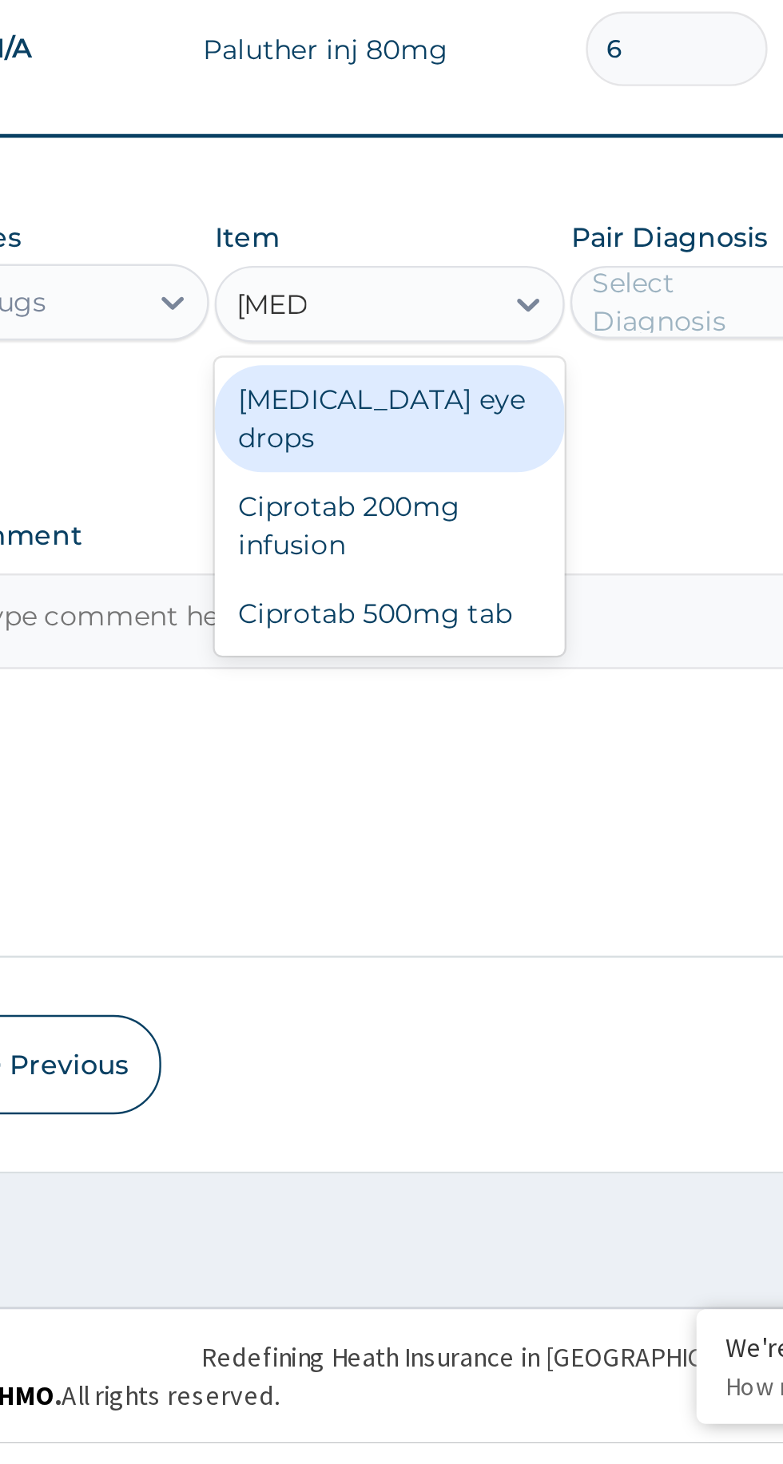
click at [377, 1071] on div "Ciprotab 200mg infusion" at bounding box center [427, 1081] width 146 height 45
type input "cipro"
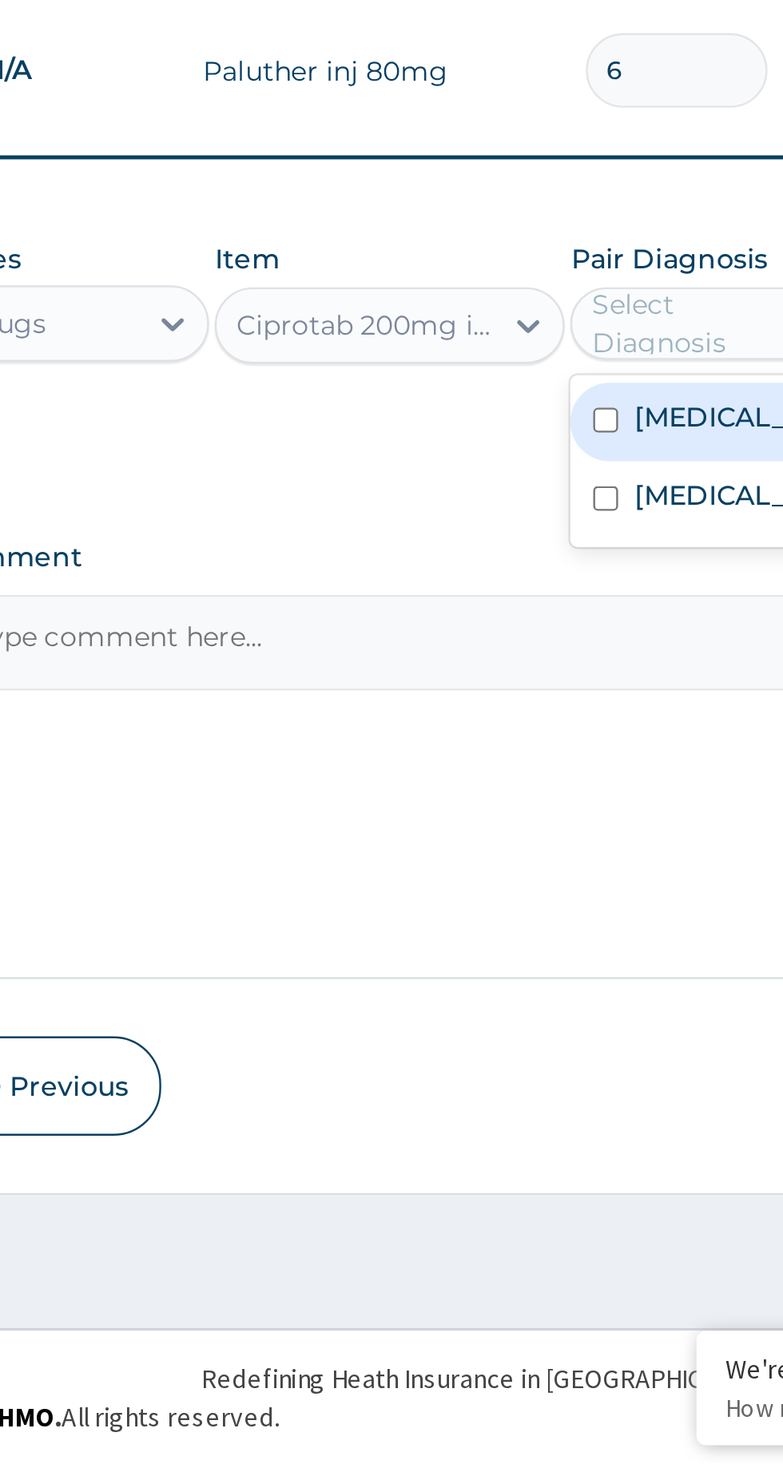
click at [520, 1063] on input "checkbox" at bounding box center [517, 1060] width 10 height 10
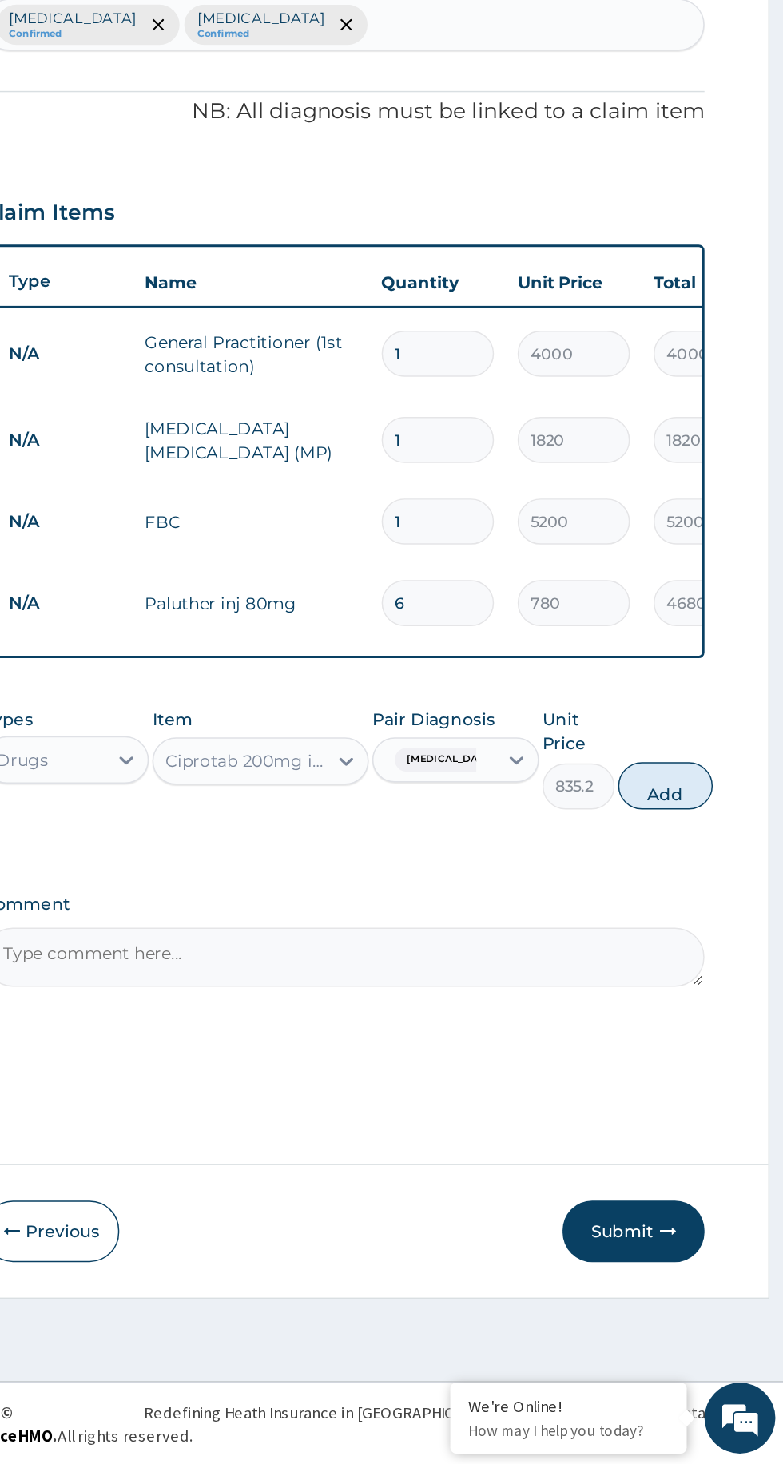
click at [705, 1001] on button "Add" at bounding box center [701, 1005] width 64 height 32
type input "0"
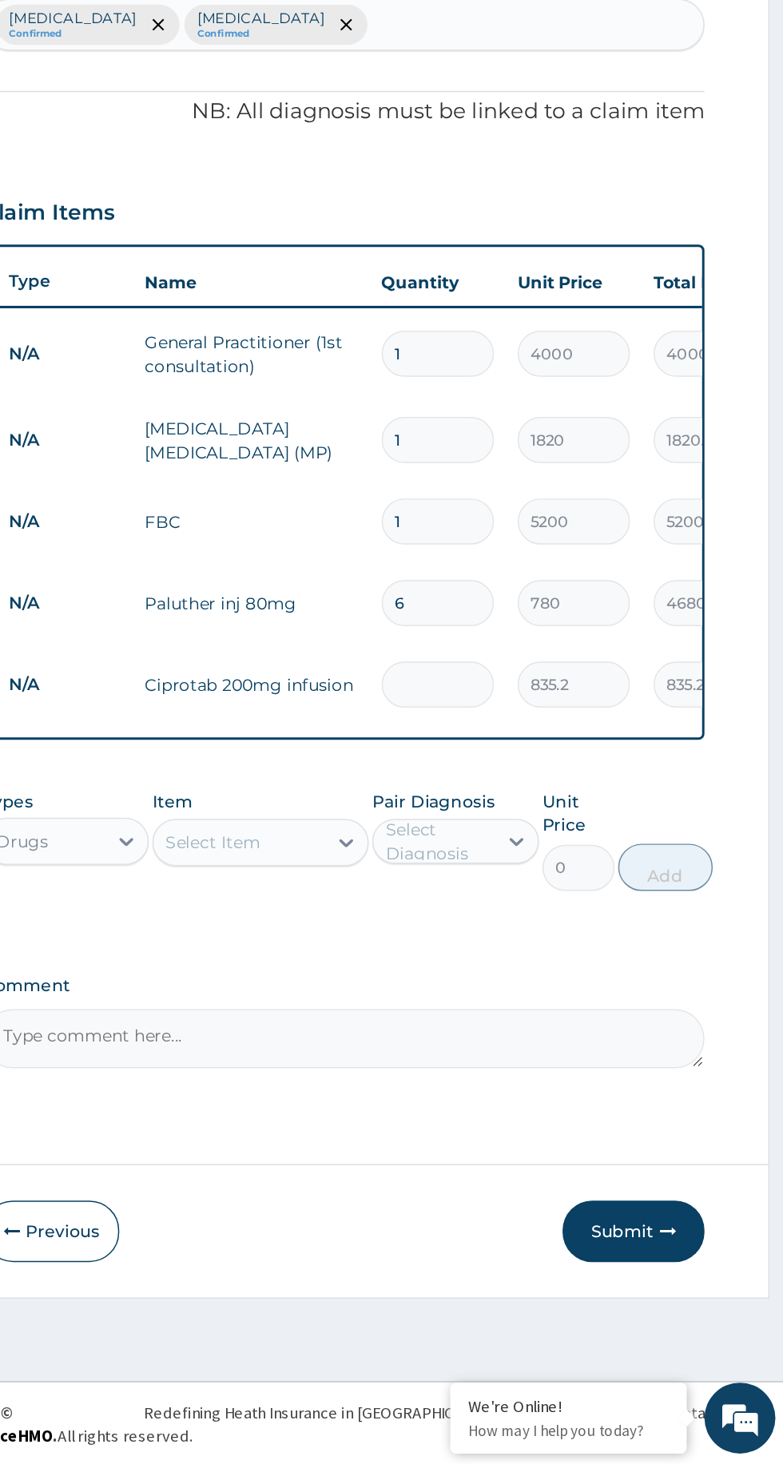
type input "0.00"
type input "4"
type input "3340.80"
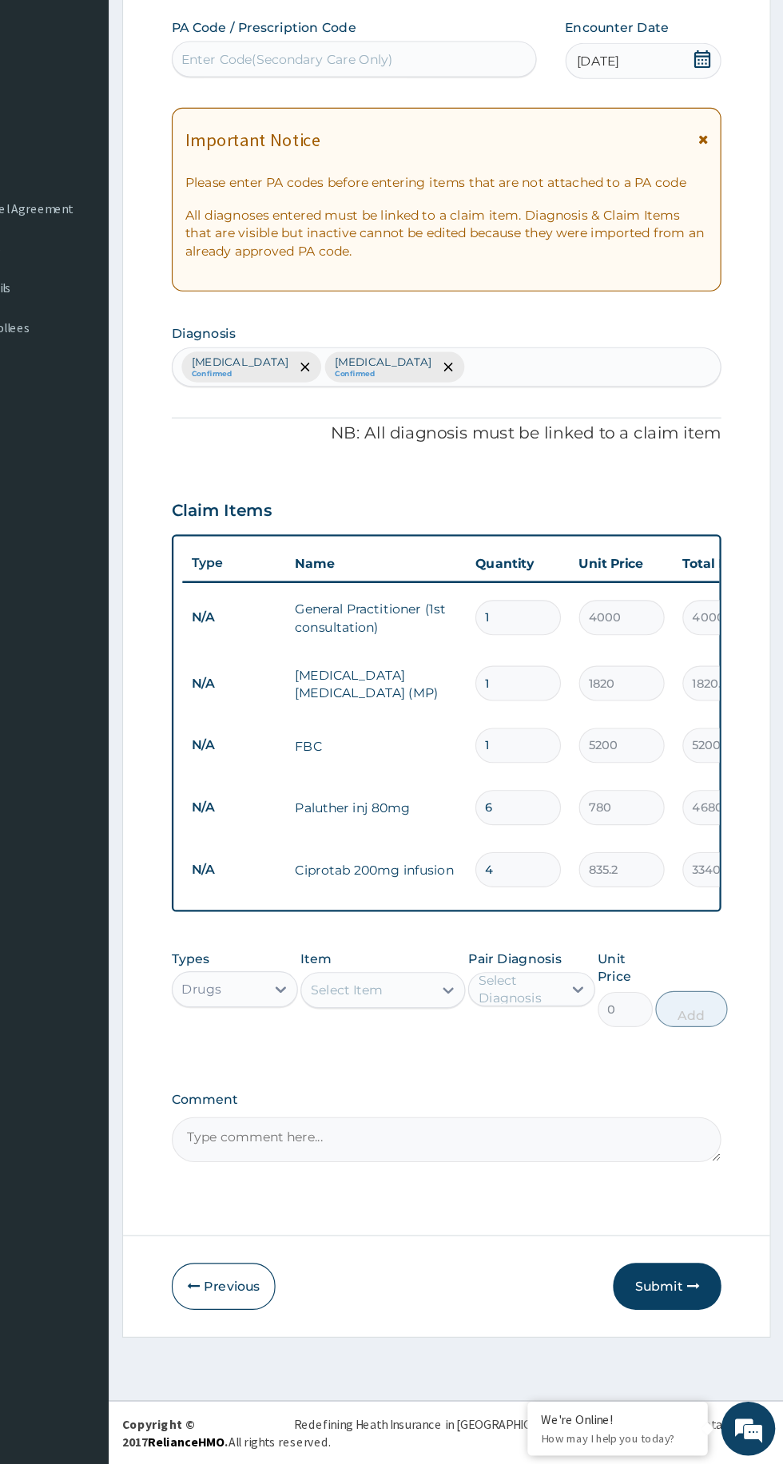
type input "4"
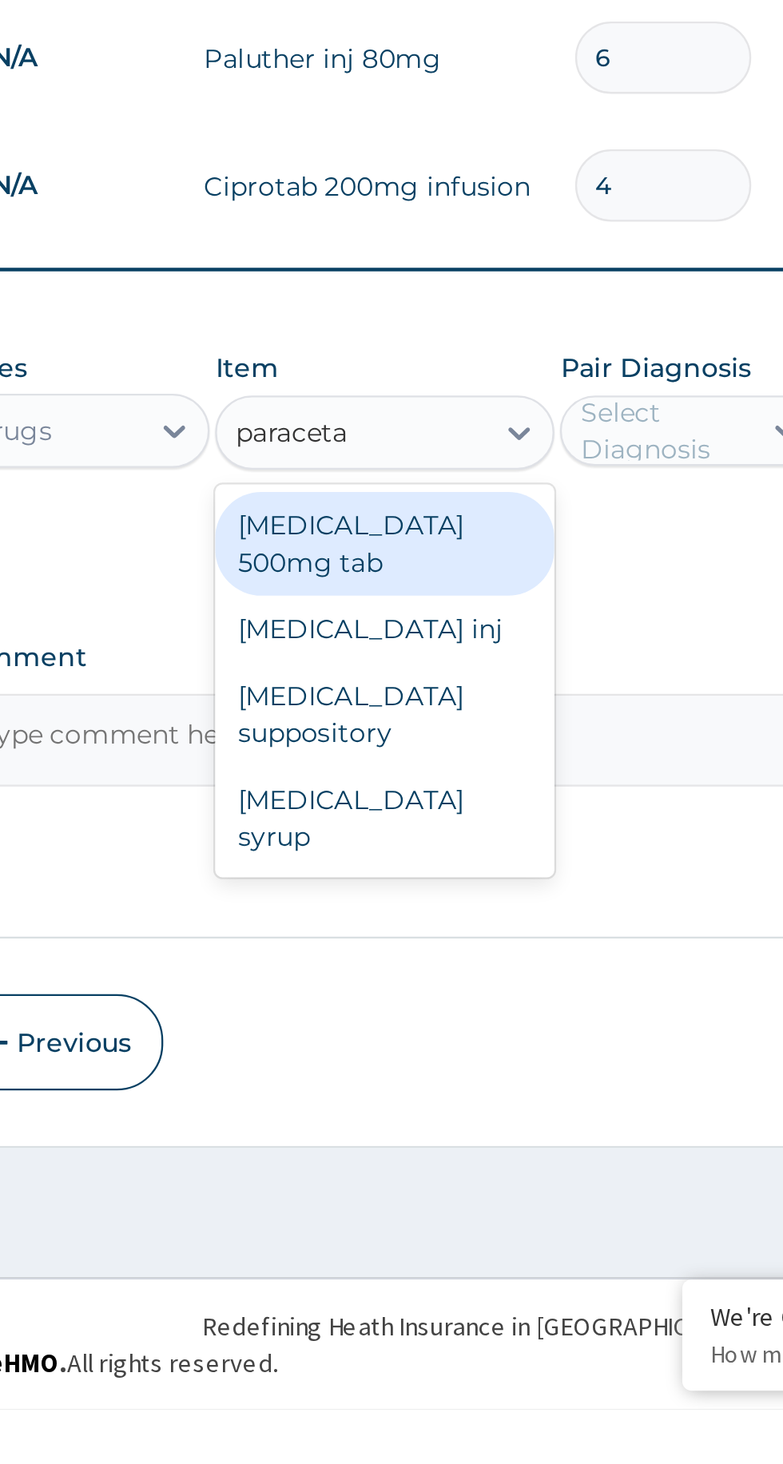
click at [380, 1079] on div "Paracetamol 500mg tab" at bounding box center [427, 1091] width 146 height 45
type input "paraceta"
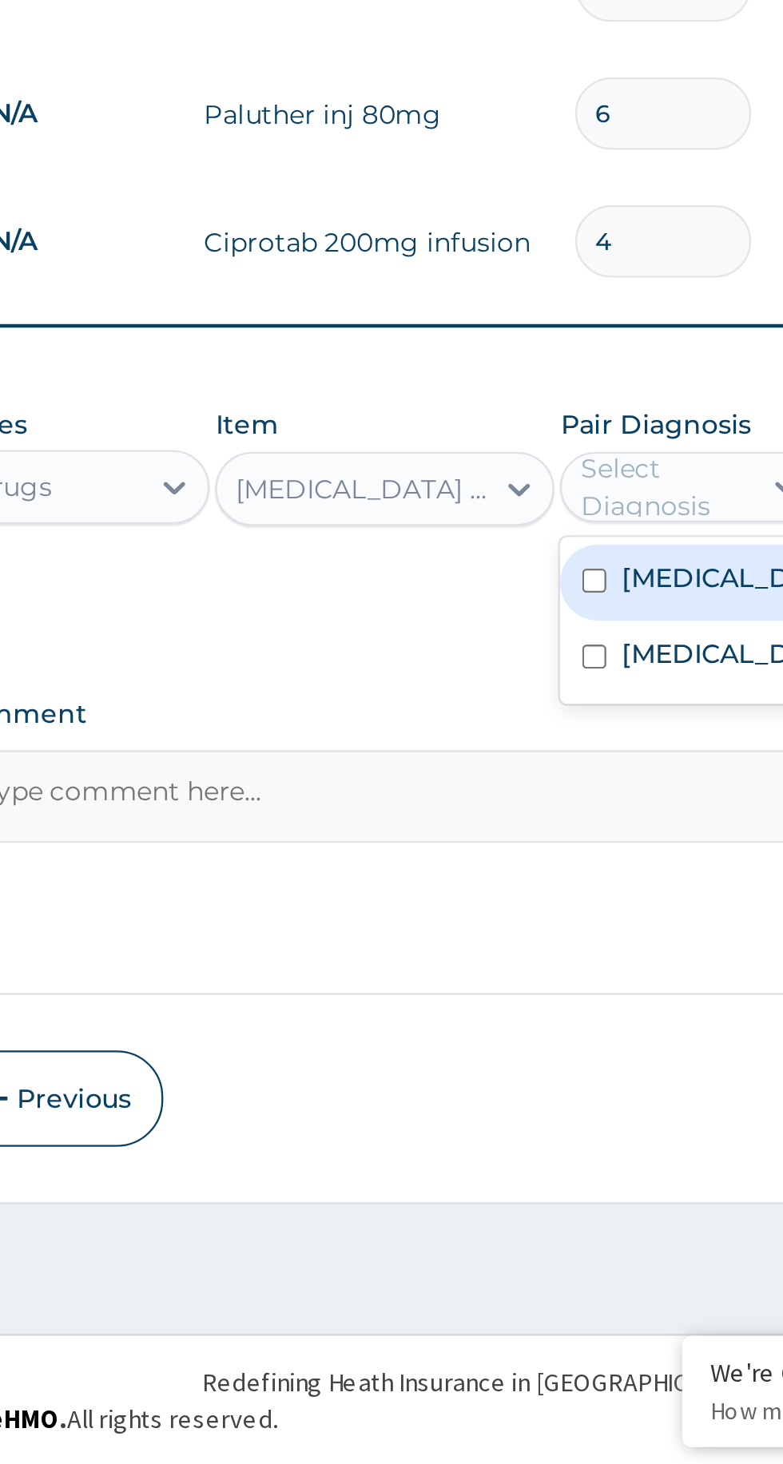
click at [558, 1089] on div "Malaria" at bounding box center [559, 1083] width 112 height 33
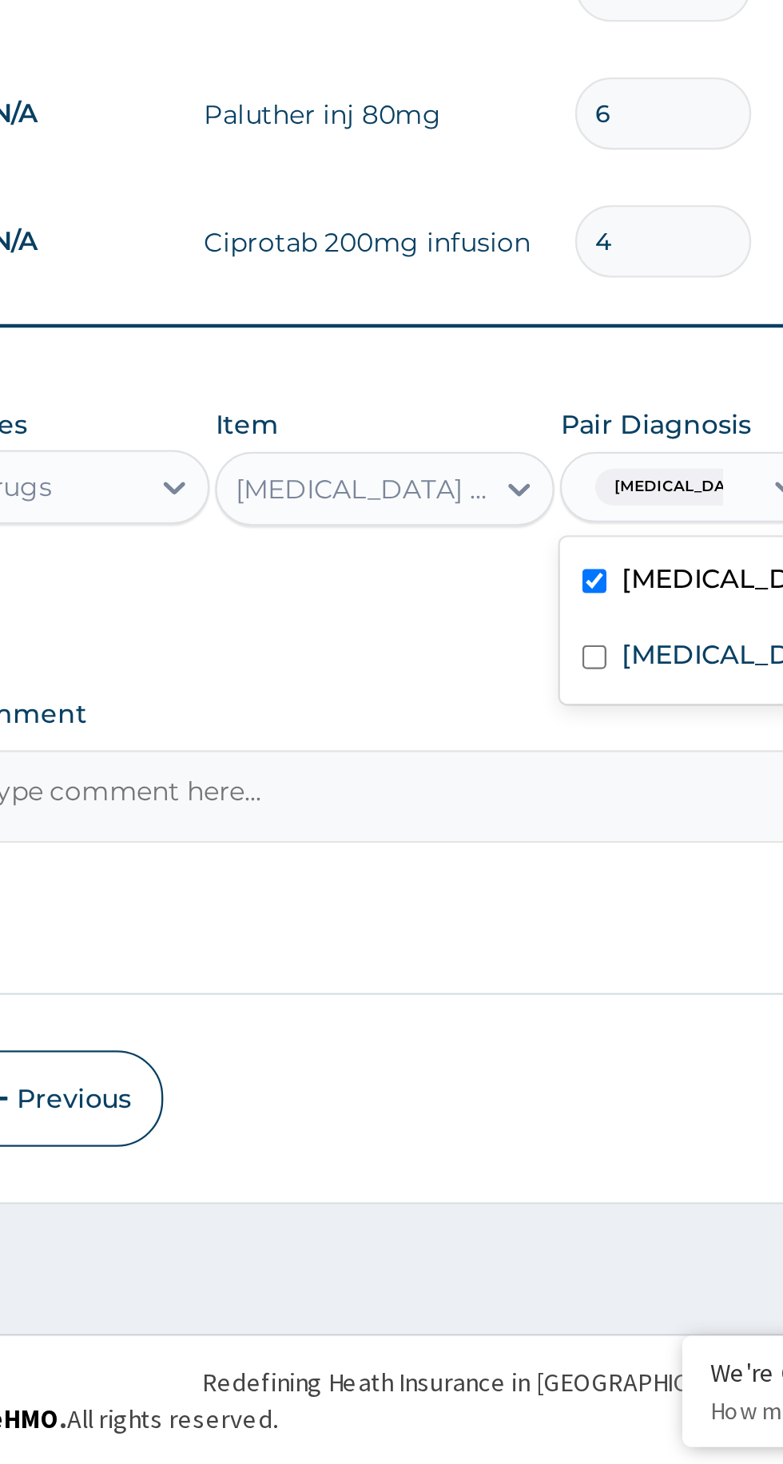
click at [537, 1107] on label "Typhoid fever" at bounding box center [575, 1115] width 93 height 16
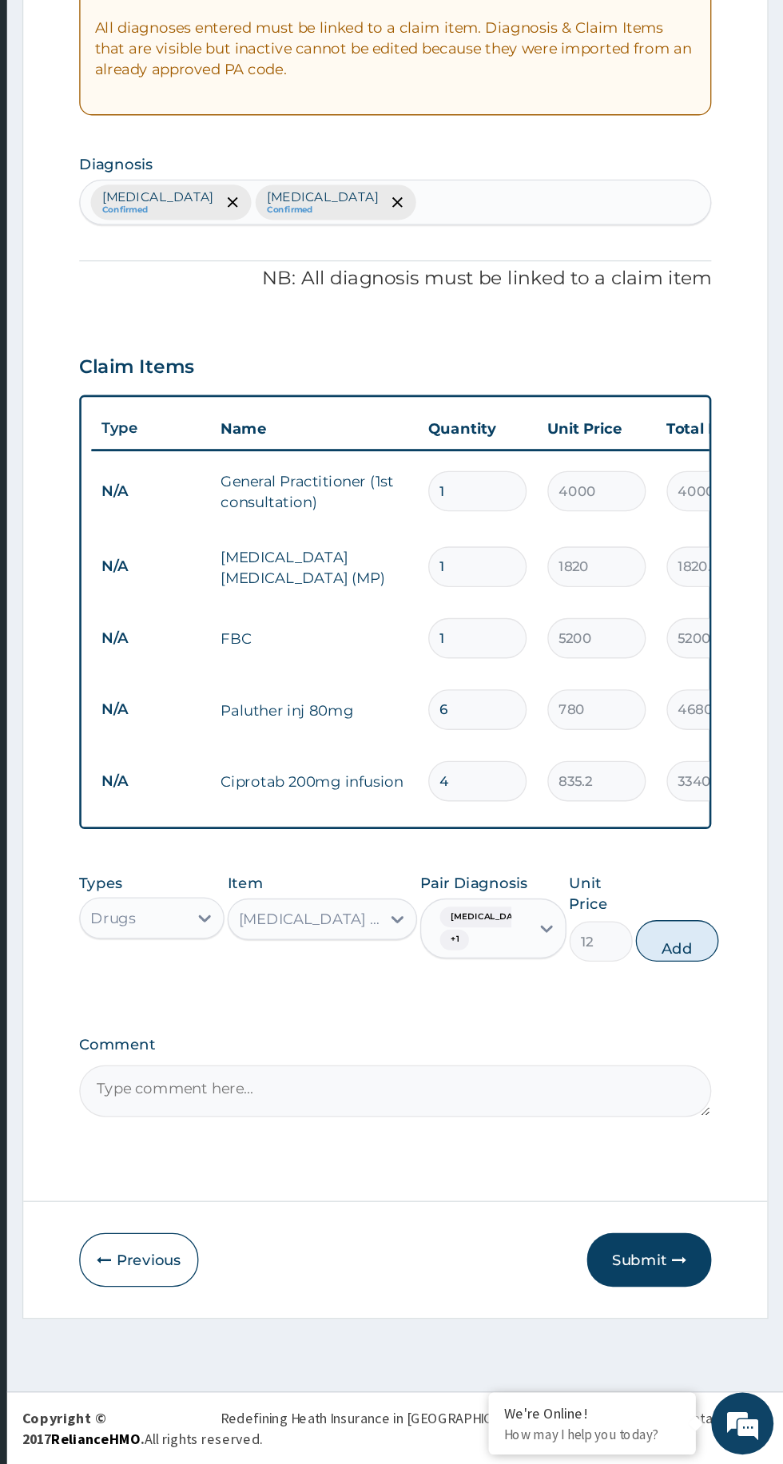
click at [705, 1056] on button "Add" at bounding box center [701, 1060] width 64 height 32
type input "0"
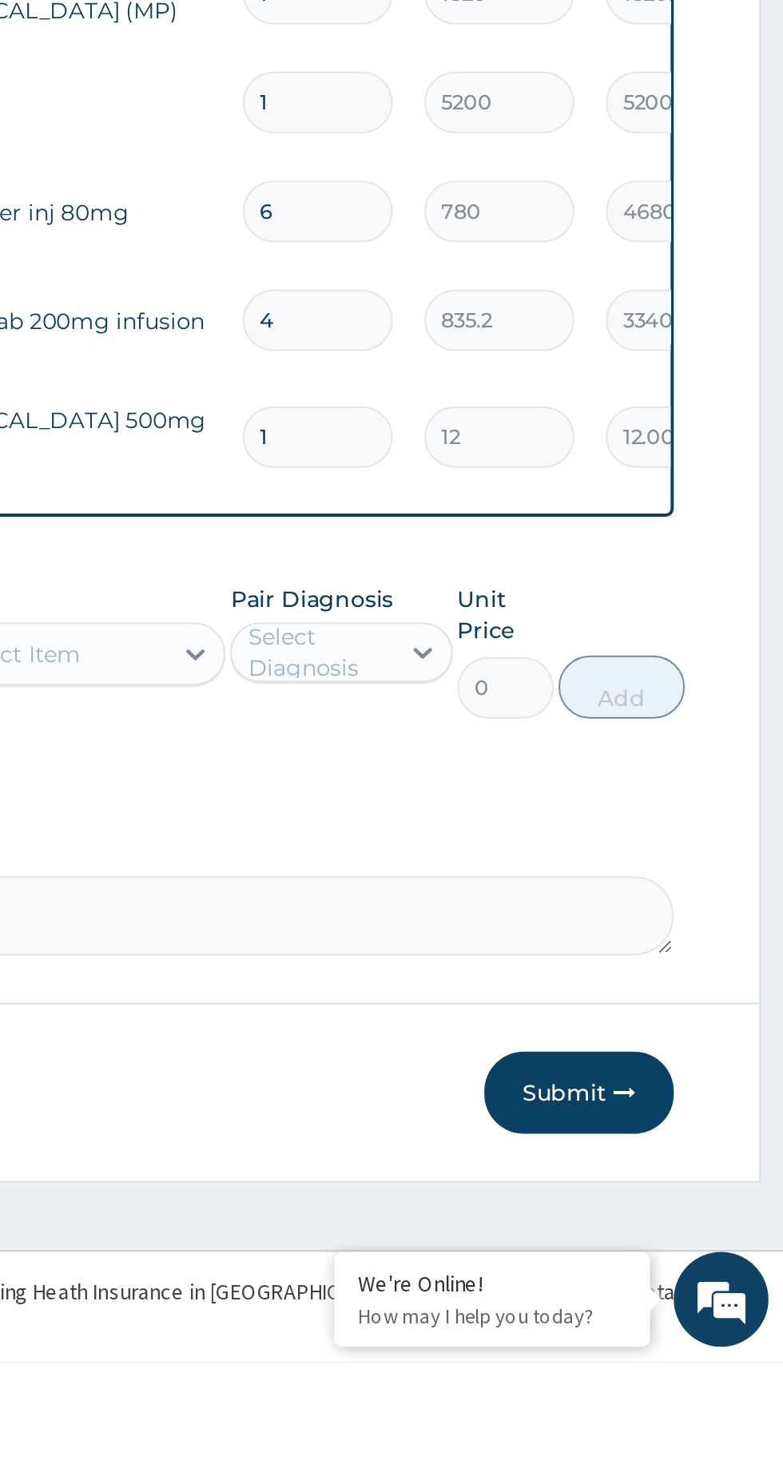
type input "18"
type input "216.00"
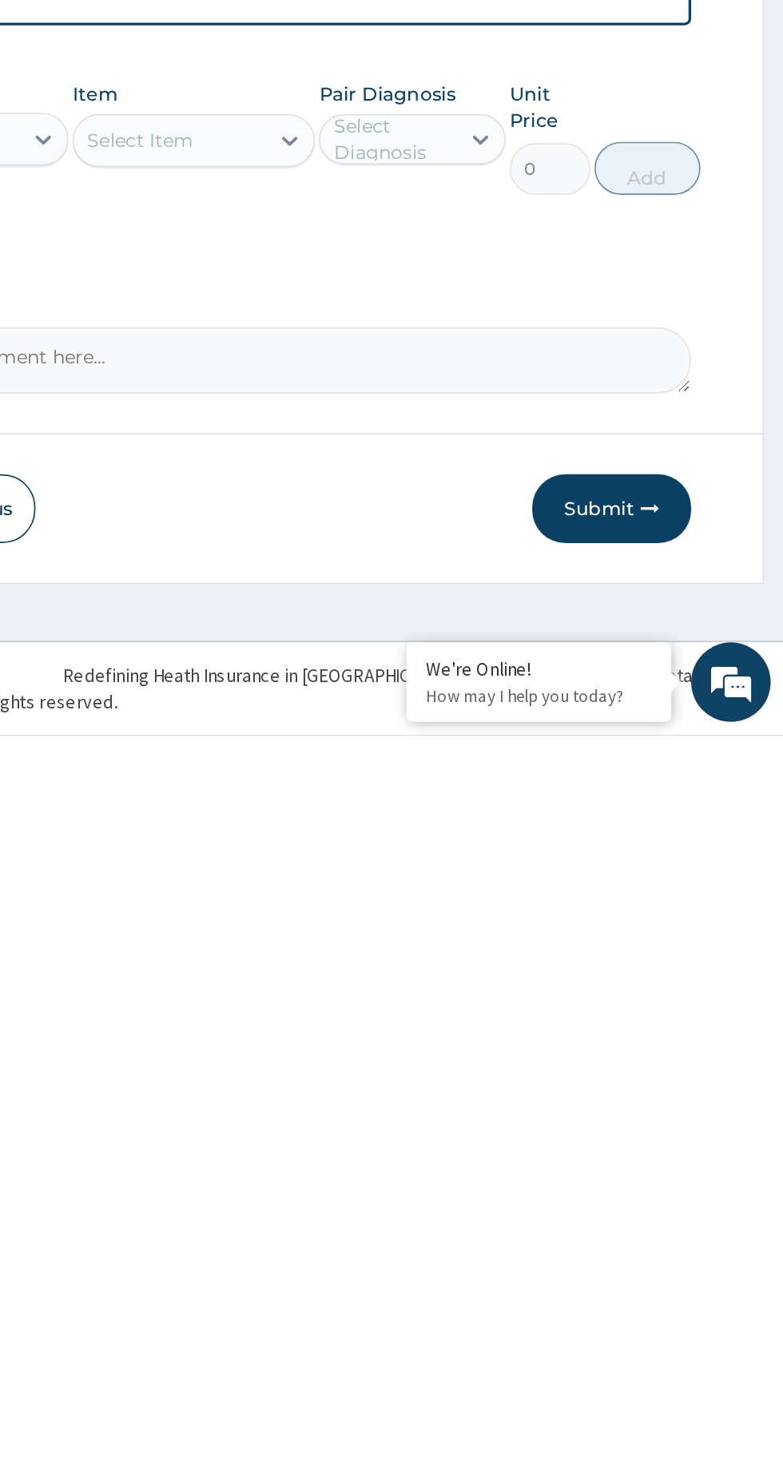
click at [655, 1314] on button "Submit" at bounding box center [679, 1328] width 96 height 42
